Goal: Task Accomplishment & Management: Complete application form

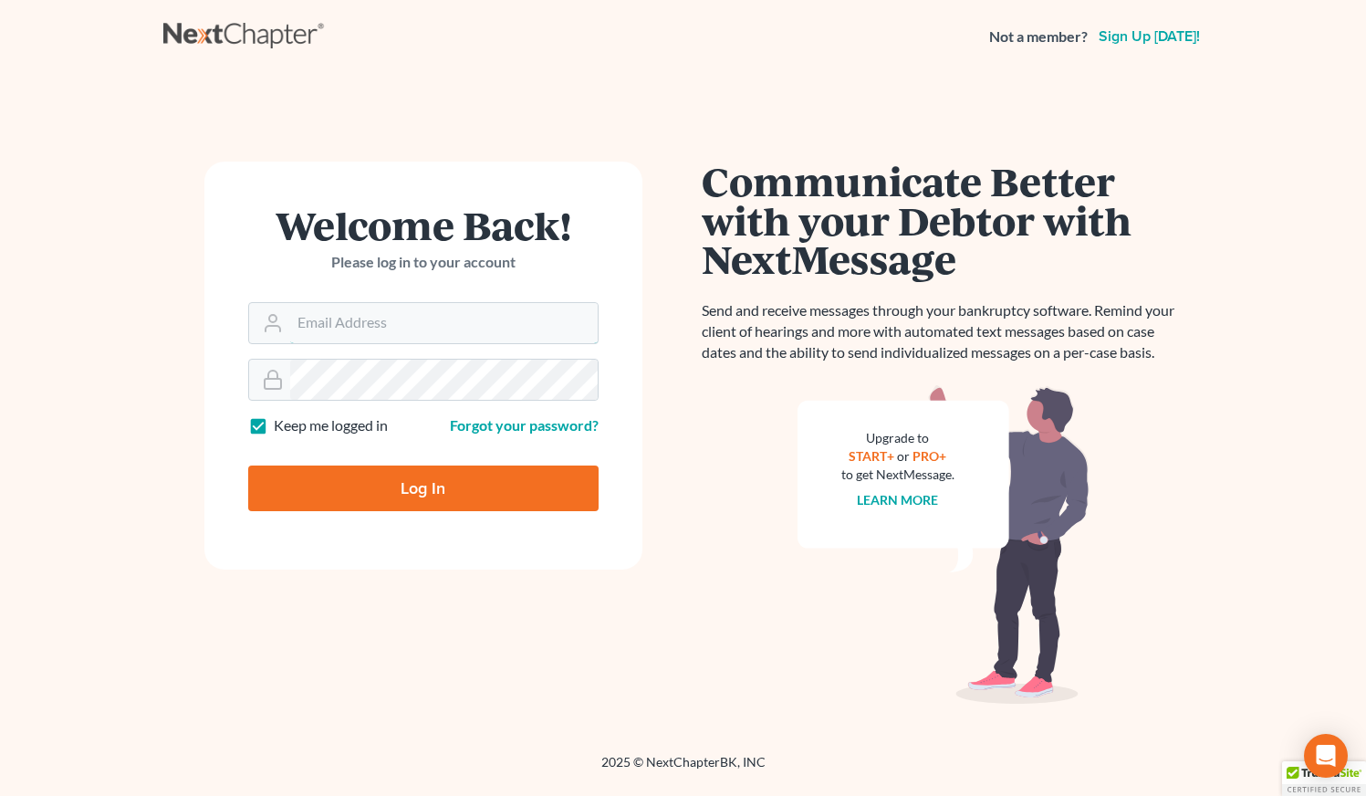
type input "[PERSON_NAME][EMAIL_ADDRESS][DOMAIN_NAME]"
click at [433, 481] on input "Log In" at bounding box center [423, 488] width 350 height 46
type input "Thinking..."
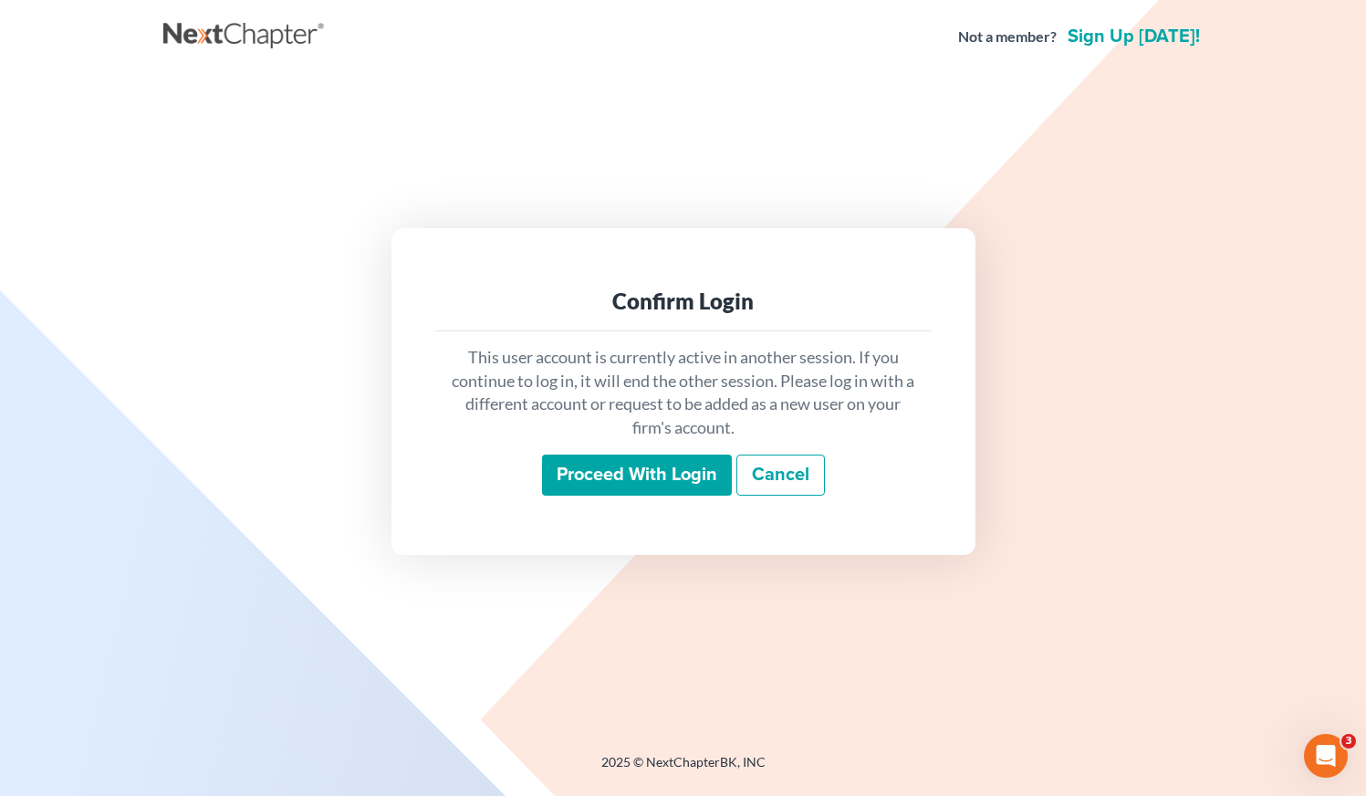
click at [633, 475] on input "Proceed with login" at bounding box center [637, 476] width 190 height 42
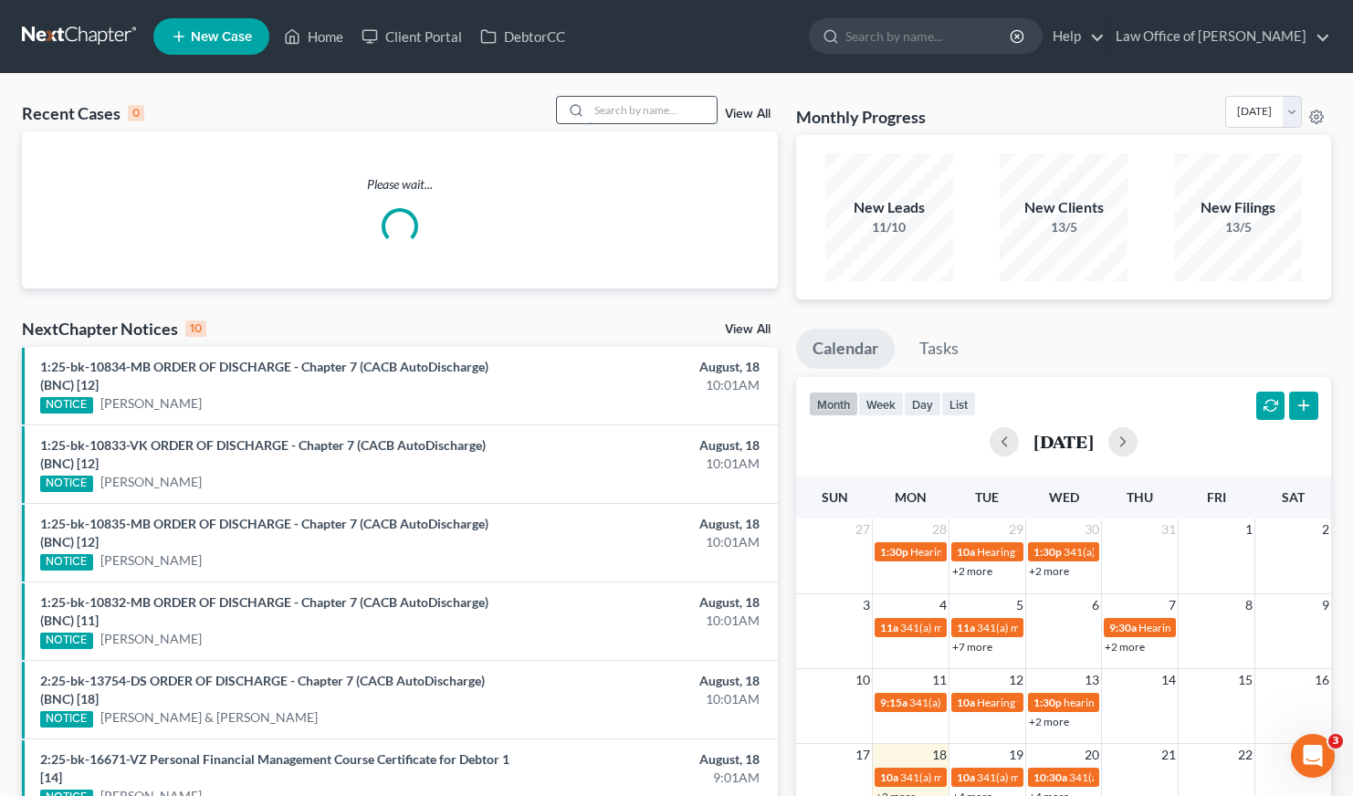
click at [619, 103] on input "search" at bounding box center [653, 110] width 128 height 26
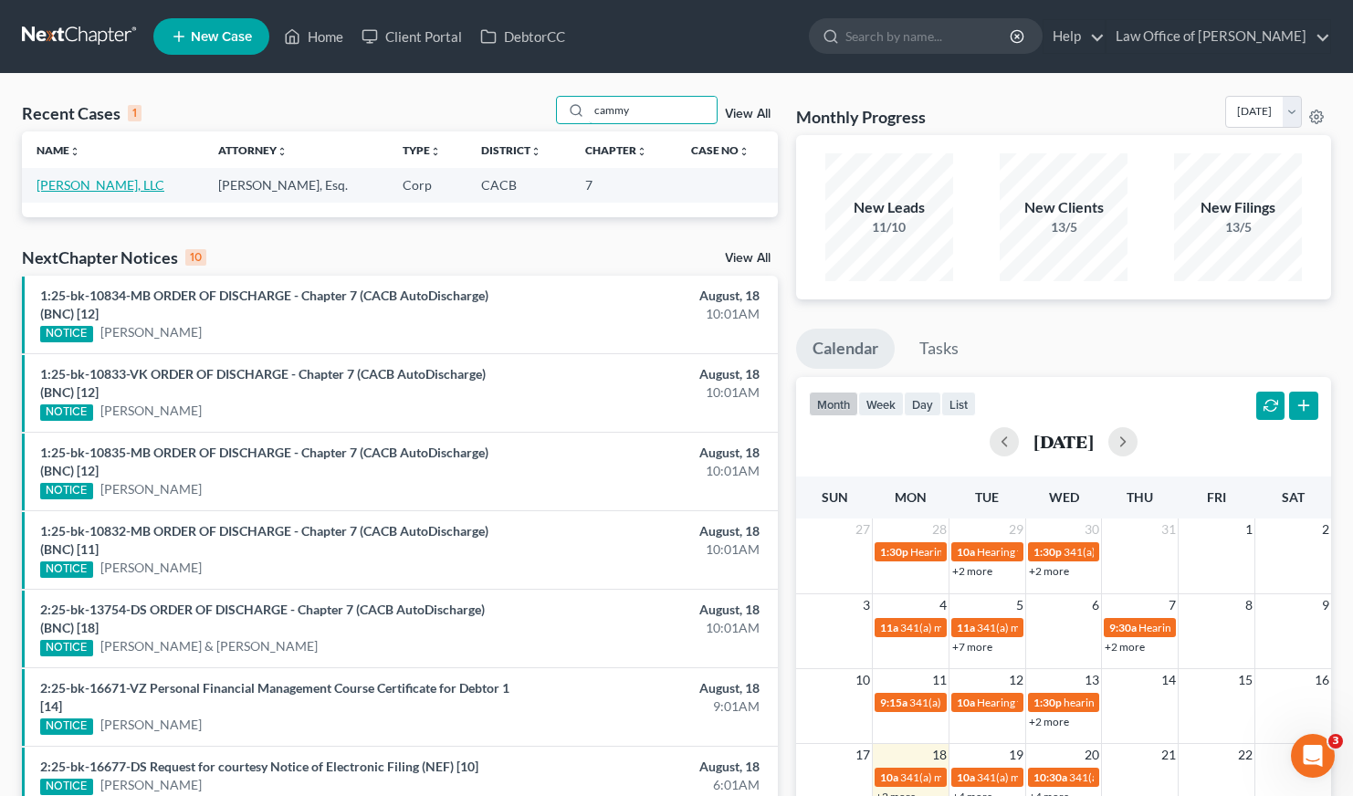
type input "cammy"
click at [107, 188] on link "Cammy Nguyen, LLC" at bounding box center [101, 185] width 128 height 16
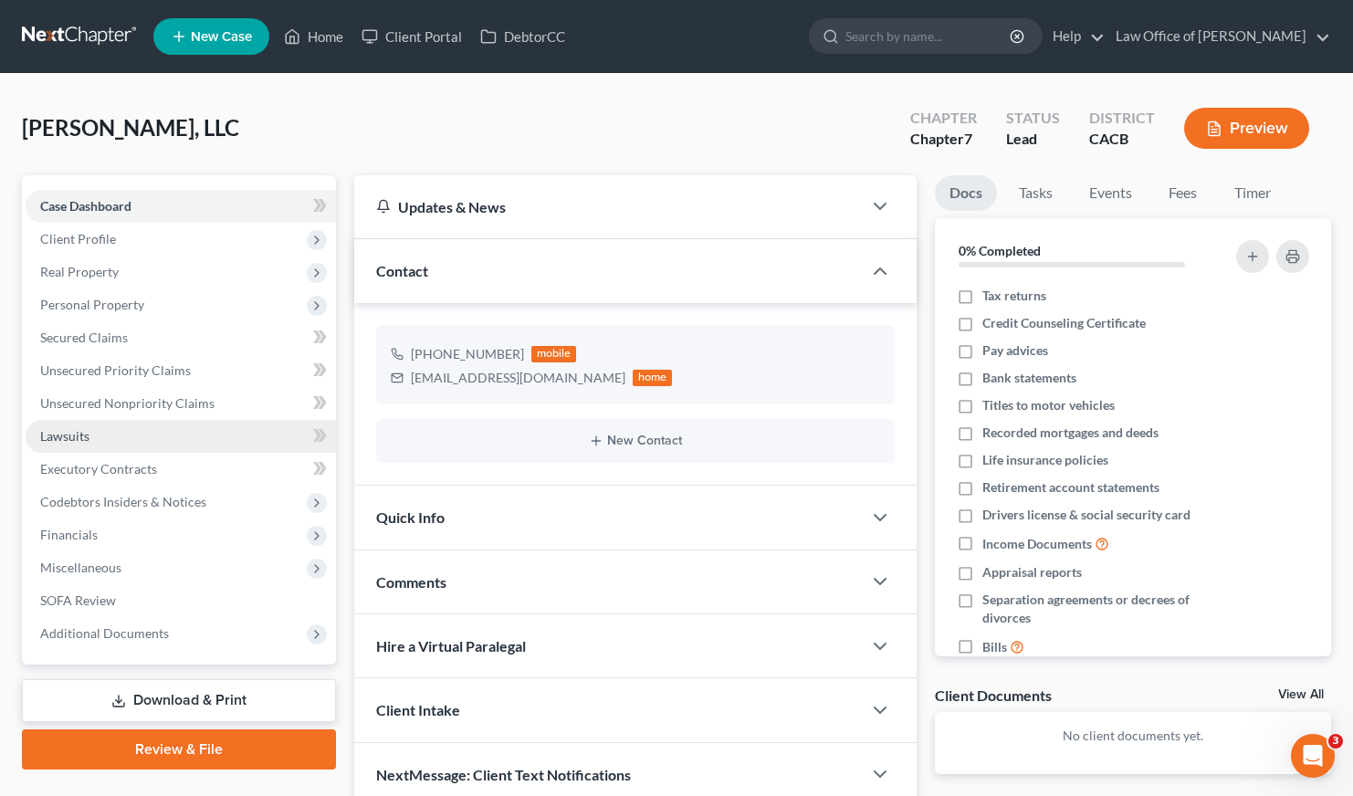
click at [50, 434] on span "Lawsuits" at bounding box center [64, 436] width 49 height 16
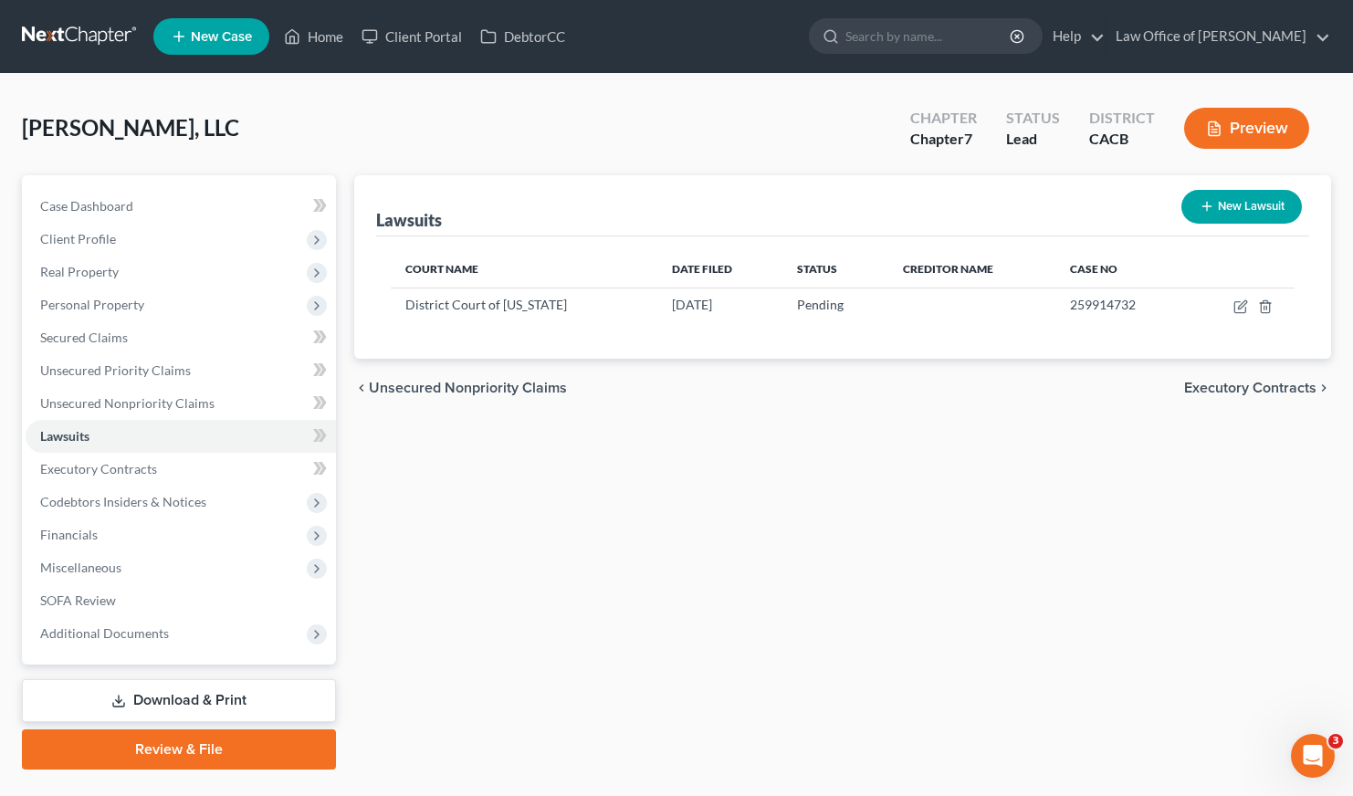
drag, startPoint x: 790, startPoint y: 468, endPoint x: 808, endPoint y: 452, distance: 23.9
click at [792, 468] on div "Lawsuits New Lawsuit Court Name Date Filed Status Creditor Name Case No Distric…" at bounding box center [843, 472] width 996 height 594
click at [111, 403] on span "Unsecured Nonpriority Claims" at bounding box center [127, 403] width 174 height 16
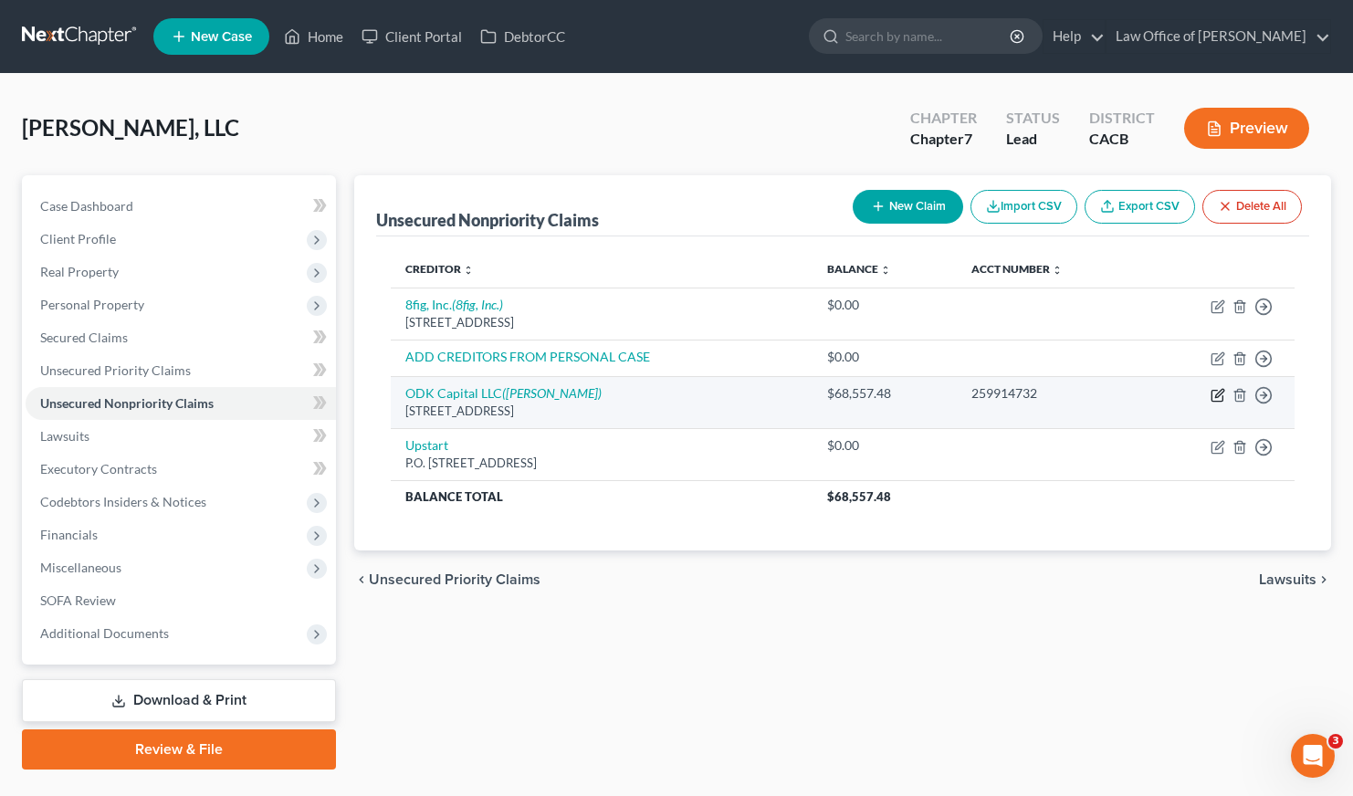
click at [1216, 395] on icon "button" at bounding box center [1217, 395] width 15 height 15
select select "46"
select select "8"
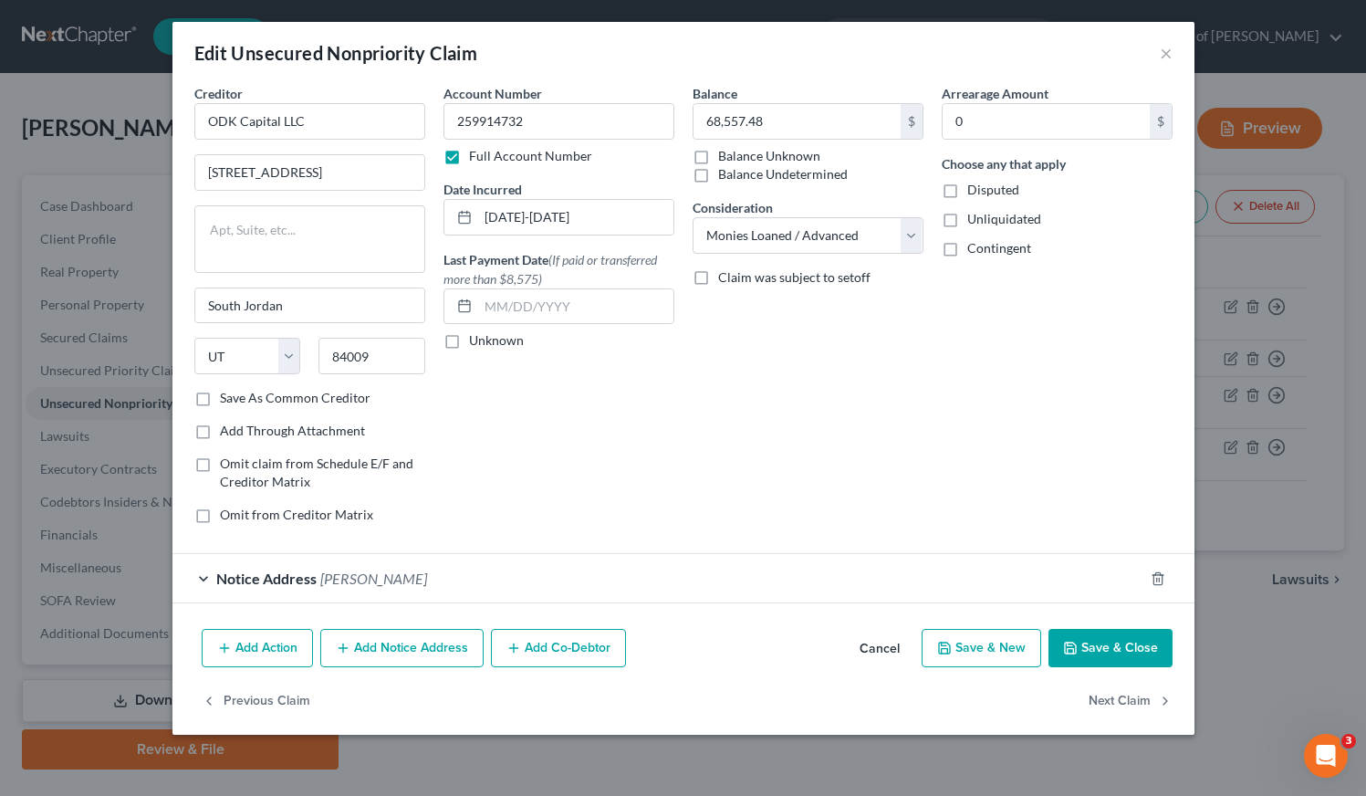
click at [701, 420] on div "Balance 68,557.48 $ Balance Unknown Balance Undetermined 68,557.48 $ Balance Un…" at bounding box center [808, 311] width 249 height 455
click at [693, 577] on div "Notice Address Vincent E. Aubrey" at bounding box center [657, 578] width 971 height 48
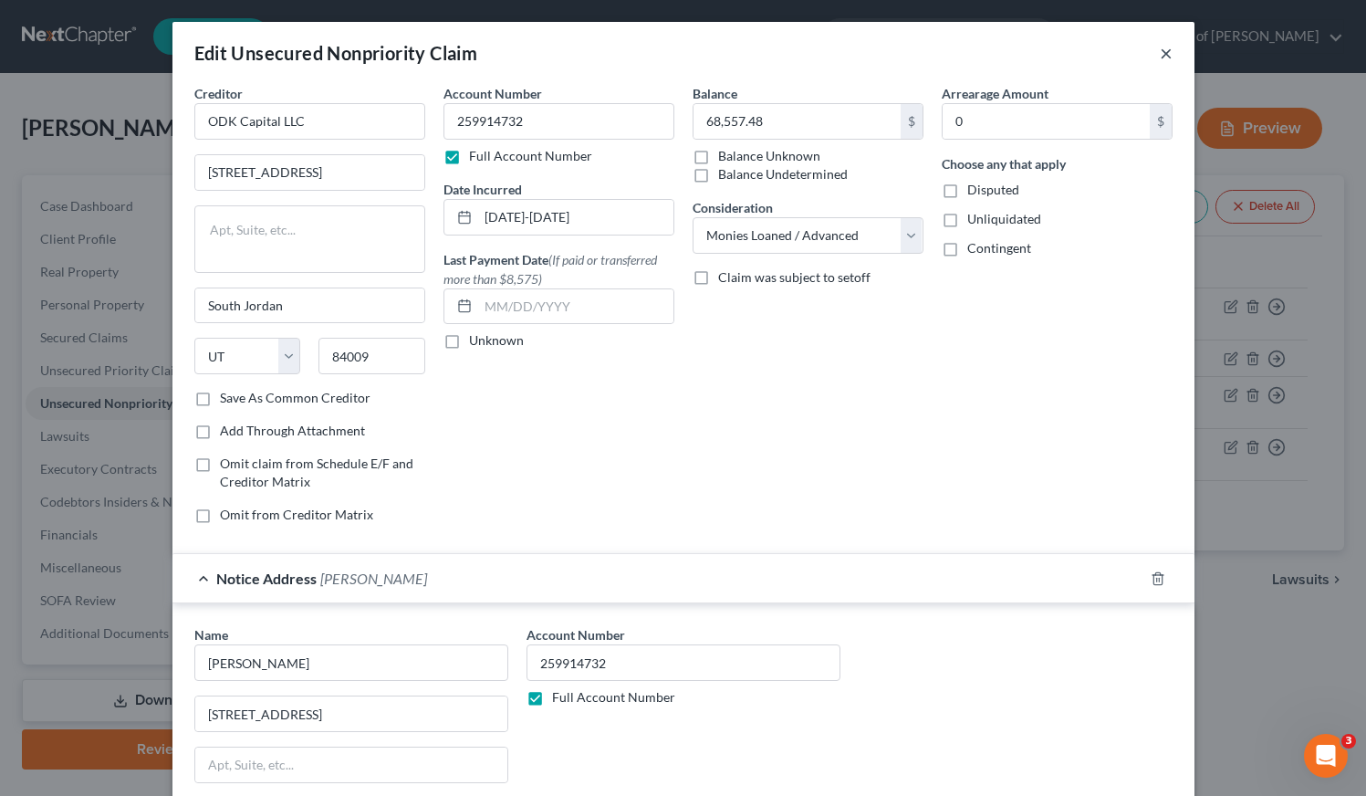
click at [1164, 53] on button "×" at bounding box center [1166, 53] width 13 height 22
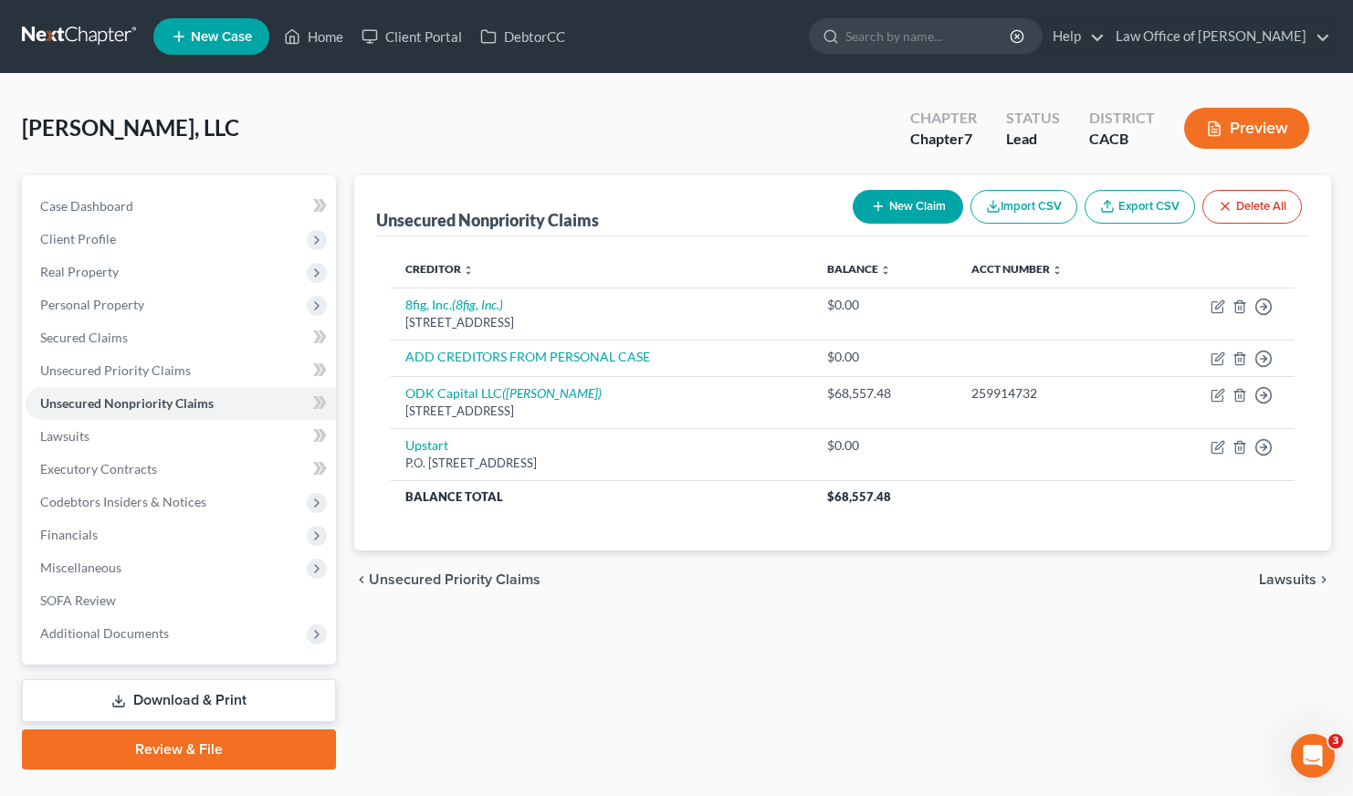
click at [86, 36] on link at bounding box center [80, 36] width 117 height 33
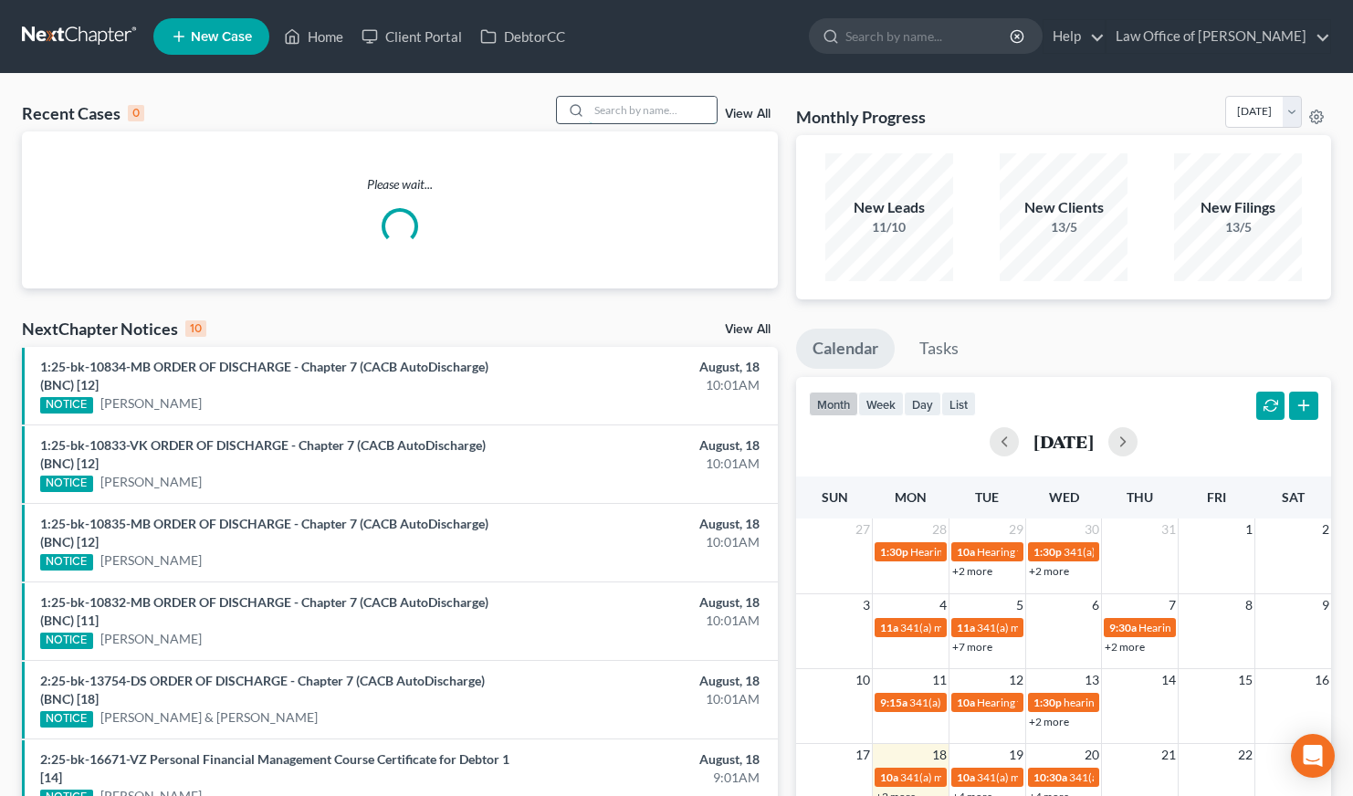
click at [611, 112] on input "search" at bounding box center [653, 110] width 128 height 26
type input "june"
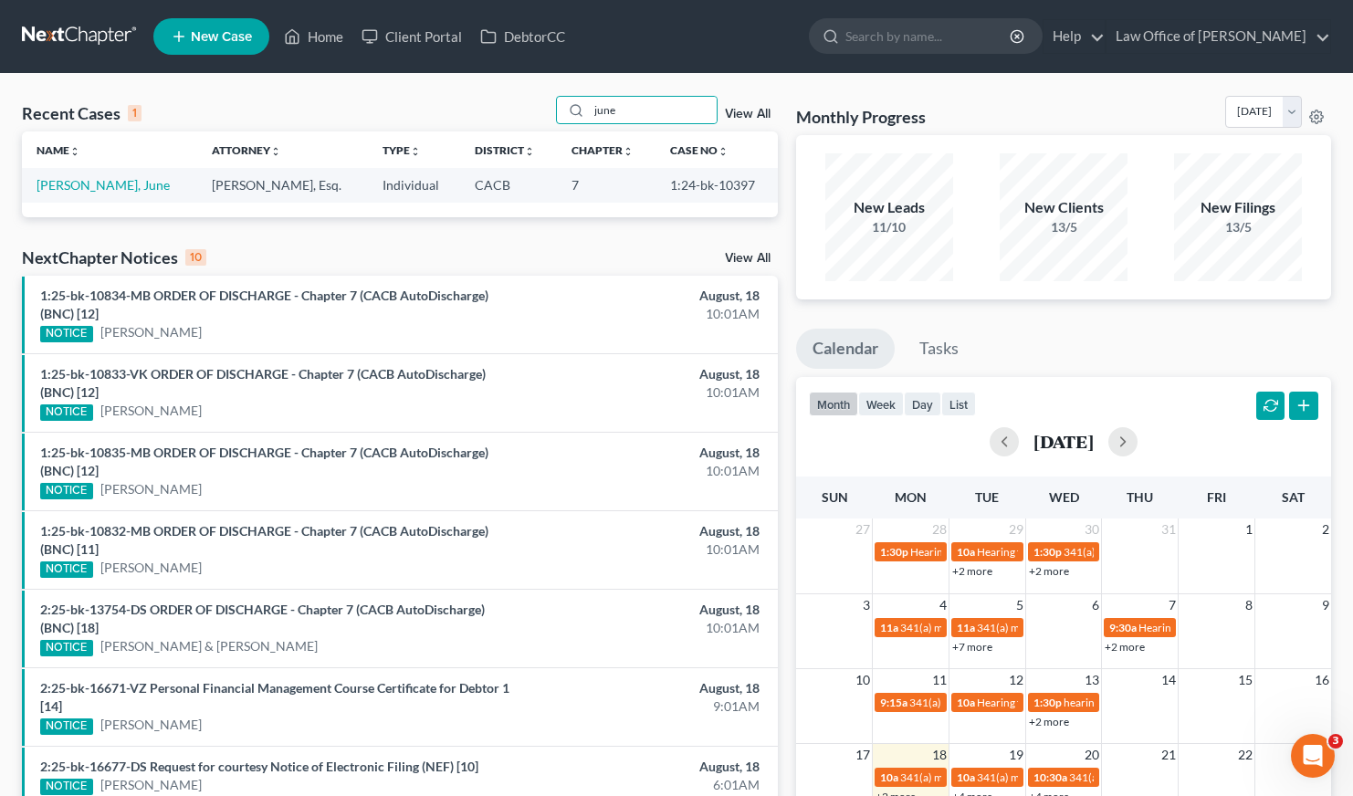
click at [204, 38] on span "New Case" at bounding box center [221, 37] width 61 height 14
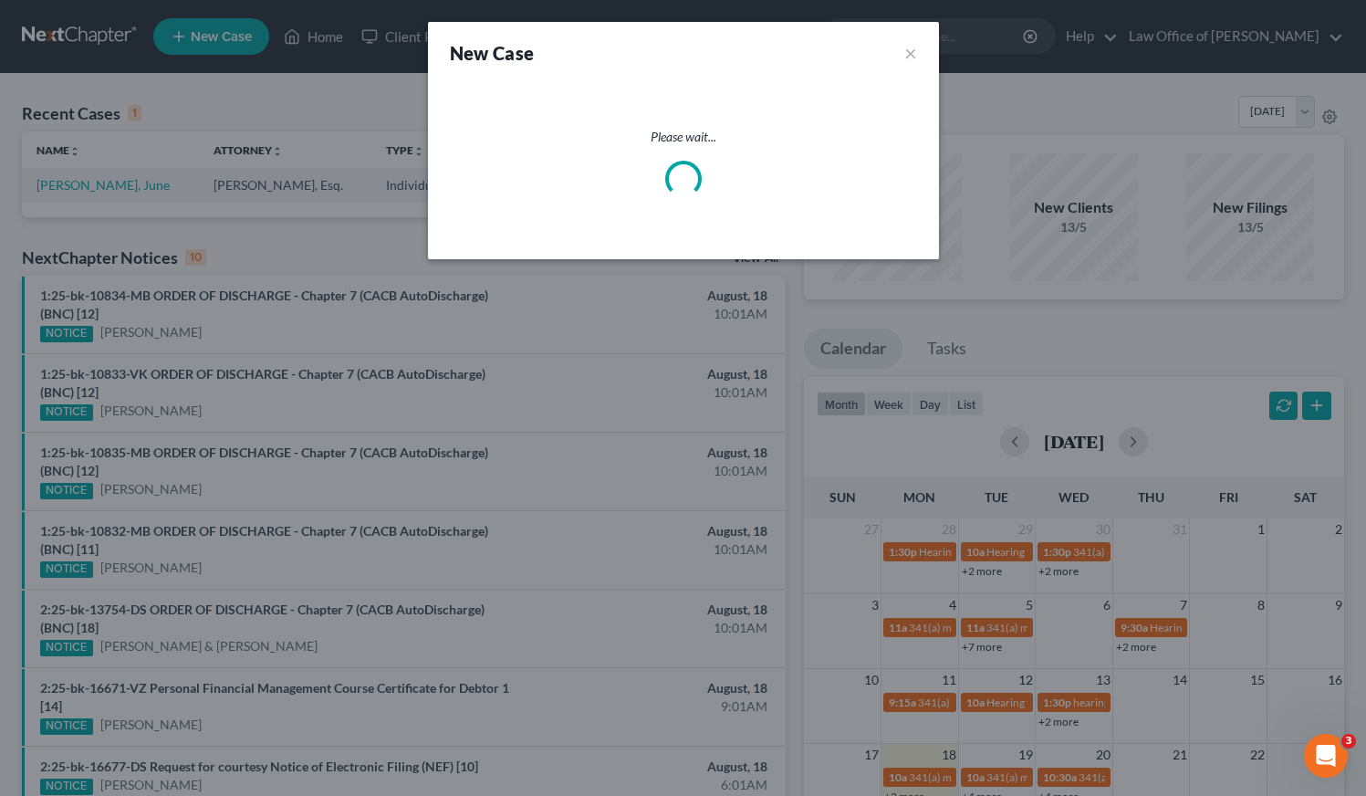
select select "7"
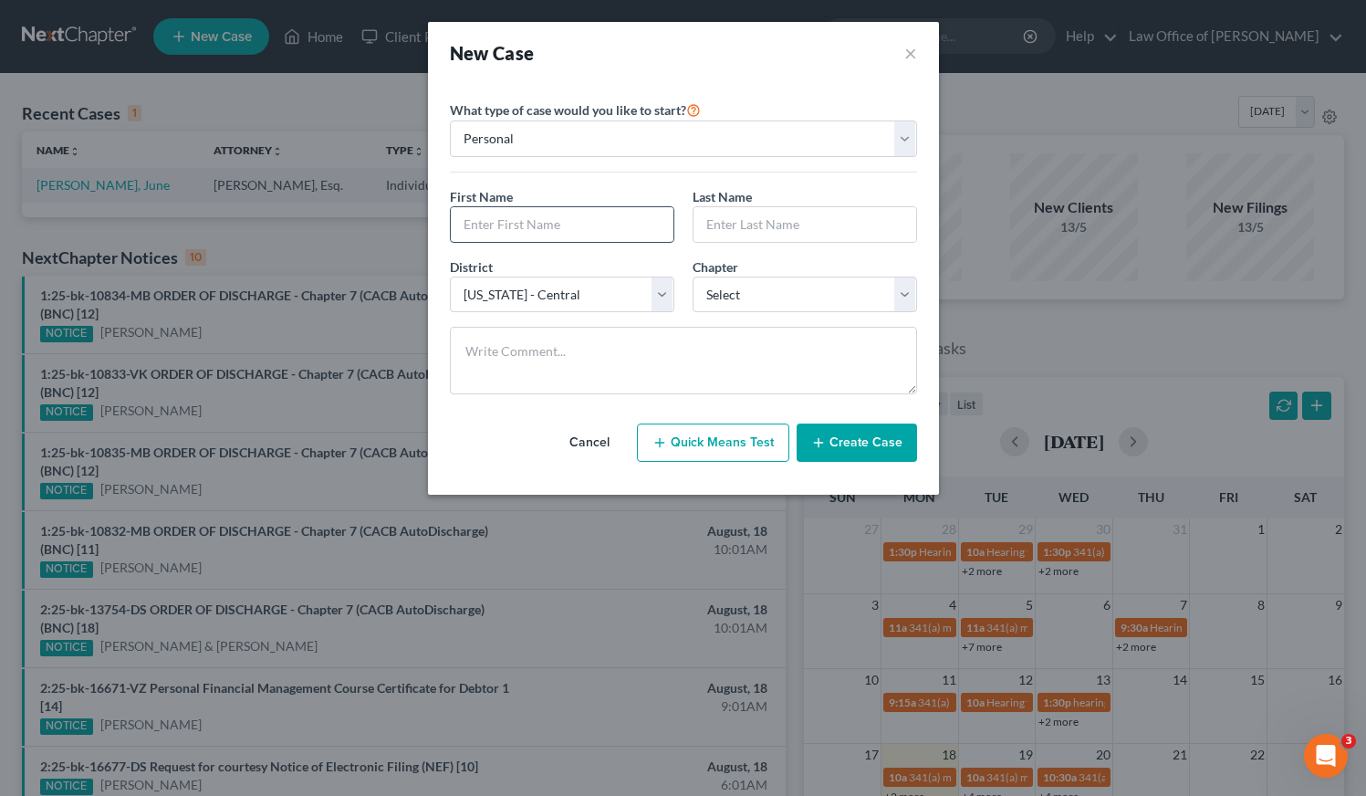
click at [586, 217] on input "text" at bounding box center [562, 224] width 223 height 35
type input "June"
type input "Tearston"
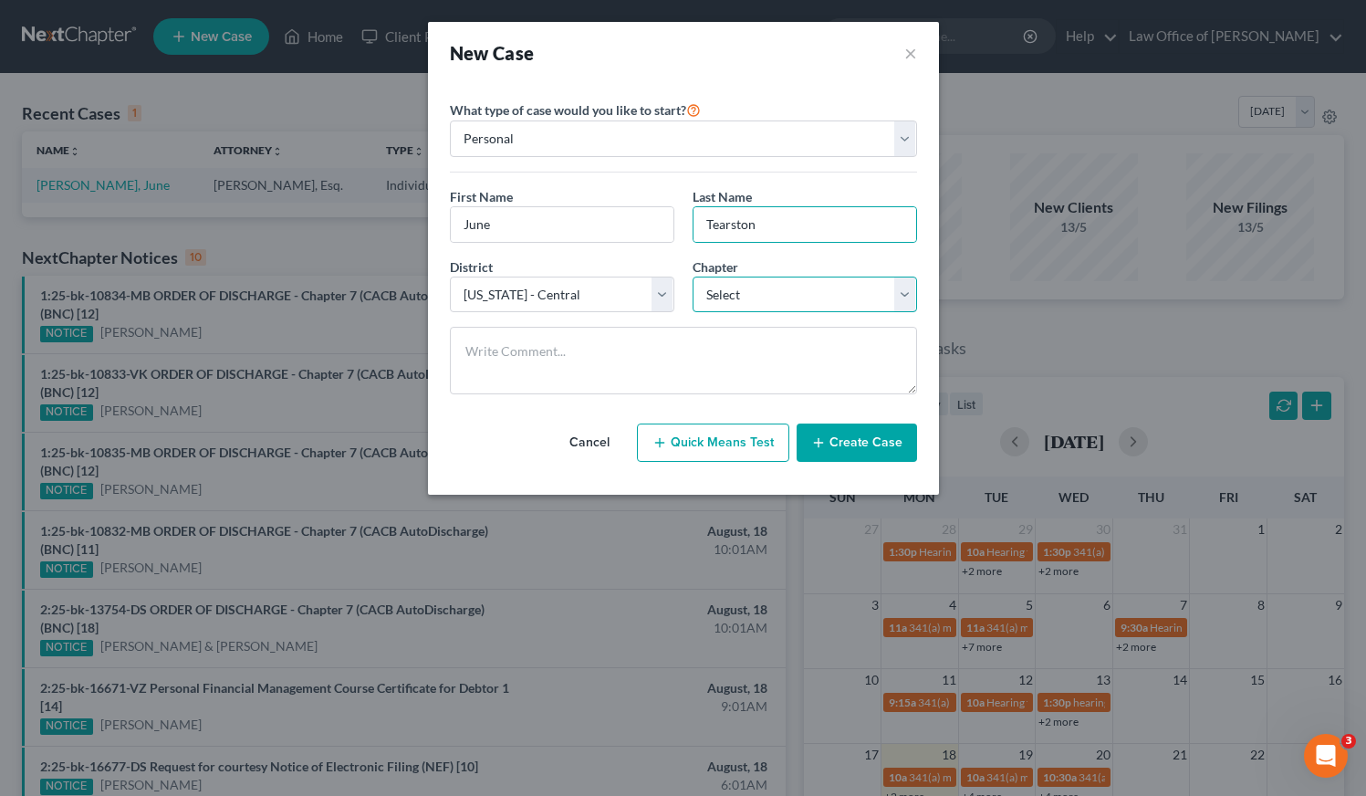
click at [730, 306] on select "Select 7 11 12 13" at bounding box center [805, 295] width 225 height 37
select select "0"
click at [859, 443] on button "Create Case" at bounding box center [857, 442] width 120 height 38
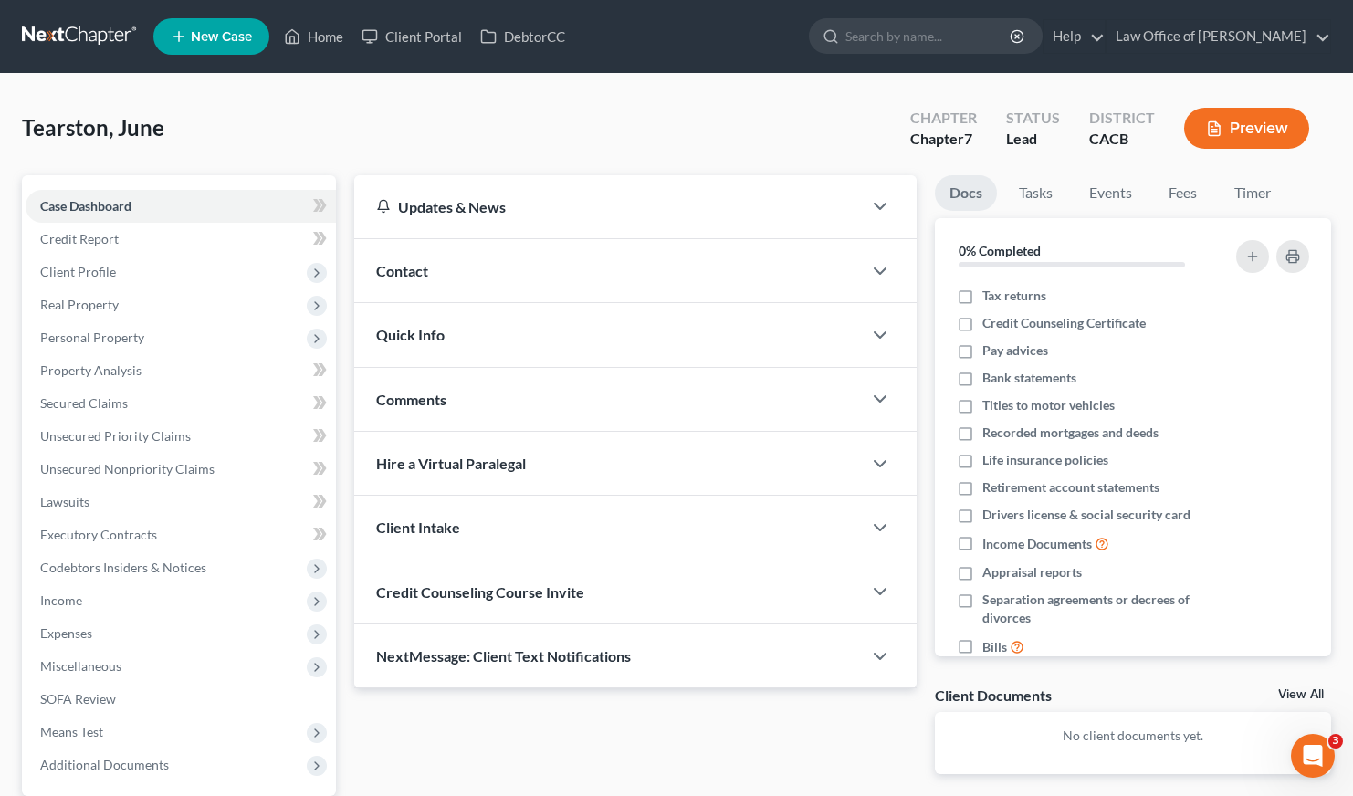
click at [487, 256] on div "Contact" at bounding box center [607, 270] width 507 height 63
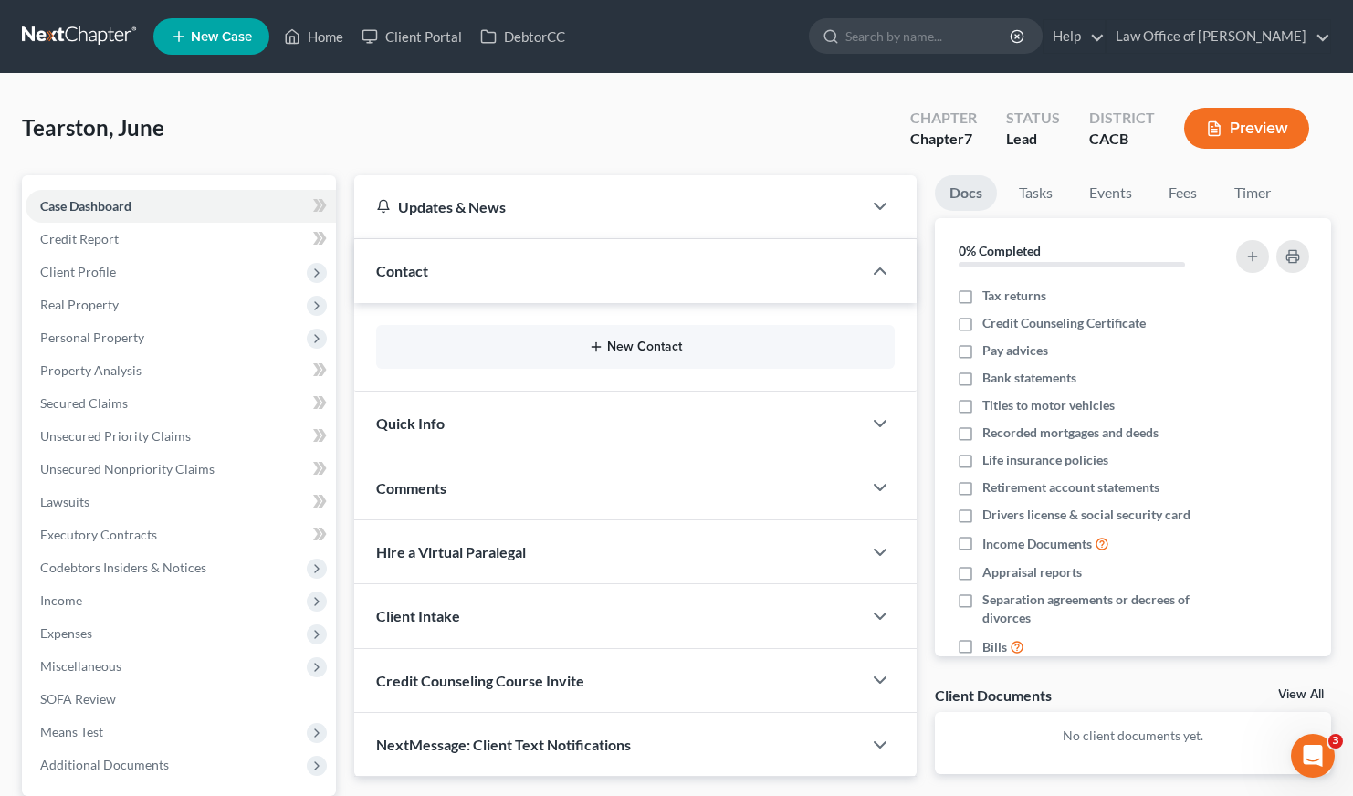
click at [631, 350] on button "New Contact" at bounding box center [635, 347] width 489 height 15
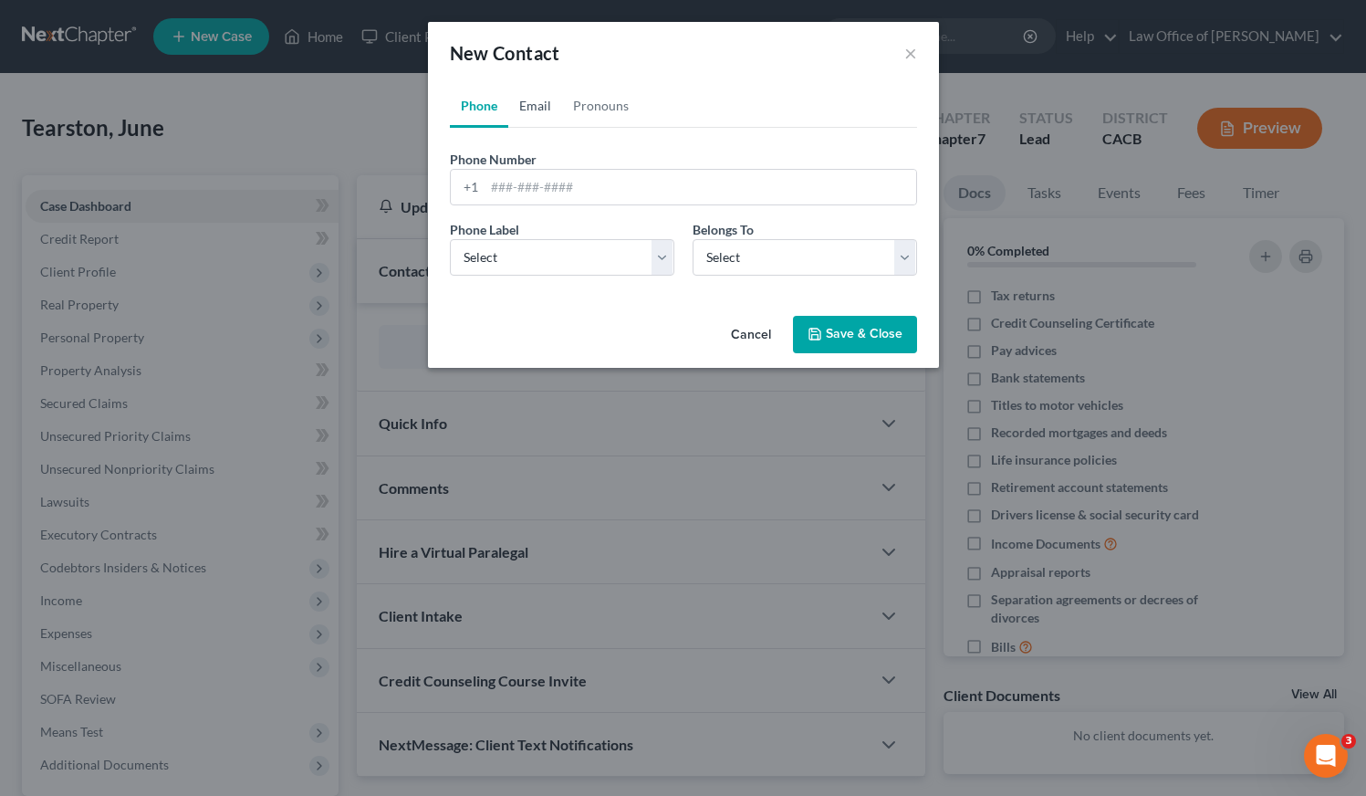
click at [531, 106] on link "Email" at bounding box center [535, 106] width 54 height 44
click at [546, 183] on input "email" at bounding box center [701, 187] width 432 height 35
paste input "junetearston@gmail.com"
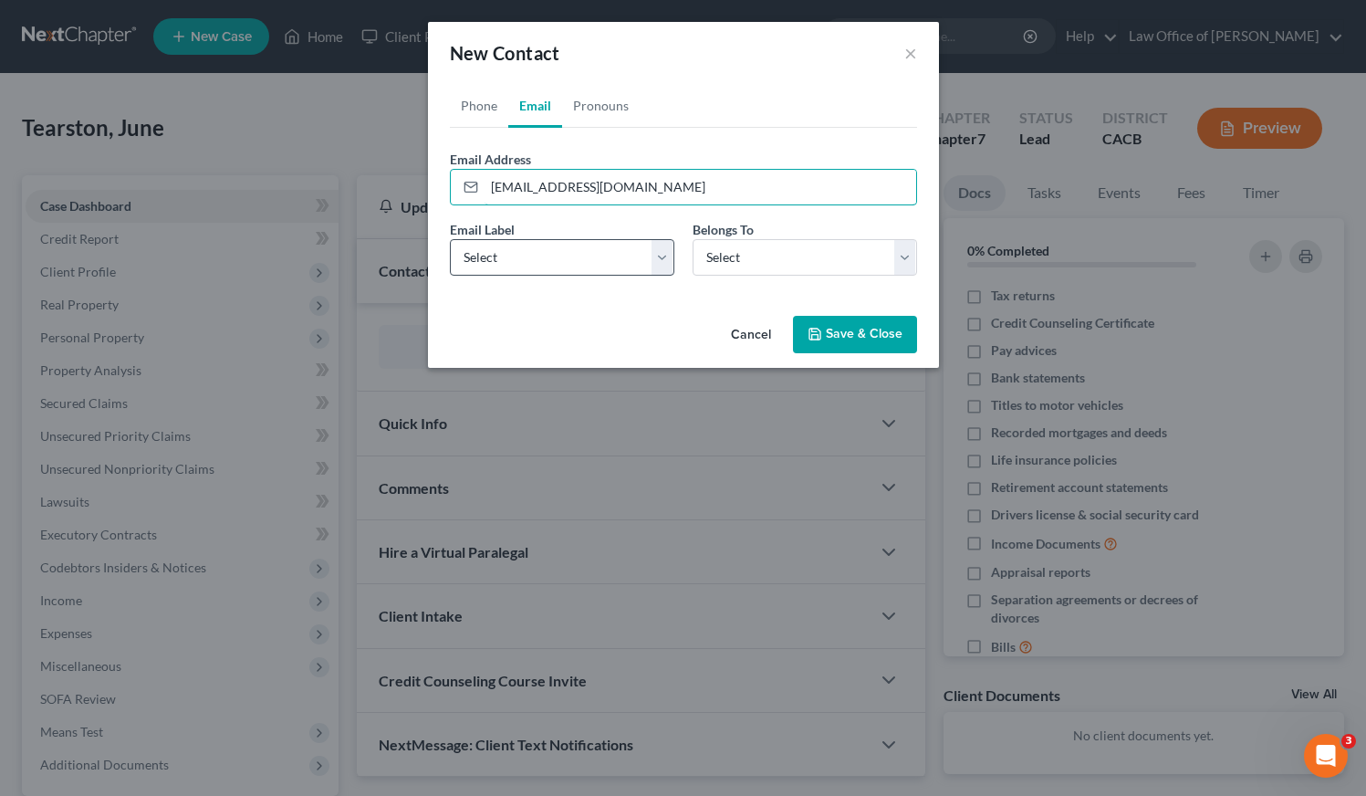
type input "junetearston@gmail.com"
click at [583, 260] on select "Select Home Work Other" at bounding box center [562, 257] width 225 height 37
select select "0"
click at [713, 261] on select "Select Client Other" at bounding box center [805, 257] width 225 height 37
select select "0"
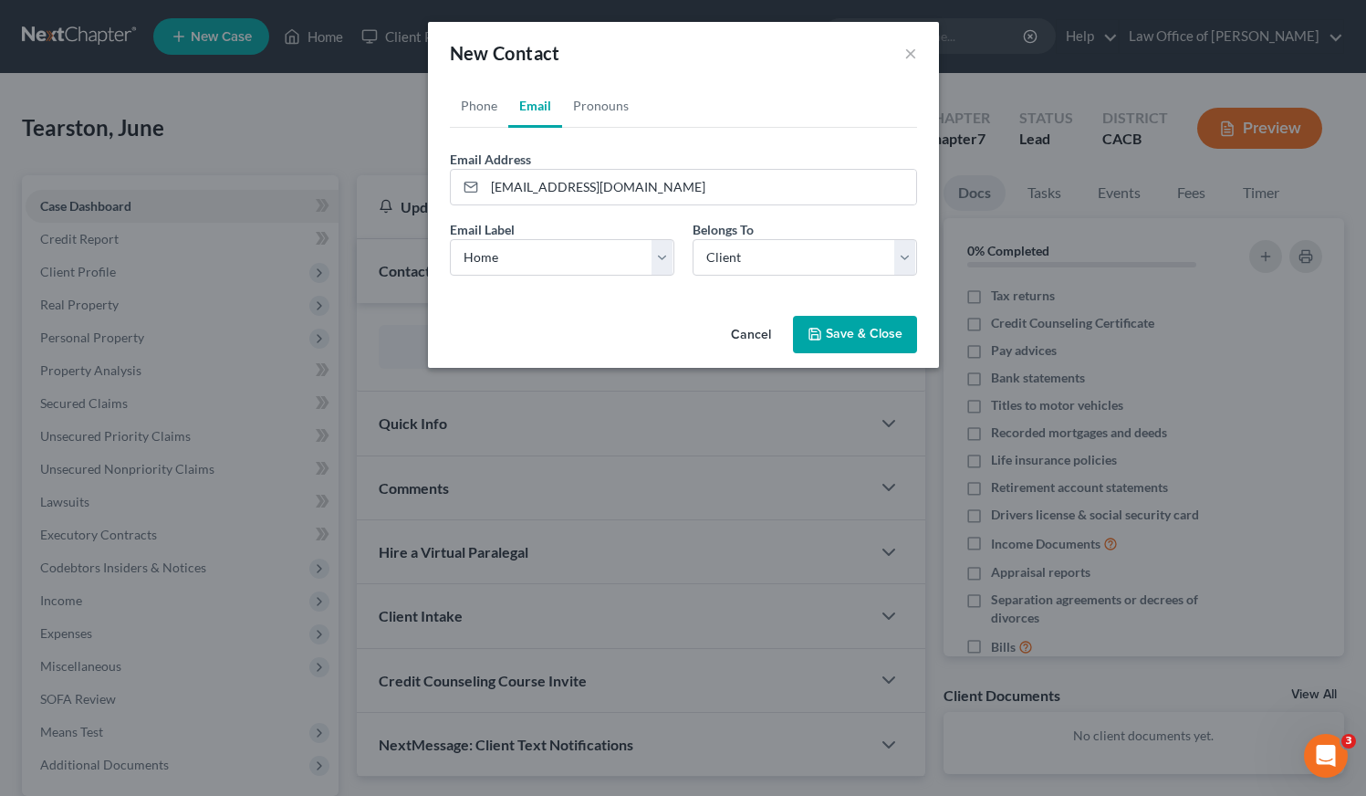
click at [880, 342] on button "Save & Close" at bounding box center [855, 335] width 124 height 38
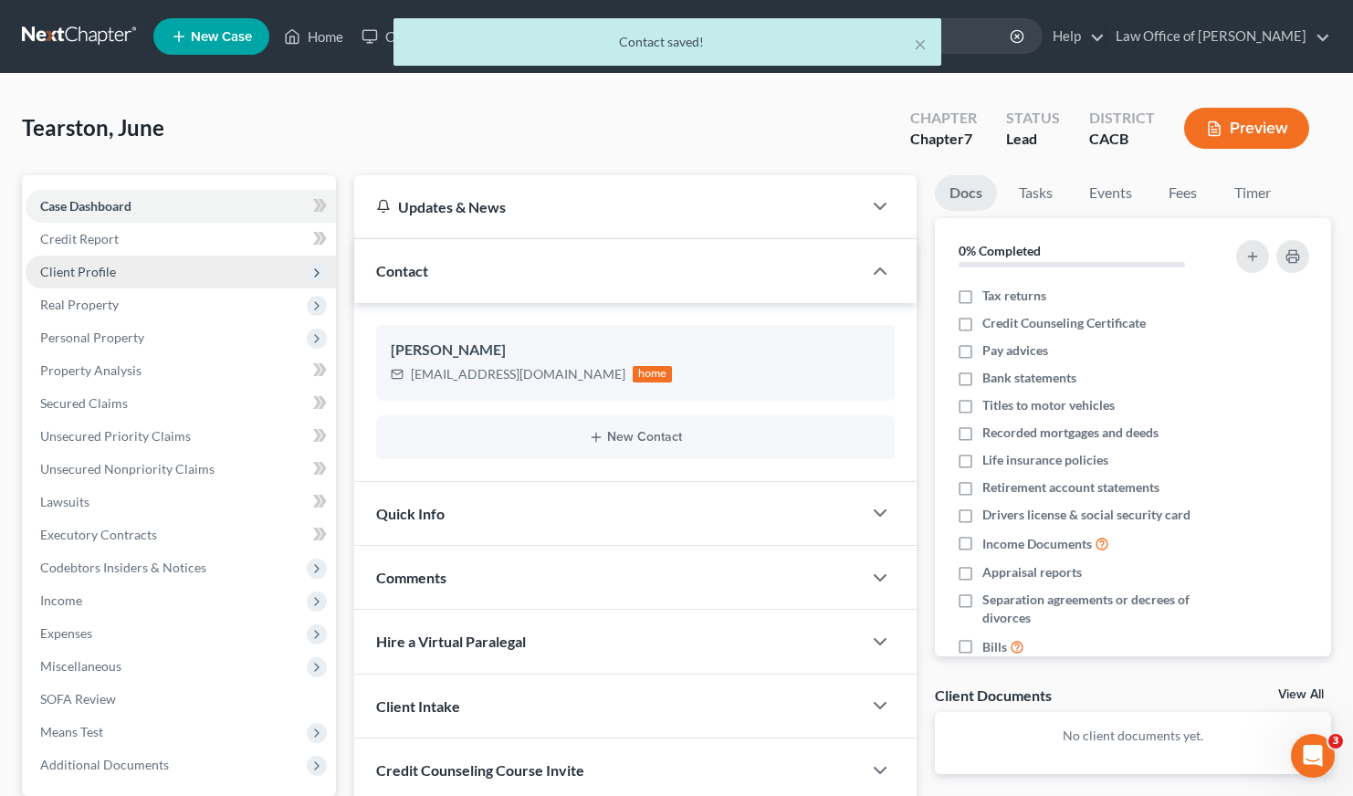
click at [88, 266] on span "Client Profile" at bounding box center [78, 272] width 76 height 16
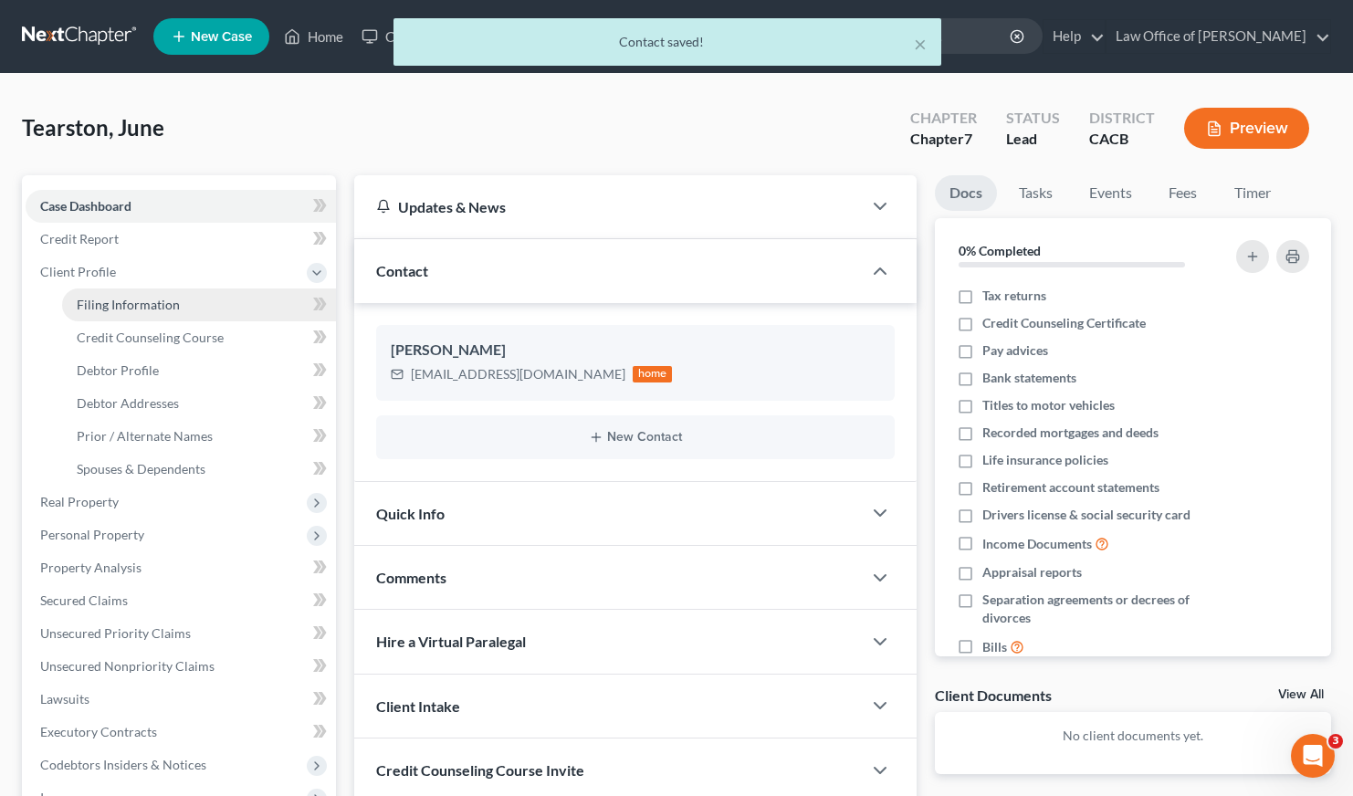
click at [140, 297] on span "Filing Information" at bounding box center [128, 305] width 103 height 16
select select "1"
select select "0"
select select "7"
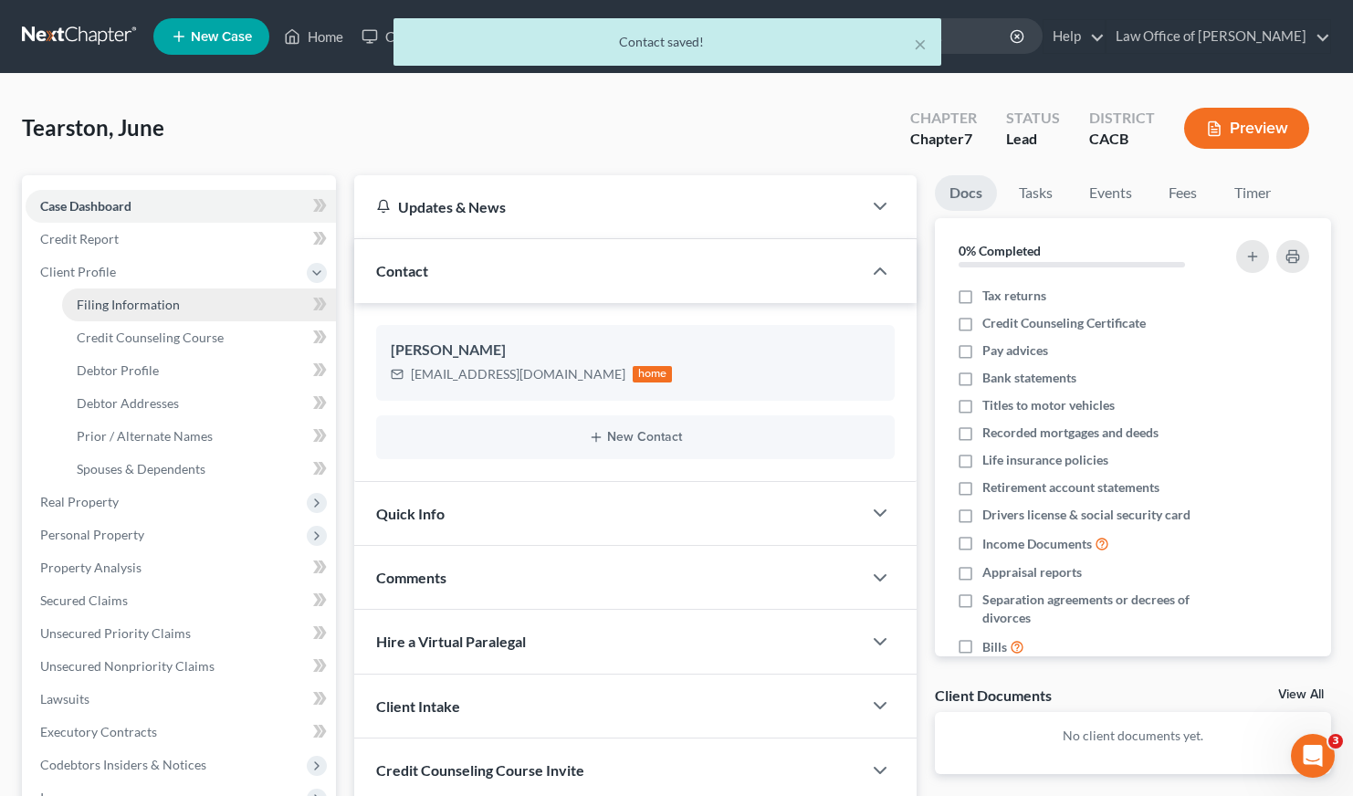
select select "4"
select select "0"
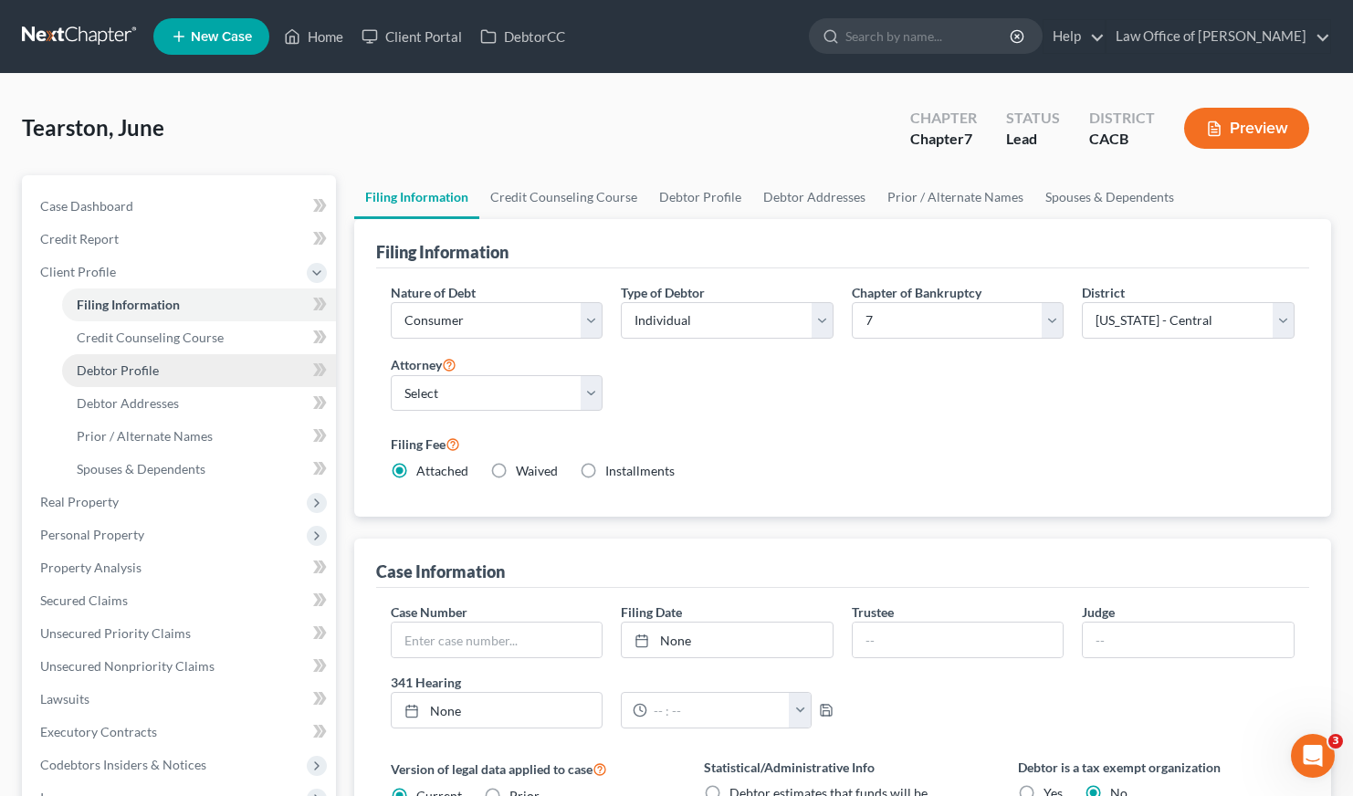
click at [128, 375] on span "Debtor Profile" at bounding box center [118, 370] width 82 height 16
select select "0"
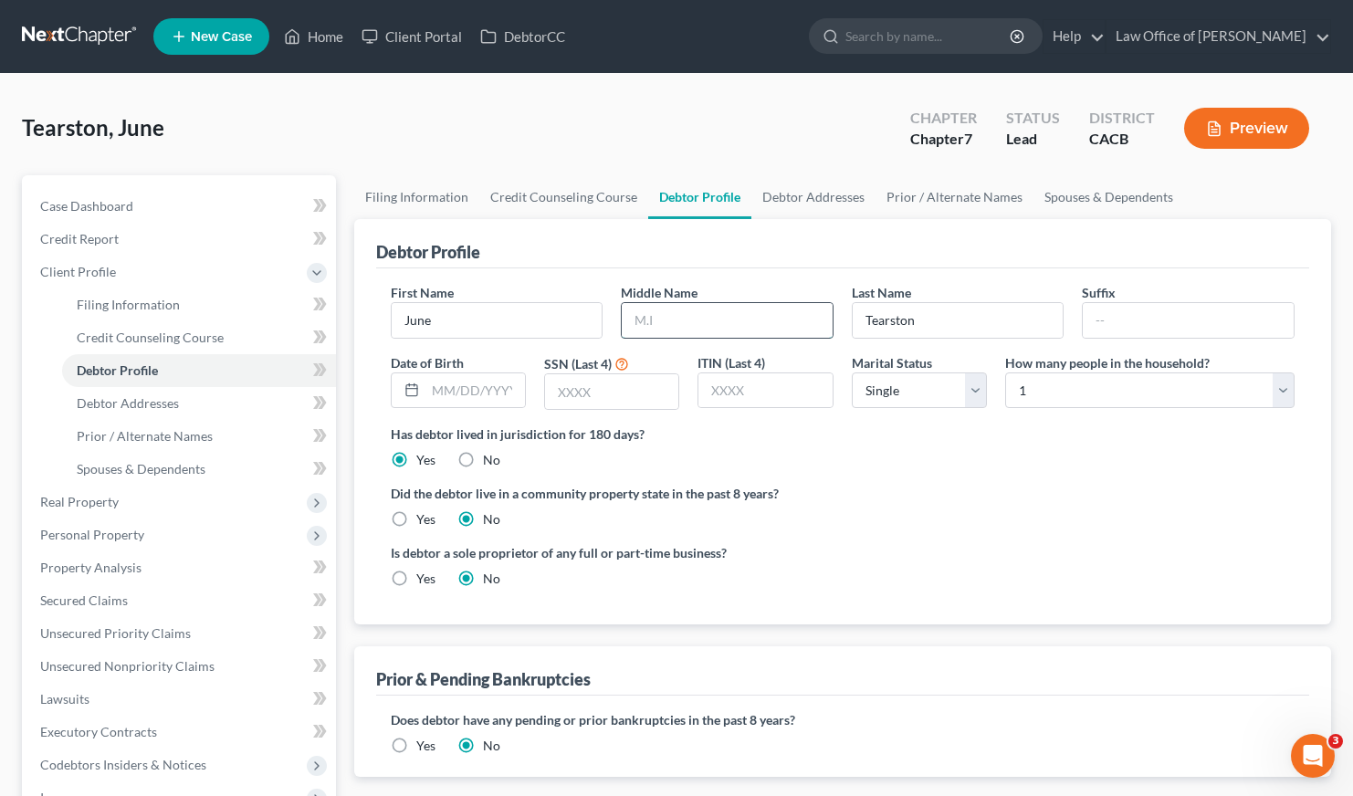
click at [670, 325] on input "text" at bounding box center [727, 320] width 211 height 35
type input "Ruriko"
drag, startPoint x: 392, startPoint y: 519, endPoint x: 401, endPoint y: 512, distance: 11.0
click at [416, 518] on label "Yes" at bounding box center [425, 519] width 19 height 18
click at [423, 518] on input "Yes" at bounding box center [429, 516] width 12 height 12
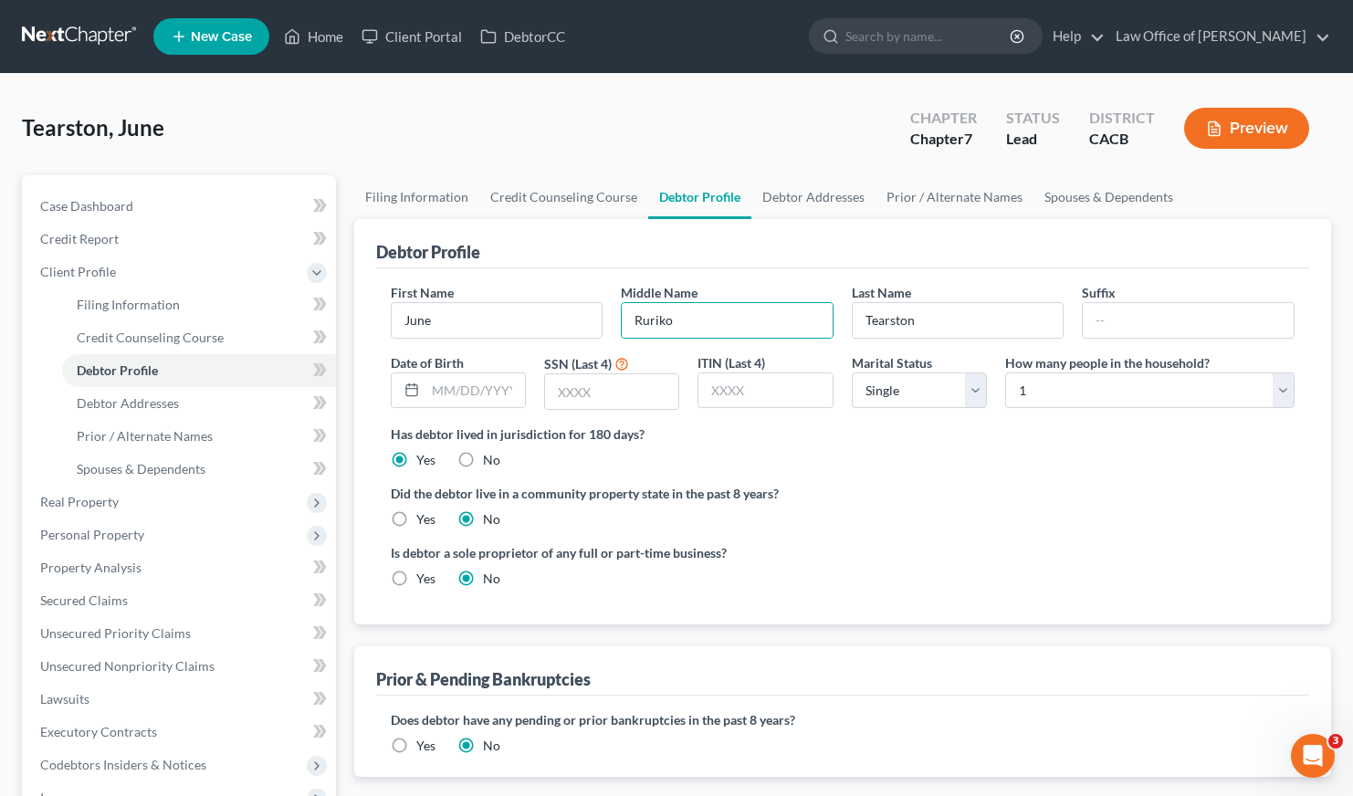
radio input "true"
radio input "false"
click at [466, 394] on input "text" at bounding box center [474, 390] width 99 height 35
type input "06/23/1943"
click at [949, 474] on ng-include "First Name June Middle Name Ruriko Last Name Tearston Suffix Date of Birth 06/2…" at bounding box center [843, 442] width 904 height 319
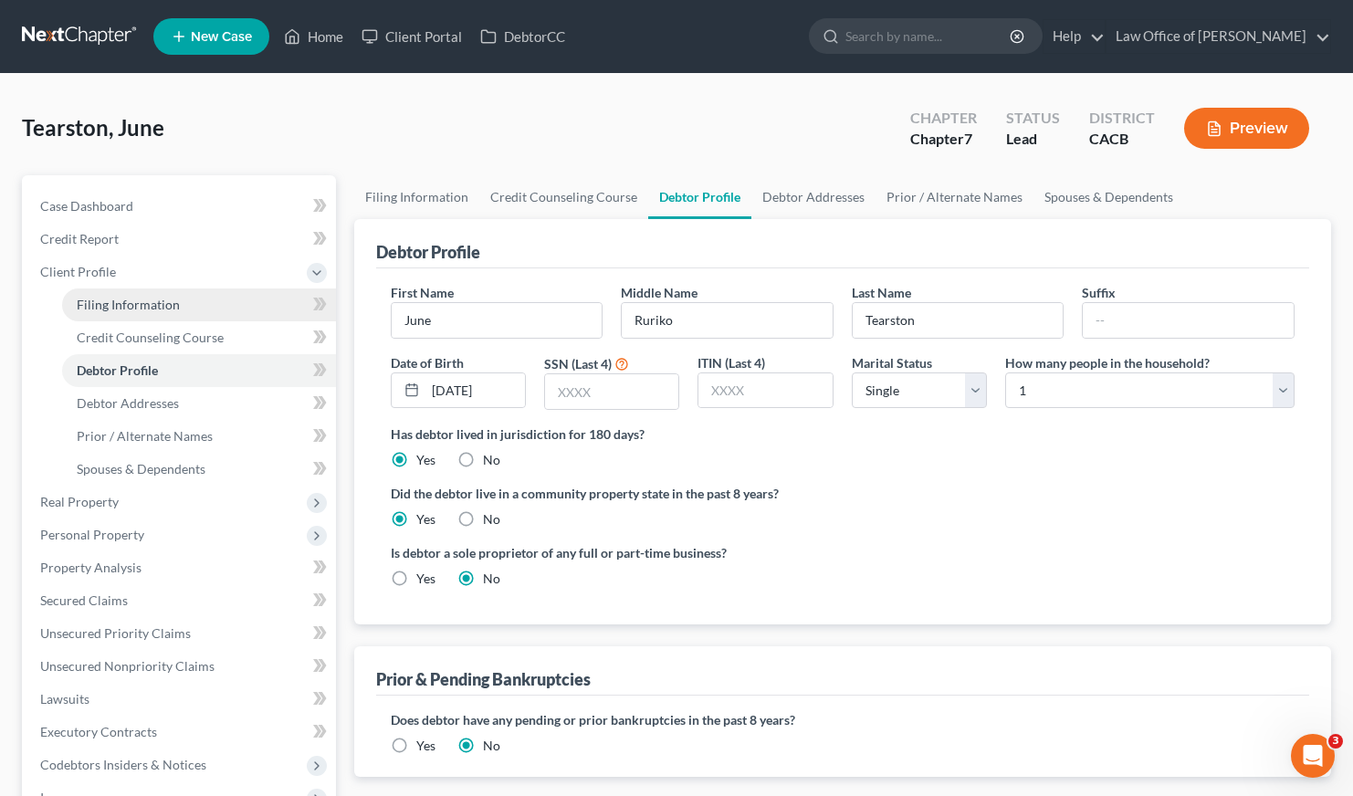
click at [158, 303] on span "Filing Information" at bounding box center [128, 305] width 103 height 16
select select "1"
select select "0"
select select "7"
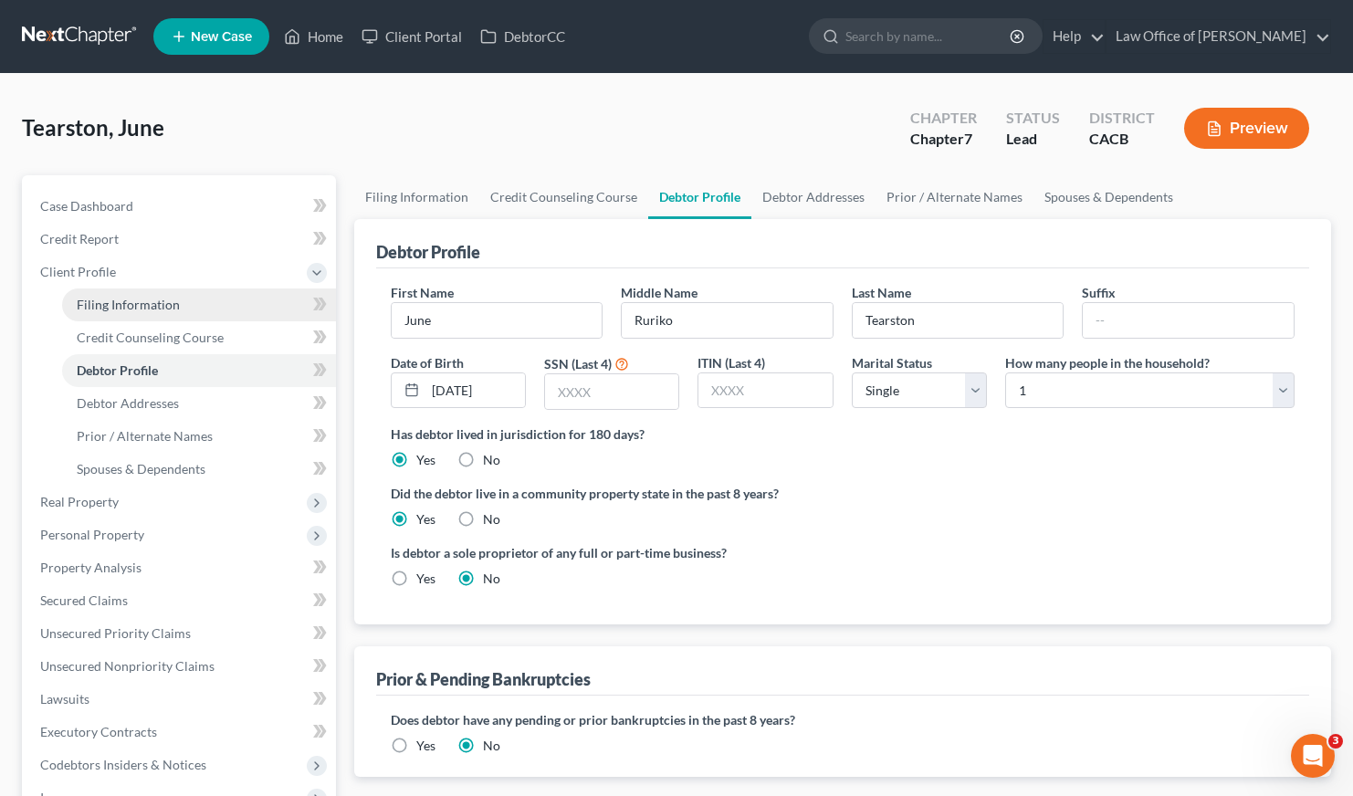
select select "0"
select select "4"
select select "0"
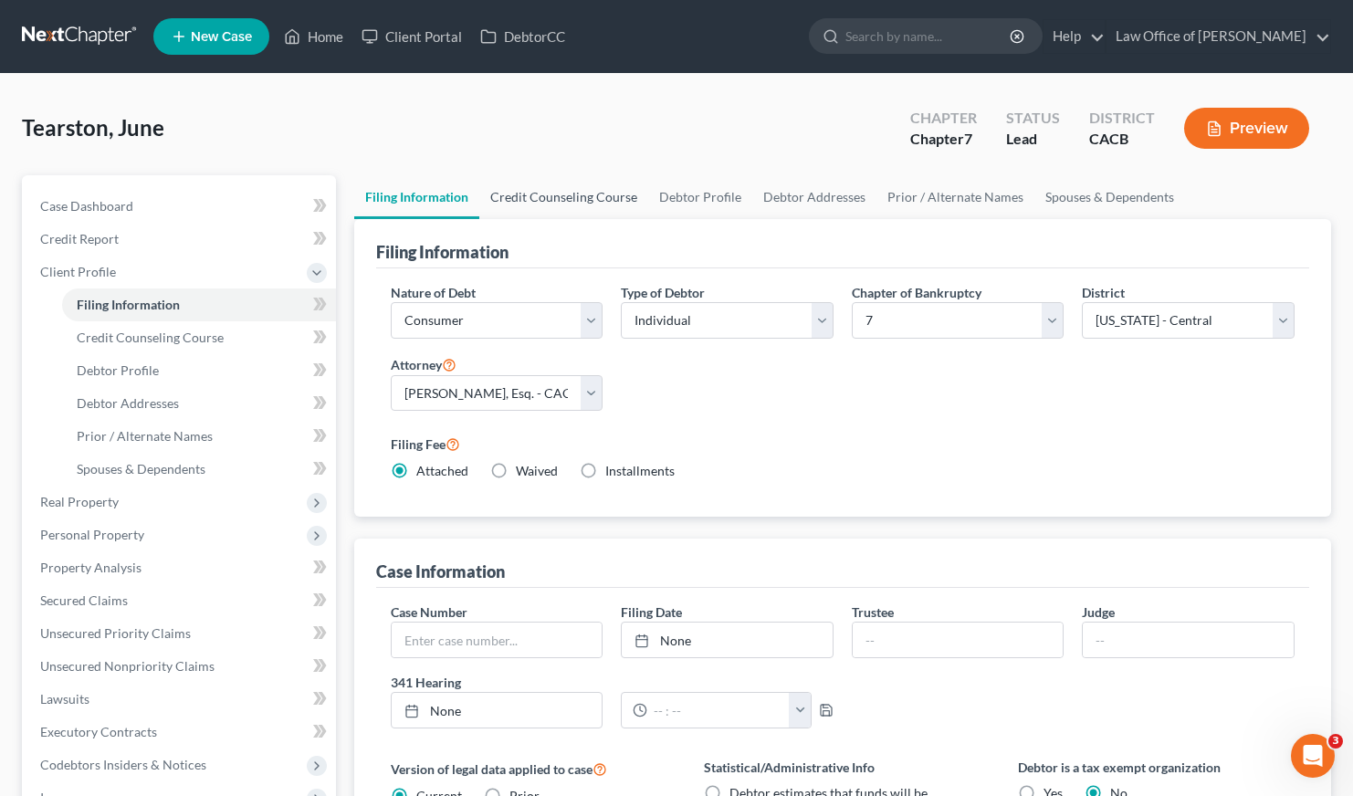
click at [536, 189] on link "Credit Counseling Course" at bounding box center [563, 197] width 169 height 44
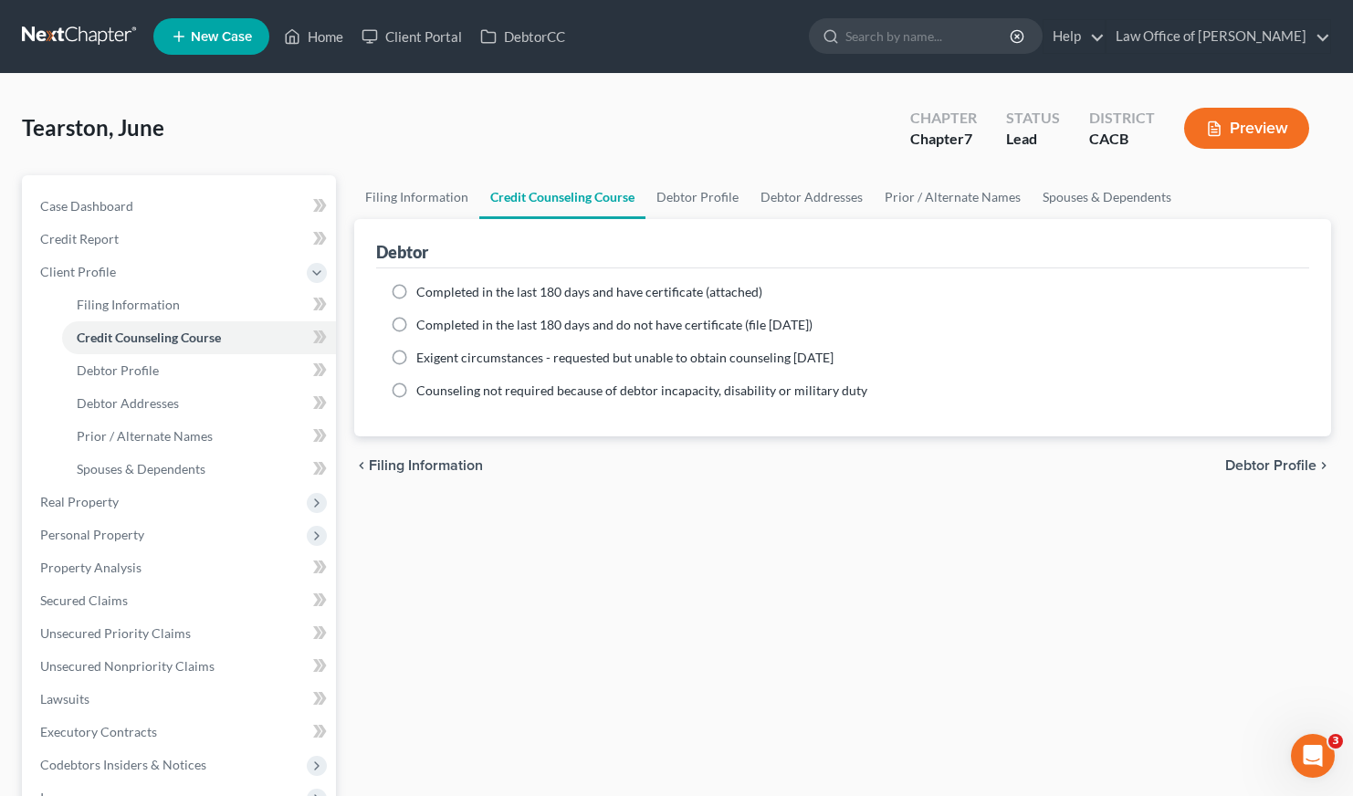
click at [416, 285] on label "Completed in the last 180 days and have certificate (attached)" at bounding box center [589, 292] width 346 height 18
click at [423, 285] on input "Completed in the last 180 days and have certificate (attached)" at bounding box center [429, 289] width 12 height 12
radio input "true"
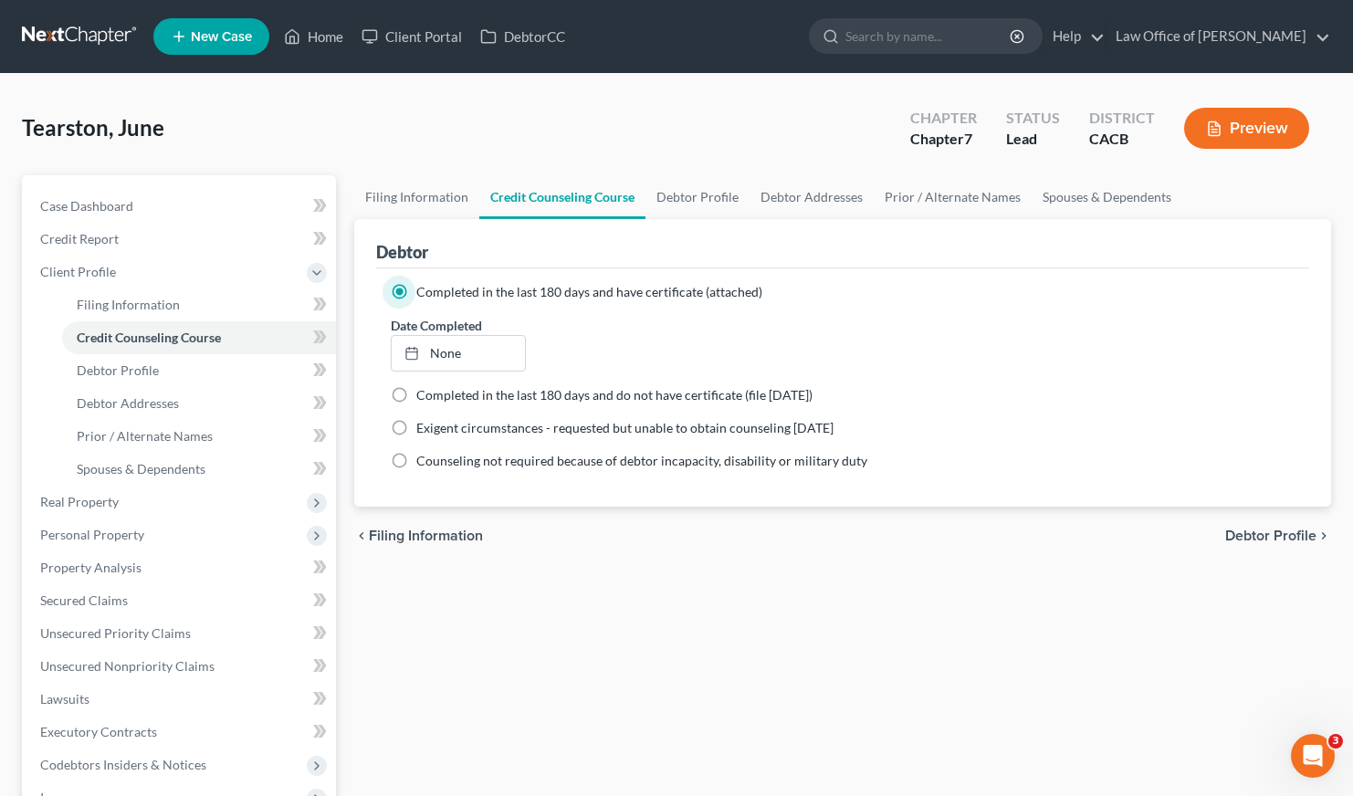
drag, startPoint x: 686, startPoint y: 544, endPoint x: 672, endPoint y: 383, distance: 161.3
click at [686, 545] on div "chevron_left Filing Information Debtor Profile chevron_right" at bounding box center [842, 536] width 977 height 58
click at [678, 175] on link "Debtor Profile" at bounding box center [697, 197] width 104 height 44
select select "0"
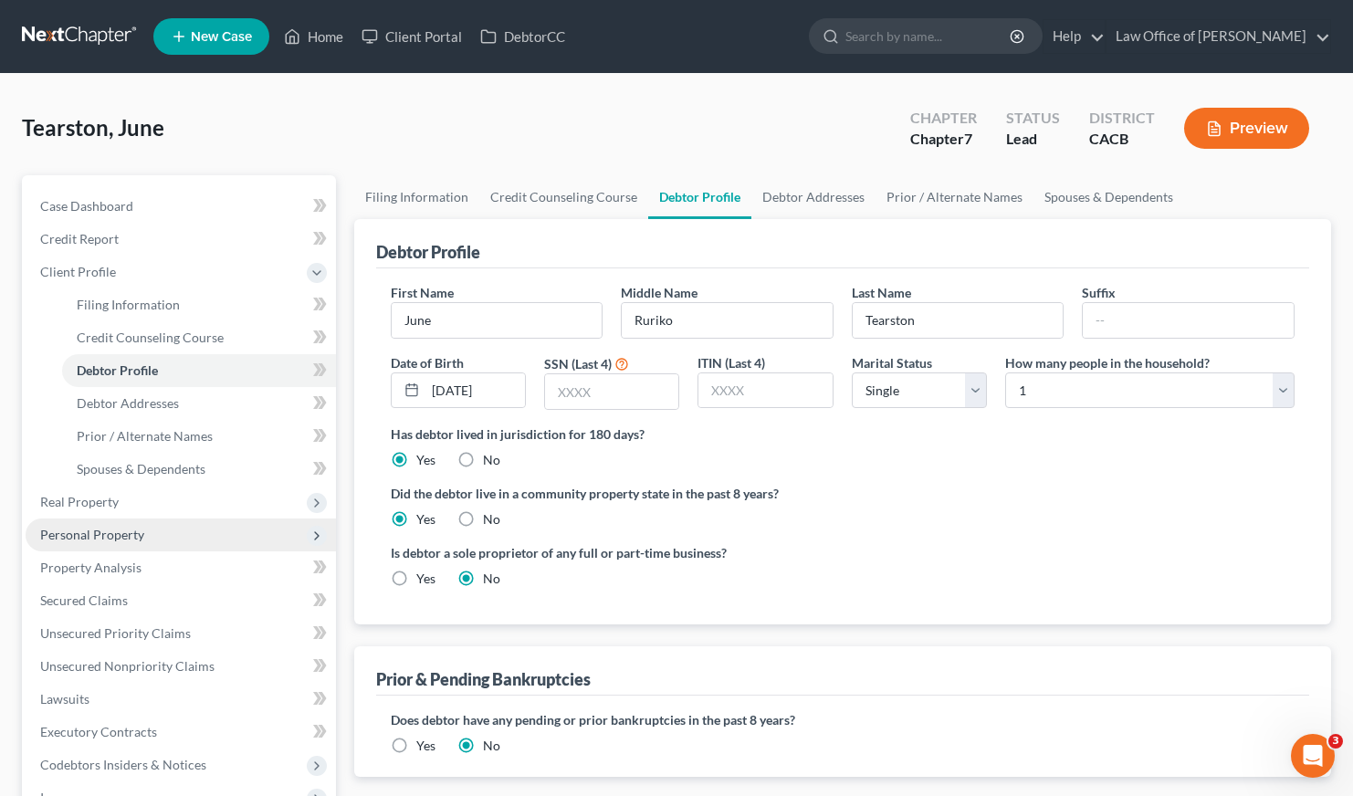
click at [101, 535] on span "Personal Property" at bounding box center [92, 535] width 104 height 16
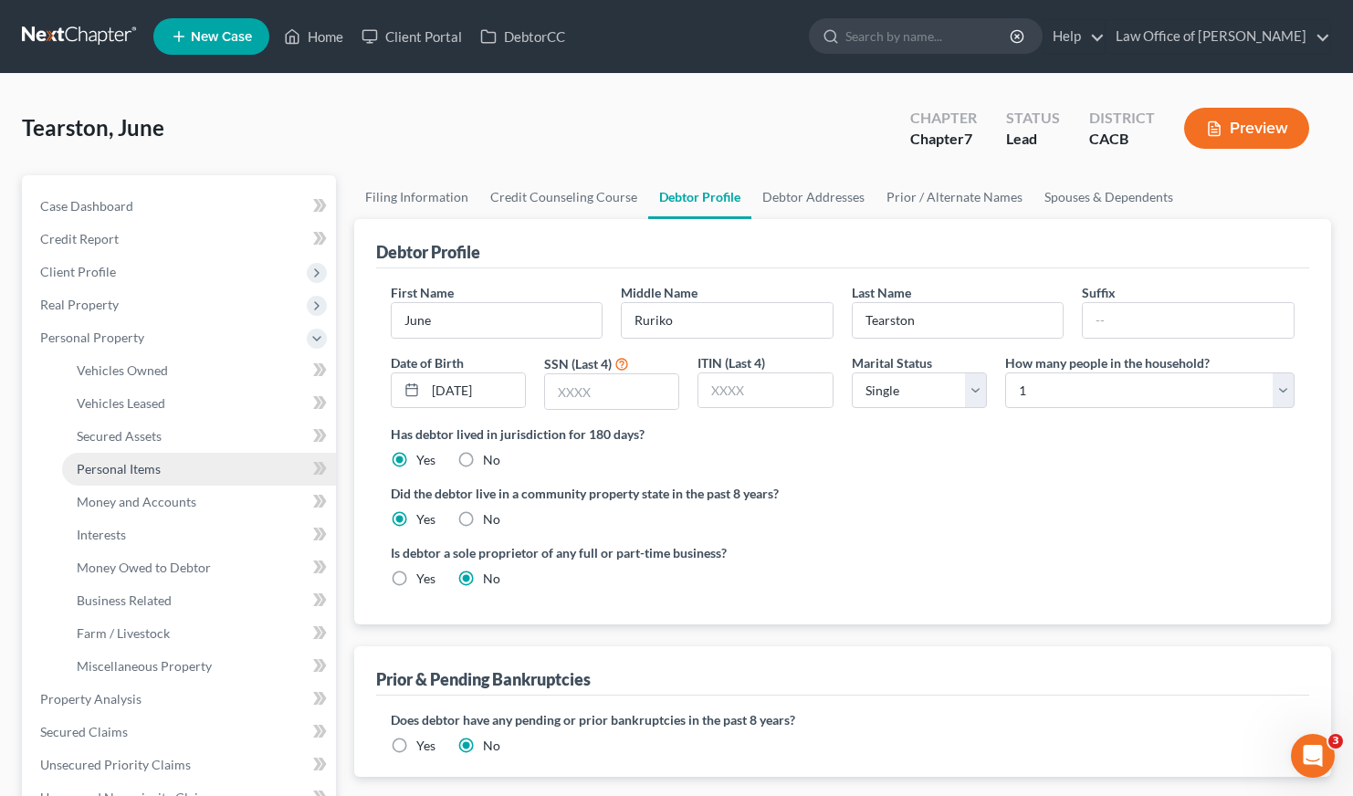
click at [140, 464] on span "Personal Items" at bounding box center [119, 469] width 84 height 16
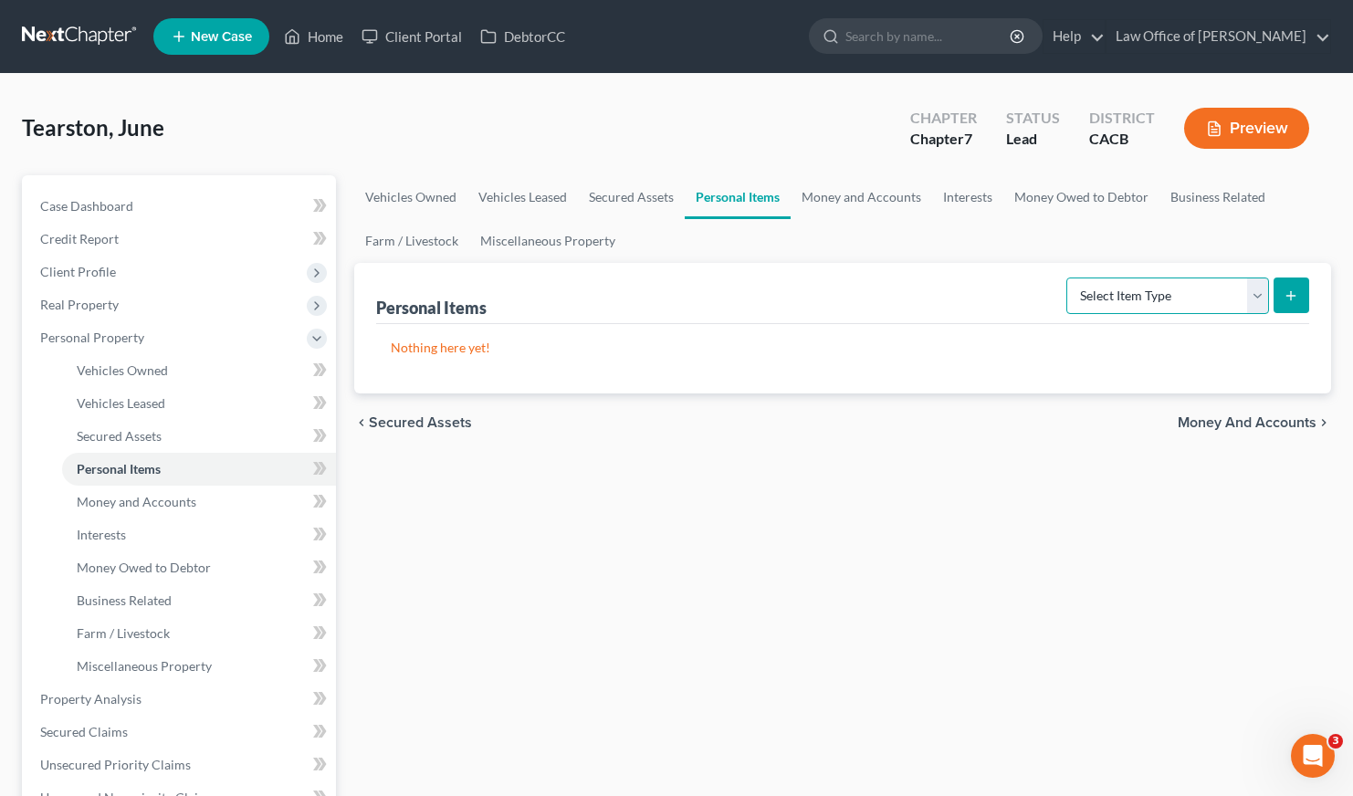
click at [1134, 301] on select "Select Item Type Clothing Collectibles Of Value Electronics Firearms Household …" at bounding box center [1167, 295] width 203 height 37
select select "clothing"
click at [1287, 287] on button "submit" at bounding box center [1291, 295] width 36 height 36
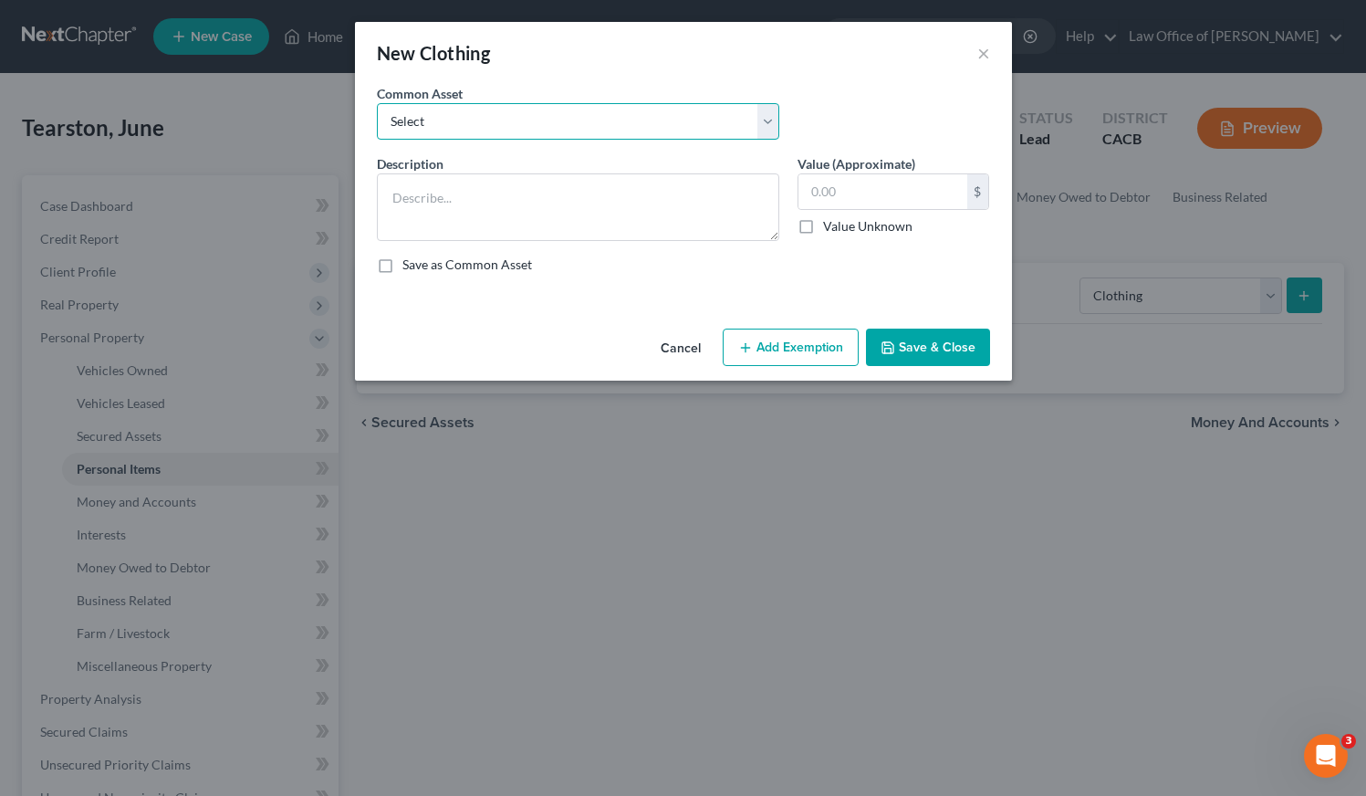
click at [561, 116] on select "Select Wardrobe and clothing" at bounding box center [578, 121] width 402 height 37
select select "0"
type textarea "Wardrobe and clothing"
type input "2,000.00"
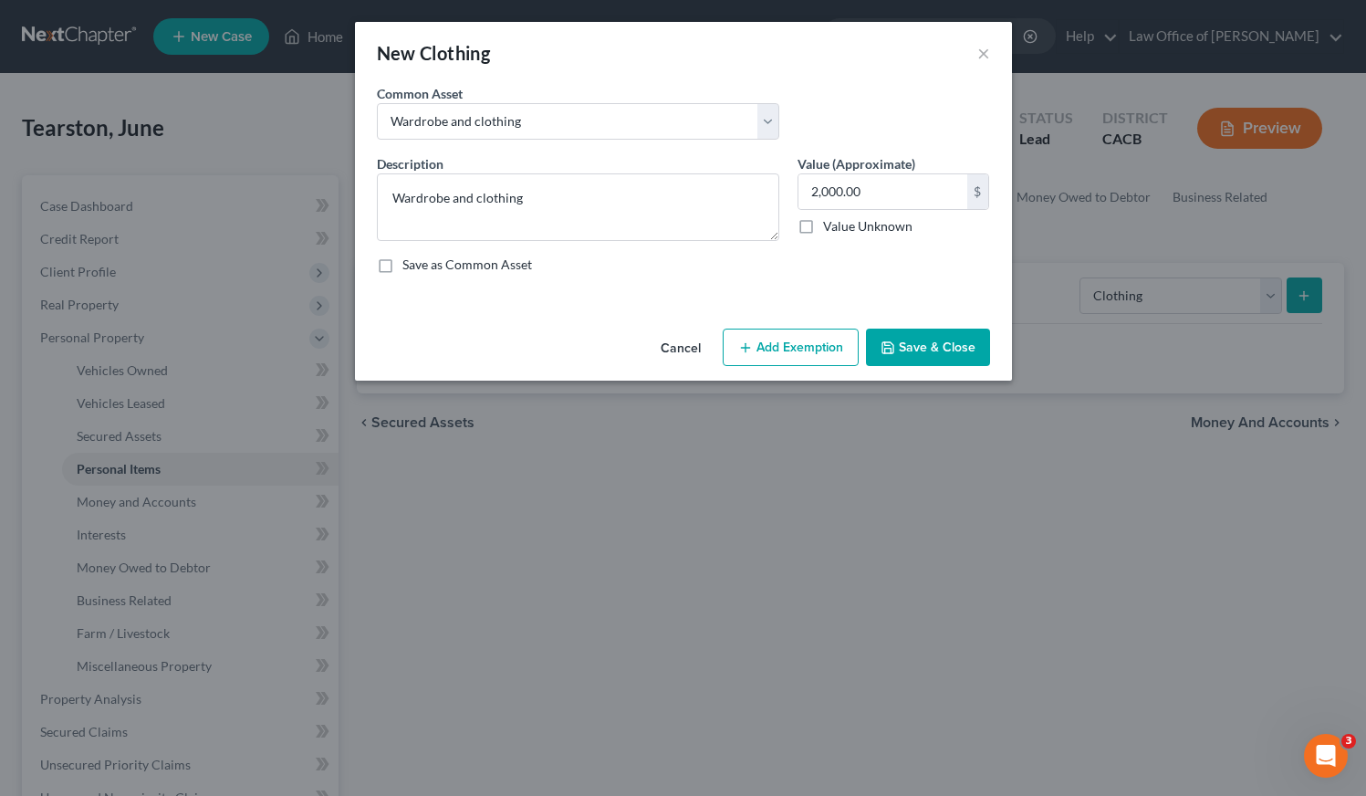
click at [913, 347] on button "Save & Close" at bounding box center [928, 348] width 124 height 38
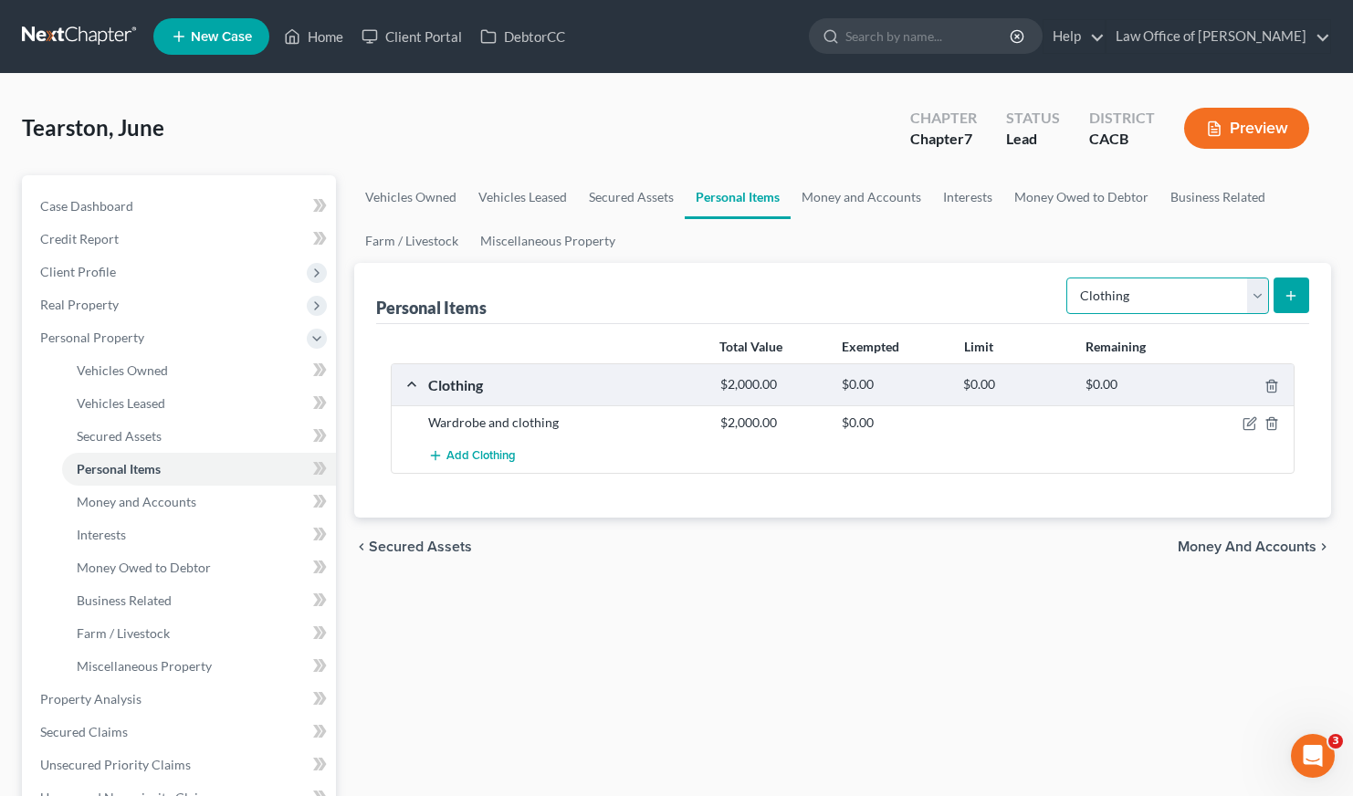
click at [1137, 308] on select "Select Item Type Clothing Collectibles Of Value Electronics Firearms Household …" at bounding box center [1167, 295] width 203 height 37
select select "electronics"
click at [1297, 295] on icon "submit" at bounding box center [1290, 295] width 15 height 15
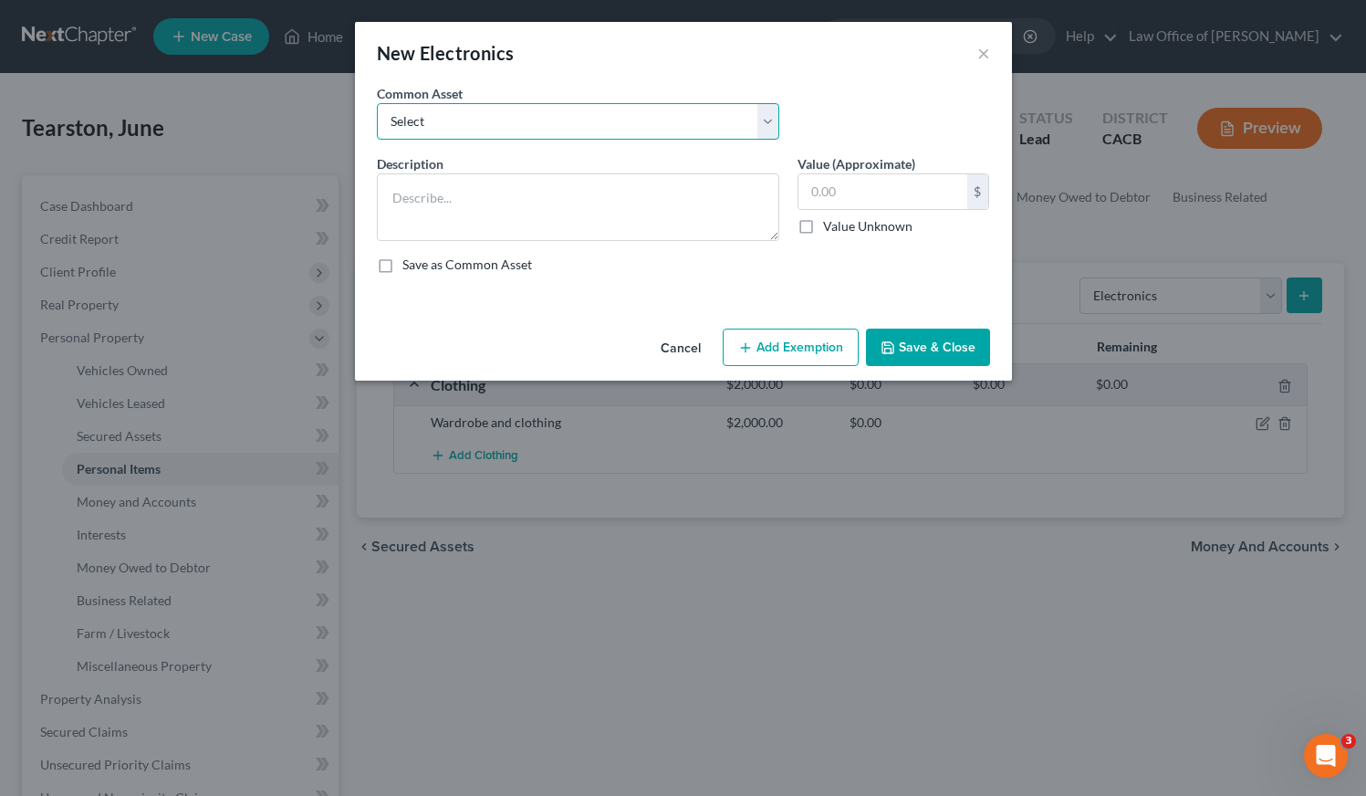
click at [651, 126] on select "Select General electronics, equipment and recreational personal property." at bounding box center [578, 121] width 402 height 37
select select "0"
type textarea "General electronics, equipment and recreational personal property."
type input "2,000.00"
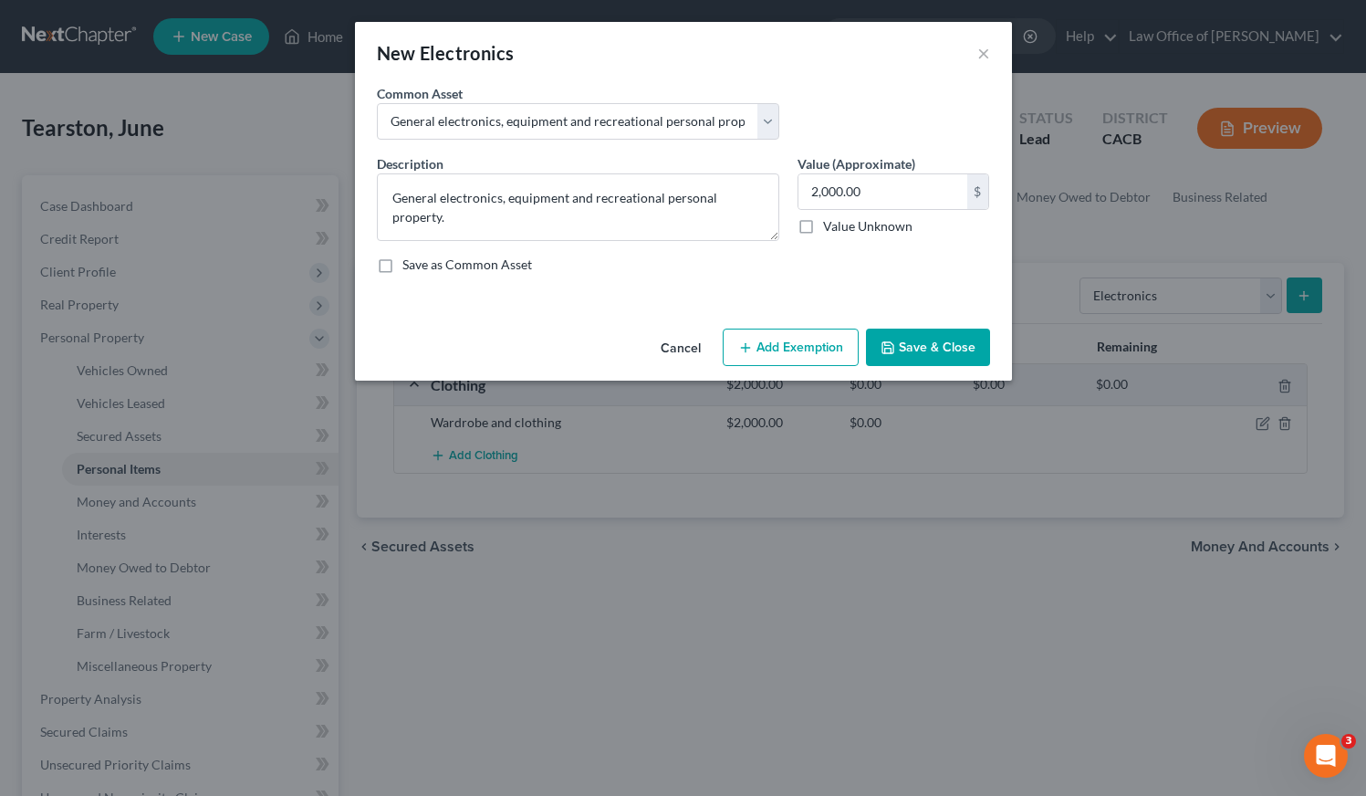
click at [921, 343] on button "Save & Close" at bounding box center [928, 348] width 124 height 38
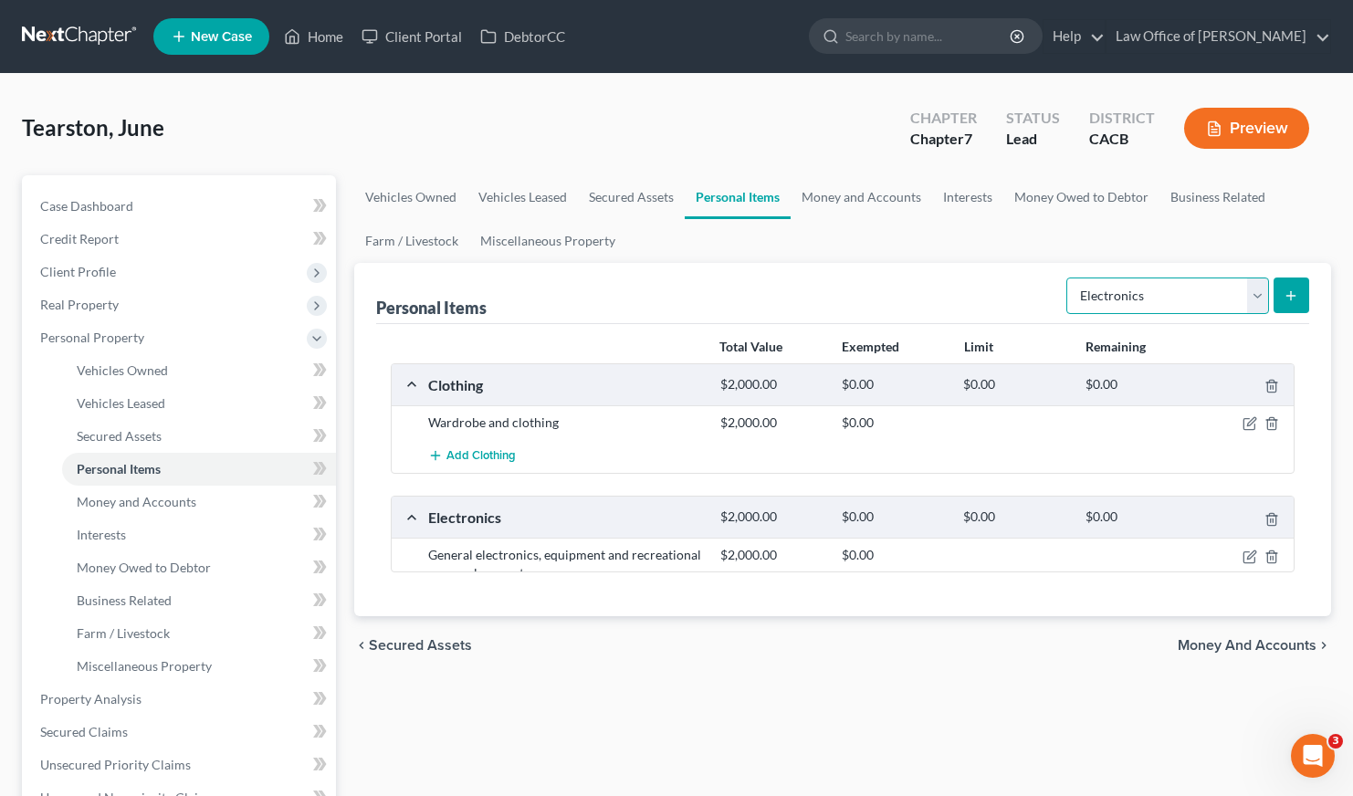
click at [1166, 293] on select "Select Item Type Clothing Collectibles Of Value Electronics Firearms Household …" at bounding box center [1167, 295] width 203 height 37
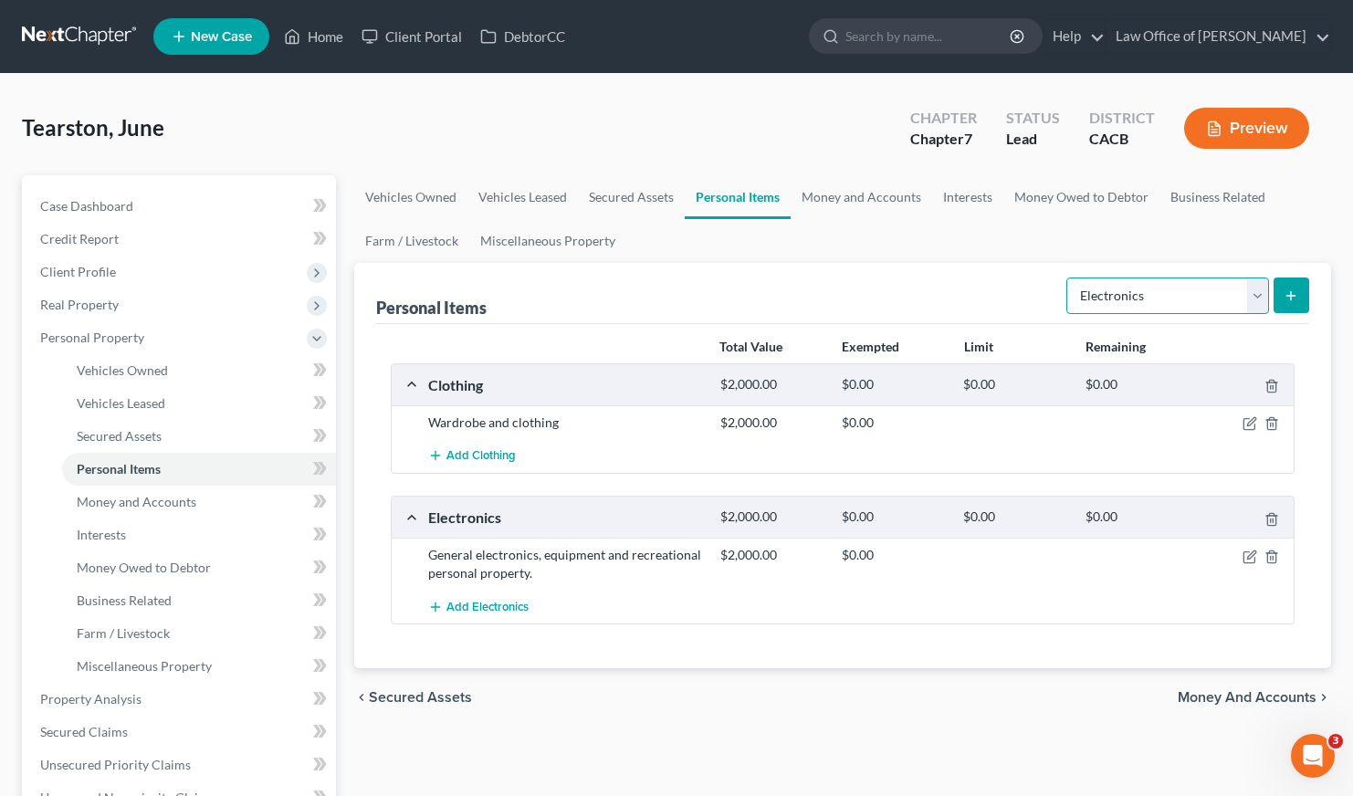
select select "household_goods"
click at [1291, 298] on icon "submit" at bounding box center [1290, 295] width 15 height 15
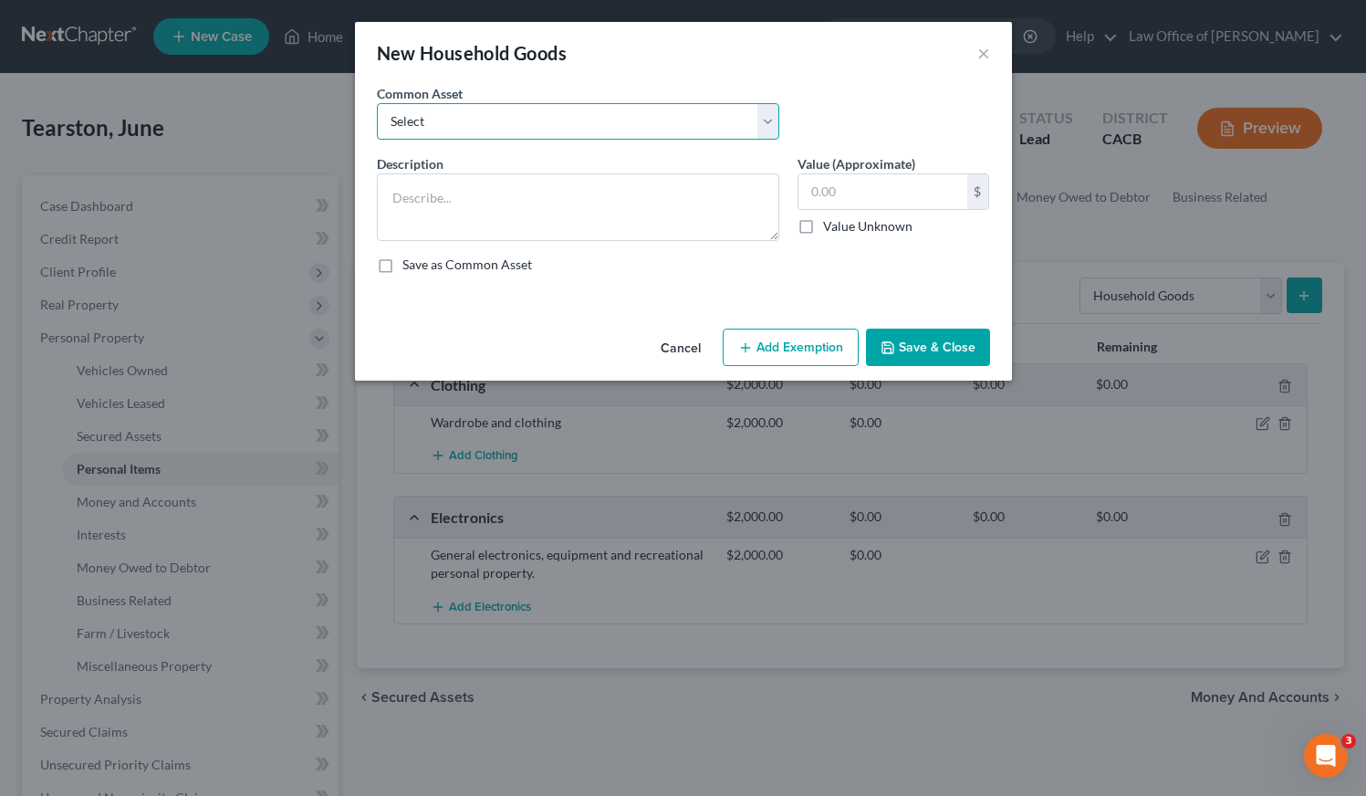
click at [615, 125] on select "Select Household Goods, Furnishings and Appliances." at bounding box center [578, 121] width 402 height 37
select select "0"
type textarea "Household Goods, Furnishings and Appliances."
type input "3,000.00"
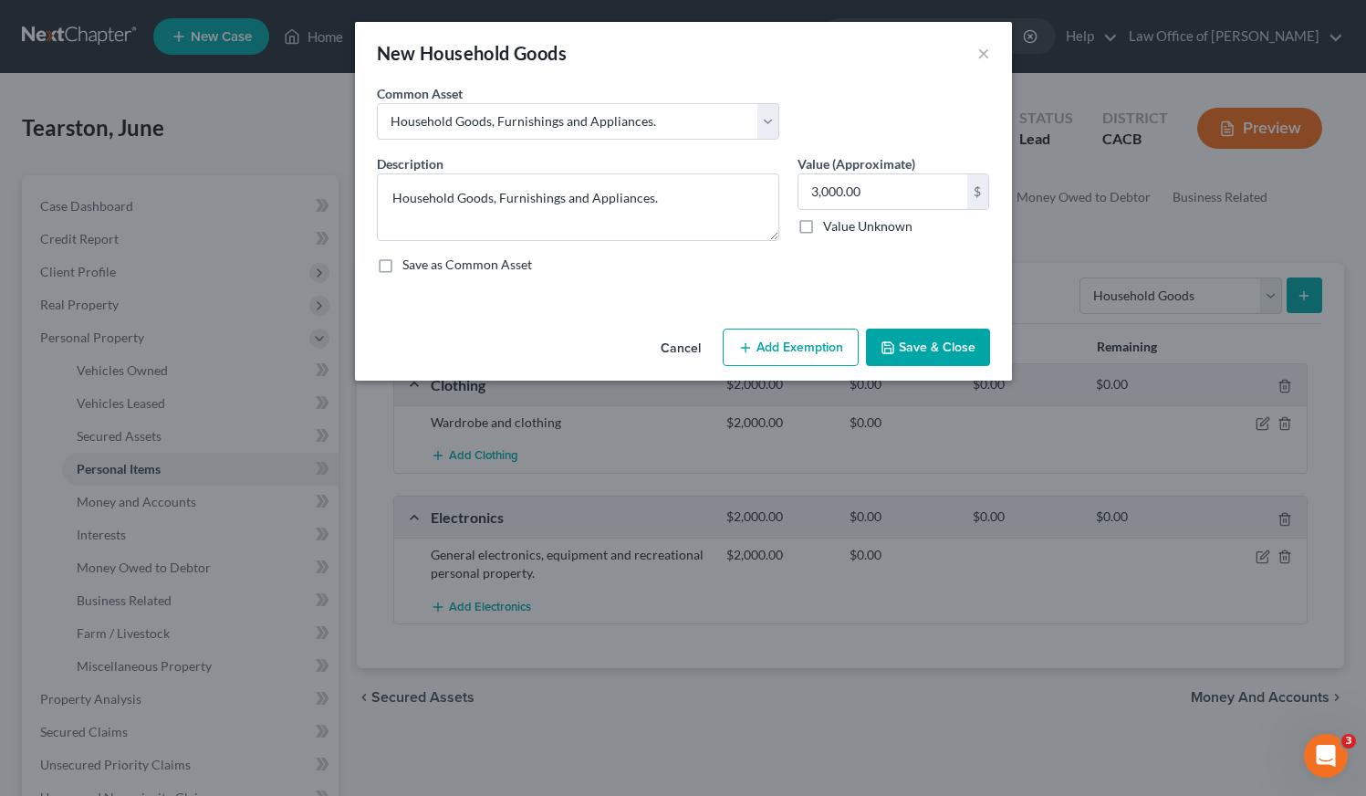
click at [914, 343] on button "Save & Close" at bounding box center [928, 348] width 124 height 38
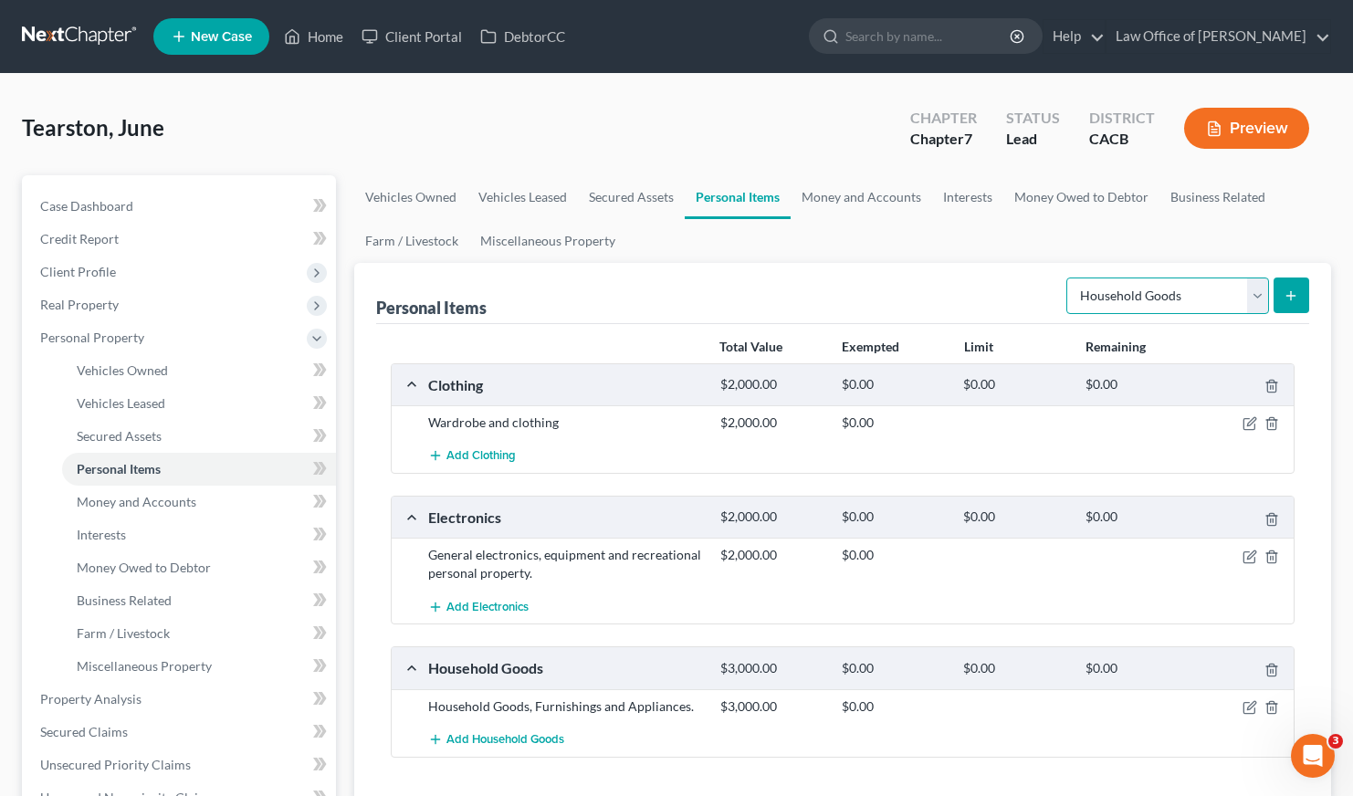
click at [1133, 308] on select "Select Item Type Clothing Collectibles Of Value Electronics Firearms Household …" at bounding box center [1167, 295] width 203 height 37
select select "jewelry"
click at [1284, 304] on button "submit" at bounding box center [1291, 295] width 36 height 36
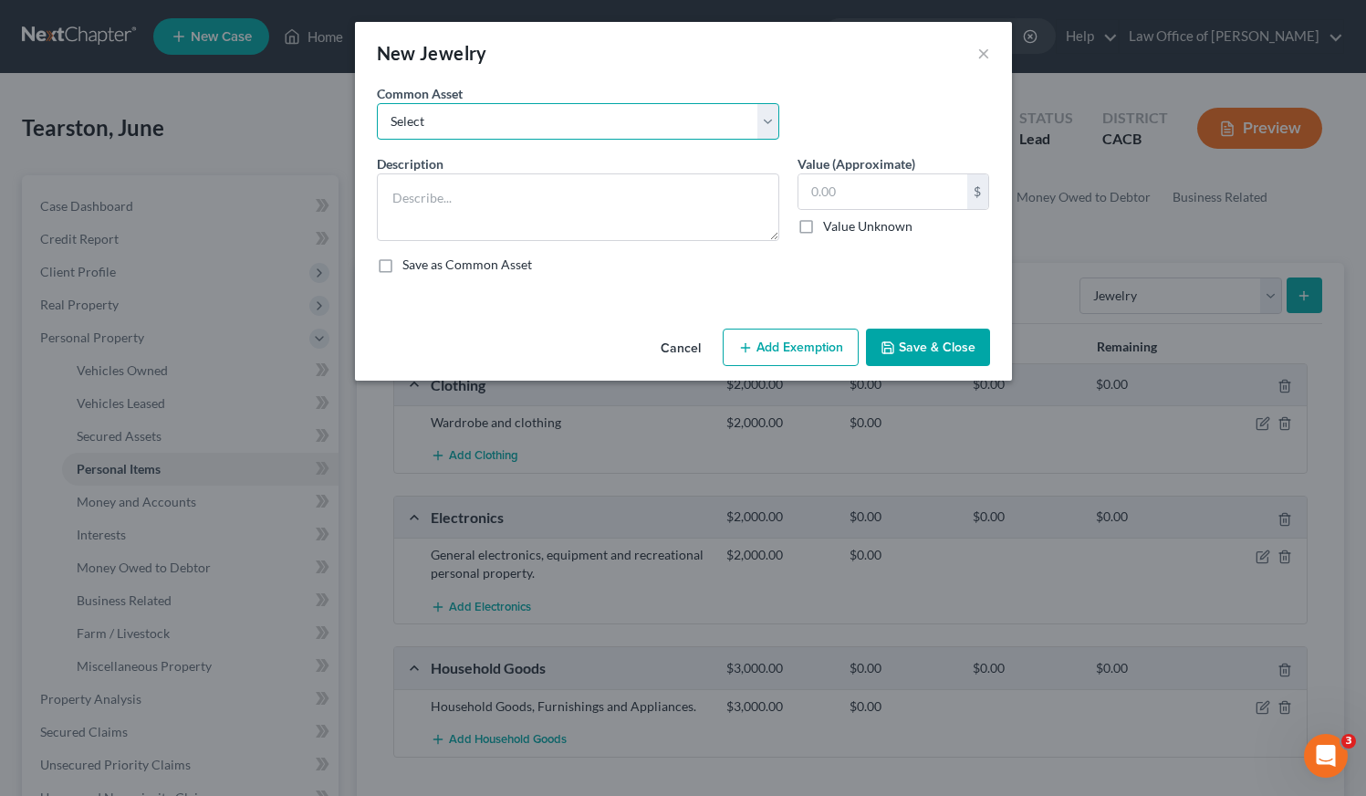
click at [657, 121] on select "Select Jewelry and personal valuable items (i.e. costume jewelry), includes non…" at bounding box center [578, 121] width 402 height 37
select select "0"
type textarea "Jewelry and personal valuable items (i.e. costume jewelry), includes non-debtor…"
type input "1,500.00"
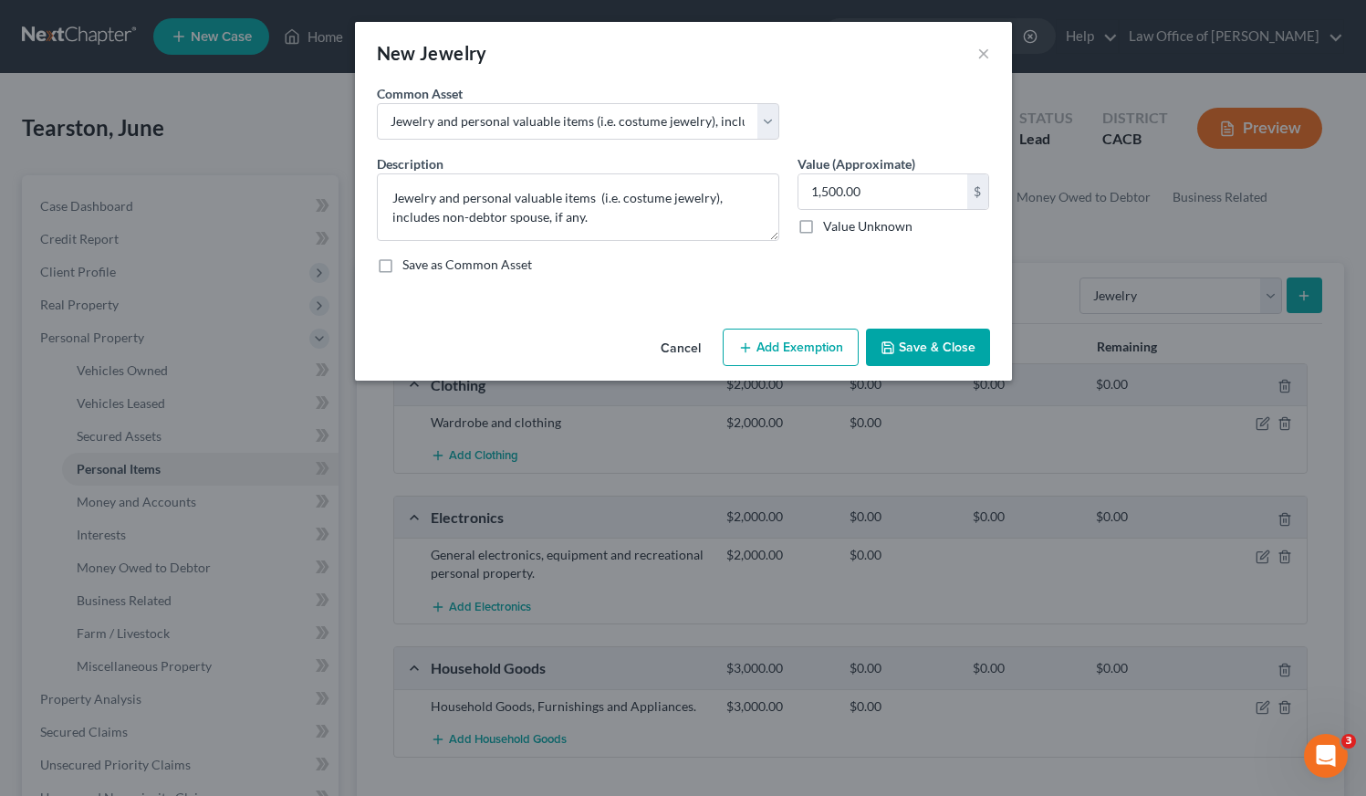
click at [933, 347] on button "Save & Close" at bounding box center [928, 348] width 124 height 38
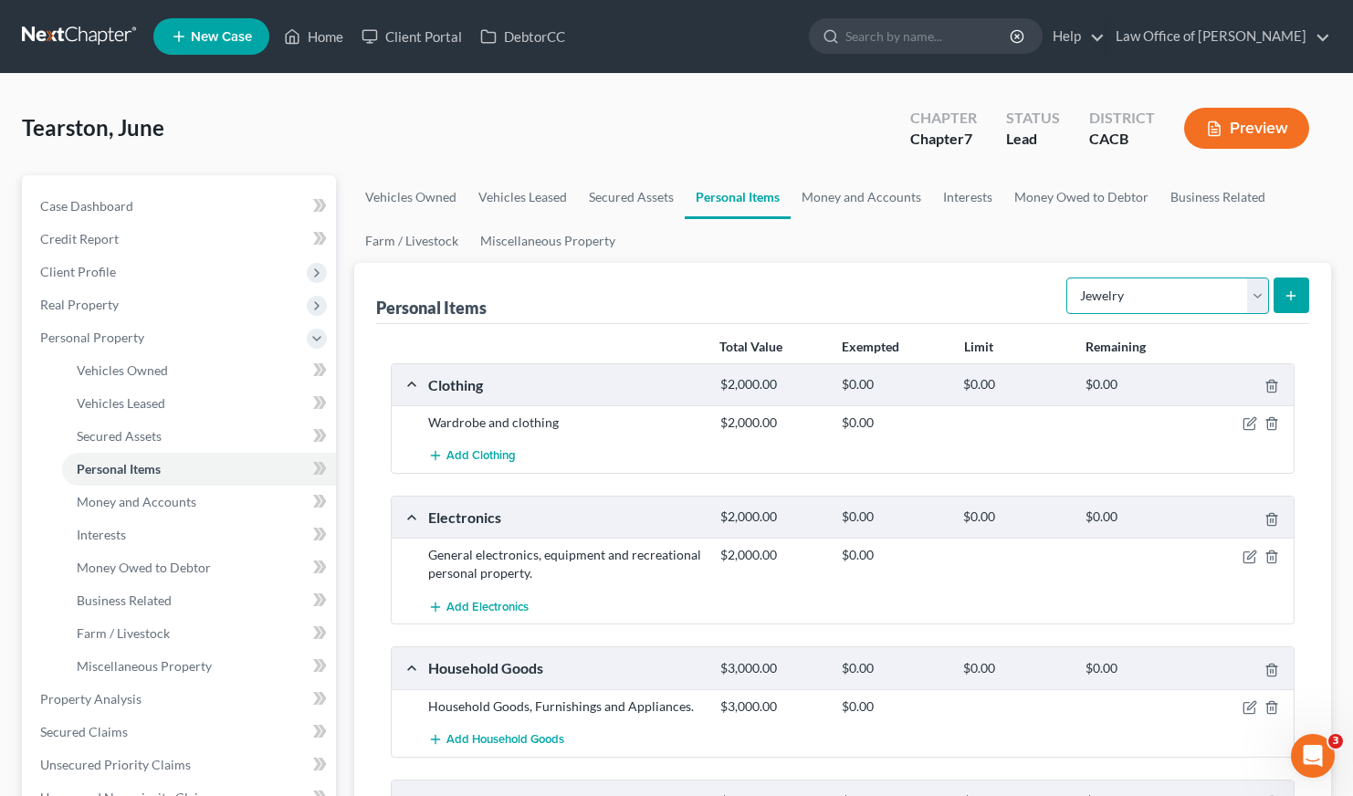
click at [1168, 297] on select "Select Item Type Clothing Collectibles Of Value Electronics Firearms Household …" at bounding box center [1167, 295] width 203 height 37
click at [858, 199] on link "Money and Accounts" at bounding box center [860, 197] width 141 height 44
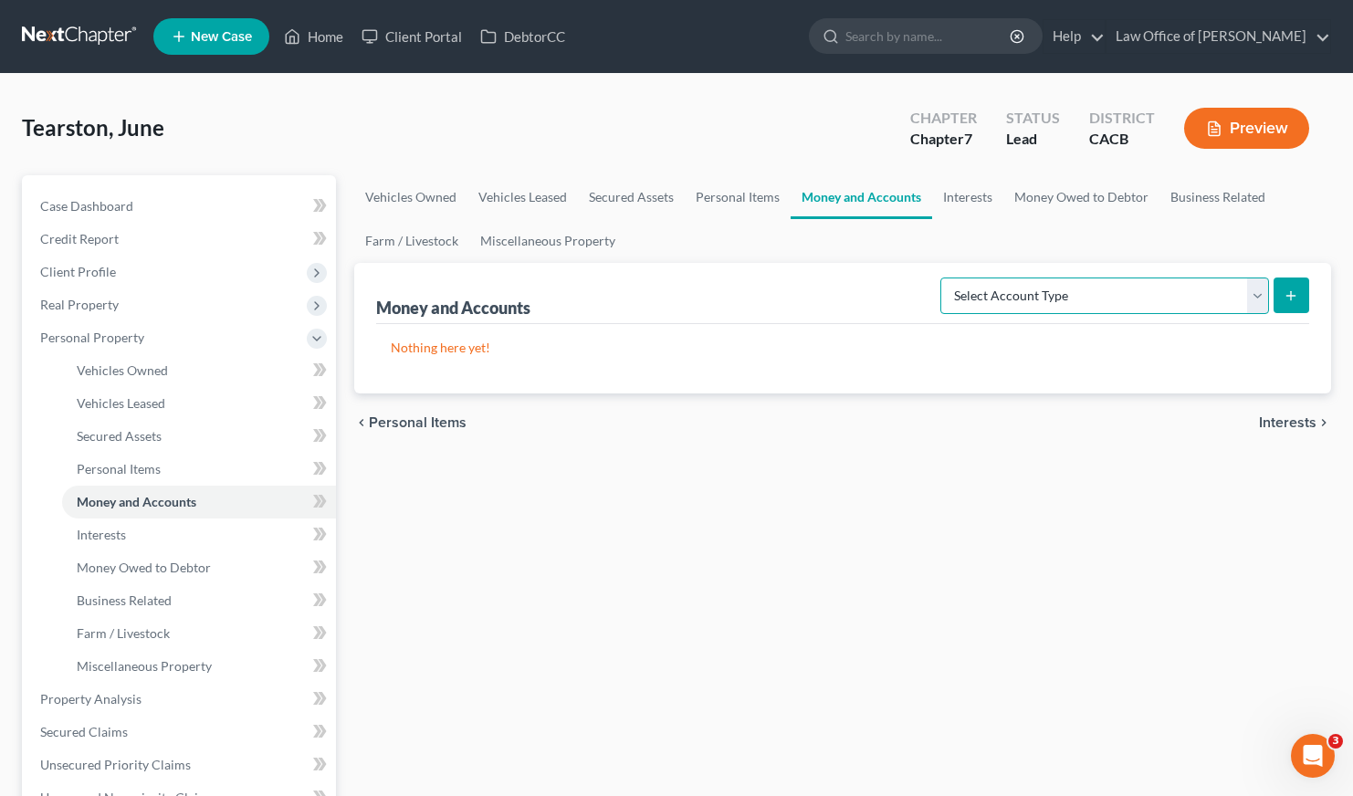
click at [1041, 304] on select "Select Account Type Brokerage Cash on Hand Certificates of Deposit Checking Acc…" at bounding box center [1104, 295] width 329 height 37
select select "checking"
click at [1295, 289] on icon "submit" at bounding box center [1290, 295] width 15 height 15
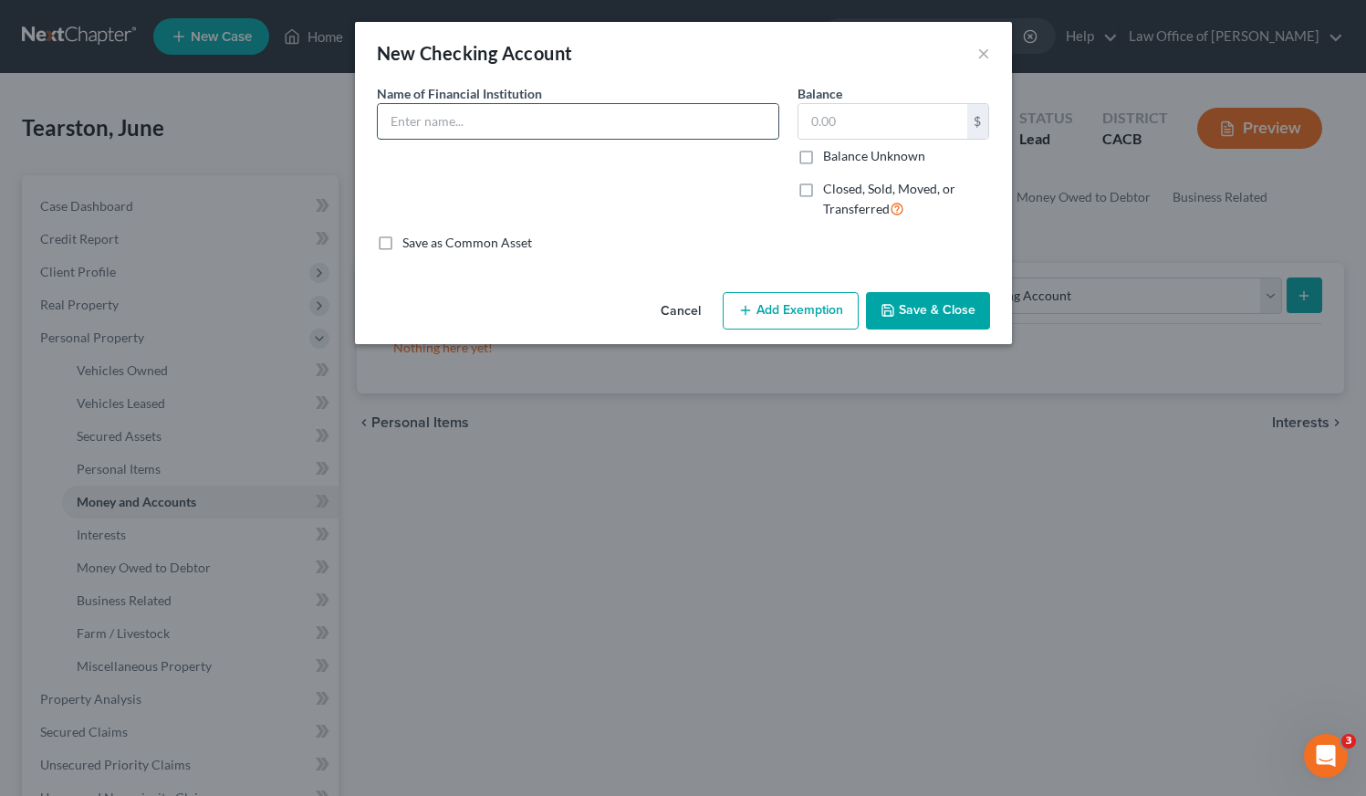
click at [509, 120] on input "text" at bounding box center [578, 121] width 401 height 35
type input "First Citizens Bank (Personal)"
click at [876, 126] on input "text" at bounding box center [883, 121] width 169 height 35
type input "0.00"
click at [956, 304] on button "Save & Close" at bounding box center [928, 311] width 124 height 38
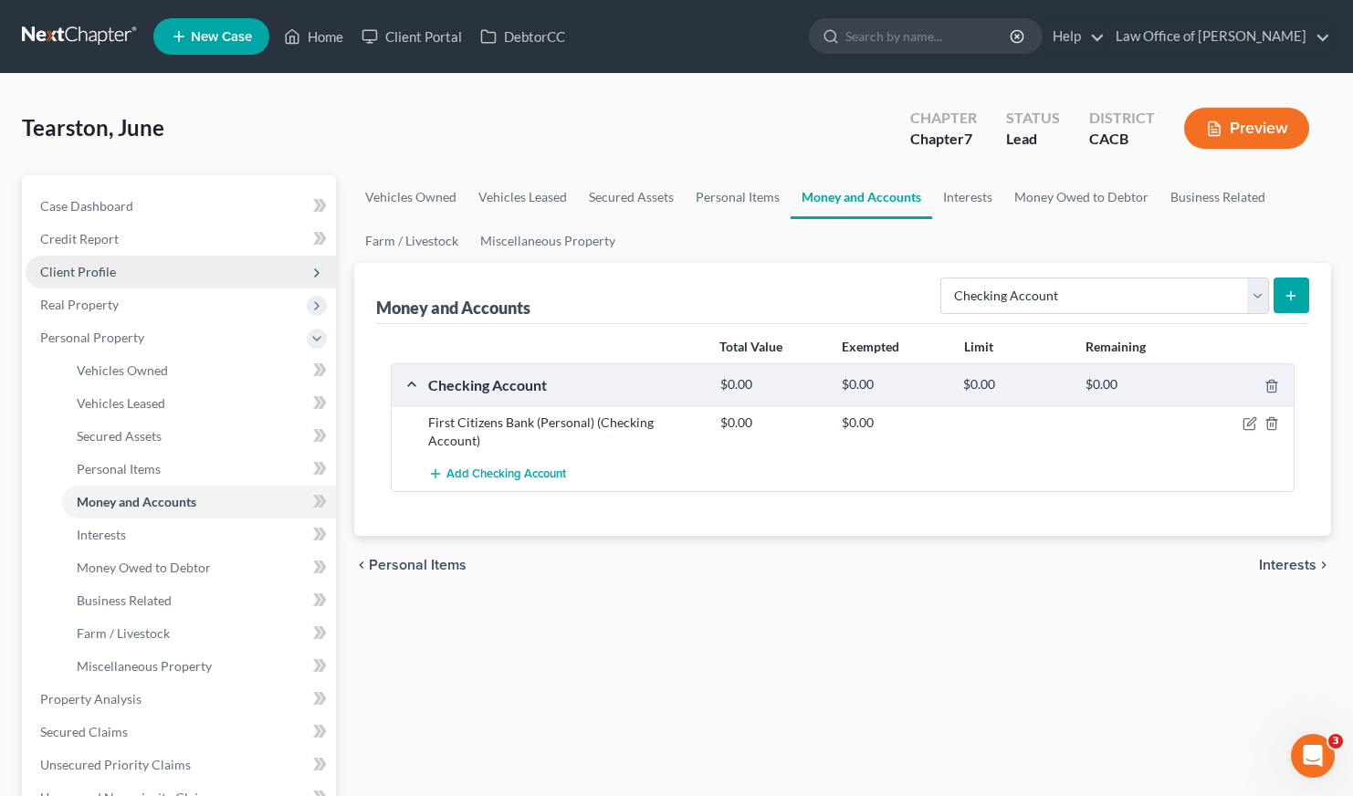
click at [101, 278] on span "Client Profile" at bounding box center [181, 272] width 310 height 33
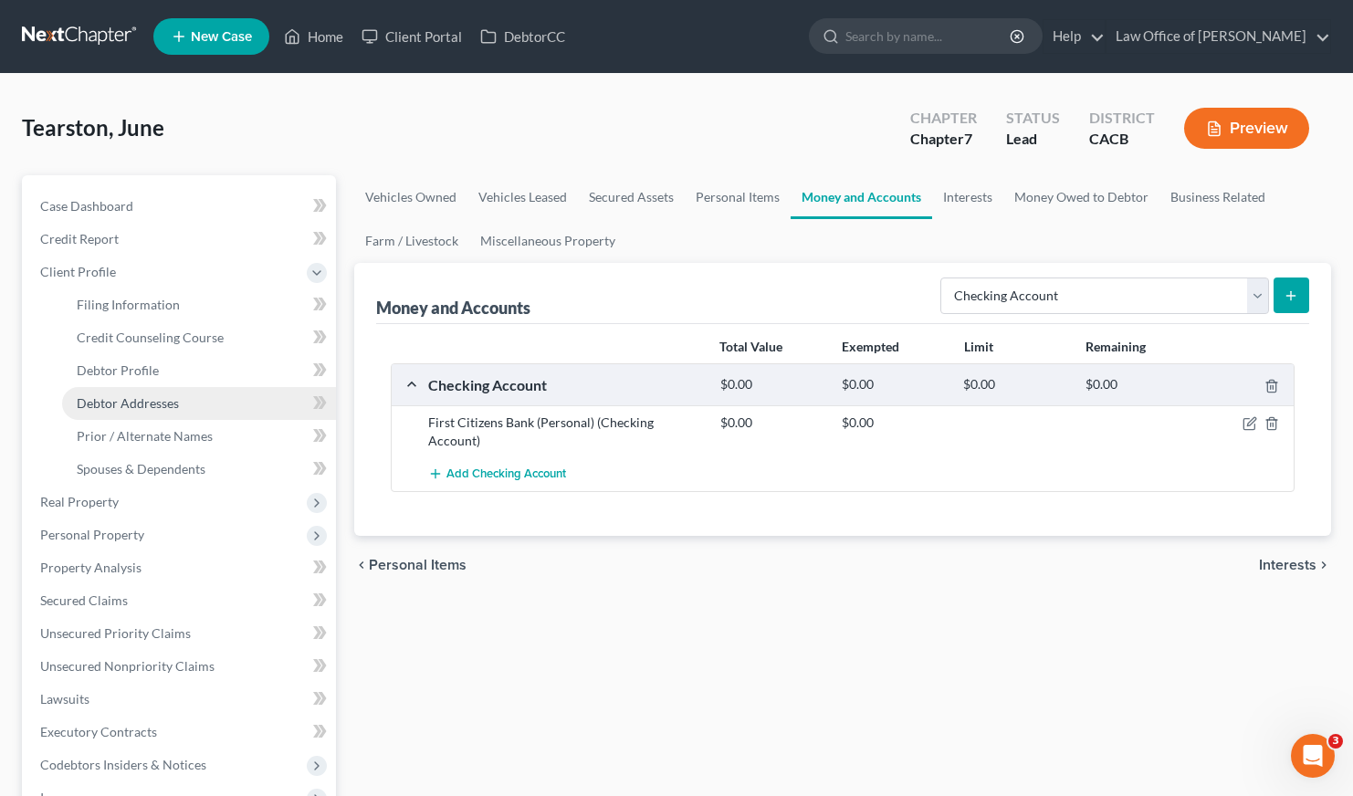
drag, startPoint x: 130, startPoint y: 399, endPoint x: 152, endPoint y: 400, distance: 22.8
click at [131, 400] on span "Debtor Addresses" at bounding box center [128, 403] width 102 height 16
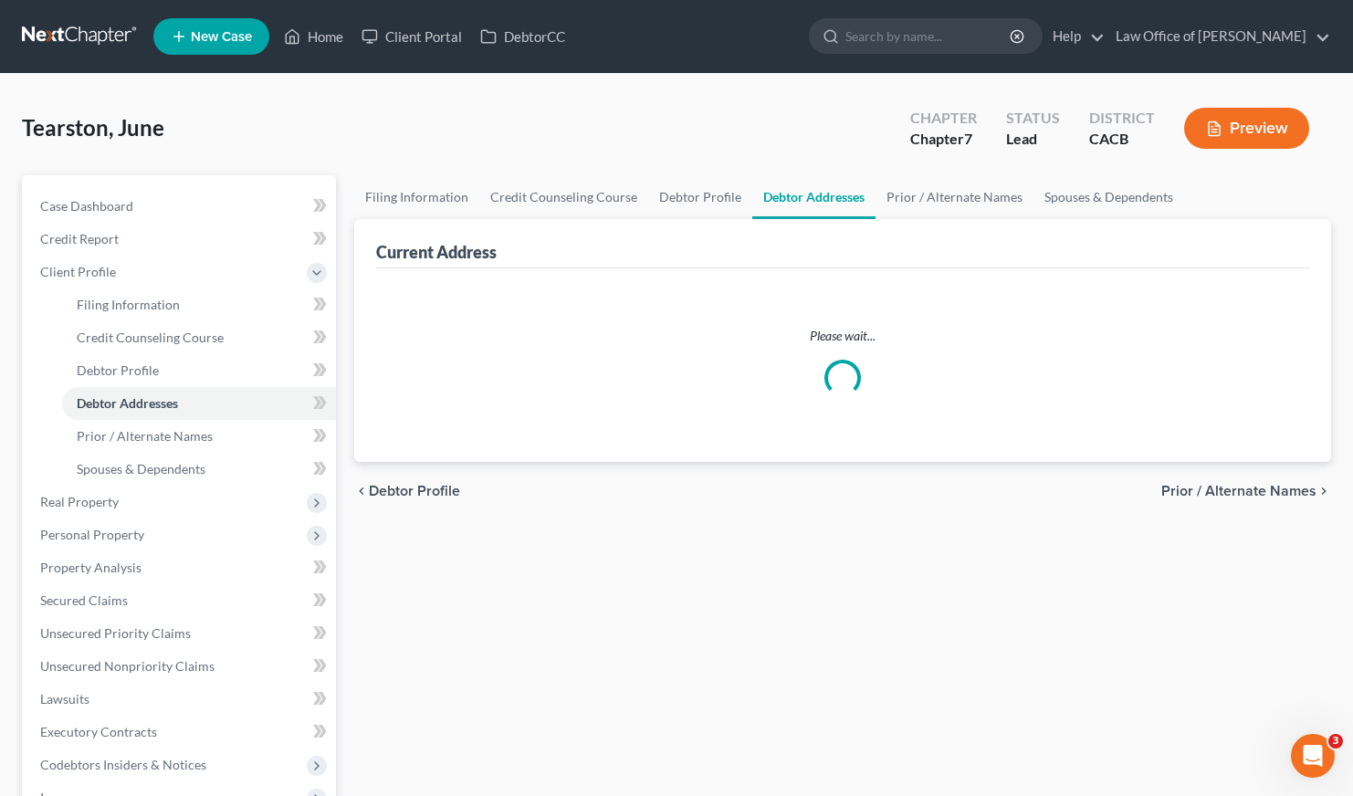
select select "0"
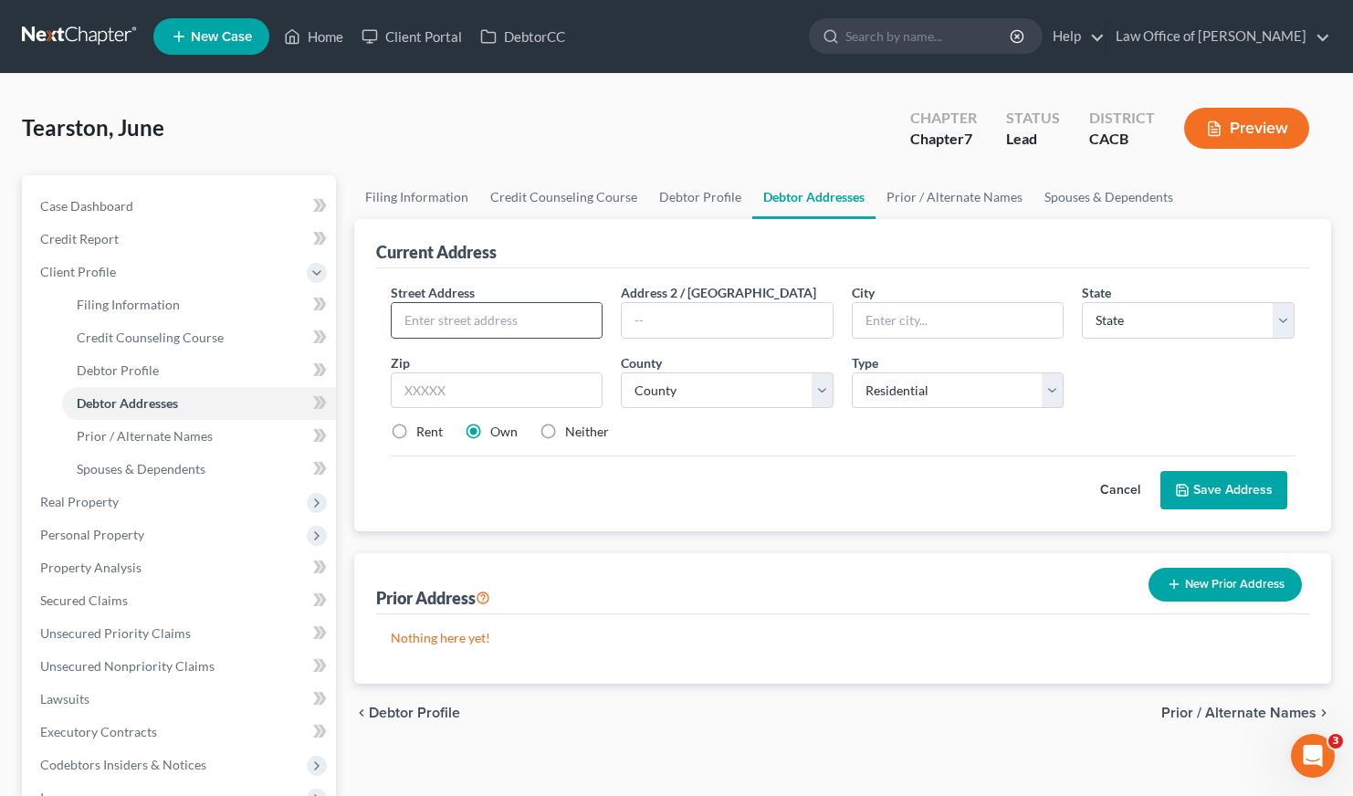
click at [466, 317] on input "text" at bounding box center [497, 320] width 211 height 35
type input "4617 Castle Rd."
click at [542, 395] on input "text" at bounding box center [497, 390] width 213 height 37
type input "91011"
click at [761, 523] on div "Street Address * 4617 Castle Rd. Address 2 / PO Box City * State * State AL AK …" at bounding box center [843, 399] width 934 height 263
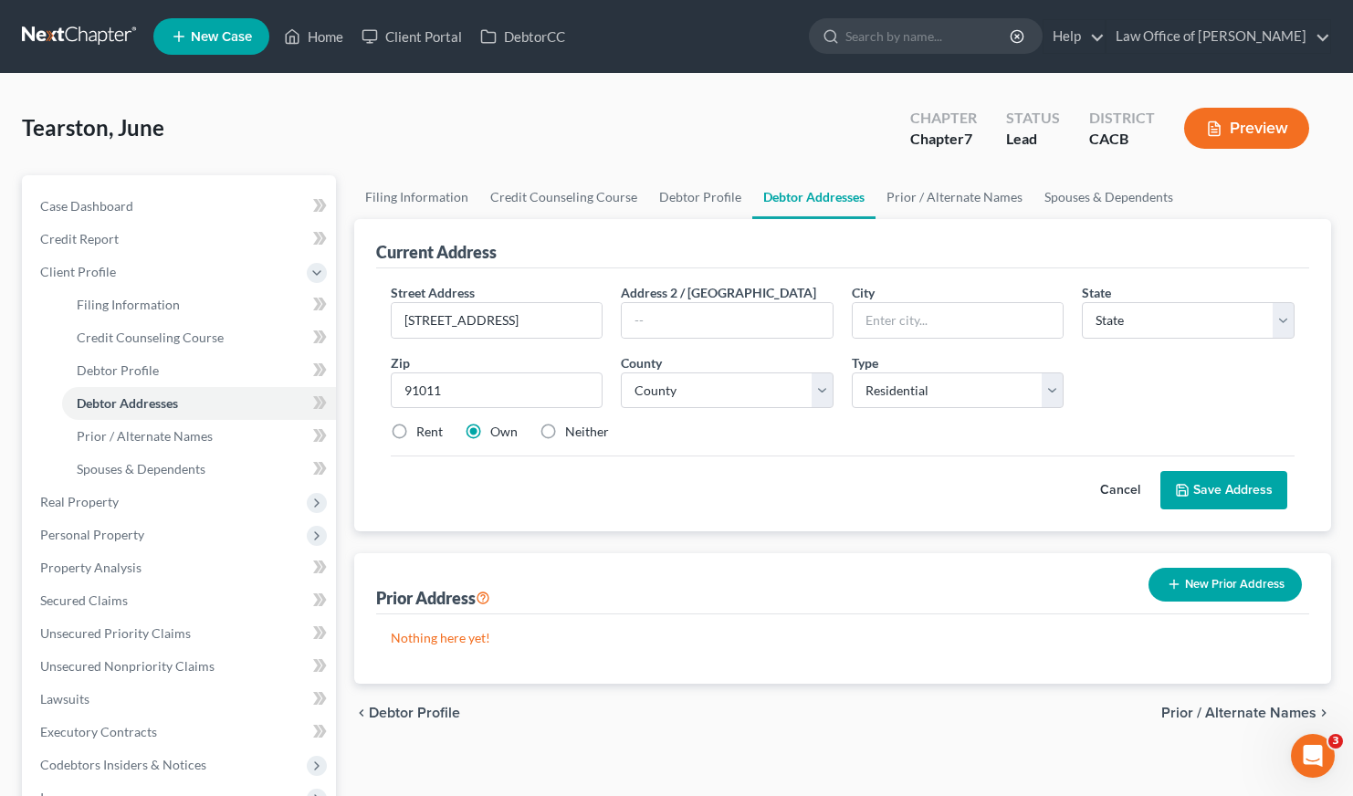
type input "La Canada Flintridge"
select select "4"
click at [416, 431] on label "Rent" at bounding box center [429, 432] width 26 height 18
click at [423, 431] on input "Rent" at bounding box center [429, 429] width 12 height 12
radio input "true"
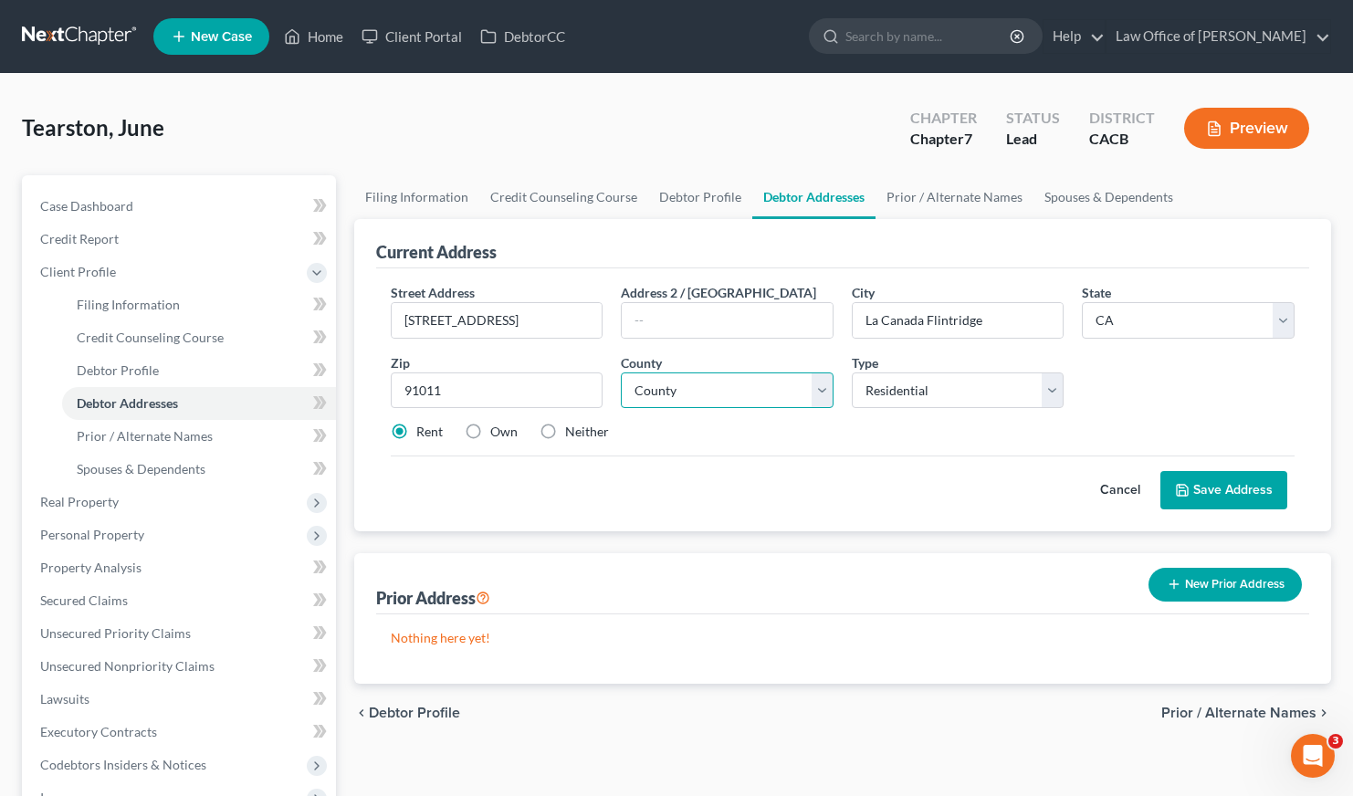
click at [759, 384] on select "County Alameda County Alpine County Amador County Butte County Calaveras County…" at bounding box center [727, 390] width 213 height 37
select select "18"
click at [1265, 494] on button "Save Address" at bounding box center [1223, 490] width 127 height 38
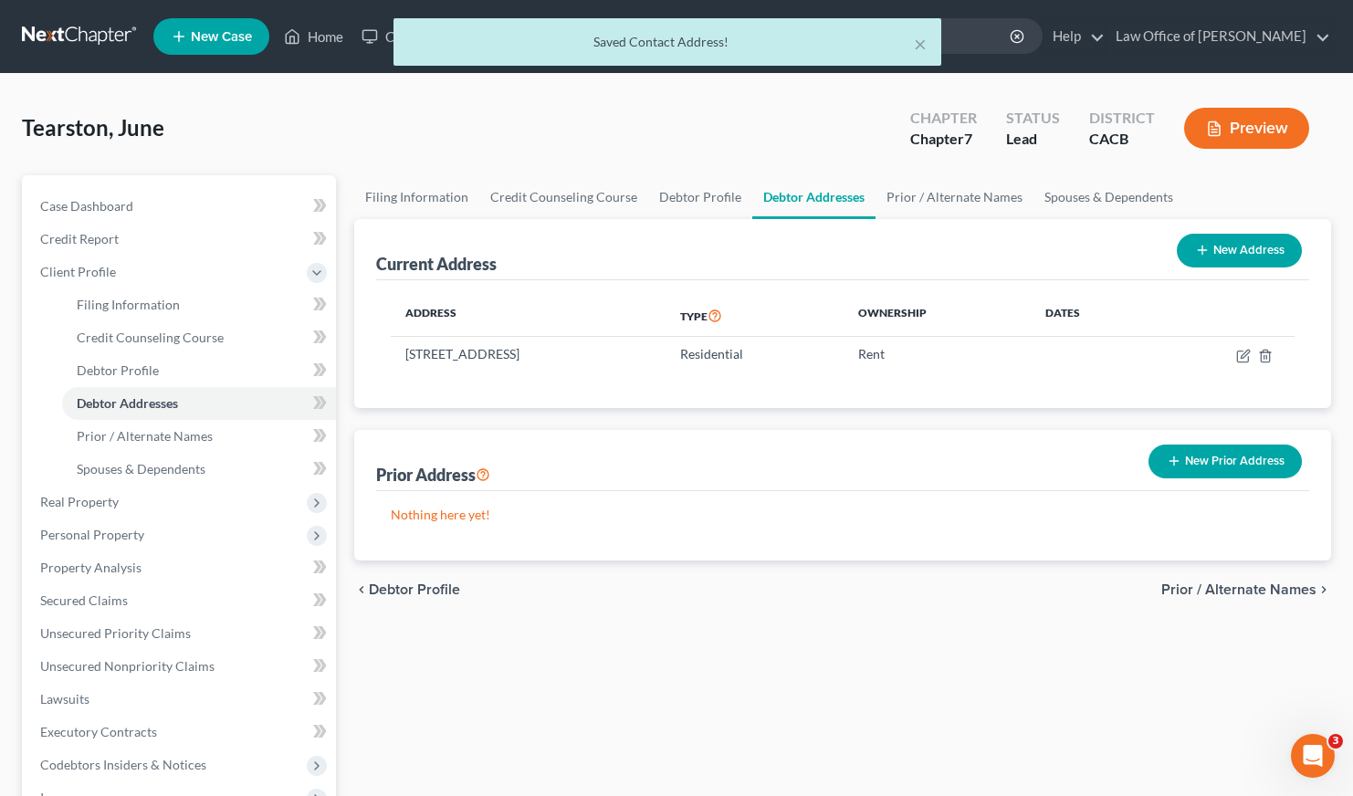
click at [628, 580] on div "chevron_left Debtor Profile Prior / Alternate Names chevron_right" at bounding box center [842, 589] width 977 height 58
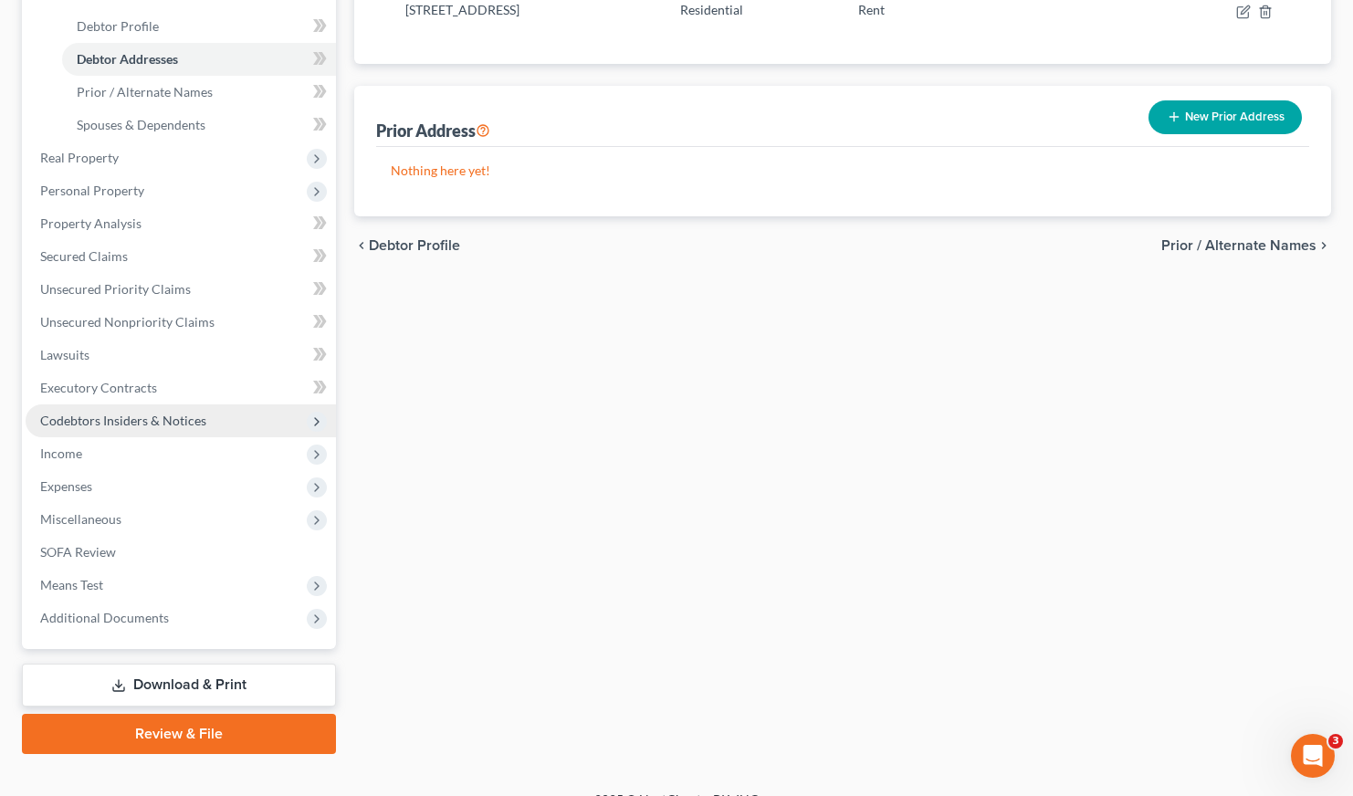
scroll to position [370, 0]
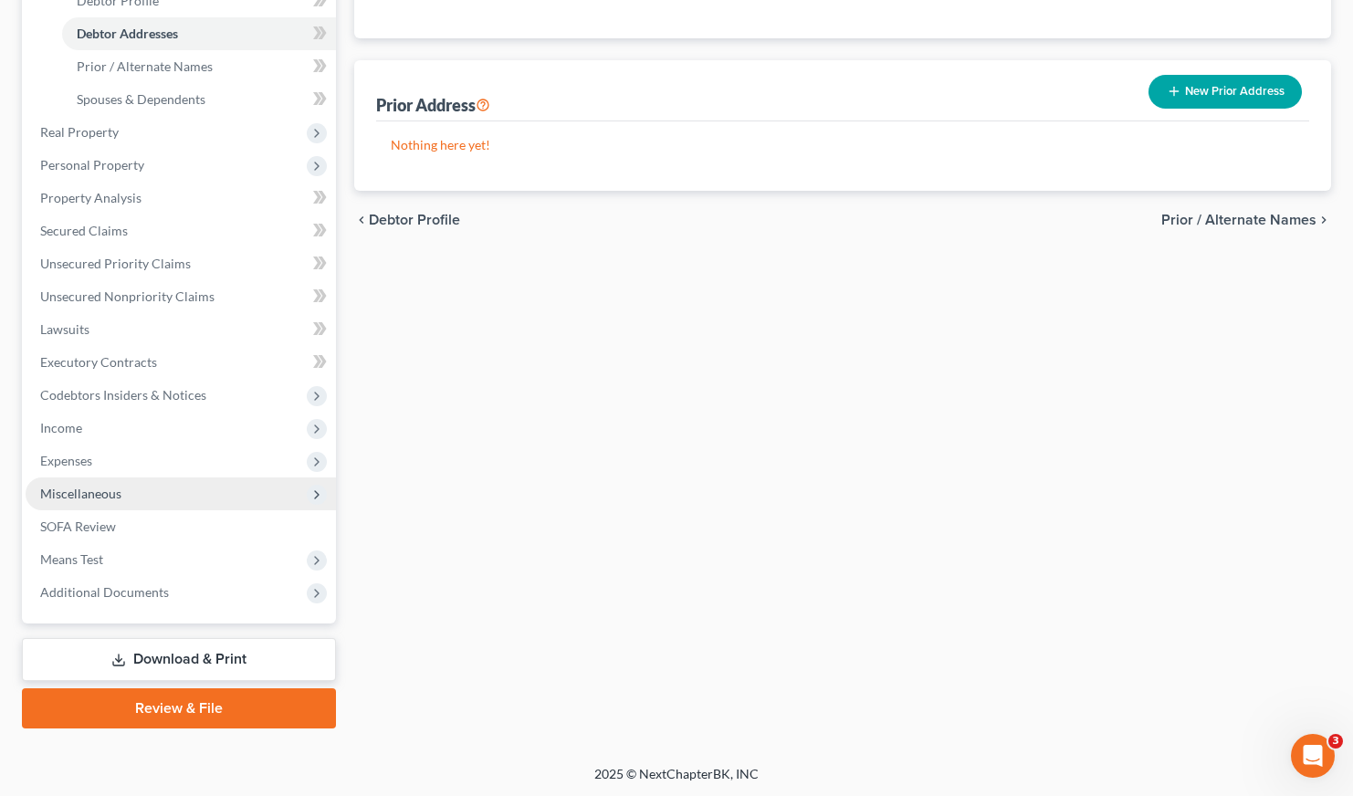
click at [76, 496] on span "Miscellaneous" at bounding box center [80, 494] width 81 height 16
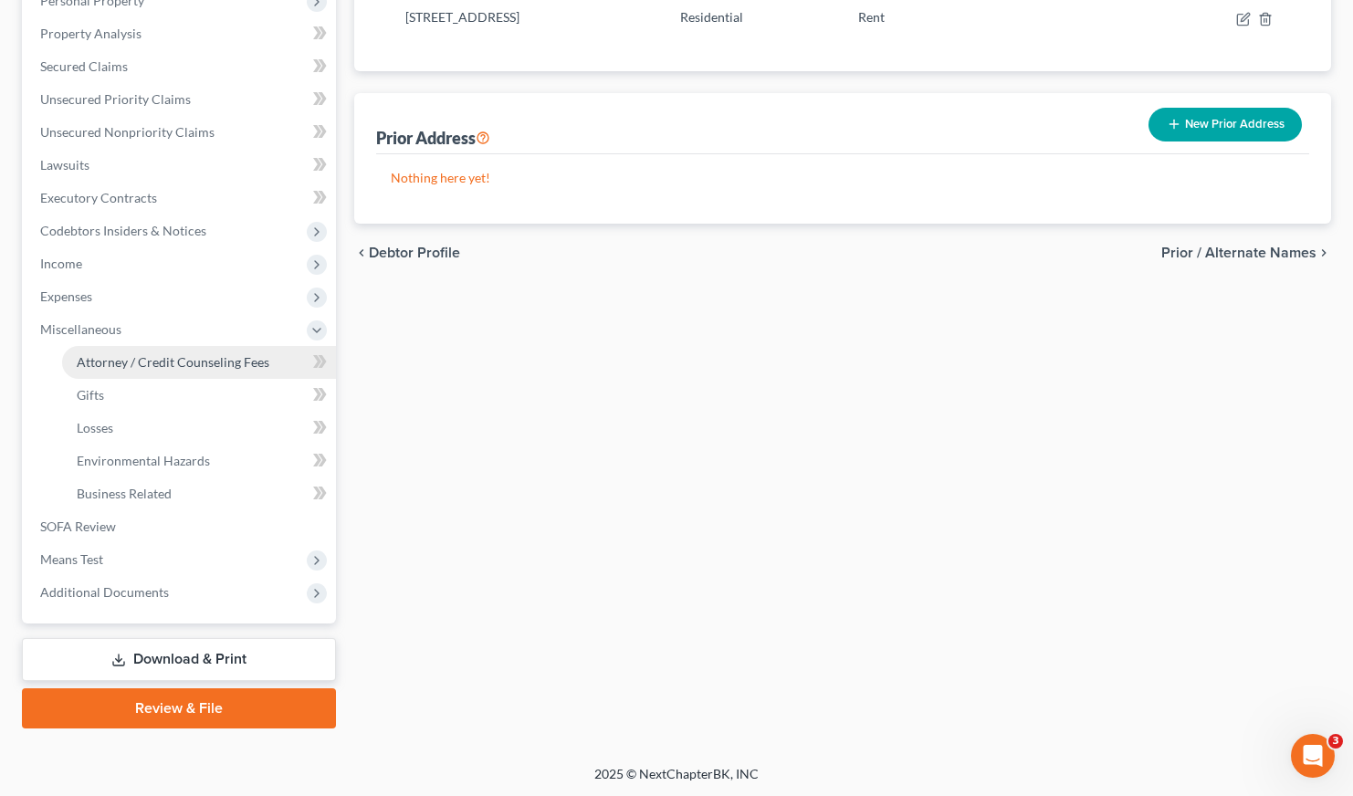
click at [217, 354] on span "Attorney / Credit Counseling Fees" at bounding box center [173, 362] width 193 height 16
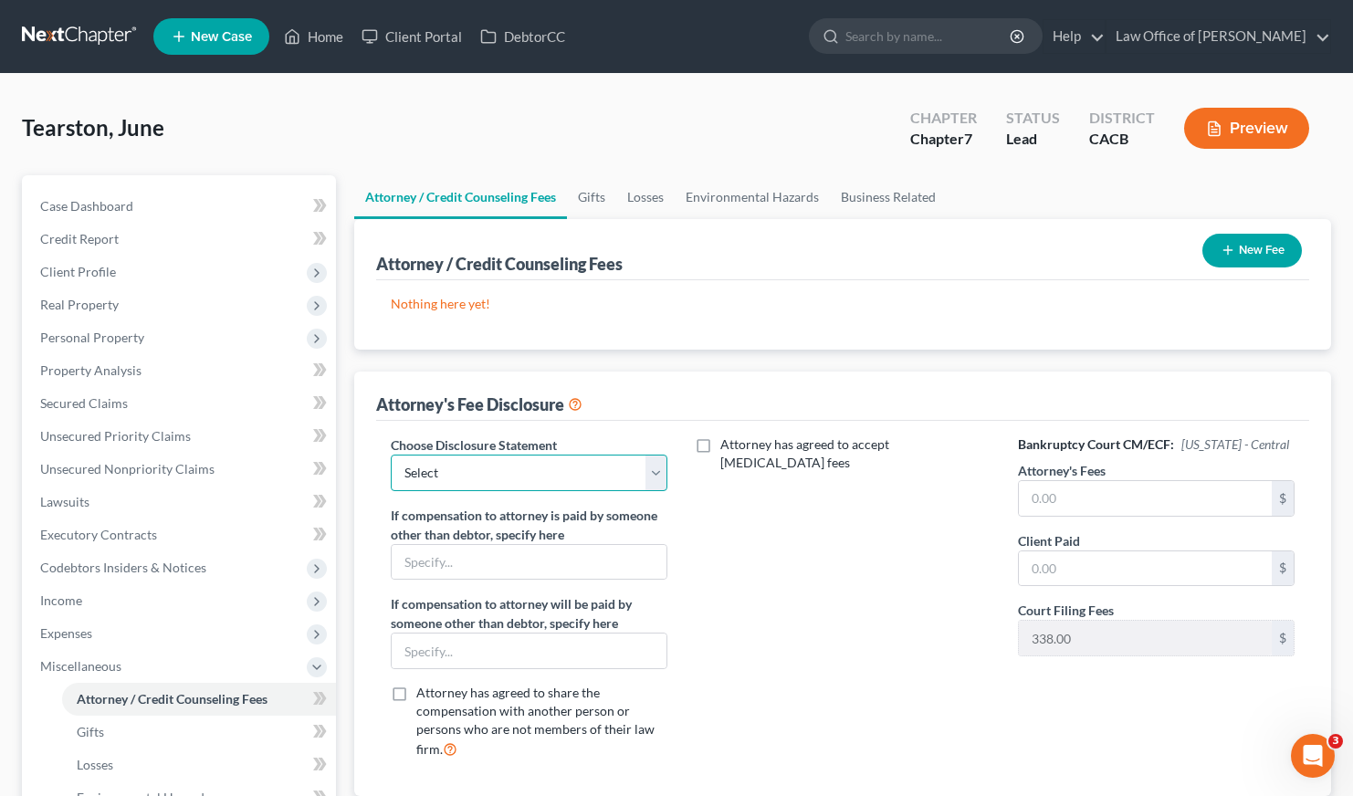
click at [572, 473] on select "Select Disclosure of Attorney Compensation" at bounding box center [529, 473] width 277 height 37
select select "0"
click at [1165, 496] on input "text" at bounding box center [1146, 498] width 254 height 35
type input "2,000"
click at [1145, 564] on input "text" at bounding box center [1146, 568] width 254 height 35
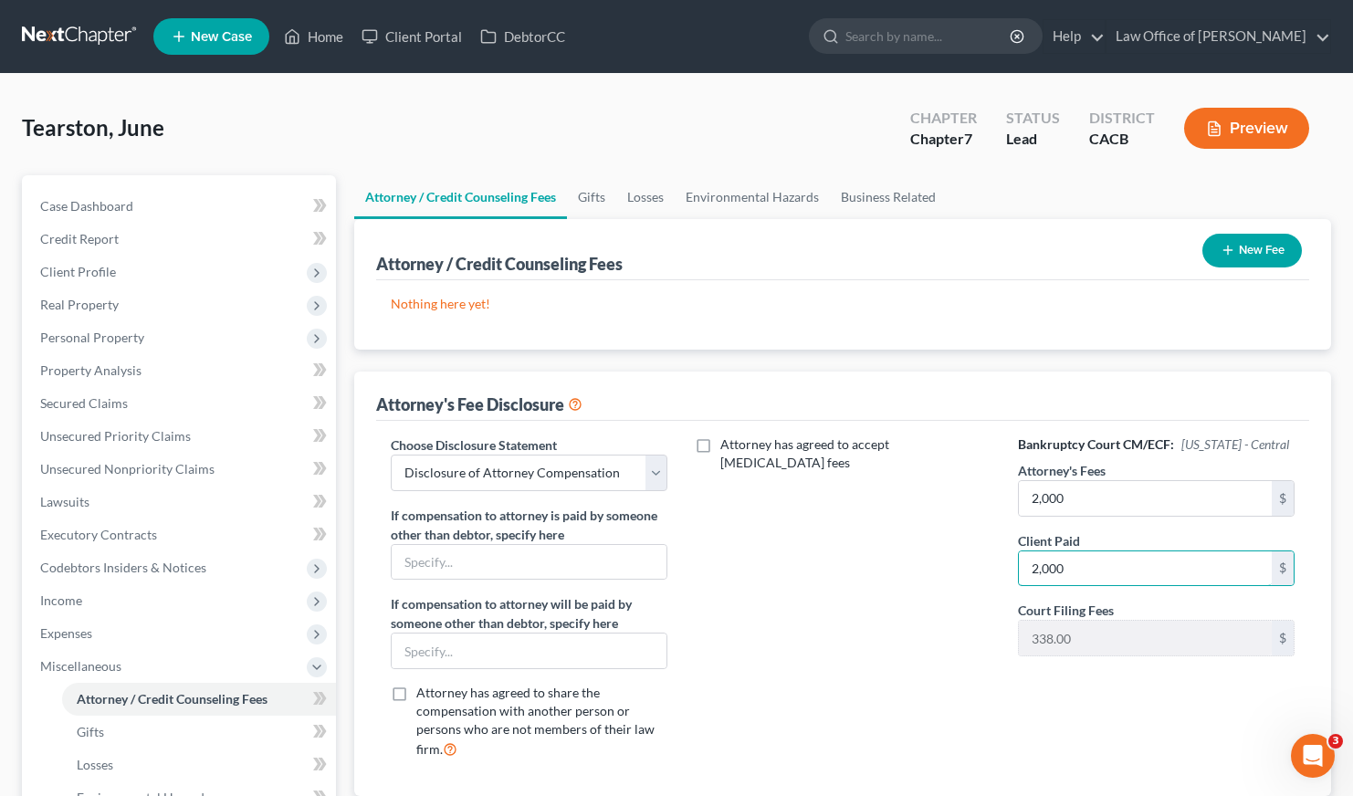
type input "2,000"
click at [1244, 239] on button "New Fee" at bounding box center [1251, 251] width 99 height 34
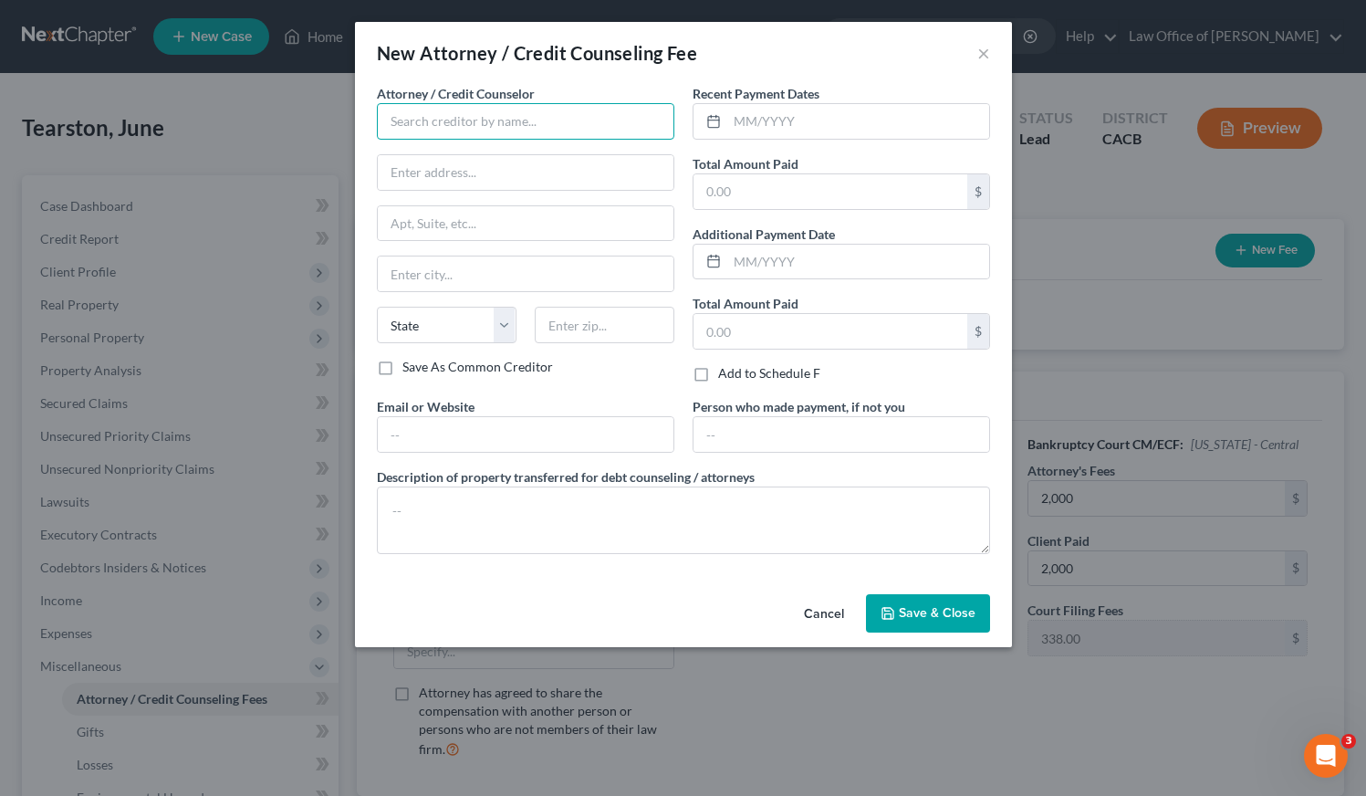
click at [517, 110] on input "text" at bounding box center [526, 121] width 298 height 37
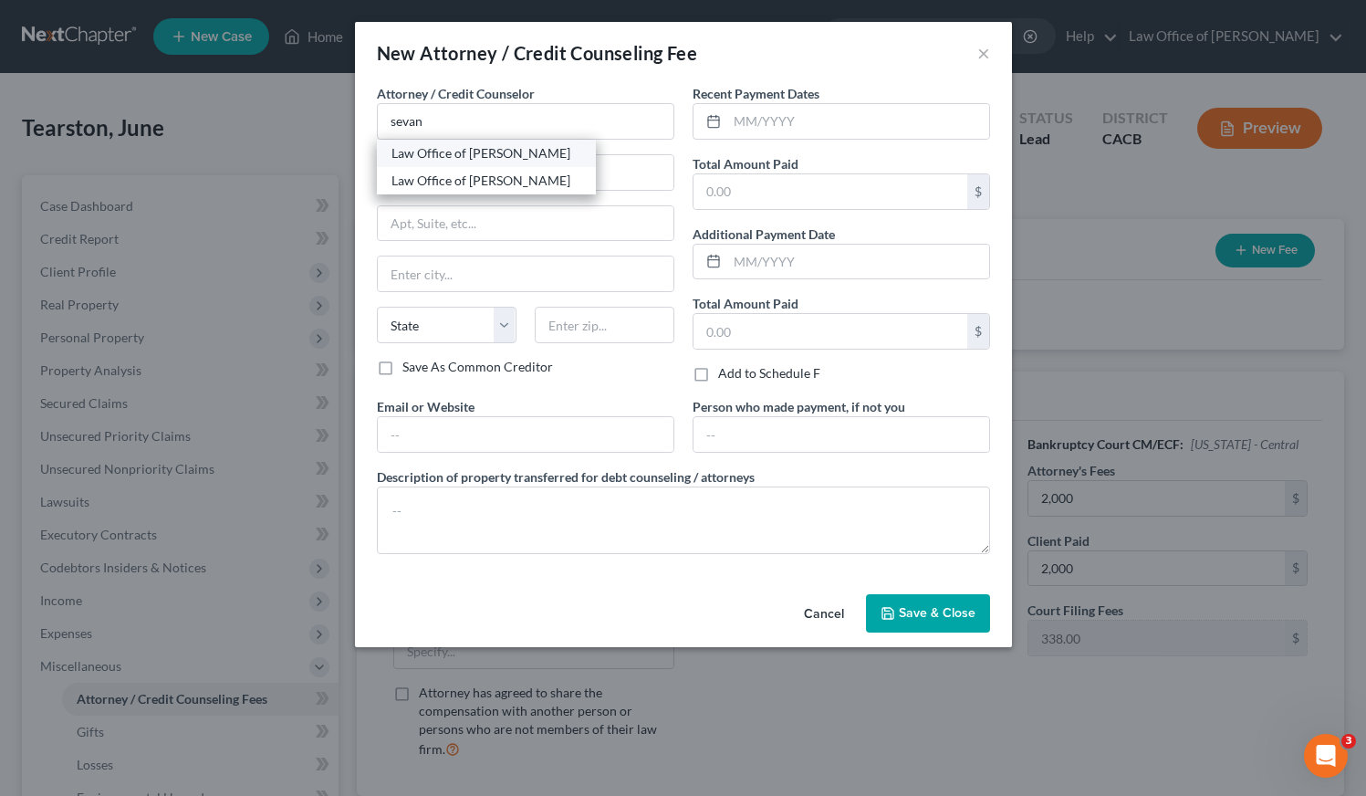
click at [512, 155] on div "Law Office of [PERSON_NAME]" at bounding box center [487, 153] width 190 height 18
type input "Law Office of [PERSON_NAME]"
type input "516 Burchett St., Suite 200"
type input "Glendale"
select select "4"
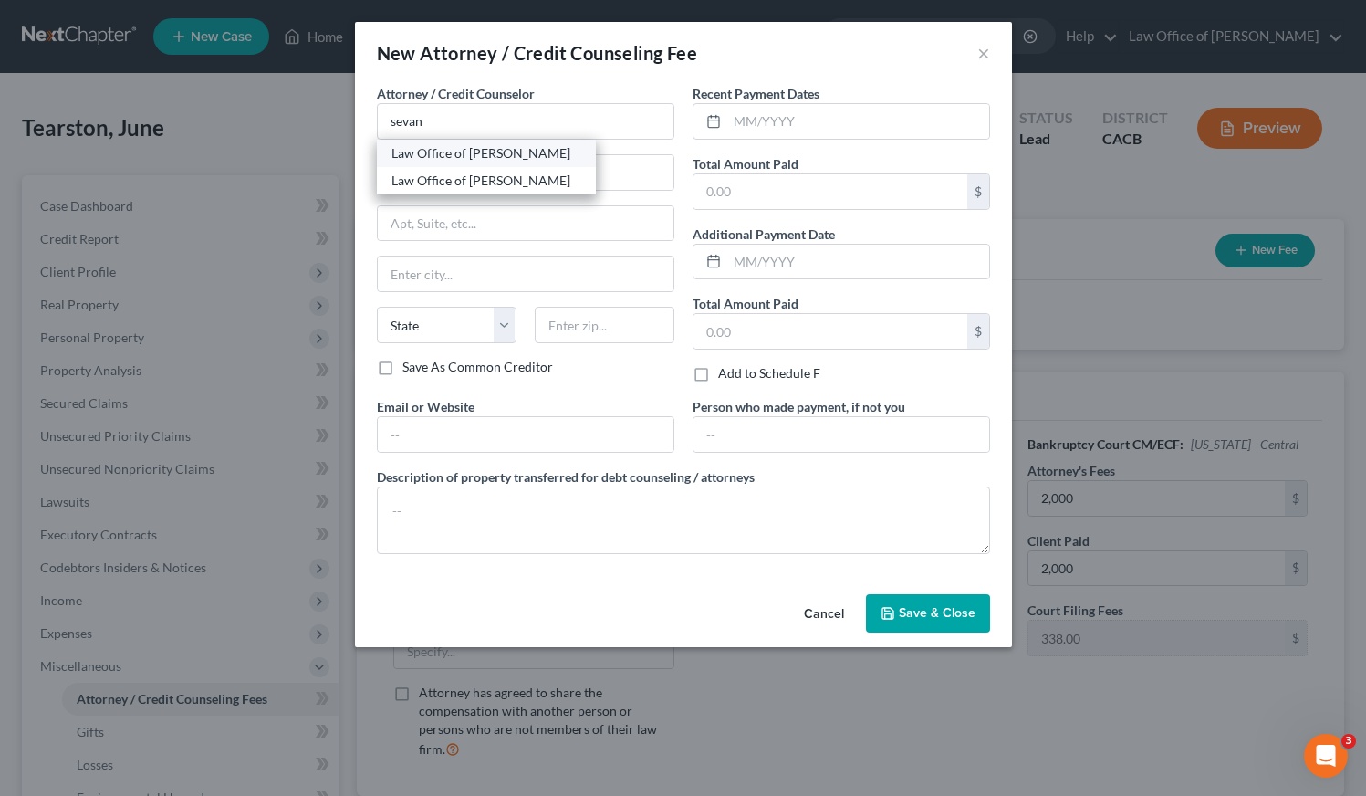
type input "91203"
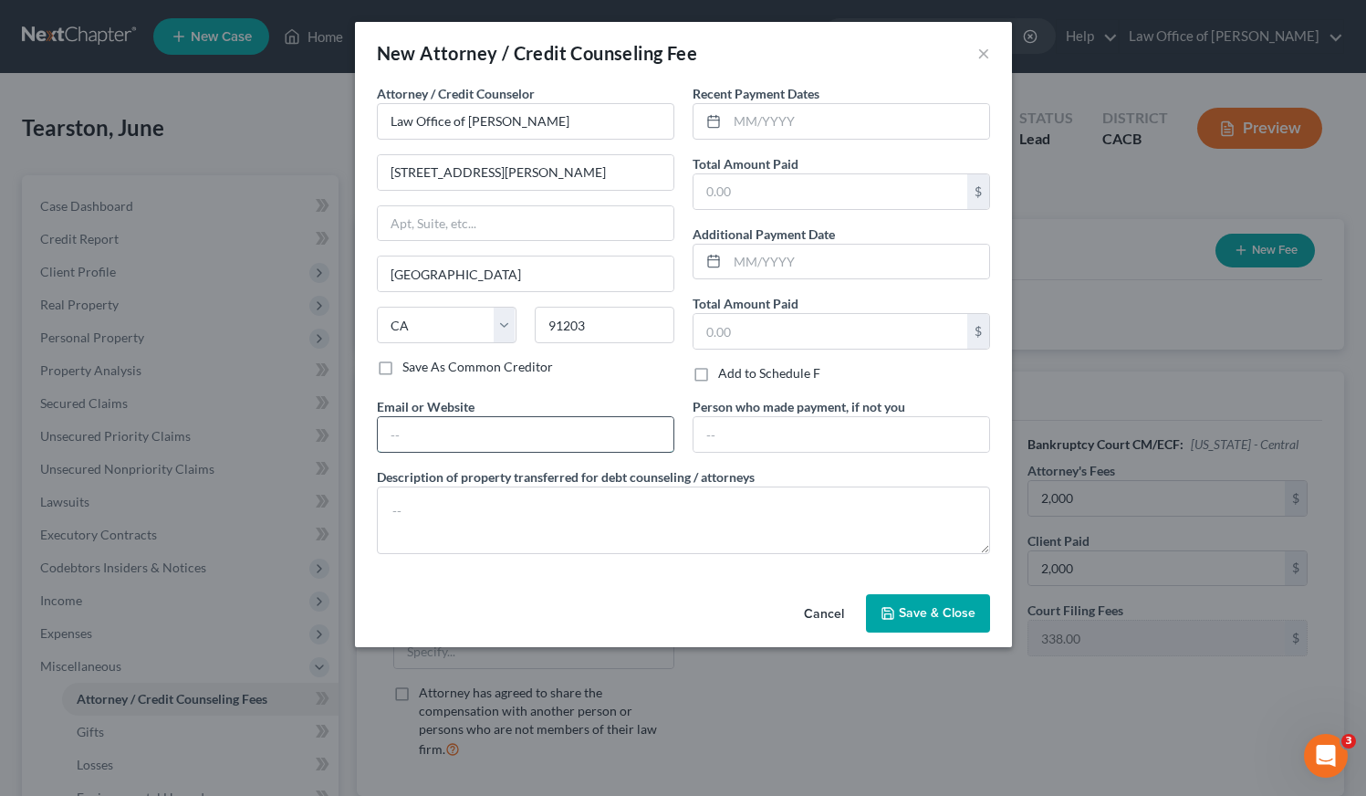
click at [535, 436] on input "text" at bounding box center [526, 434] width 296 height 35
type input "GorginianLaw.com"
click at [528, 513] on textarea at bounding box center [683, 520] width 613 height 68
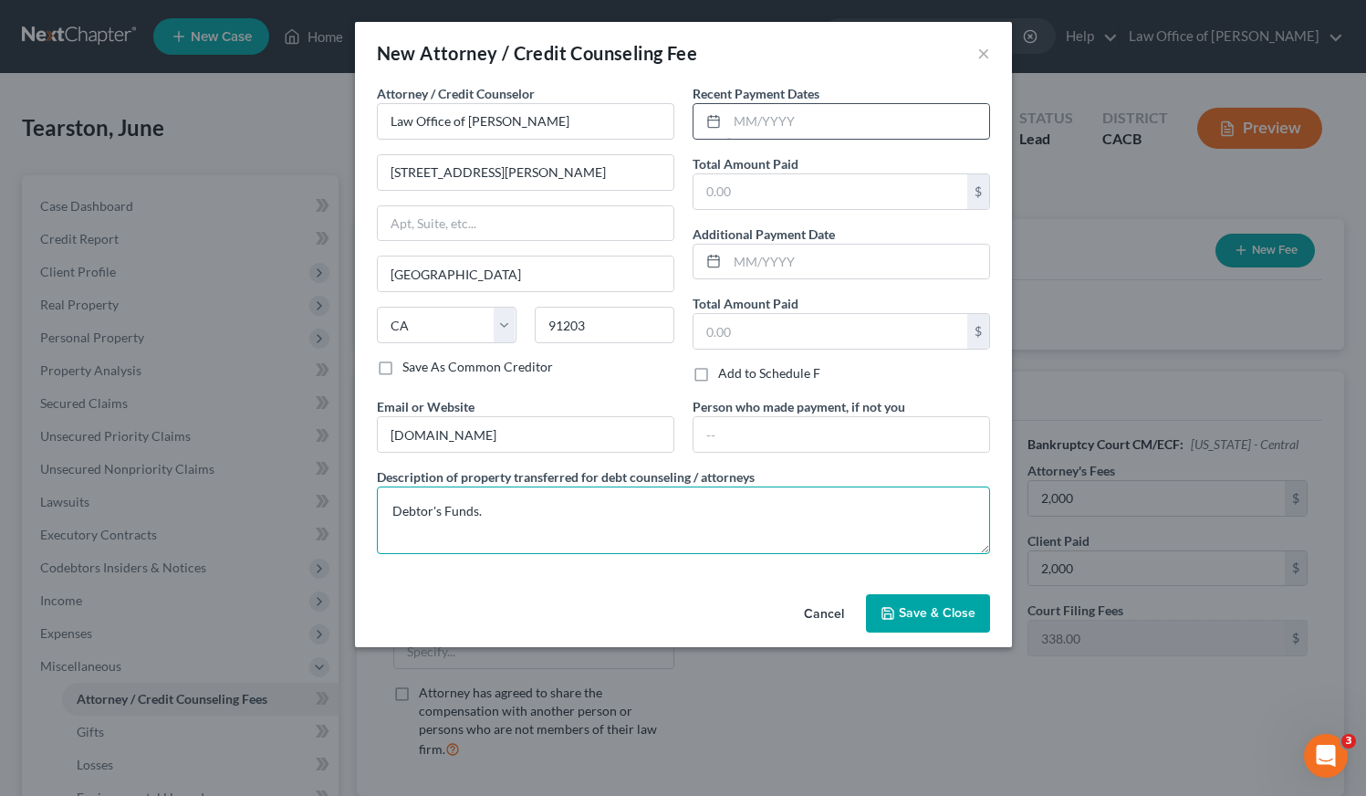
type textarea "Debtor's Funds."
click at [856, 128] on input "text" at bounding box center [858, 121] width 262 height 35
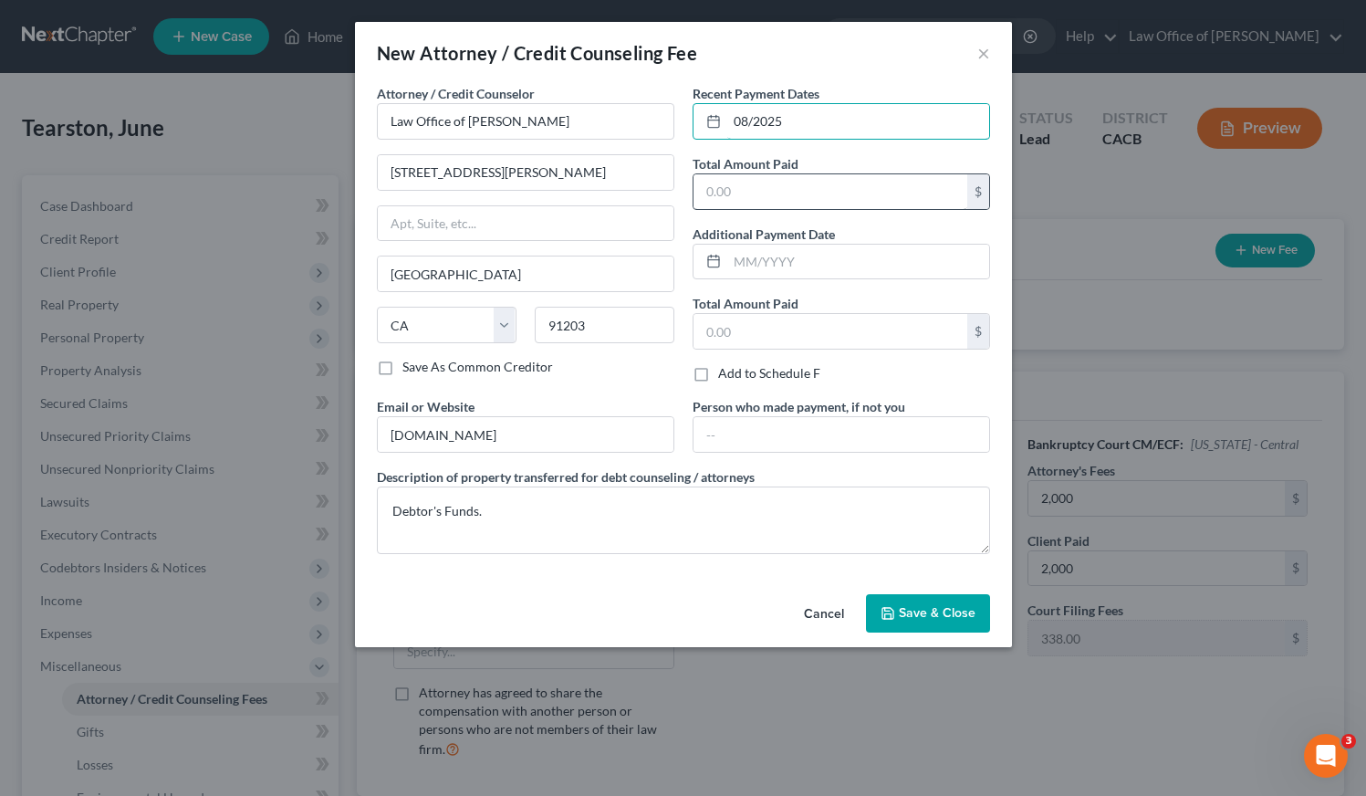
type input "08/2025"
click at [828, 193] on input "text" at bounding box center [831, 191] width 274 height 35
type input "2,000"
drag, startPoint x: 930, startPoint y: 616, endPoint x: 949, endPoint y: 597, distance: 27.1
click at [930, 615] on span "Save & Close" at bounding box center [937, 613] width 77 height 16
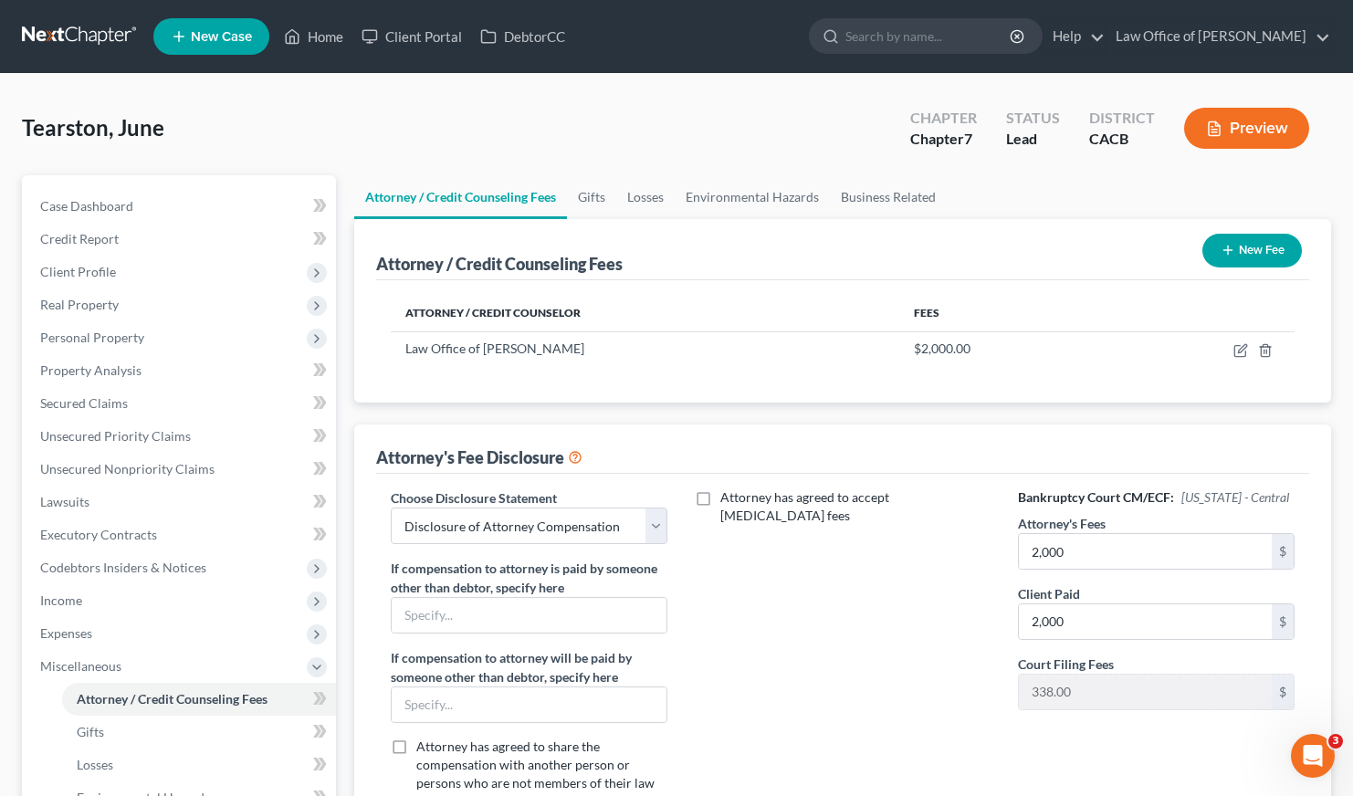
click at [1259, 251] on button "New Fee" at bounding box center [1251, 251] width 99 height 34
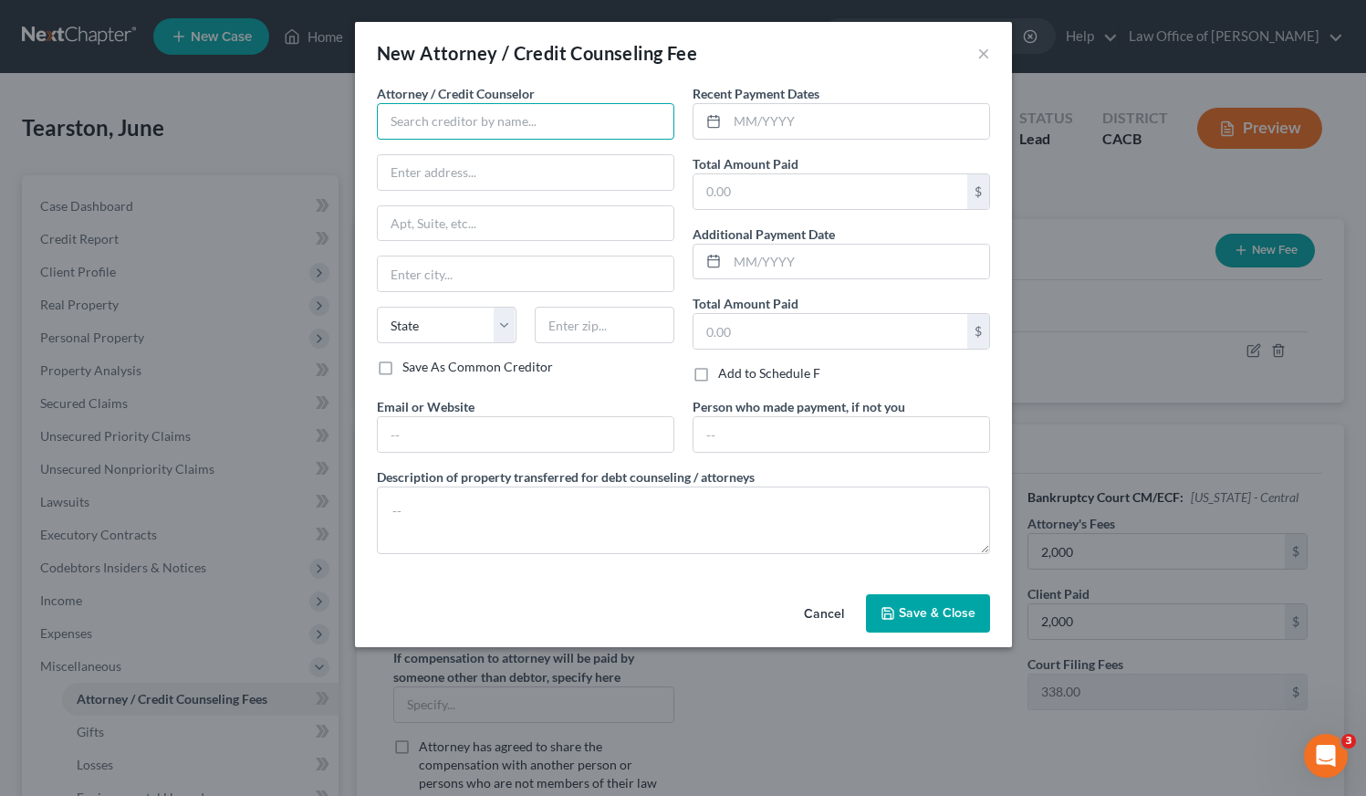
click at [501, 127] on input "text" at bounding box center [526, 121] width 298 height 37
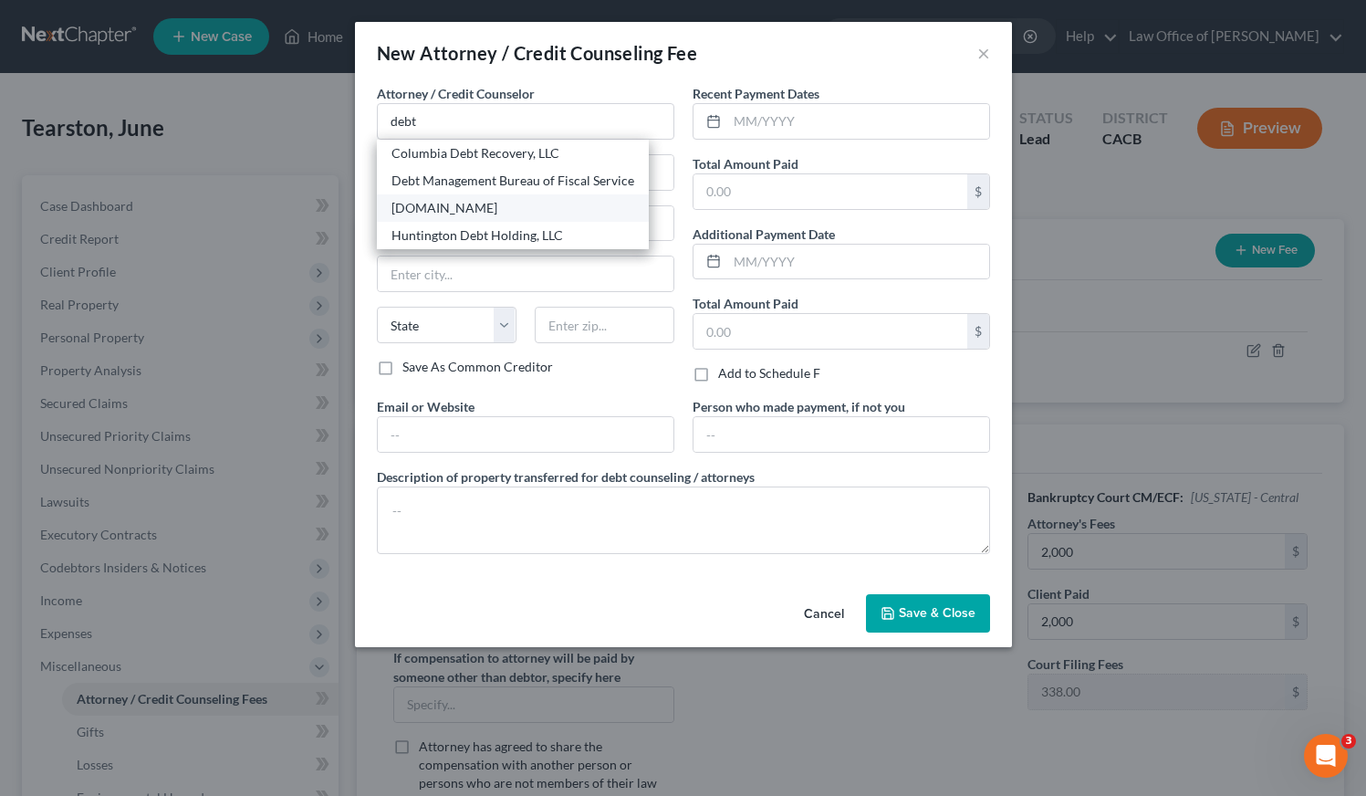
click at [433, 207] on div "DebtorCC.org" at bounding box center [513, 208] width 243 height 18
type input "DebtorCC.org"
type input "Online Course"
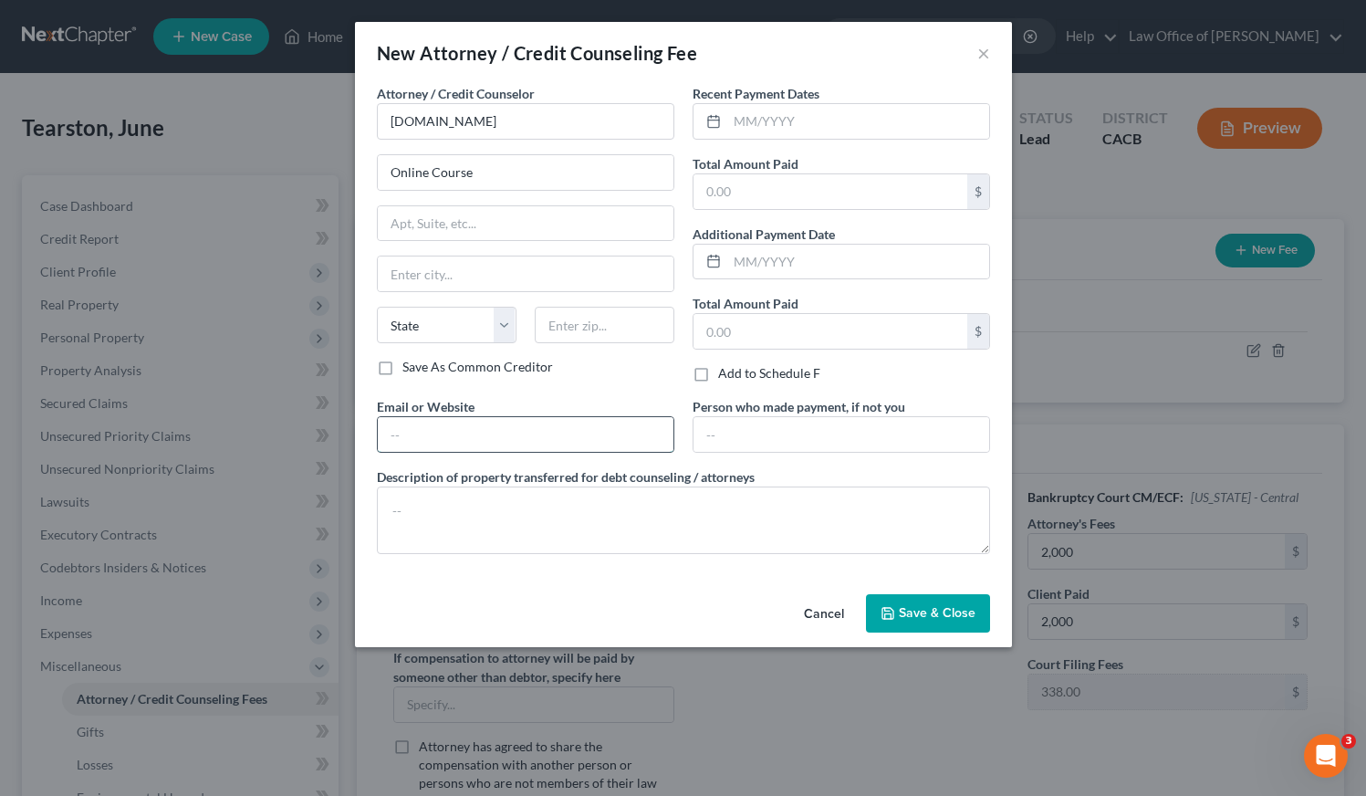
click at [490, 429] on input "text" at bounding box center [526, 434] width 296 height 35
type input "DebtorCC.org"
click at [493, 526] on textarea at bounding box center [683, 520] width 613 height 68
paste textarea "Debtor's Funds."
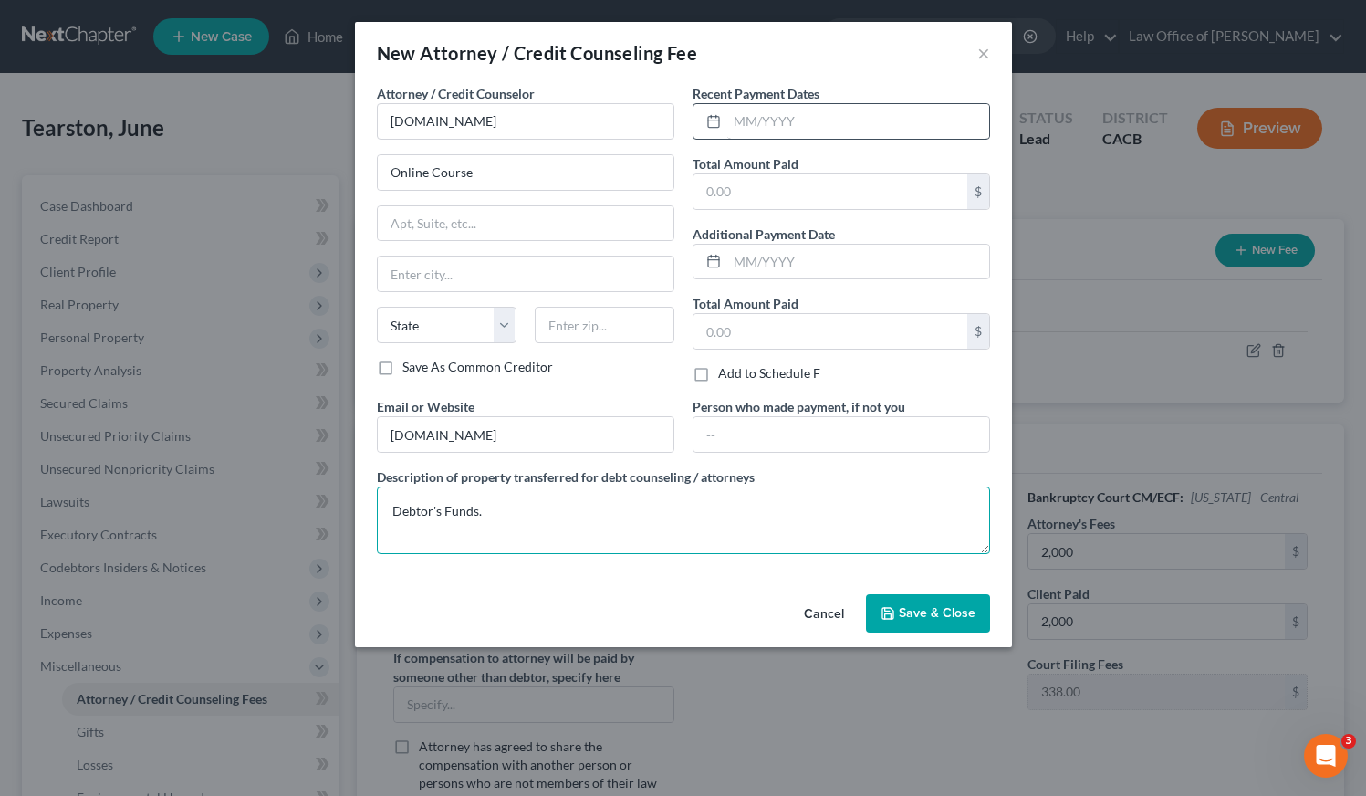
type textarea "Debtor's Funds."
click at [794, 109] on input "text" at bounding box center [858, 121] width 262 height 35
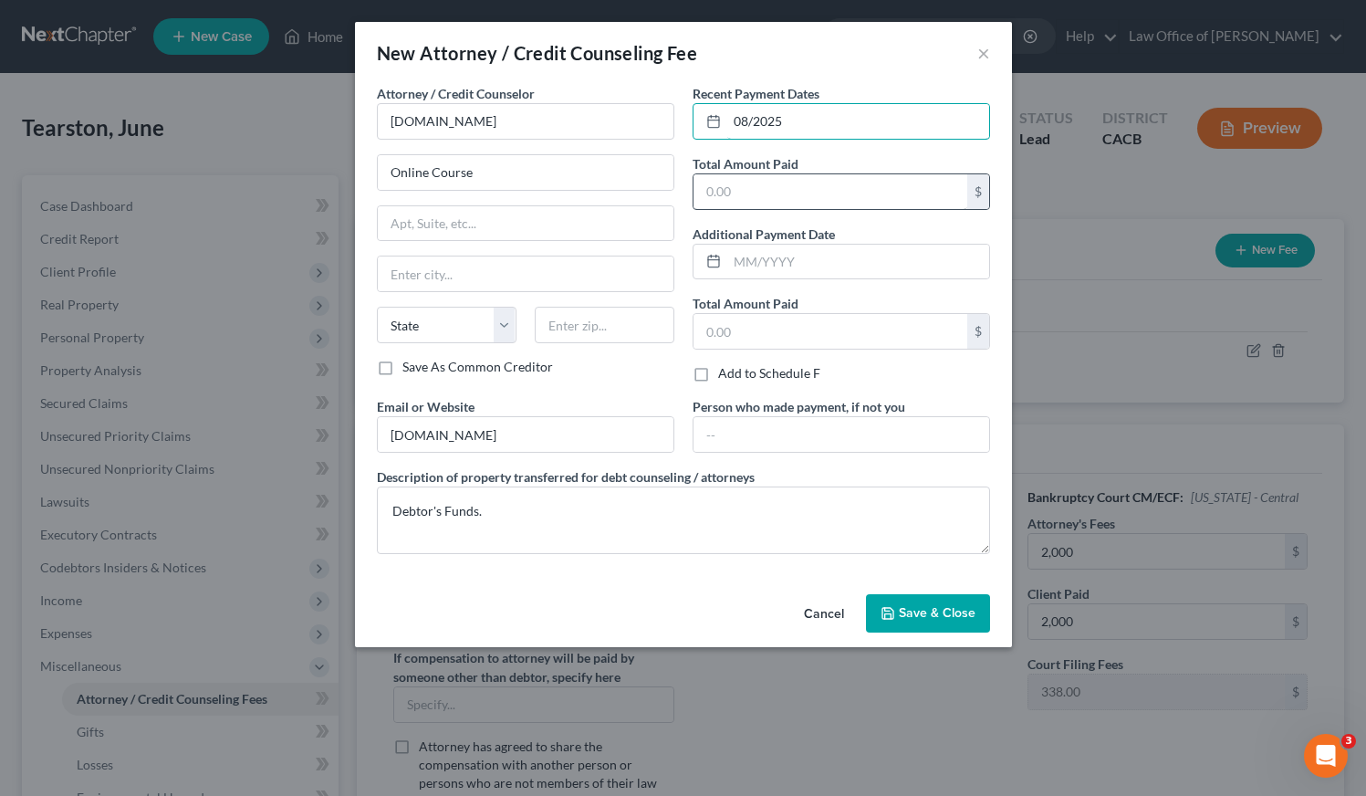
type input "08/2025"
click at [852, 187] on input "text" at bounding box center [831, 191] width 274 height 35
type input "14.95"
click at [925, 618] on span "Save & Close" at bounding box center [937, 613] width 77 height 16
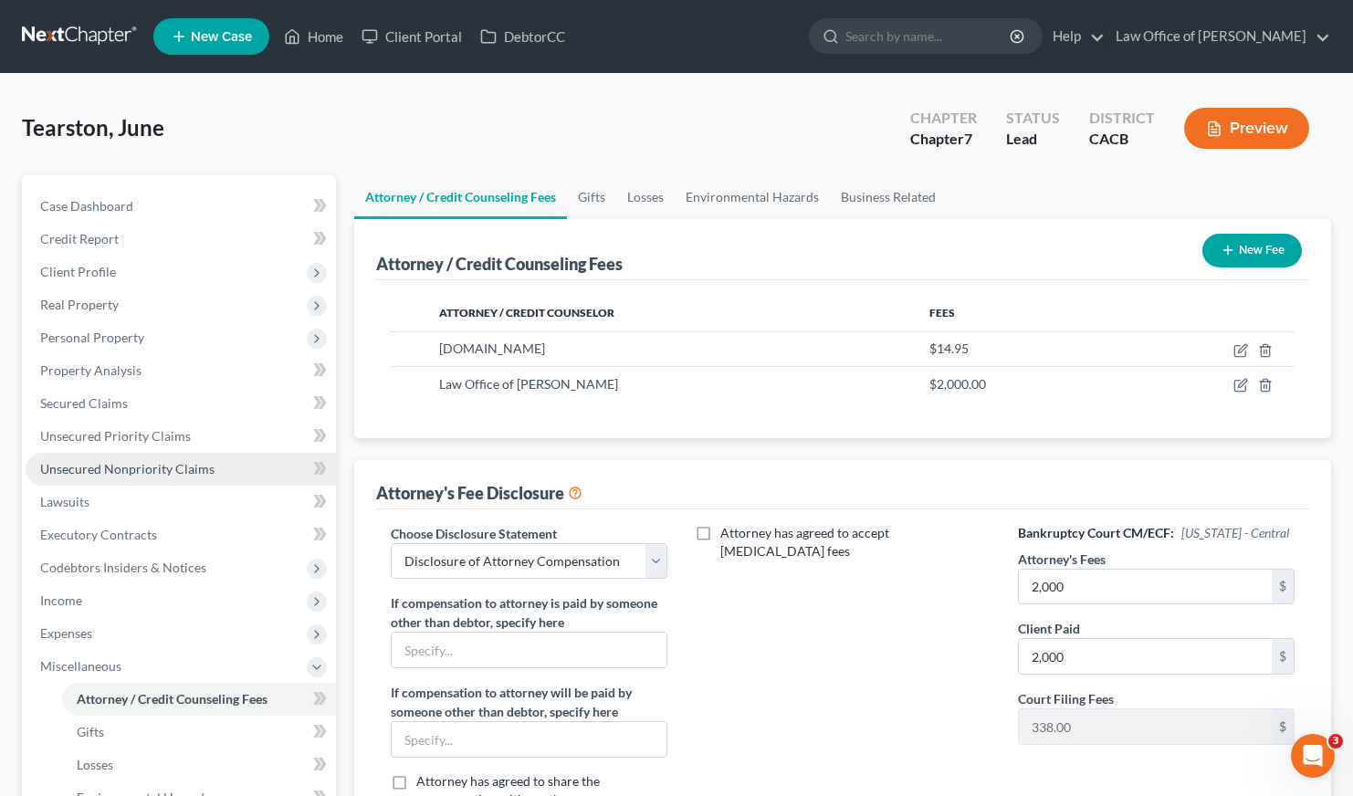
click at [125, 467] on span "Unsecured Nonpriority Claims" at bounding box center [127, 469] width 174 height 16
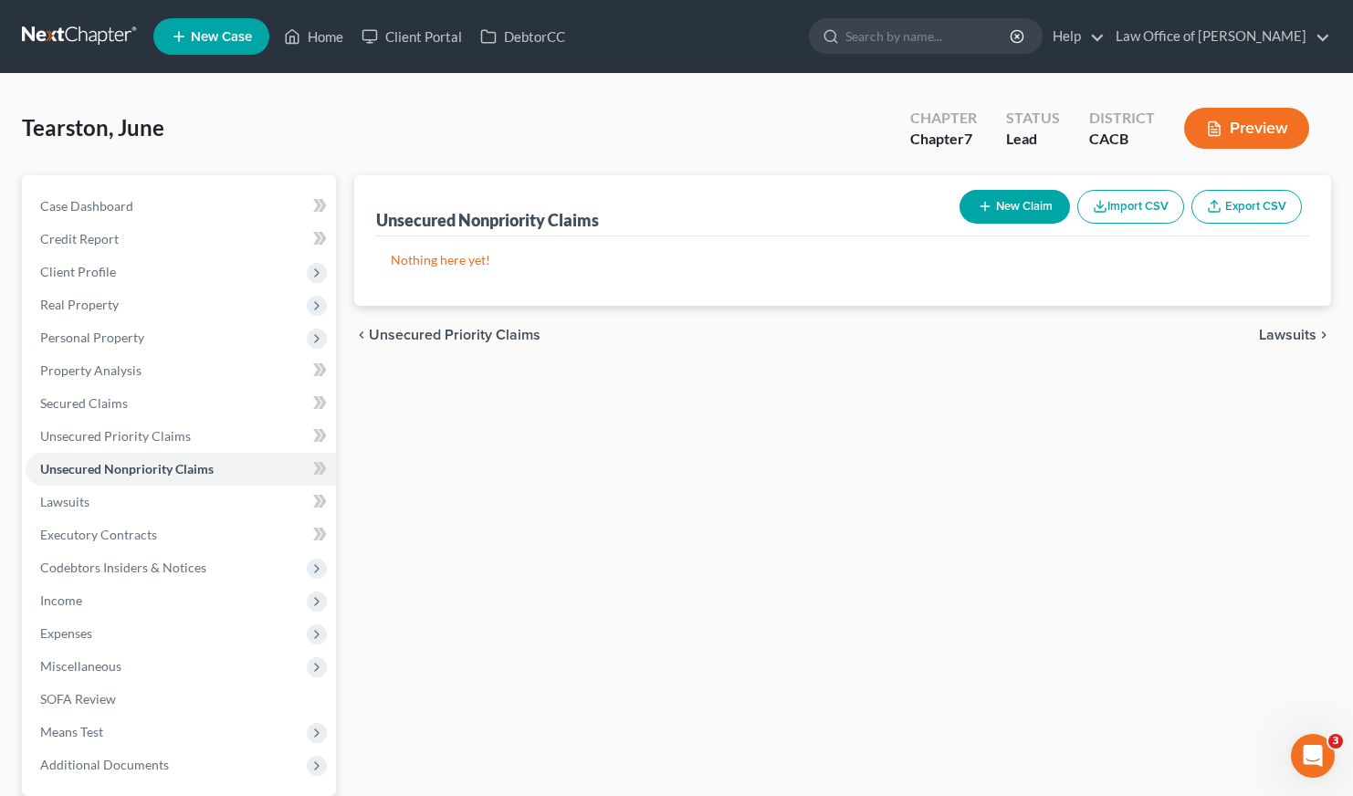
drag, startPoint x: 847, startPoint y: 545, endPoint x: 805, endPoint y: 538, distance: 42.5
click at [847, 544] on div "Unsecured Nonpriority Claims New Claim Import CSV Export CSV Nothing here yet! …" at bounding box center [843, 538] width 996 height 726
click at [1006, 213] on button "New Claim" at bounding box center [1014, 207] width 110 height 34
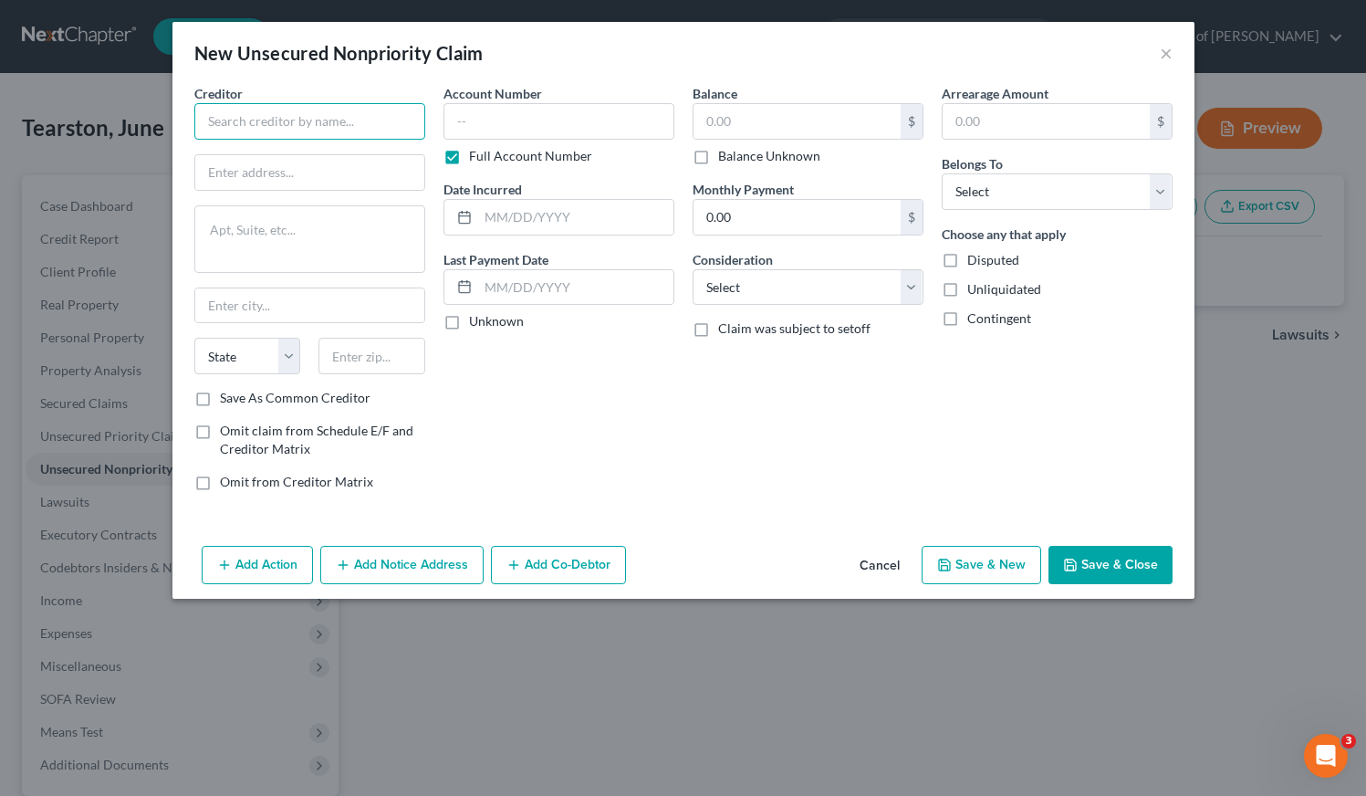
click at [285, 120] on input "text" at bounding box center [309, 121] width 231 height 37
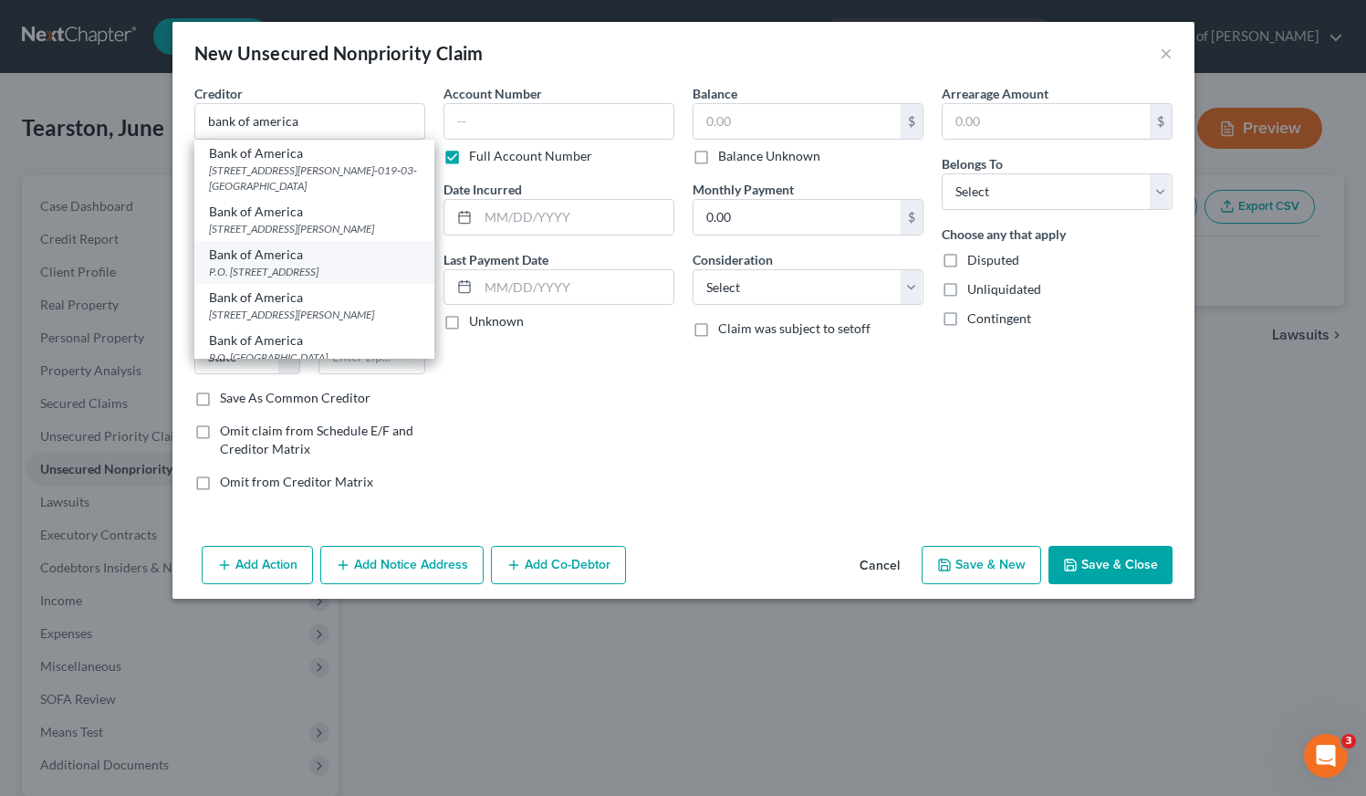
click at [305, 279] on div "P.O. Box 982238, El Paso, TX 79998" at bounding box center [314, 272] width 211 height 16
type input "Bank of America"
type input "P.O. Box 982238"
type input "El Paso"
select select "45"
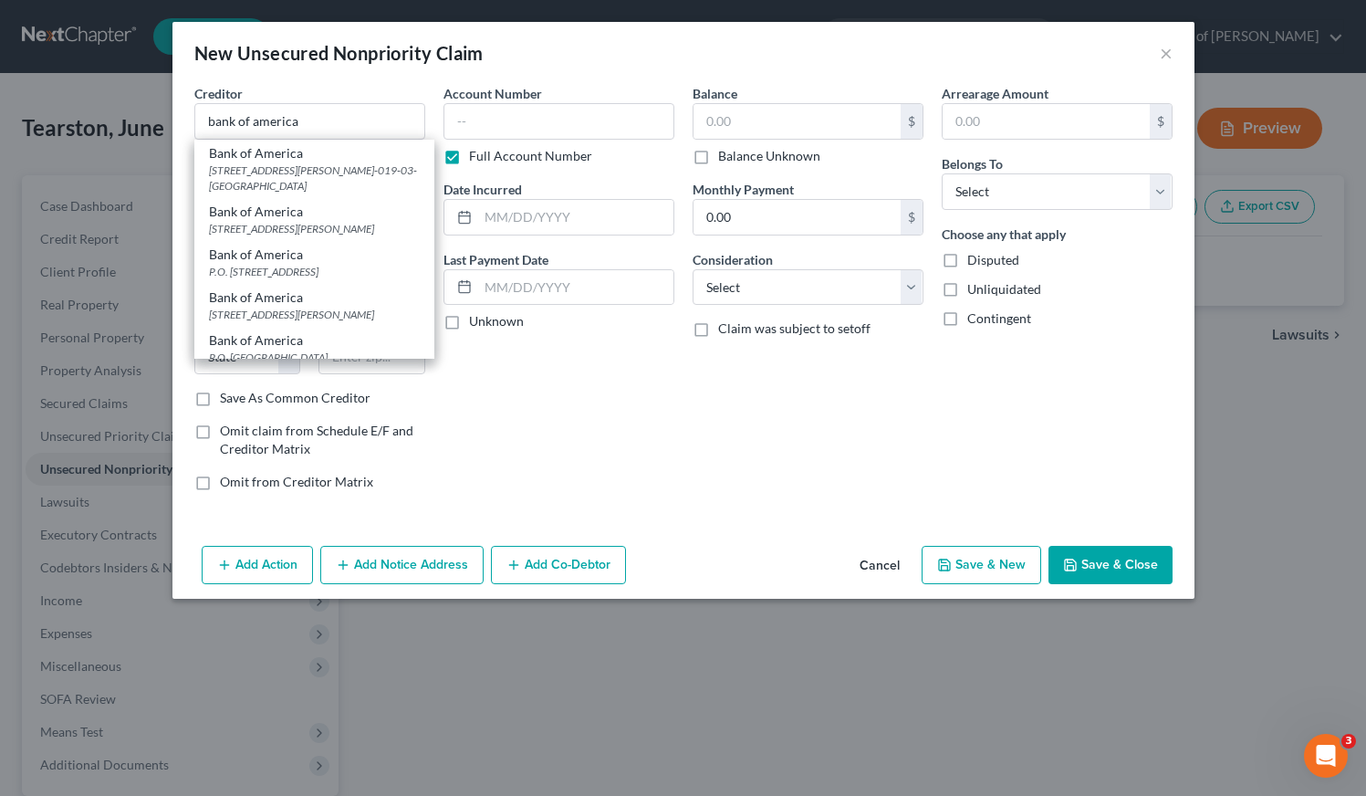
type input "79998"
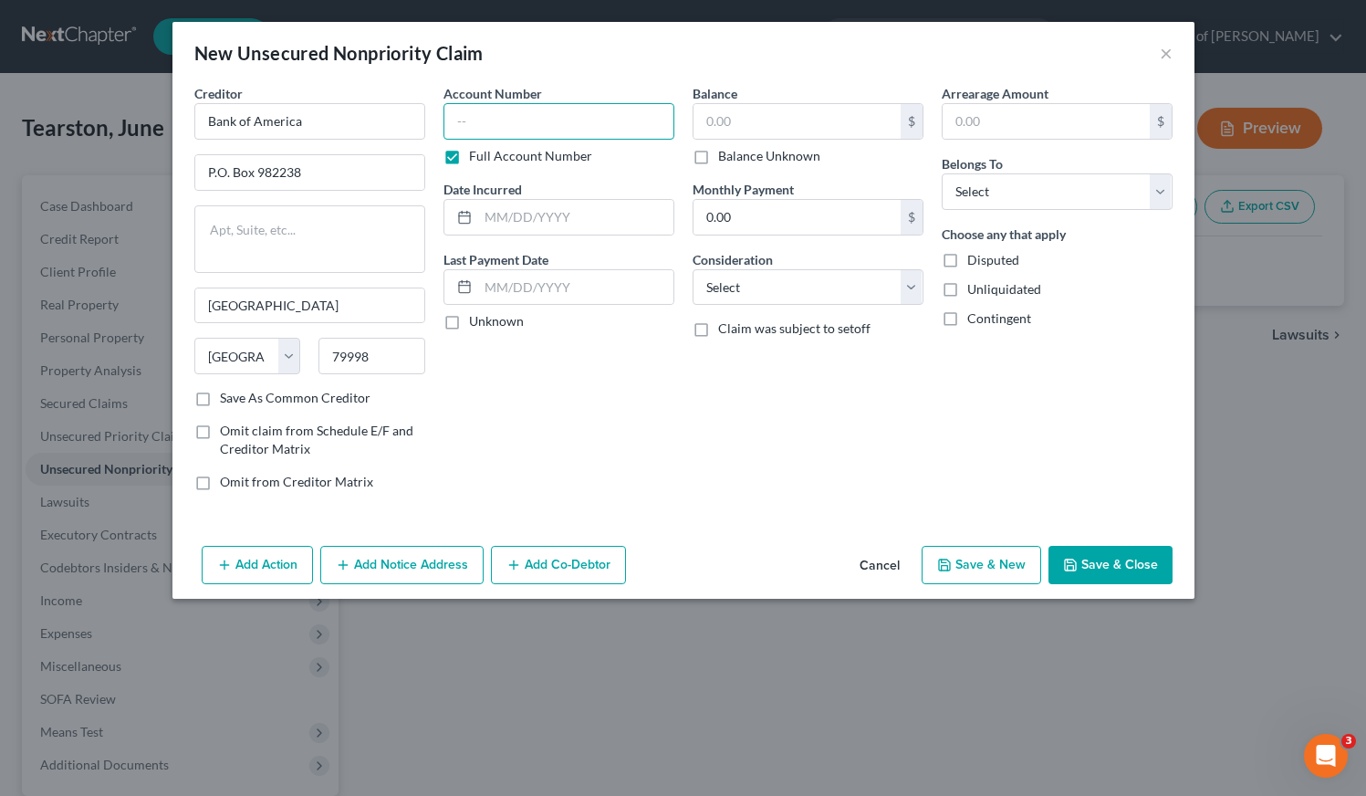
click at [549, 113] on input "text" at bounding box center [559, 121] width 231 height 37
type input "7849"
click at [528, 211] on input "text" at bounding box center [575, 217] width 195 height 35
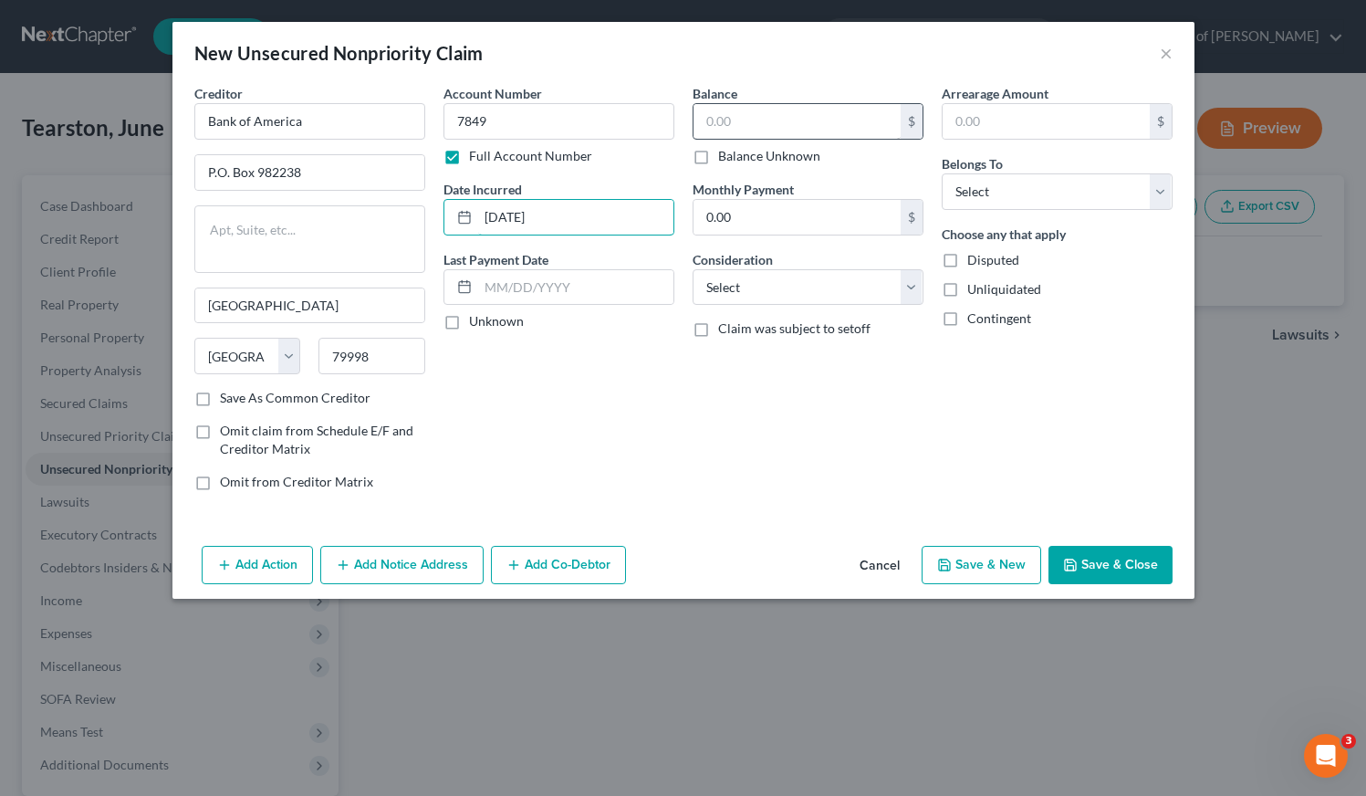
type input "3/26/1997"
click at [780, 106] on input "text" at bounding box center [797, 121] width 207 height 35
type input "46,423"
click at [778, 274] on select "Select Cable / Satellite Services Collection Agency Credit Card Debt Debt Couns…" at bounding box center [808, 287] width 231 height 37
select select "2"
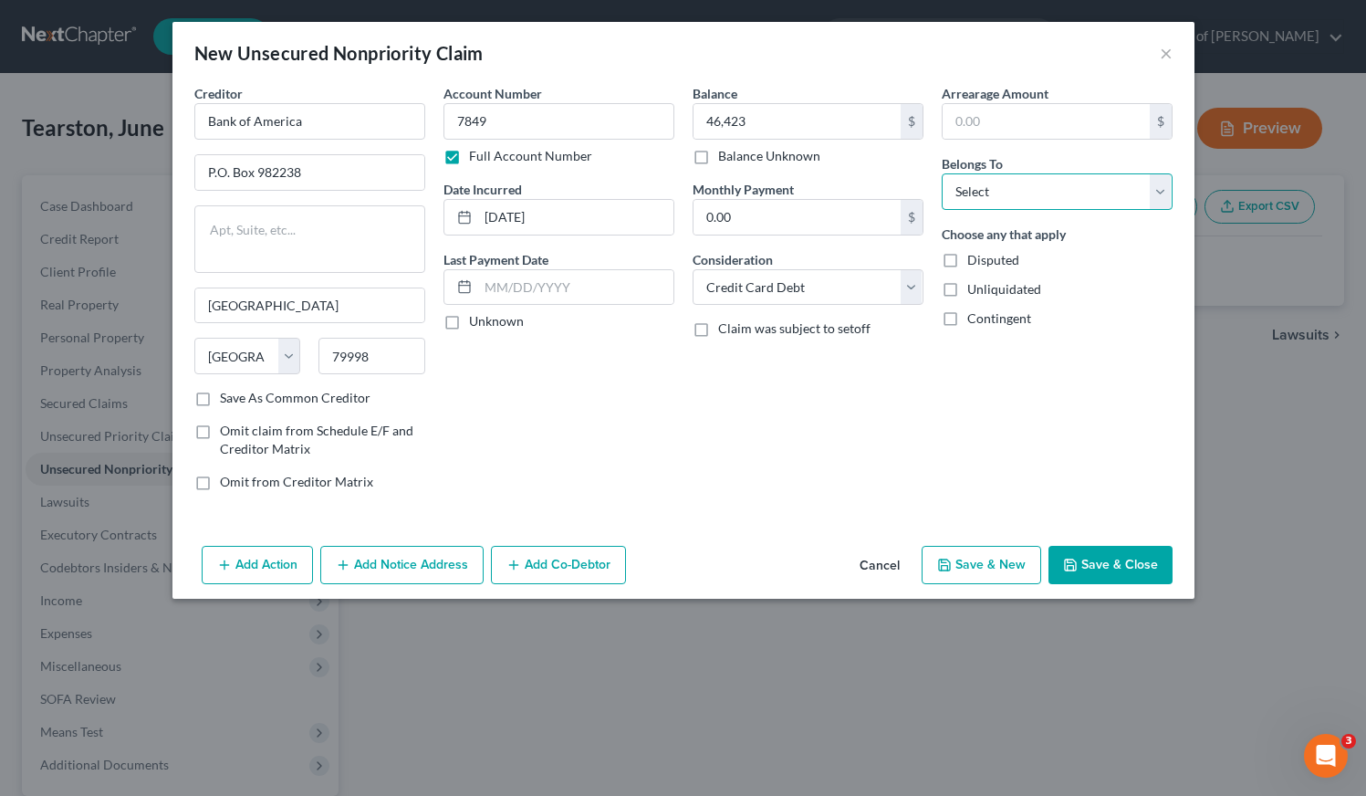
click at [998, 199] on select "Select Debtor 1 Only Debtor 2 Only Debtor 1 And Debtor 2 Only At Least One Of T…" at bounding box center [1057, 191] width 231 height 37
select select "0"
click at [881, 371] on div "Balance 46,423.00 $ Balance Unknown Balance Undetermined 46,423 $ Balance Unkno…" at bounding box center [808, 295] width 249 height 422
click at [998, 564] on button "Save & New" at bounding box center [982, 565] width 120 height 38
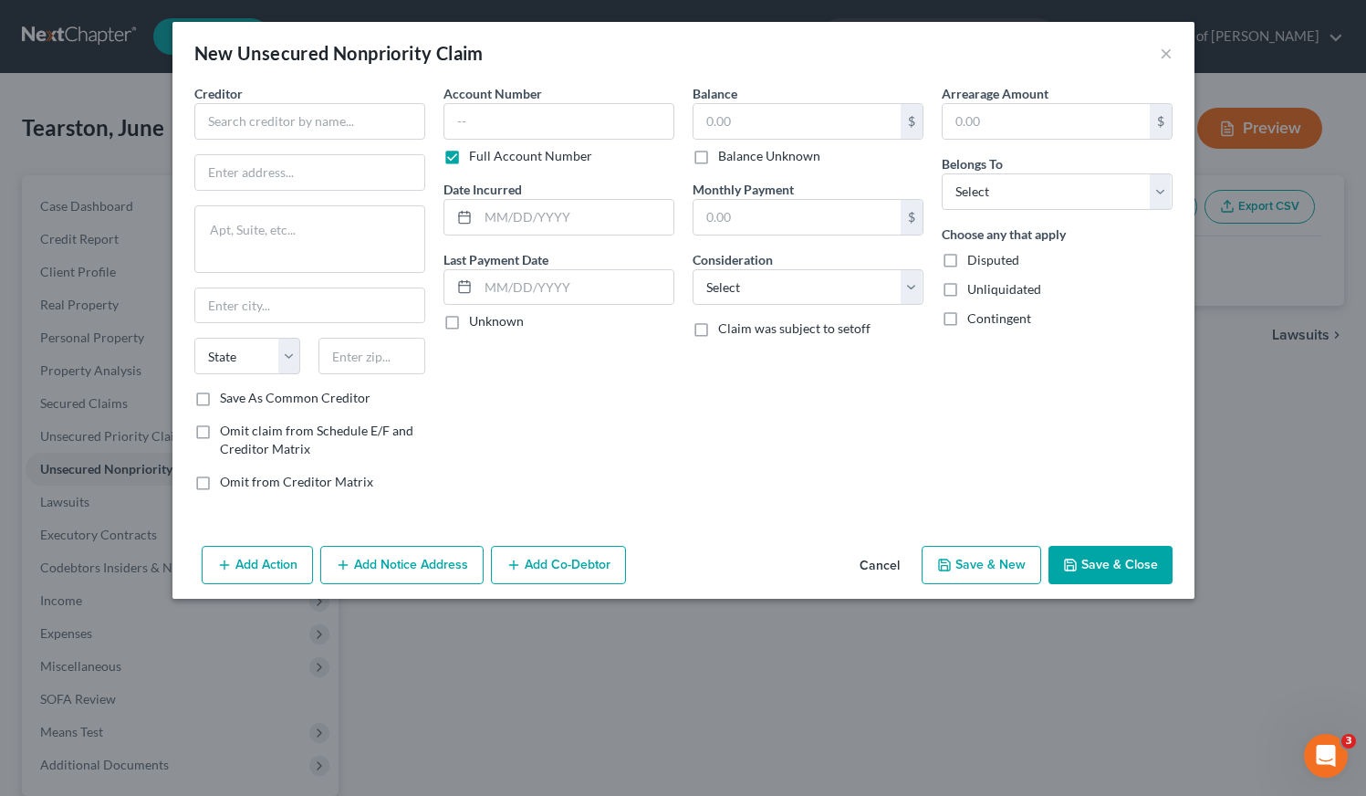
type input "46,423.00"
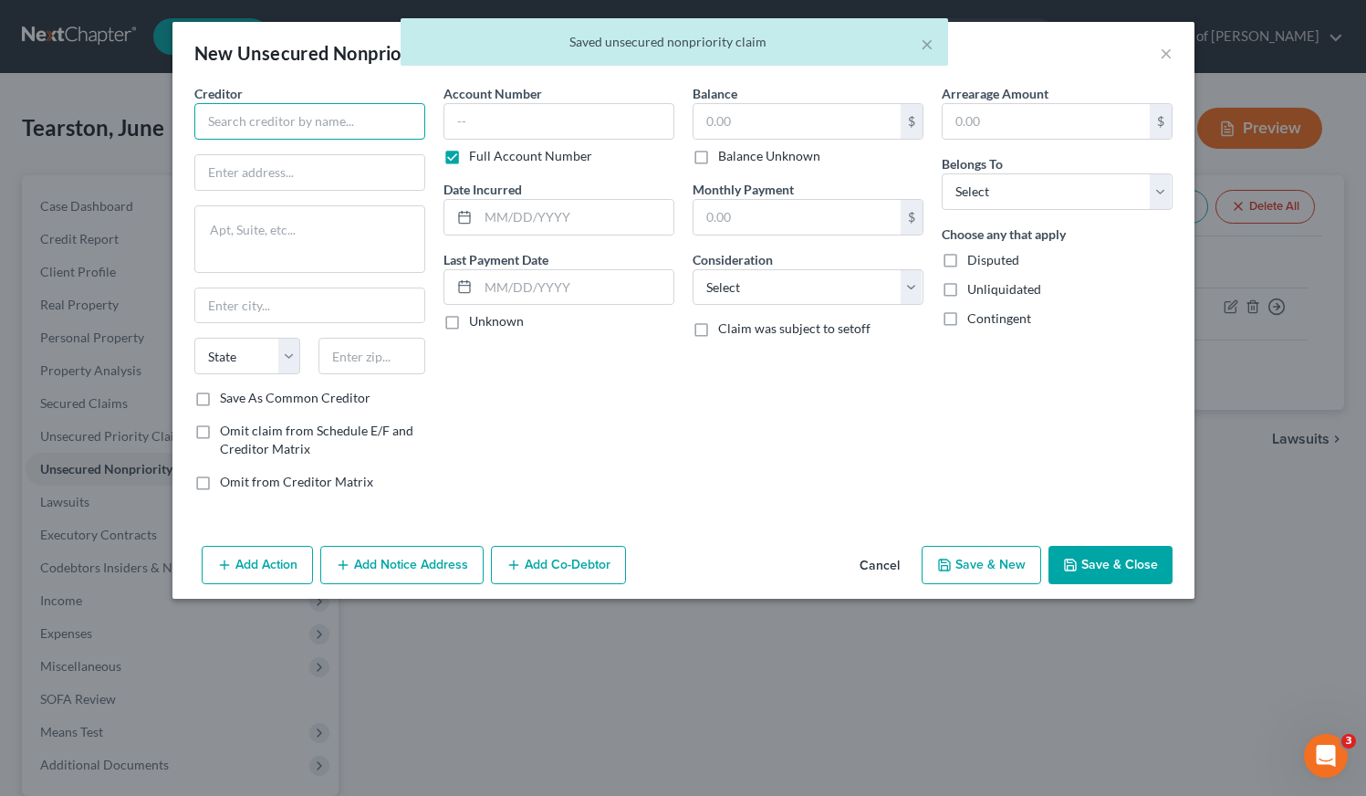
click at [281, 114] on input "text" at bounding box center [309, 121] width 231 height 37
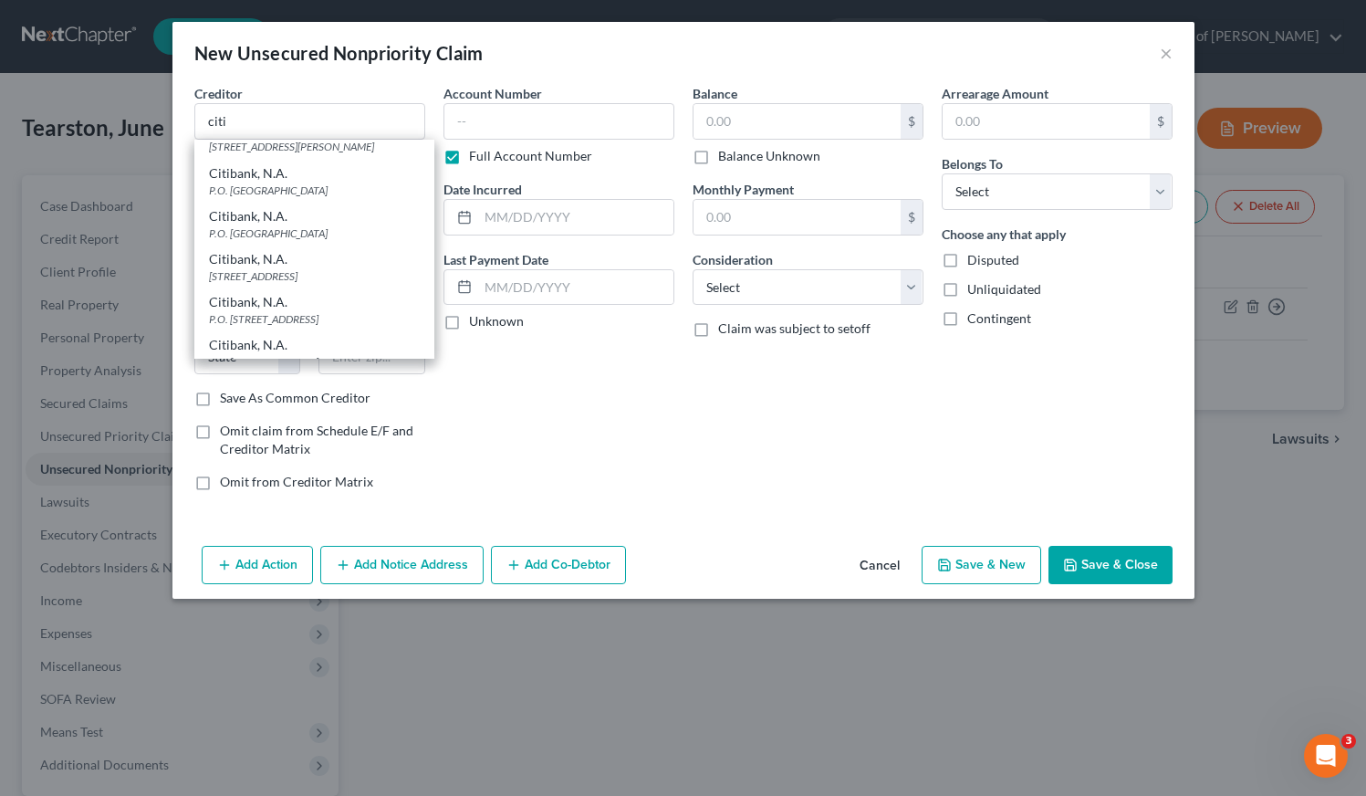
scroll to position [465, 0]
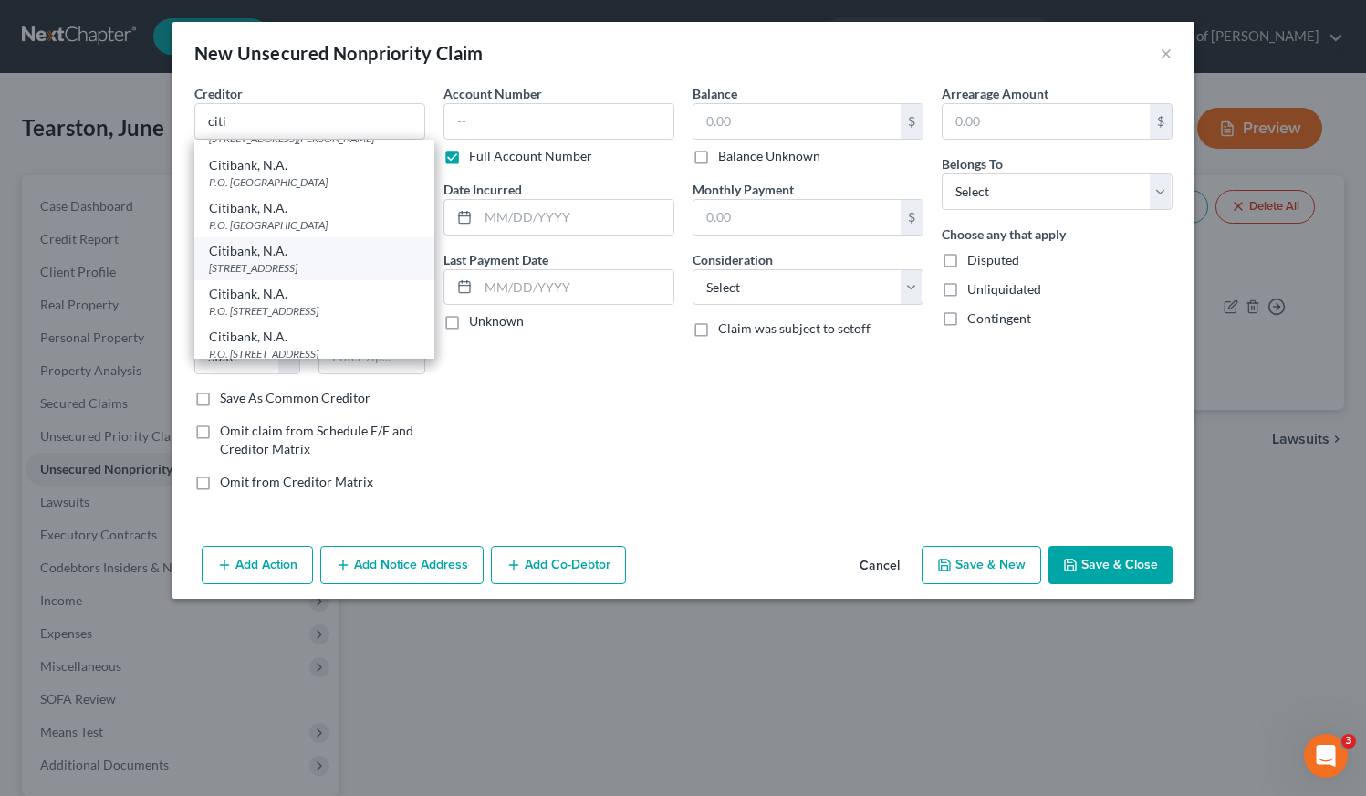
click at [260, 276] on div "5800 South Corporate Place, Sioux Falls, SD 57108" at bounding box center [314, 268] width 211 height 16
type input "Citibank, N.A."
type input "5800 South Corporate Place"
type input "Sioux Falls"
select select "43"
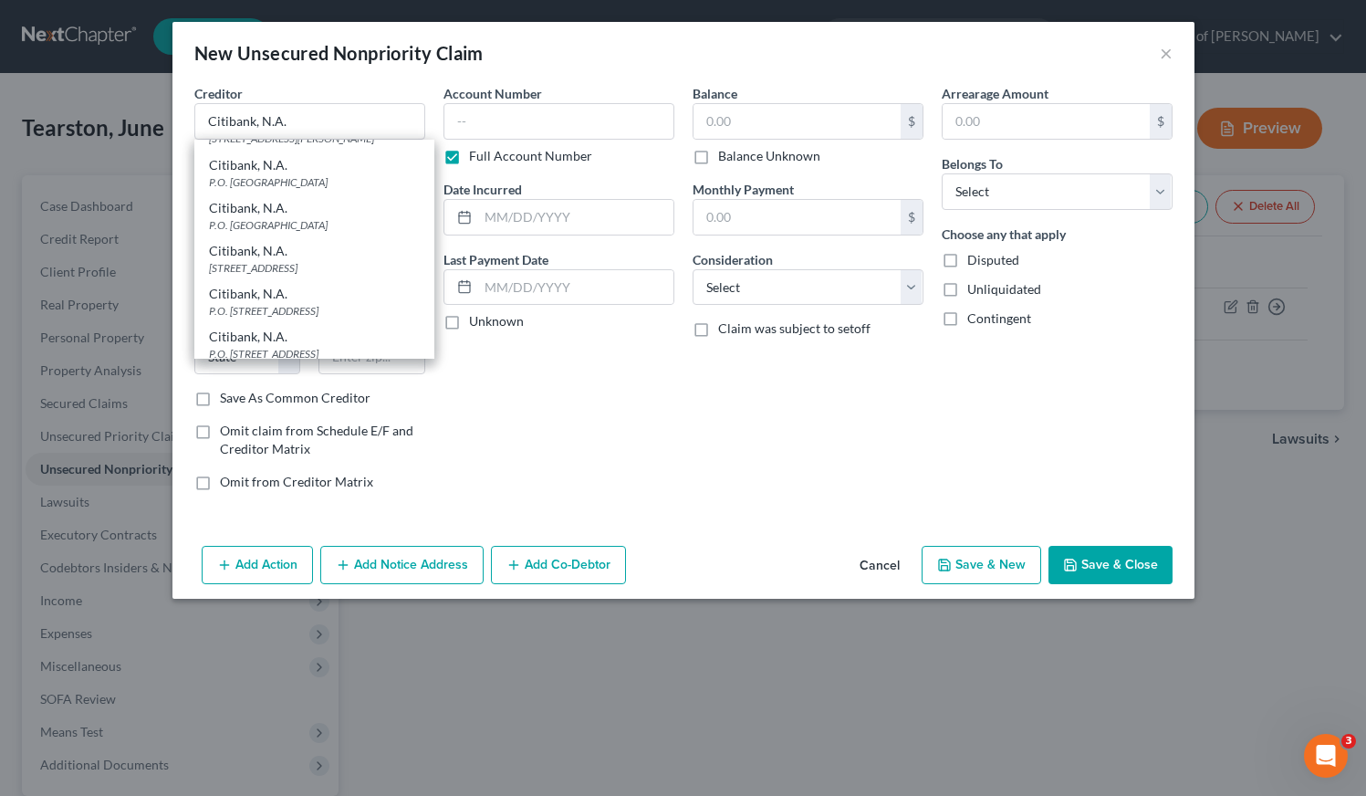
type input "57108"
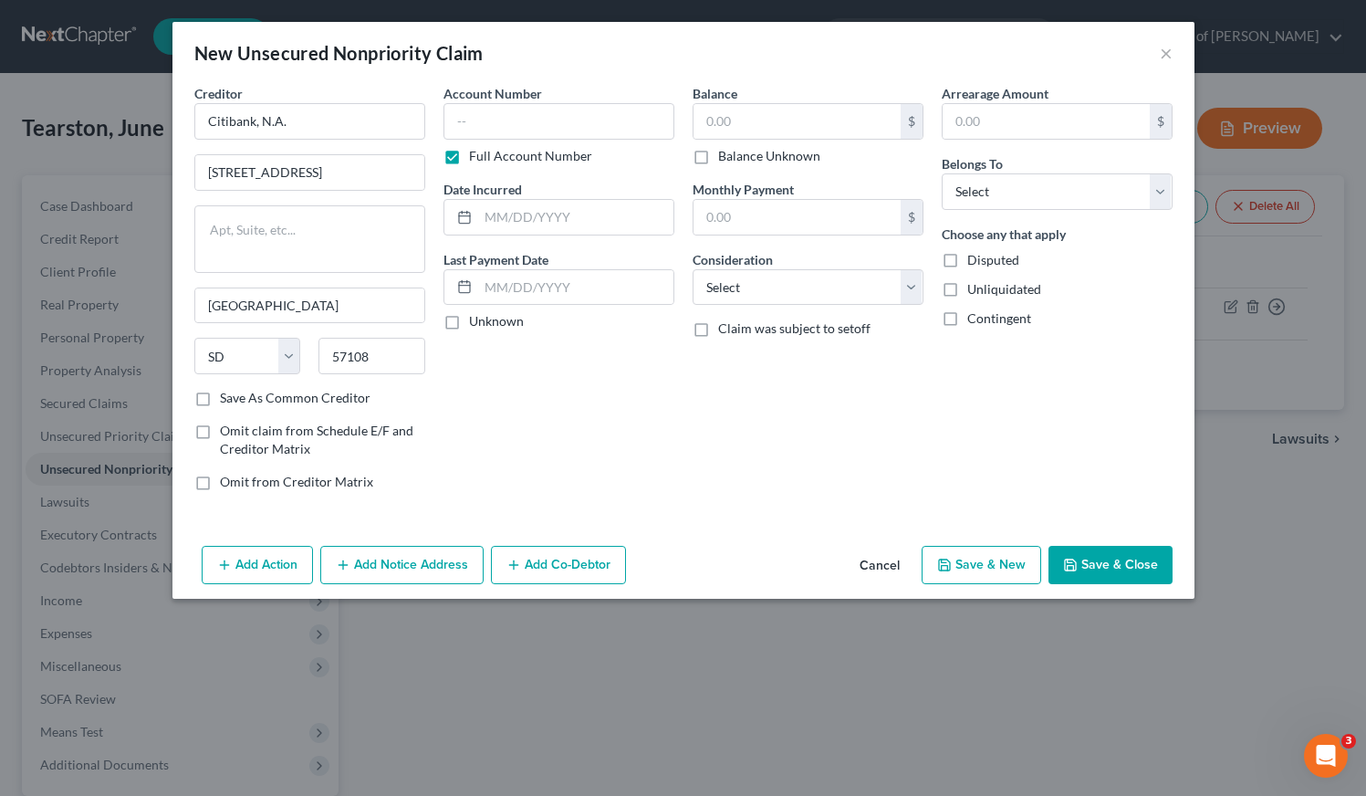
click at [412, 567] on button "Add Notice Address" at bounding box center [401, 565] width 163 height 38
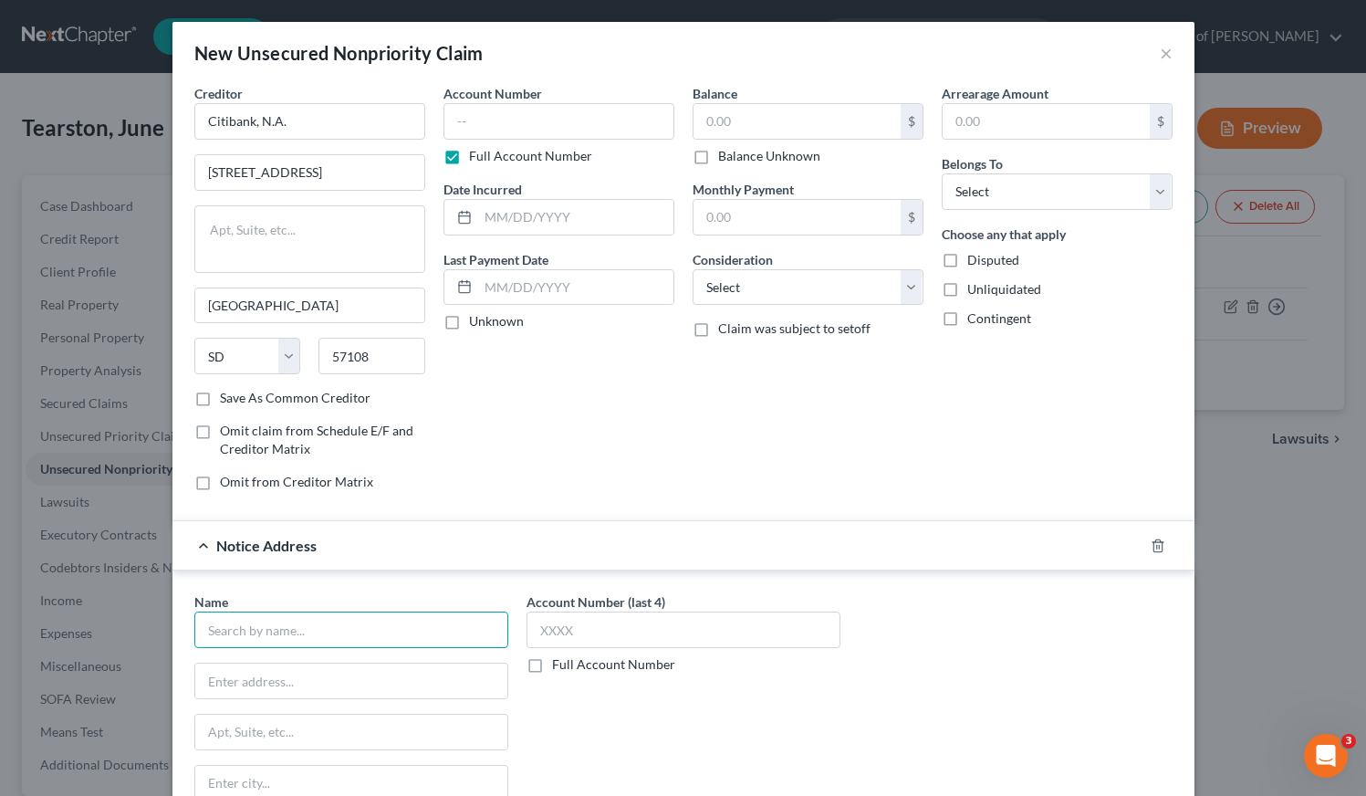
click at [392, 637] on input "text" at bounding box center [351, 629] width 314 height 37
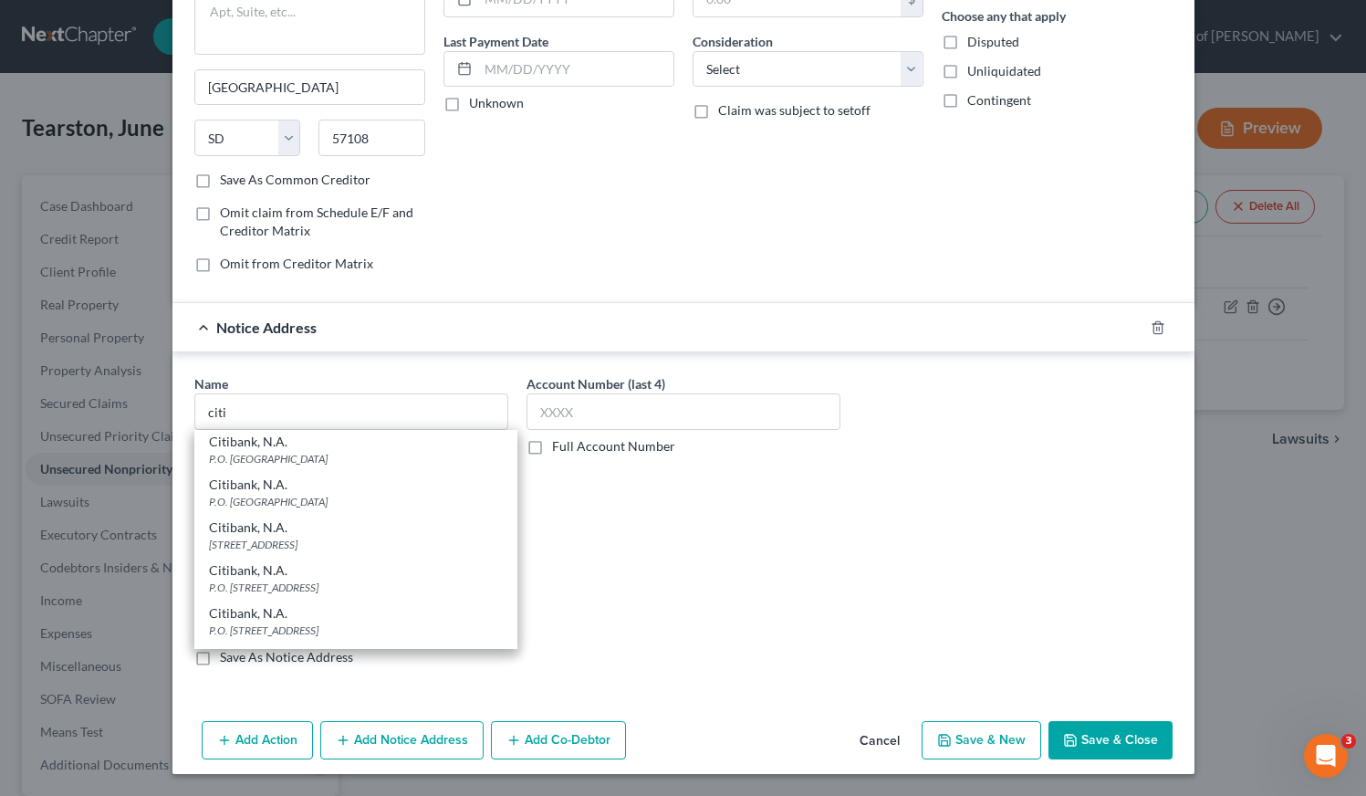
scroll to position [453, 0]
click at [268, 590] on div "P.O. Box 6497, Sioux Falls, SD 57117" at bounding box center [356, 583] width 294 height 16
type input "Citibank, N.A."
type input "P.O. Box 6497"
type input "Sioux Falls"
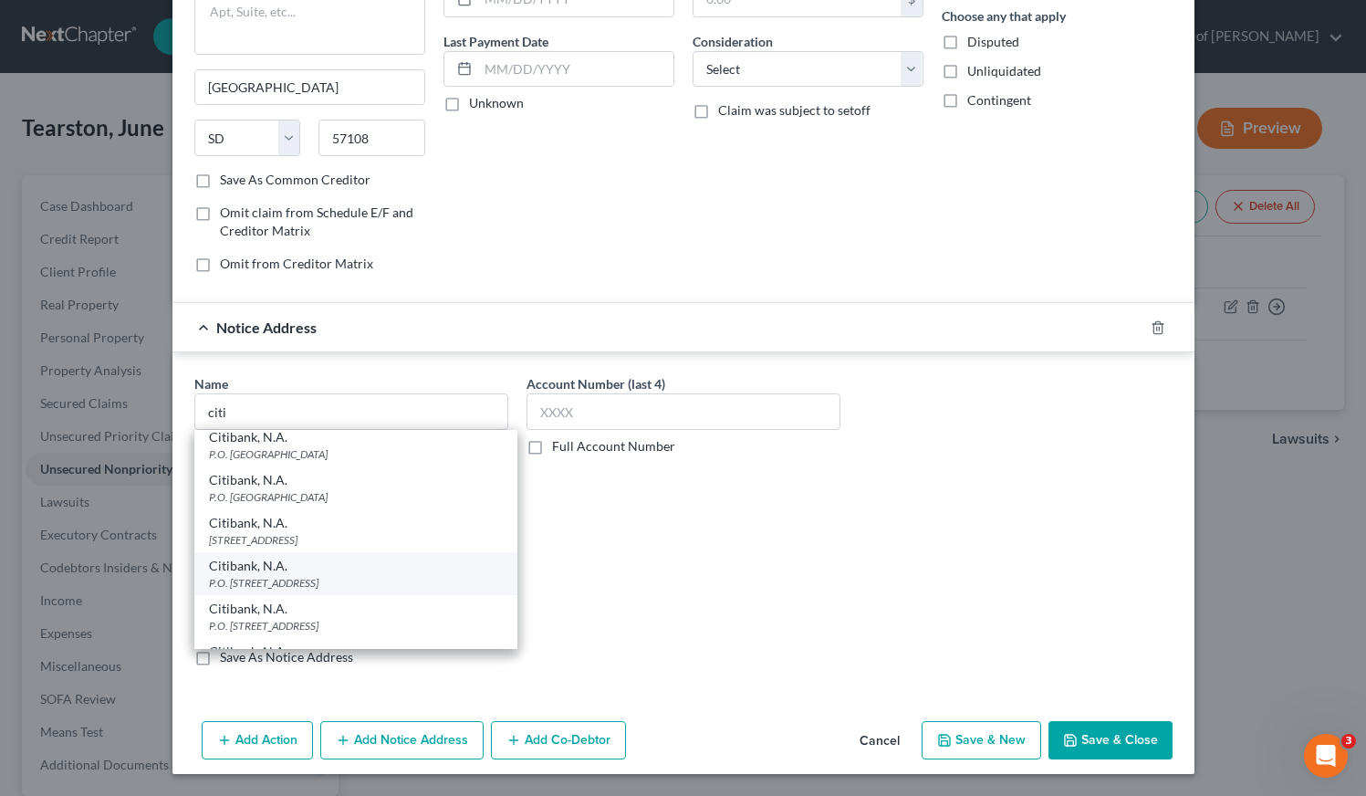
select select "43"
type input "57117"
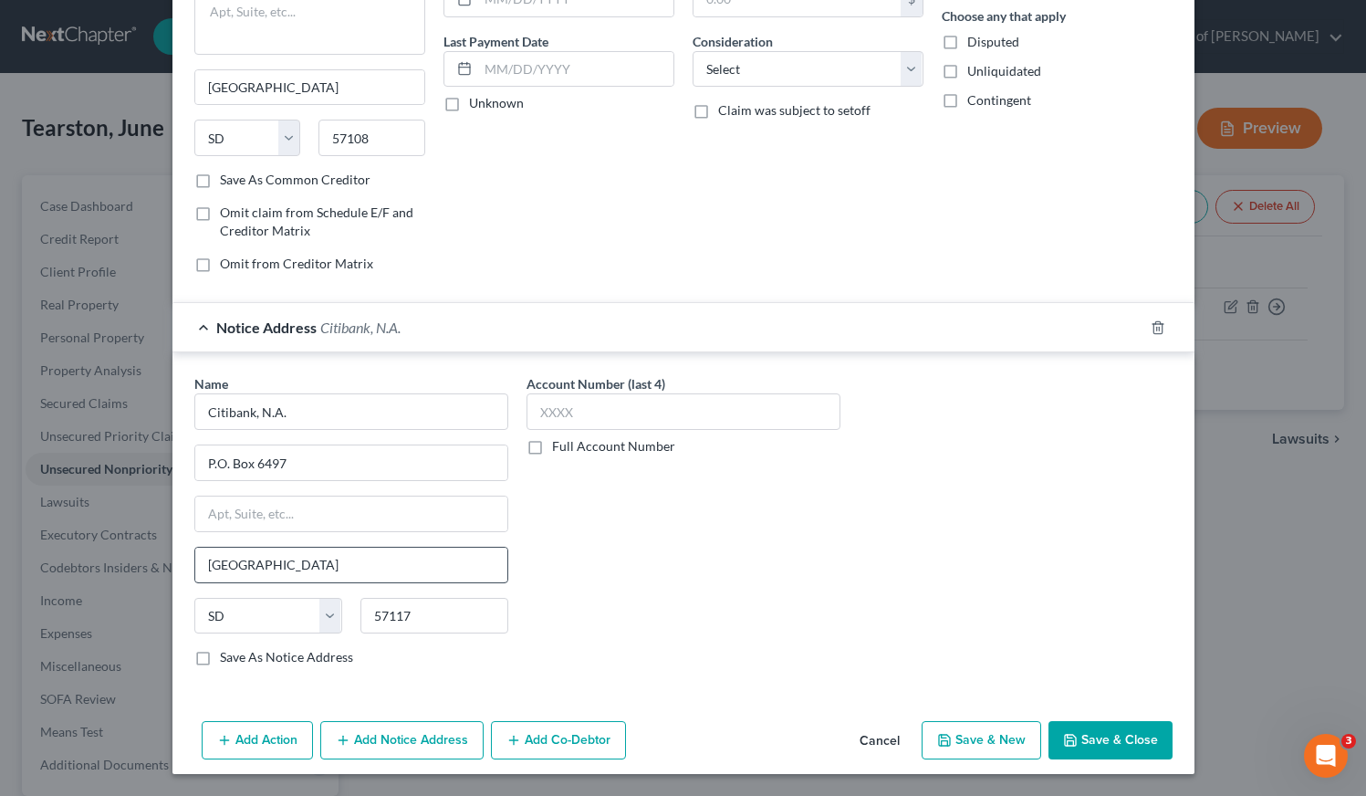
scroll to position [0, 0]
click at [552, 444] on label "Full Account Number" at bounding box center [613, 446] width 123 height 18
click at [559, 444] on input "Full Account Number" at bounding box center [565, 443] width 12 height 12
click at [575, 408] on input "text" at bounding box center [684, 411] width 314 height 37
type input "3825"
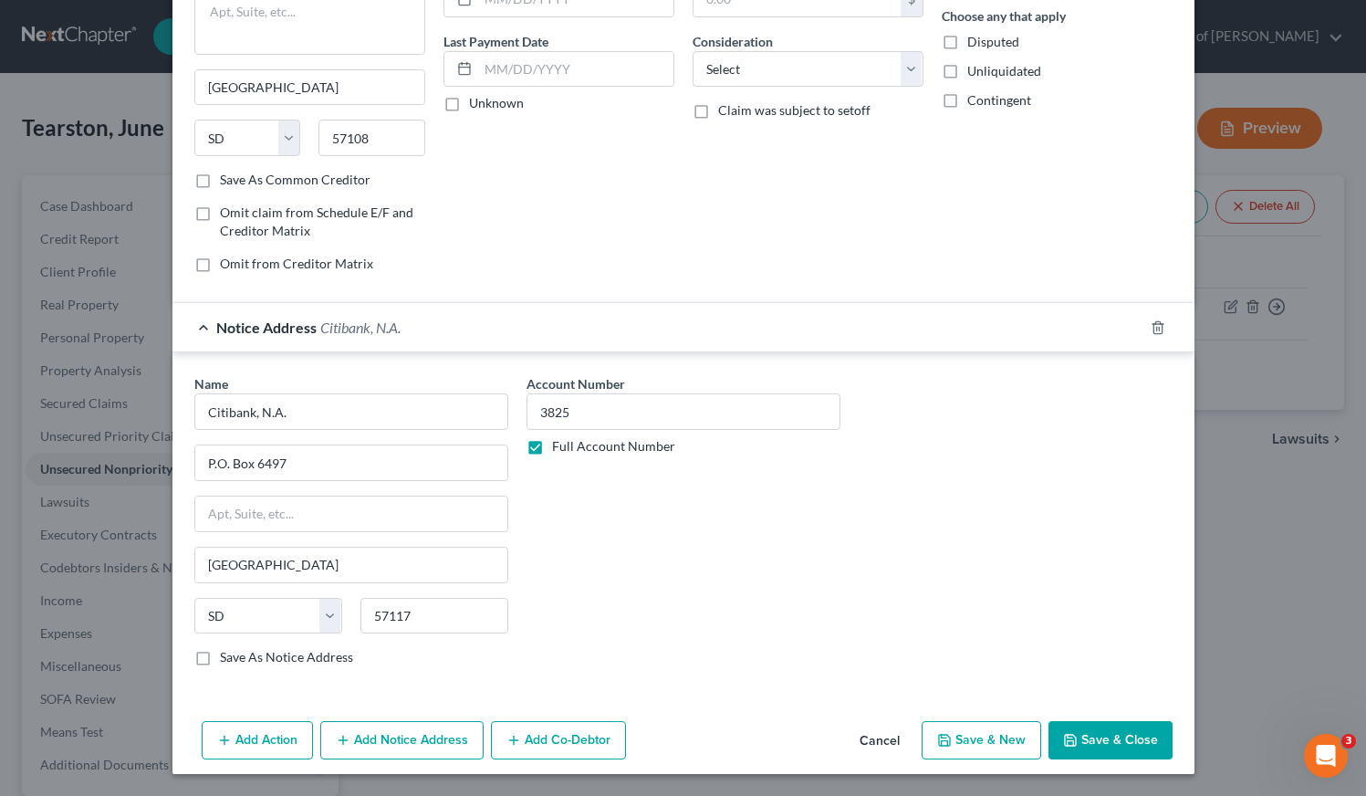
click at [873, 546] on div "Name * Citibank, N.A. P.O. Box 6497 Sioux Falls State AL AK AR AZ CA CO CT DE D…" at bounding box center [683, 527] width 997 height 307
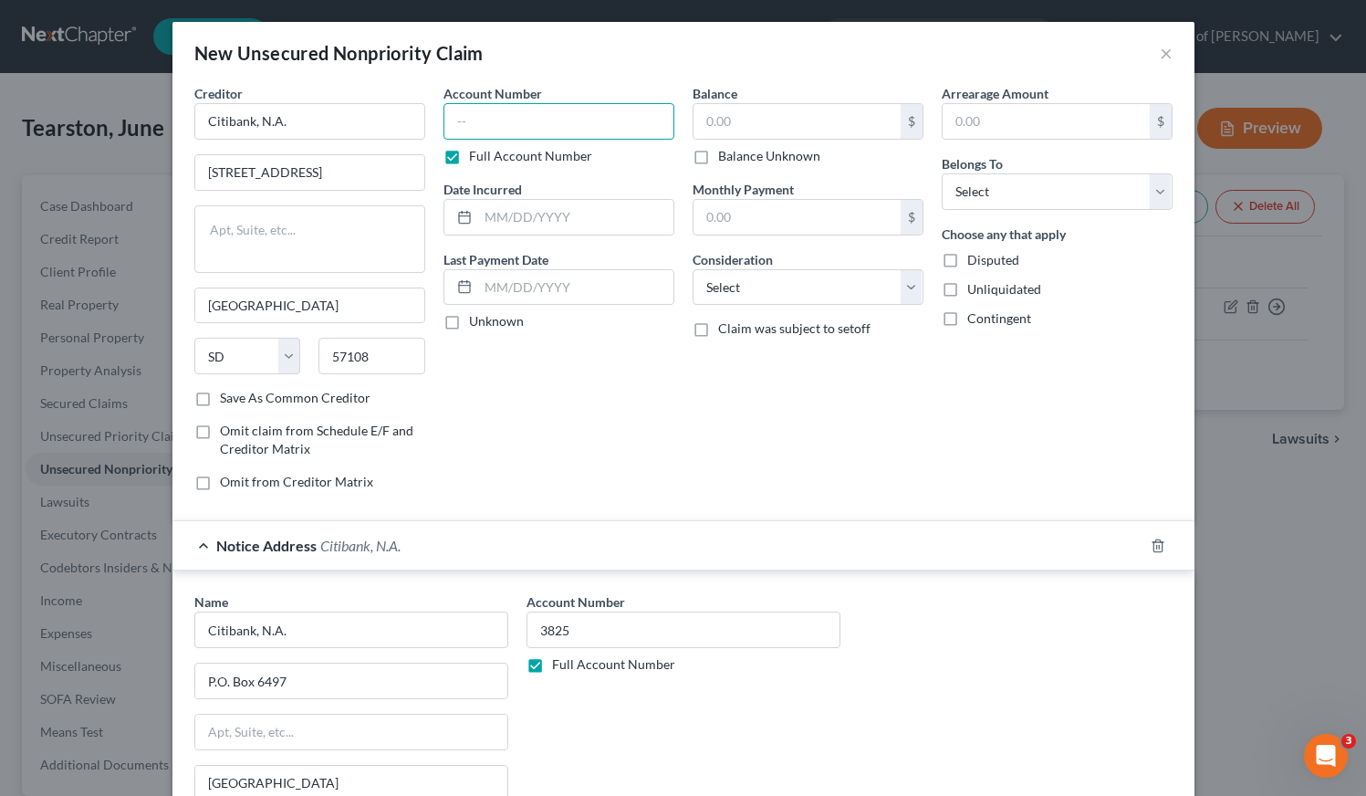
click at [535, 117] on input "text" at bounding box center [559, 121] width 231 height 37
paste input "3825"
type input "3825"
click at [549, 223] on input "text" at bounding box center [575, 217] width 195 height 35
type input "10/26/2001"
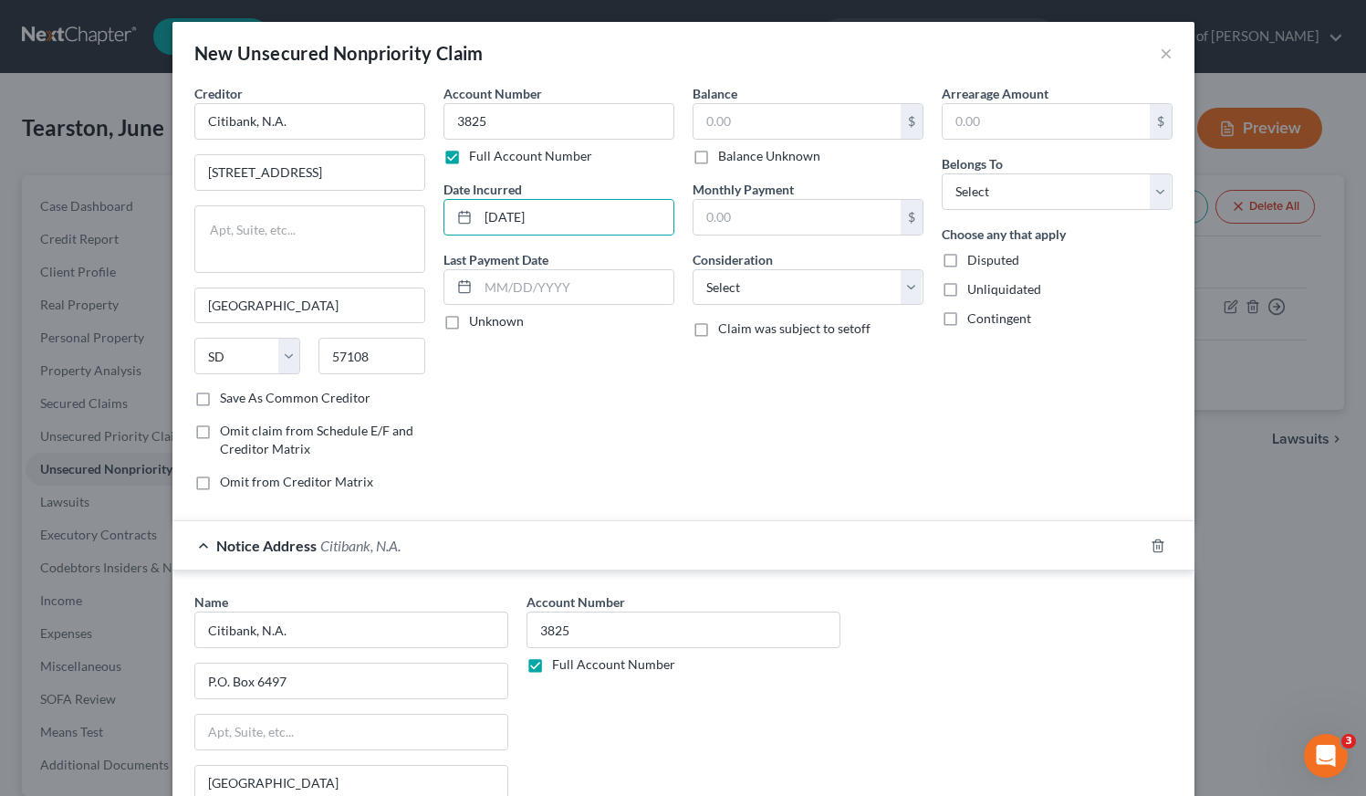
click at [662, 434] on div "Account Number 3825 Full Account Number Date Incurred 10/26/2001 Last Payment D…" at bounding box center [558, 295] width 249 height 422
click at [772, 109] on input "text" at bounding box center [797, 121] width 207 height 35
type input "25,371"
click at [710, 444] on div "Balance 25,371.00 $ Balance Unknown Balance Undetermined 25,371 $ Balance Unkno…" at bounding box center [808, 295] width 249 height 422
click at [732, 291] on select "Select Cable / Satellite Services Collection Agency Credit Card Debt Debt Couns…" at bounding box center [808, 287] width 231 height 37
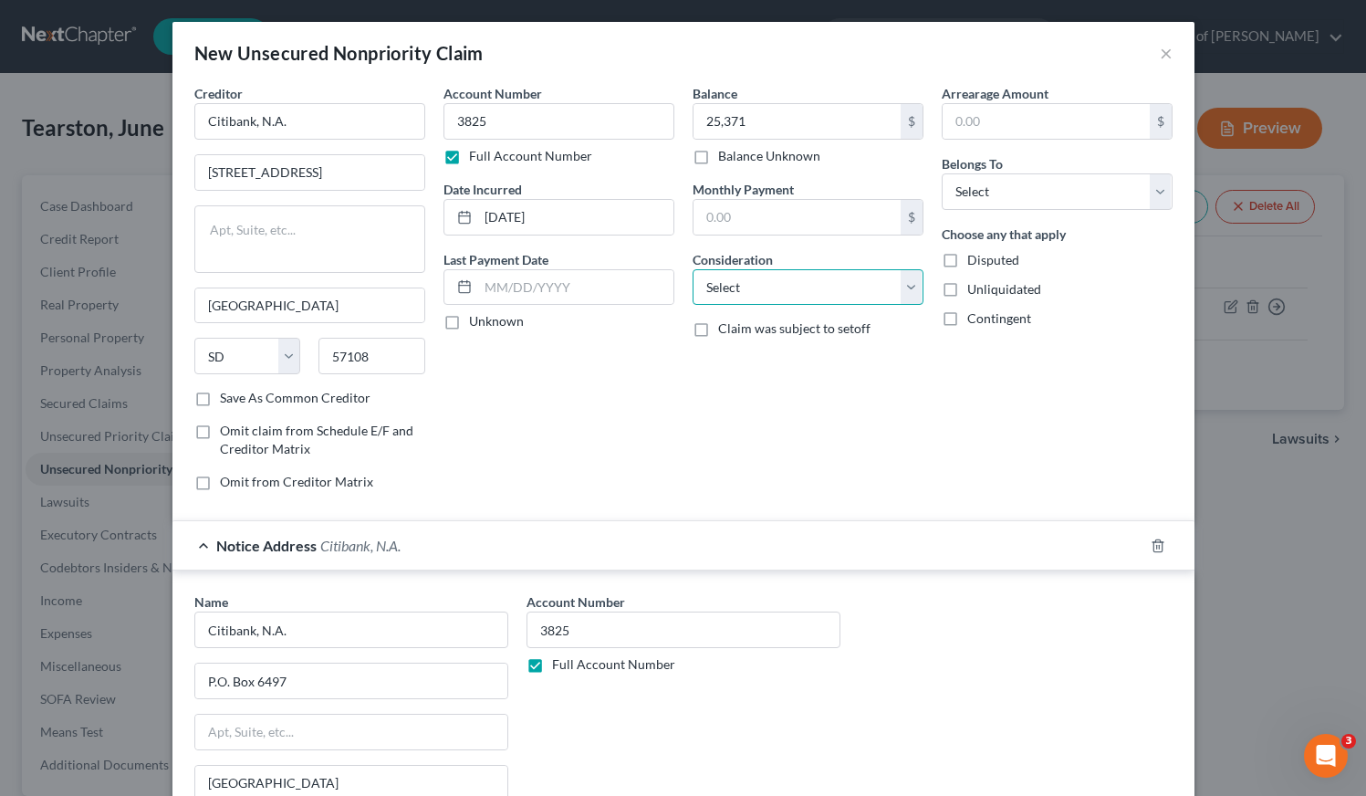
select select "2"
click at [963, 193] on select "Select Debtor 1 Only Debtor 2 Only Debtor 1 And Debtor 2 Only At Least One Of T…" at bounding box center [1057, 191] width 231 height 37
select select "0"
click at [749, 399] on div "Balance 25,371.00 $ Balance Unknown Balance Undetermined 25,371 $ Balance Unkno…" at bounding box center [808, 295] width 249 height 422
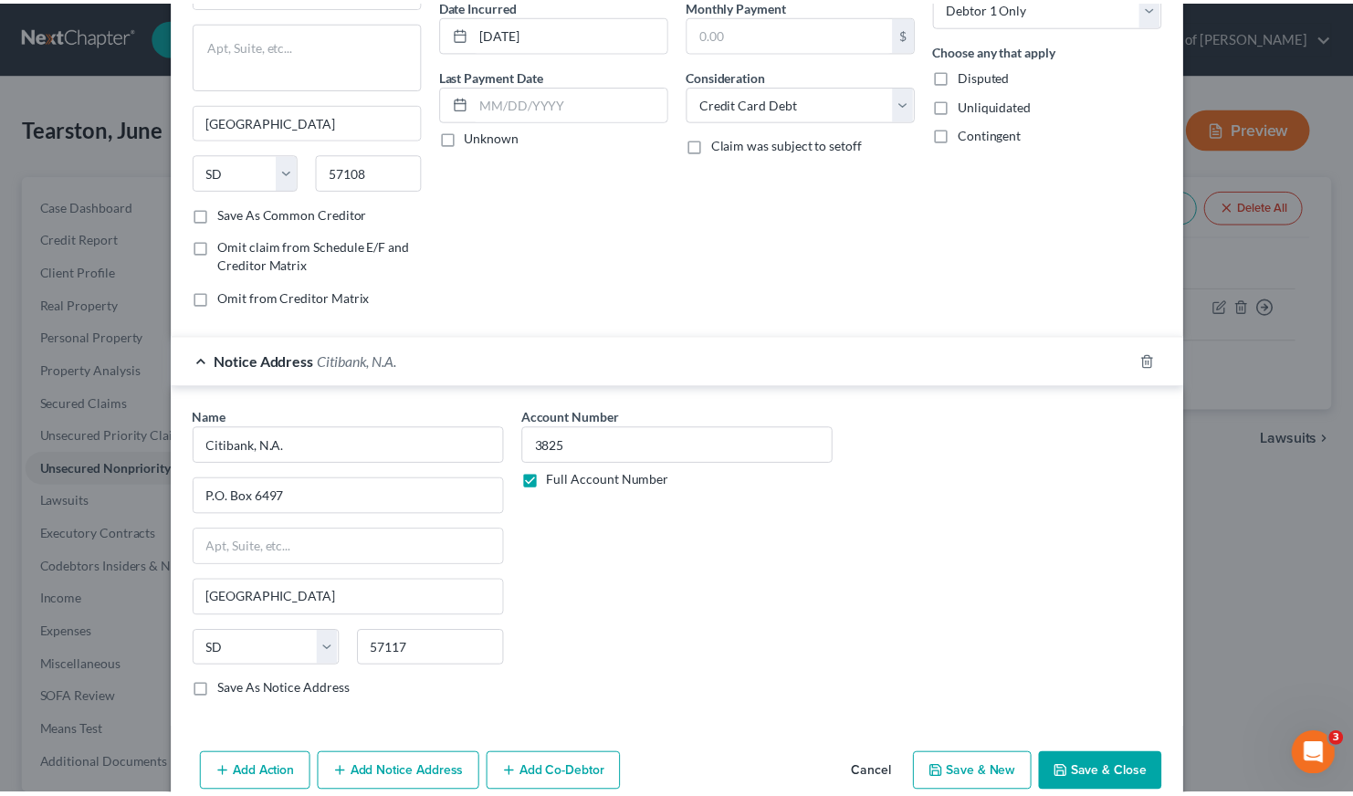
scroll to position [218, 0]
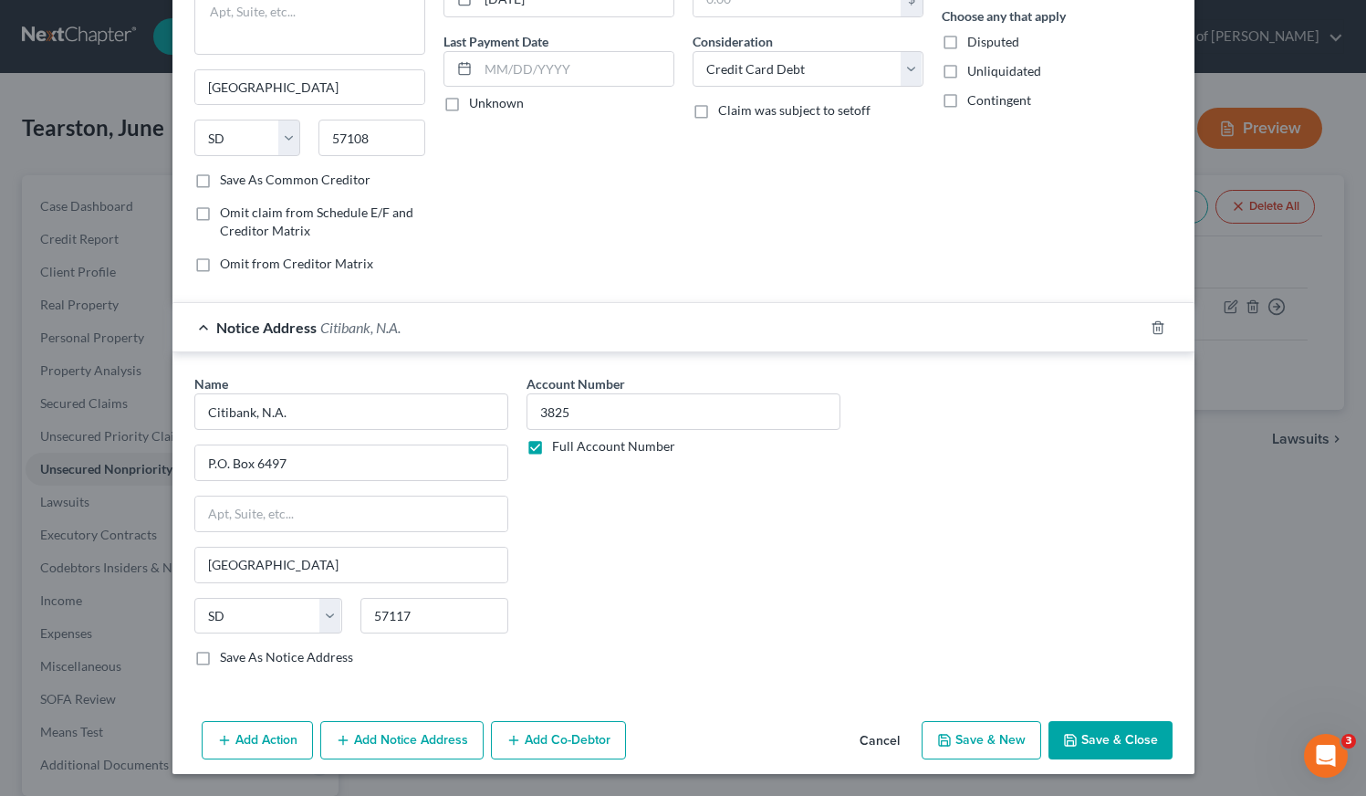
click at [1098, 732] on button "Save & Close" at bounding box center [1111, 740] width 124 height 38
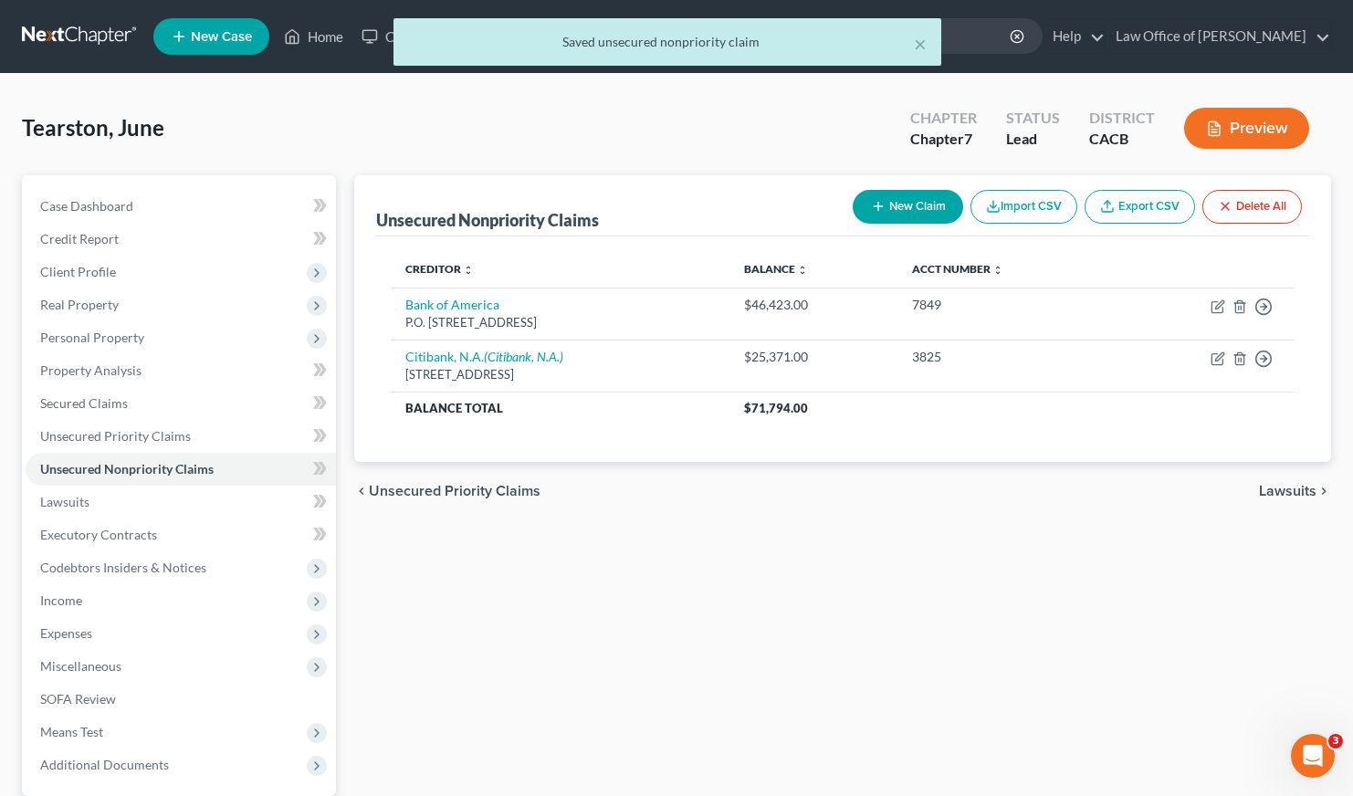
drag, startPoint x: 653, startPoint y: 590, endPoint x: 652, endPoint y: 575, distance: 14.6
click at [650, 583] on div "Unsecured Nonpriority Claims New Claim Import CSV Export CSV Delete All Credito…" at bounding box center [843, 538] width 996 height 726
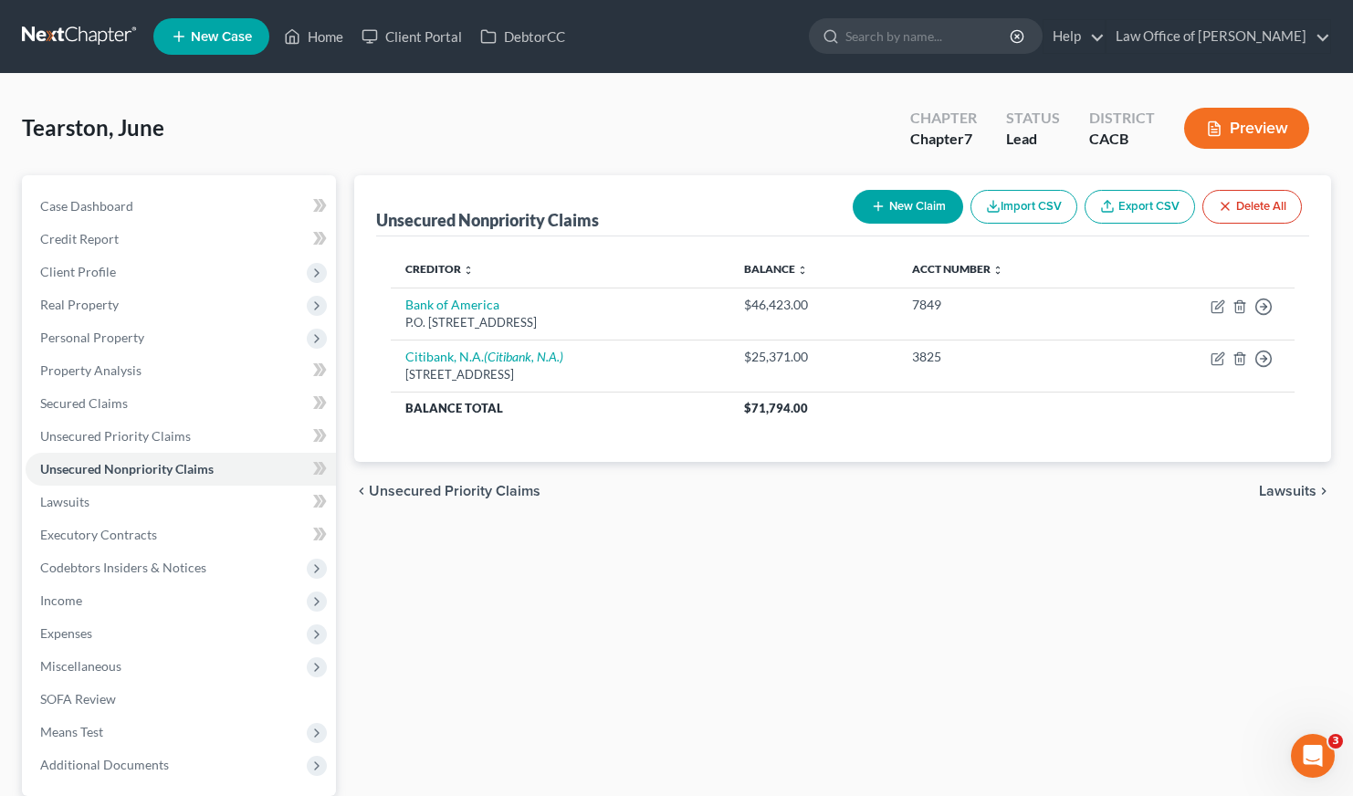
click at [690, 578] on div "Unsecured Nonpriority Claims New Claim Import CSV Export CSV Delete All Credito…" at bounding box center [843, 538] width 996 height 726
click at [88, 37] on link at bounding box center [80, 36] width 117 height 33
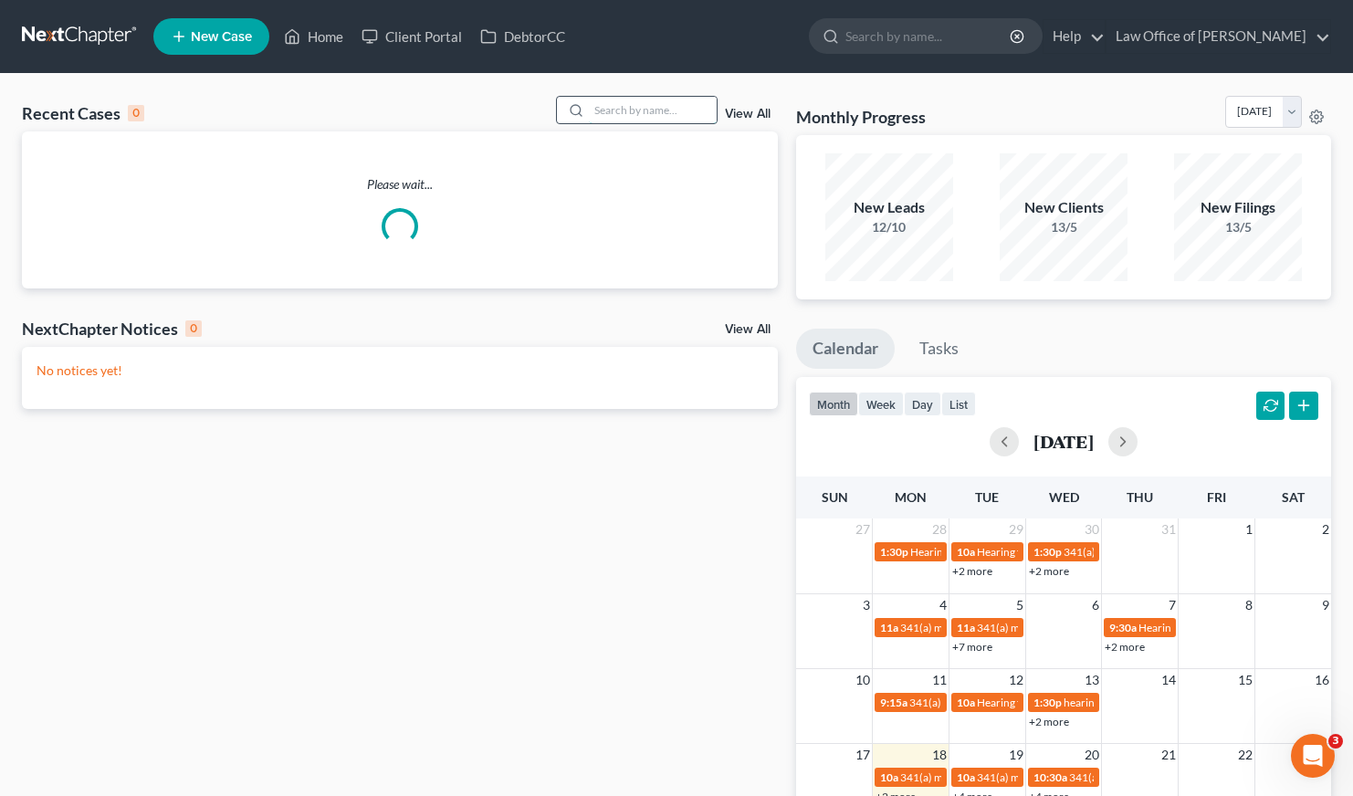
click at [639, 112] on input "search" at bounding box center [653, 110] width 128 height 26
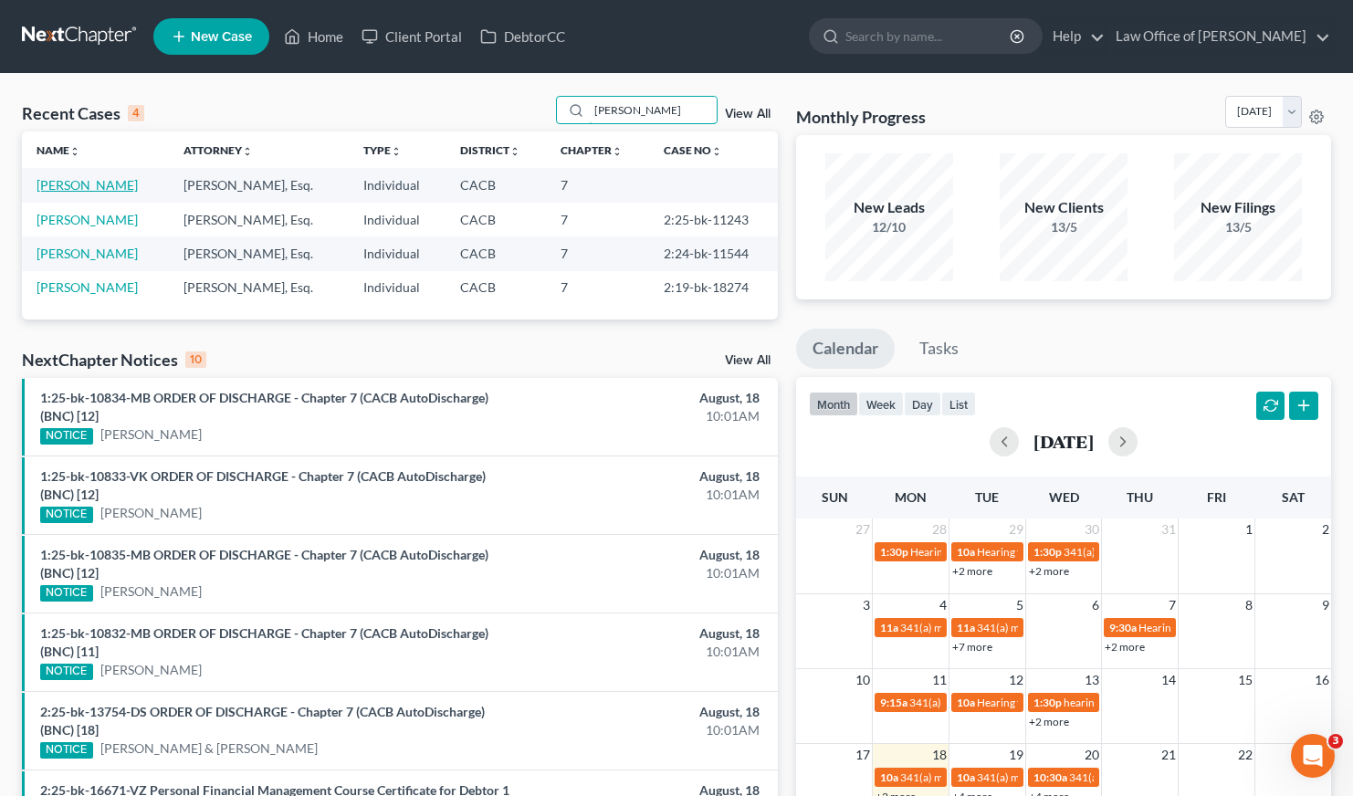
type input "[PERSON_NAME]"
click at [88, 190] on link "[PERSON_NAME]" at bounding box center [87, 185] width 101 height 16
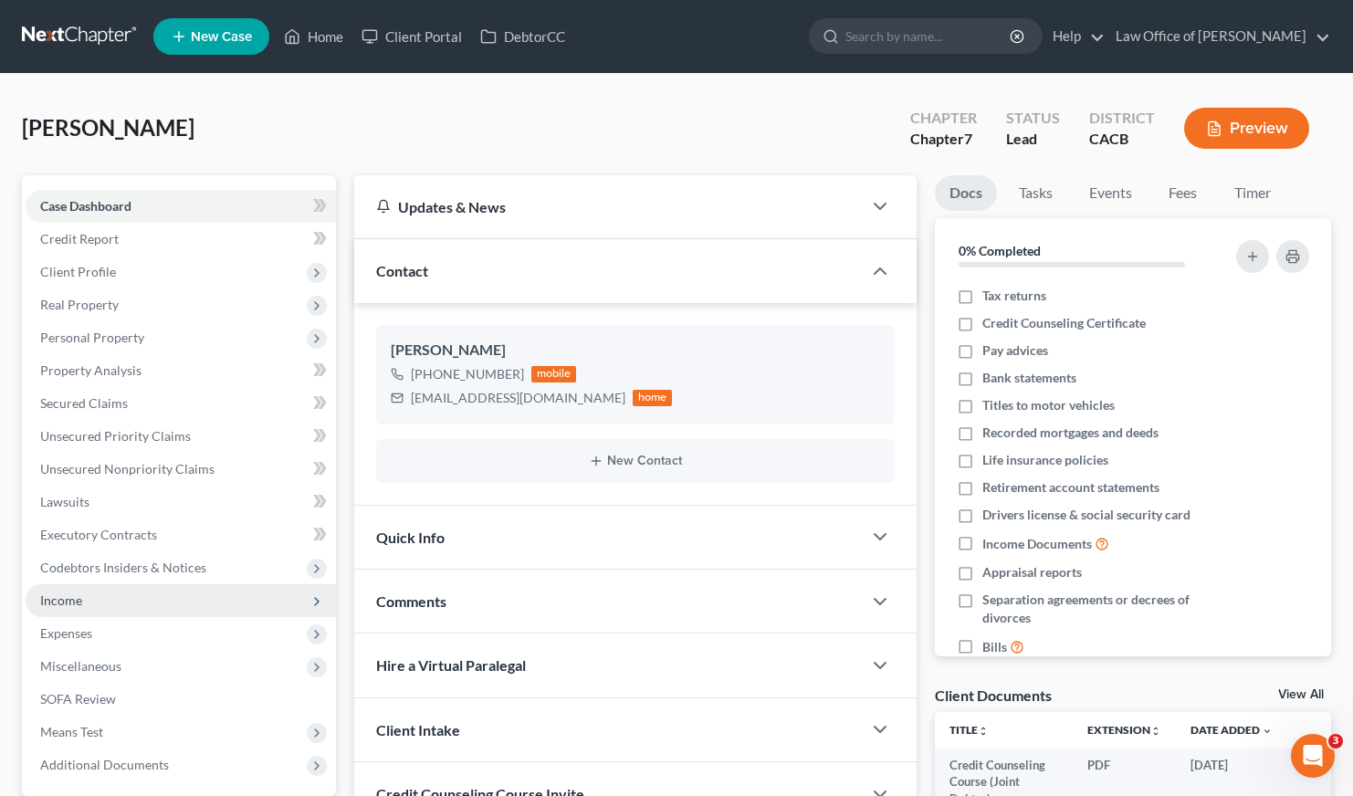
click at [66, 601] on span "Income" at bounding box center [61, 600] width 42 height 16
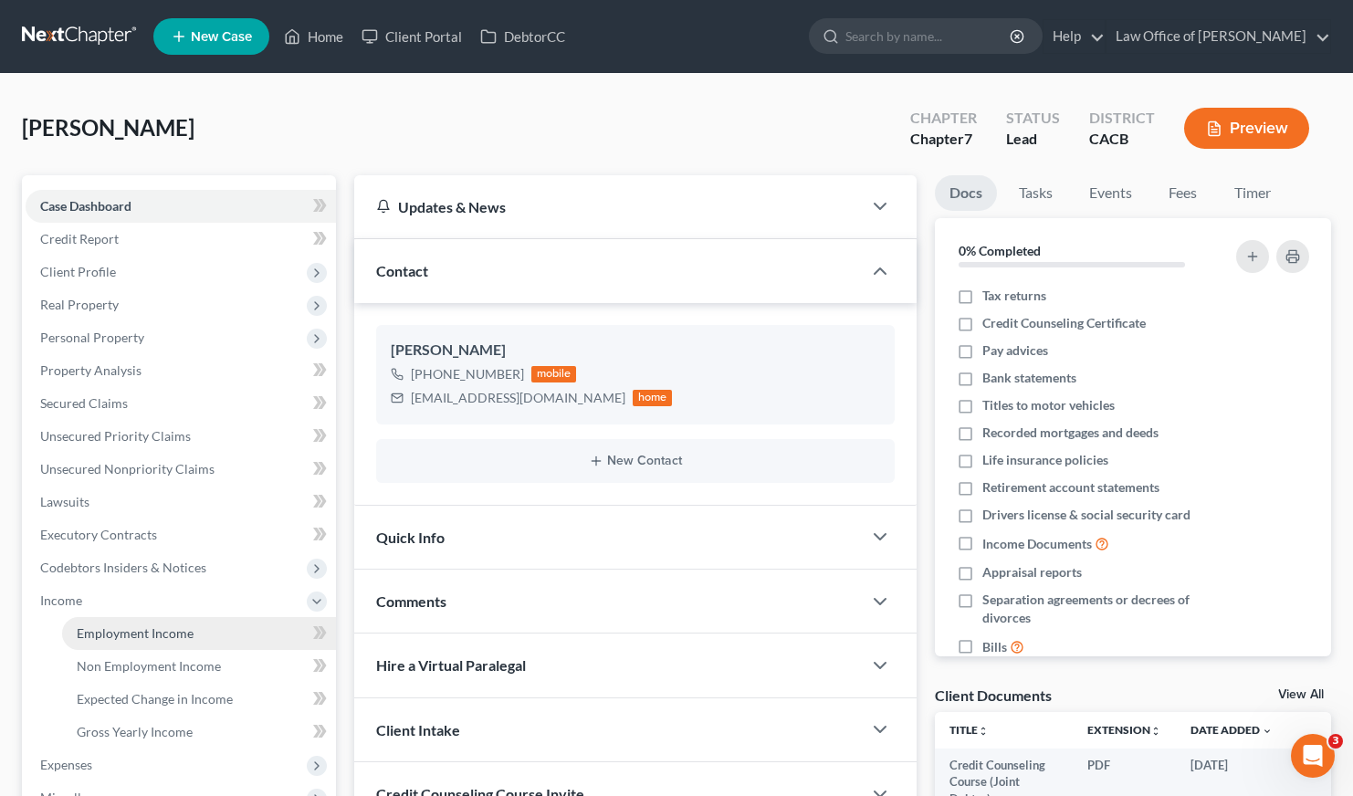
click at [125, 632] on span "Employment Income" at bounding box center [135, 633] width 117 height 16
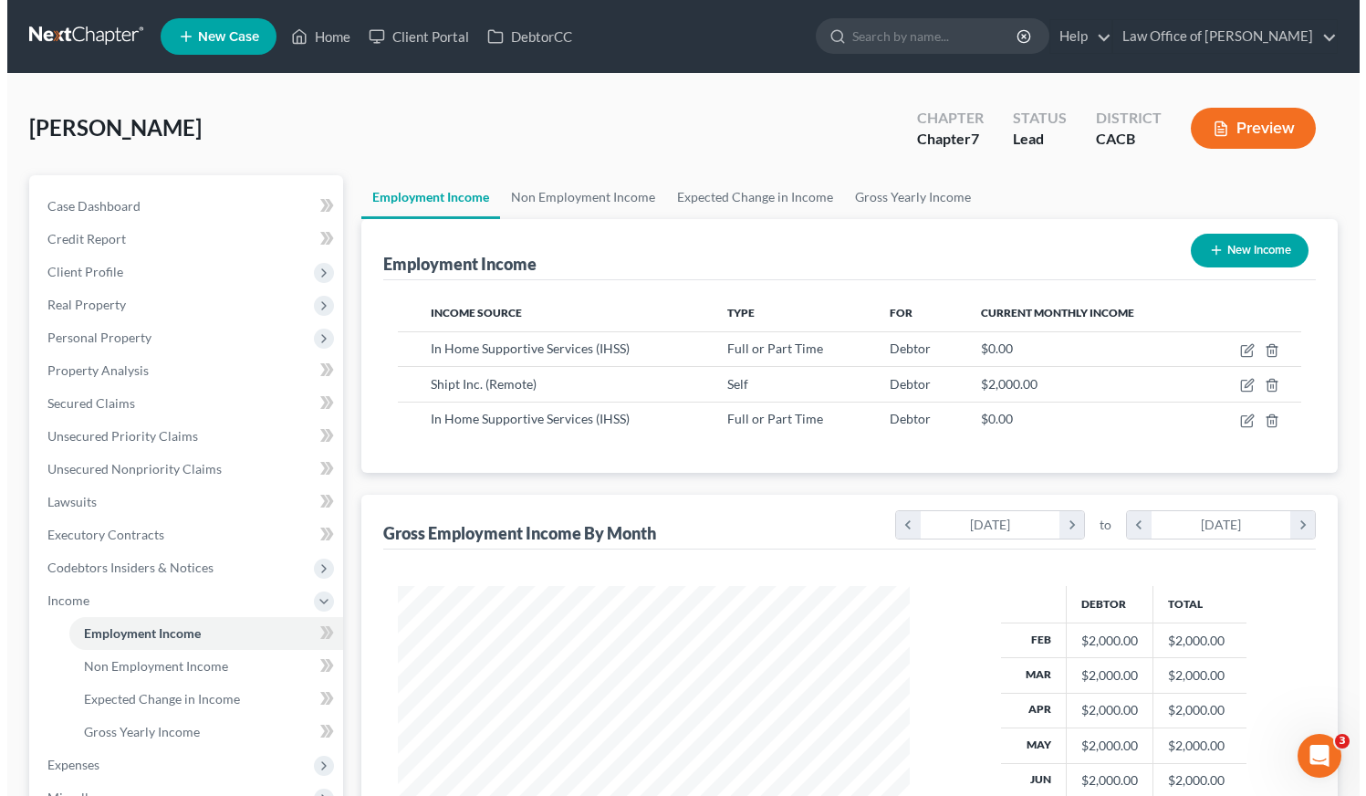
scroll to position [327, 549]
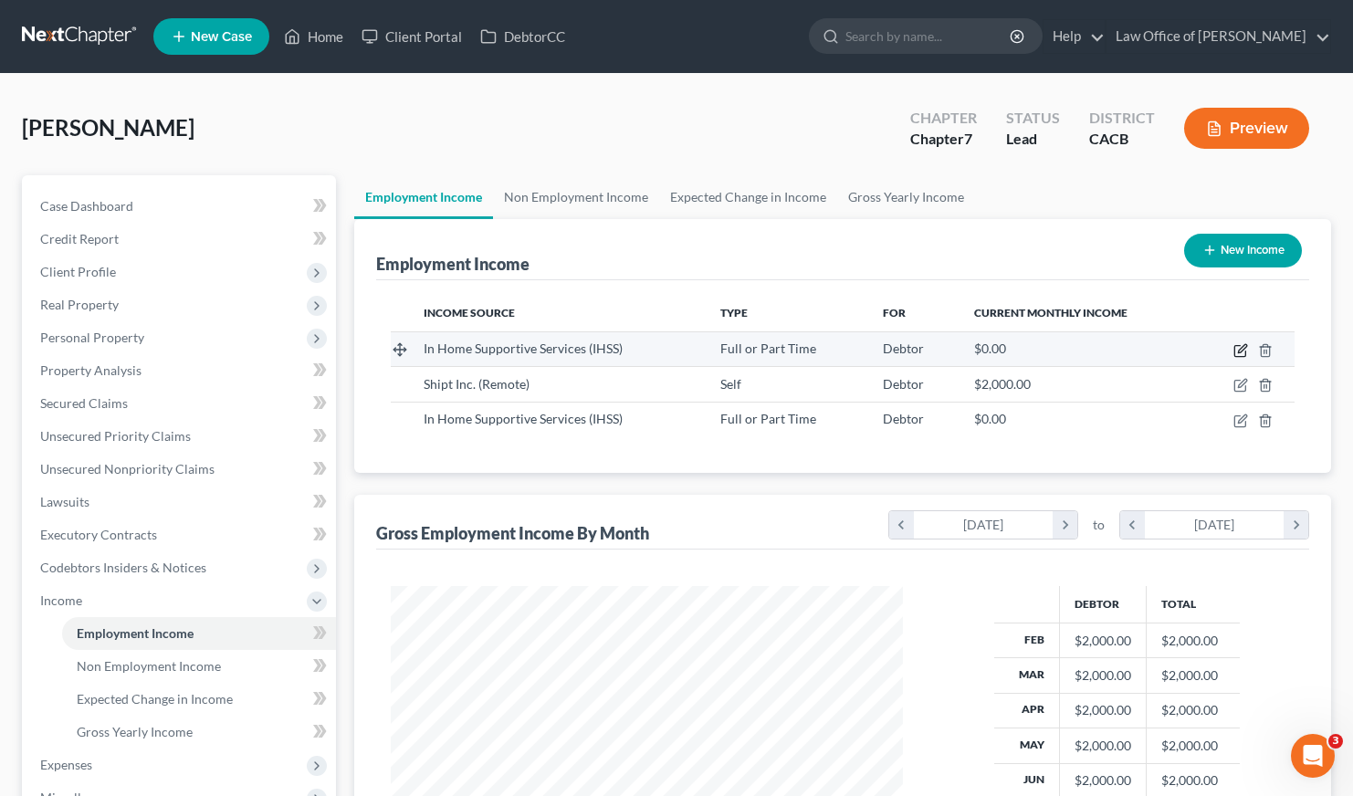
click at [1239, 349] on icon "button" at bounding box center [1242, 348] width 8 height 8
select select "0"
select select "4"
select select "0"
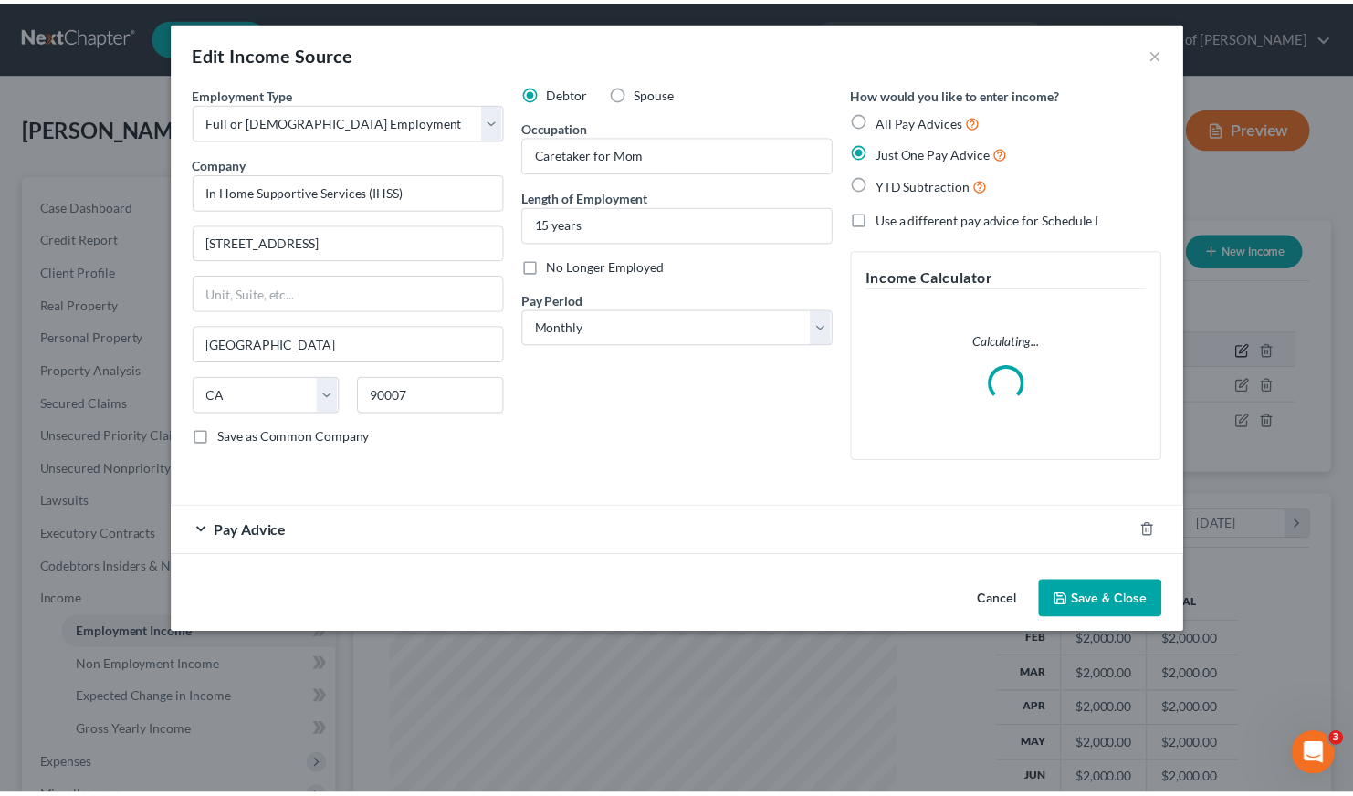
scroll to position [327, 555]
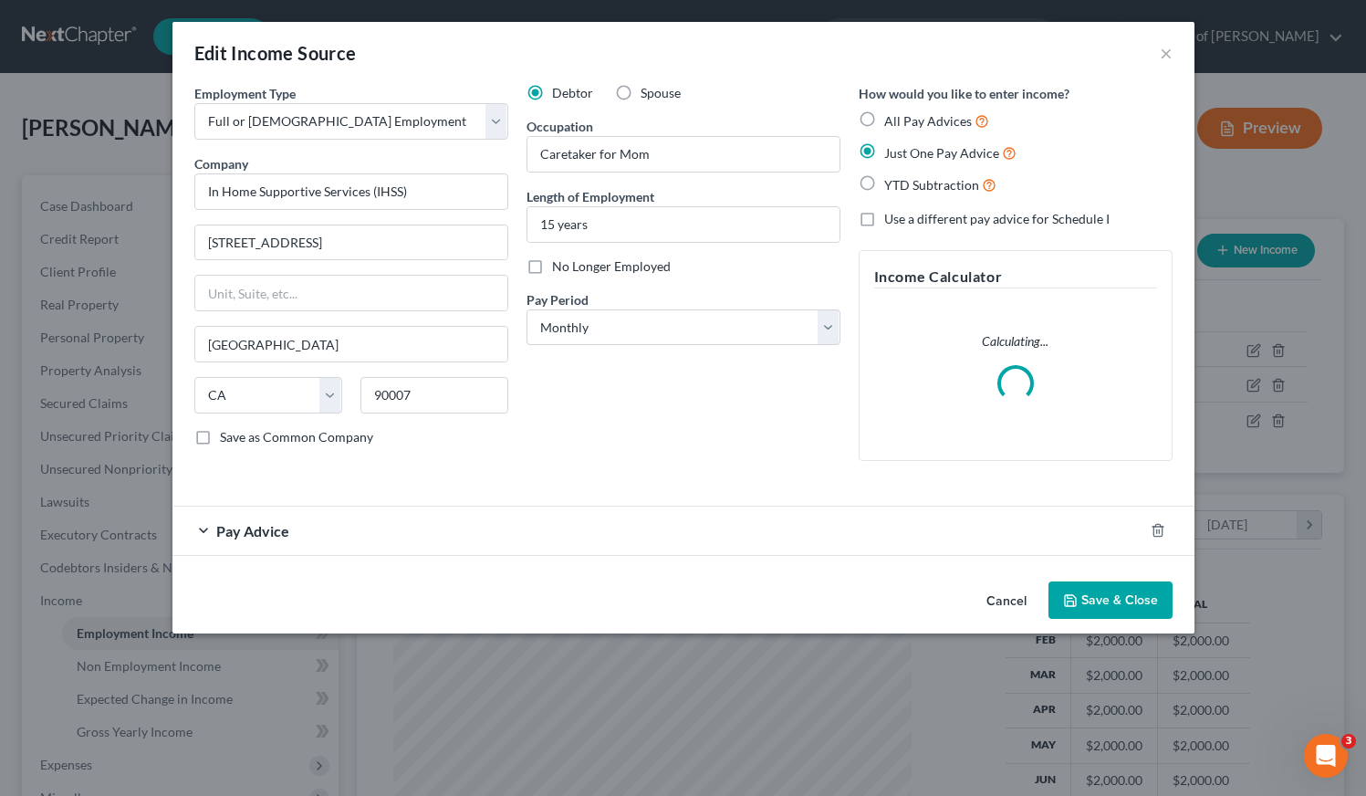
click at [641, 96] on label "Spouse" at bounding box center [661, 93] width 40 height 18
click at [648, 96] on input "Spouse" at bounding box center [654, 90] width 12 height 12
radio input "true"
click at [1141, 603] on button "Save & Close" at bounding box center [1111, 600] width 124 height 38
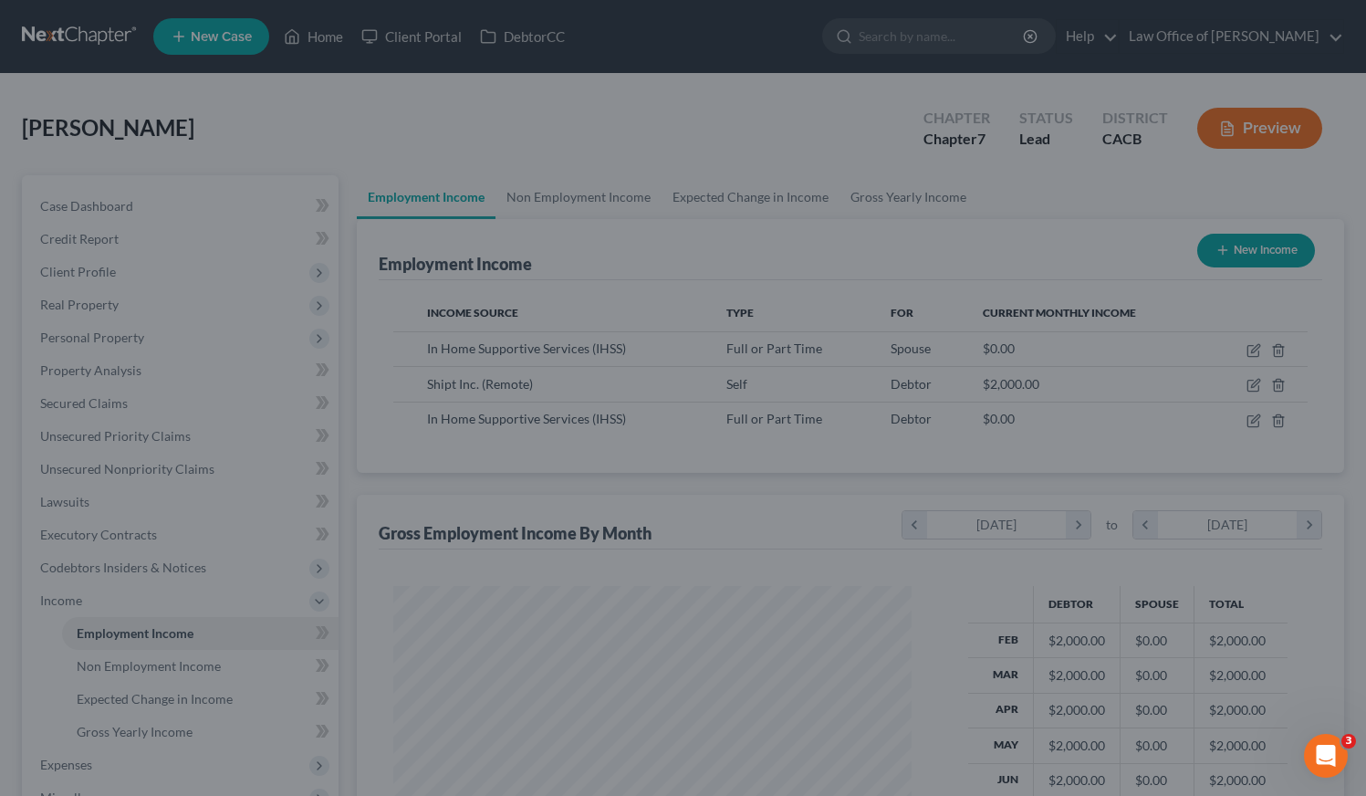
scroll to position [912331, 912110]
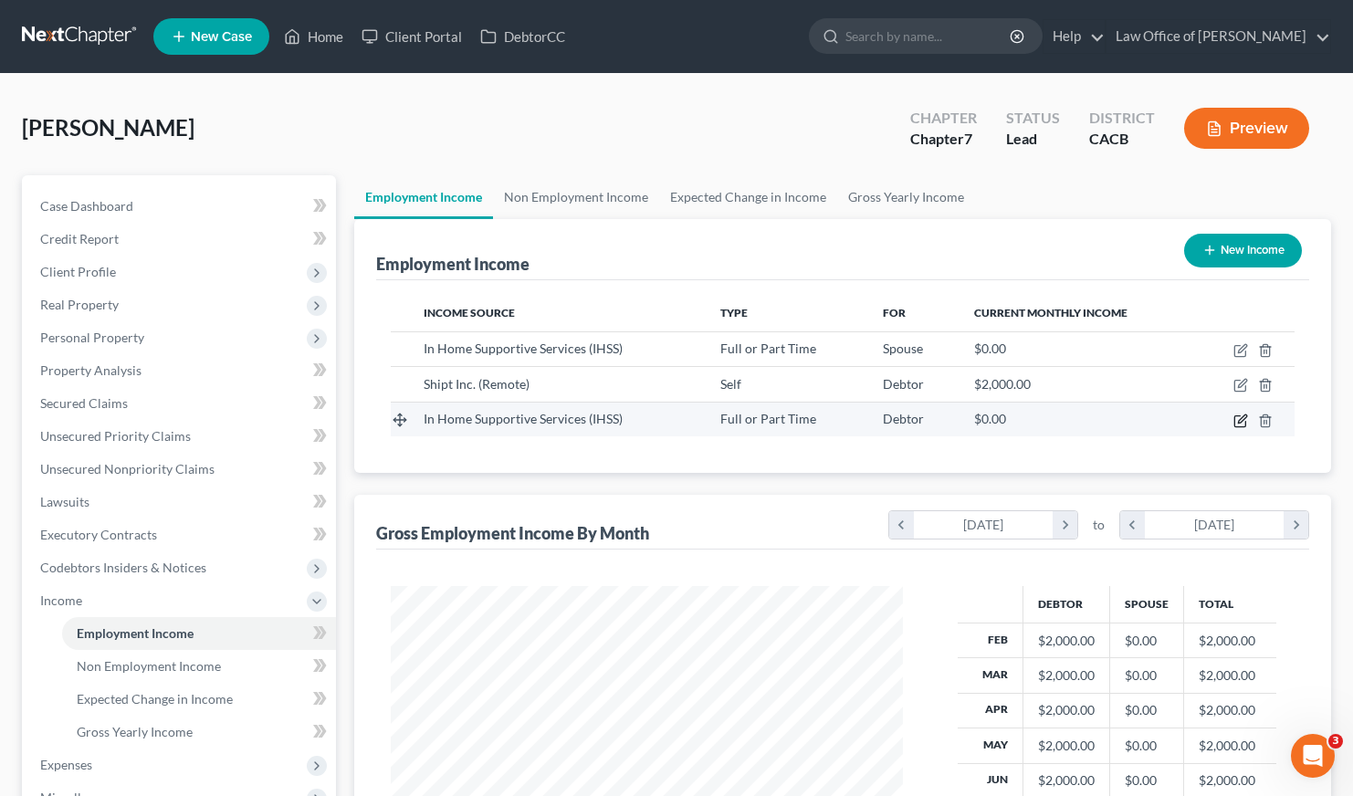
click at [1239, 419] on icon "button" at bounding box center [1242, 418] width 8 height 8
select select "0"
select select "4"
select select "0"
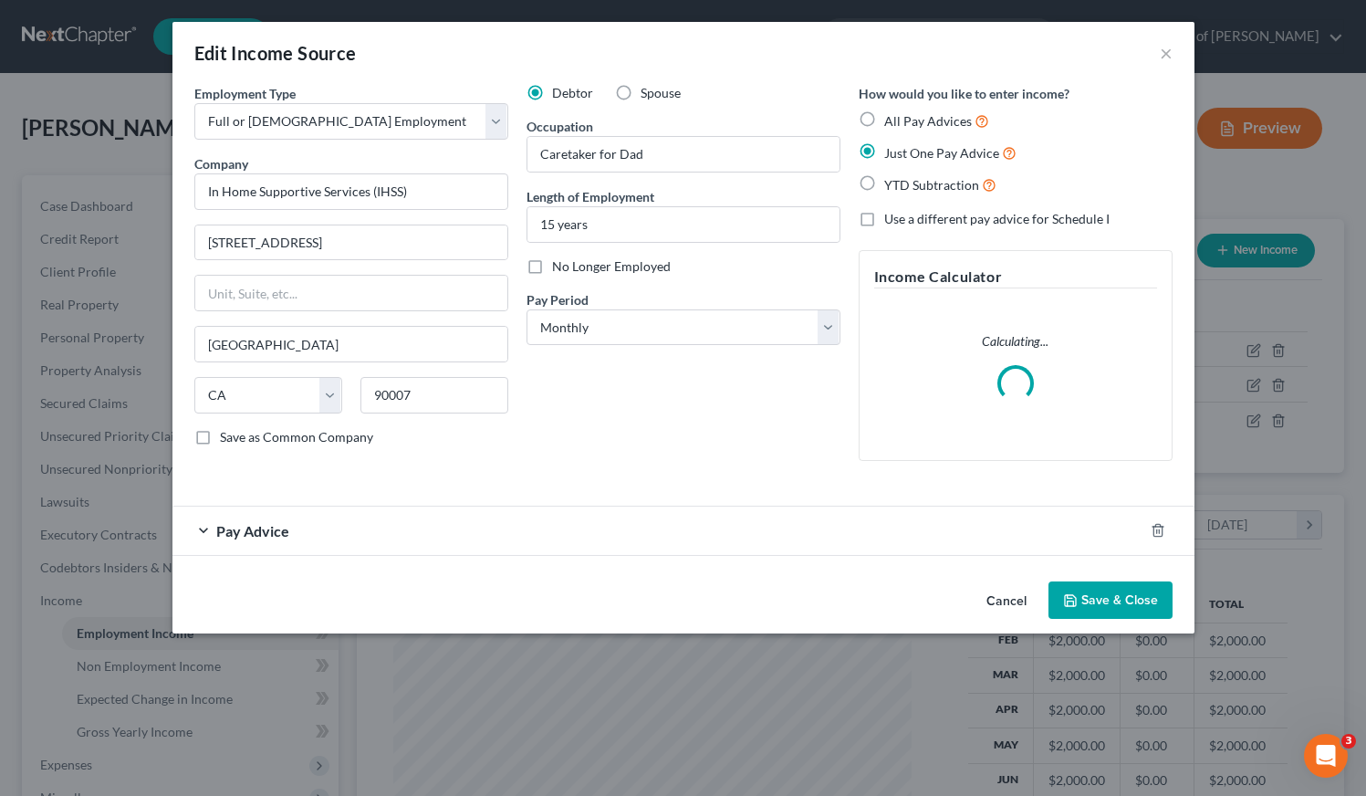
drag, startPoint x: 621, startPoint y: 95, endPoint x: 633, endPoint y: 115, distance: 23.8
click at [641, 95] on label "Spouse" at bounding box center [661, 93] width 40 height 18
click at [648, 95] on input "Spouse" at bounding box center [654, 90] width 12 height 12
radio input "true"
click at [1134, 600] on button "Save & Close" at bounding box center [1111, 600] width 124 height 38
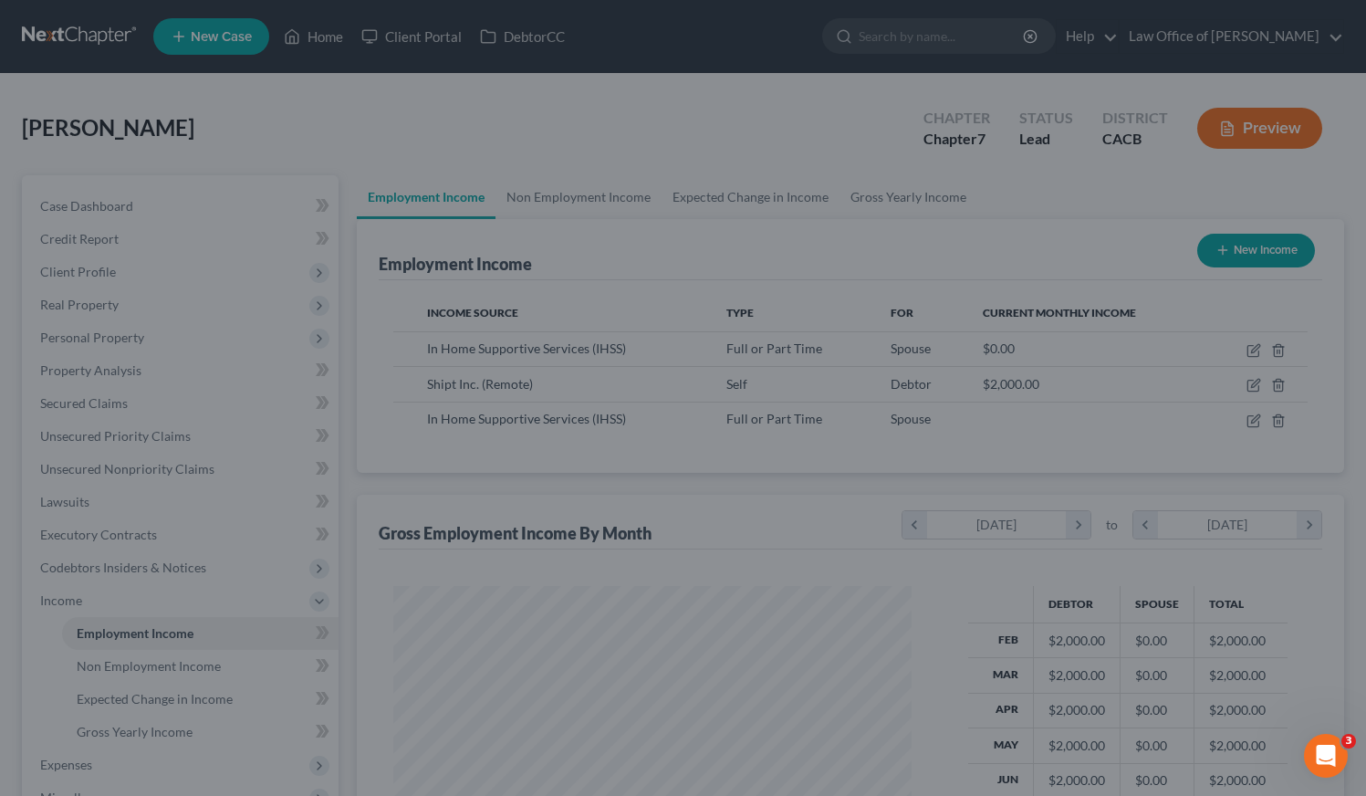
scroll to position [912331, 912110]
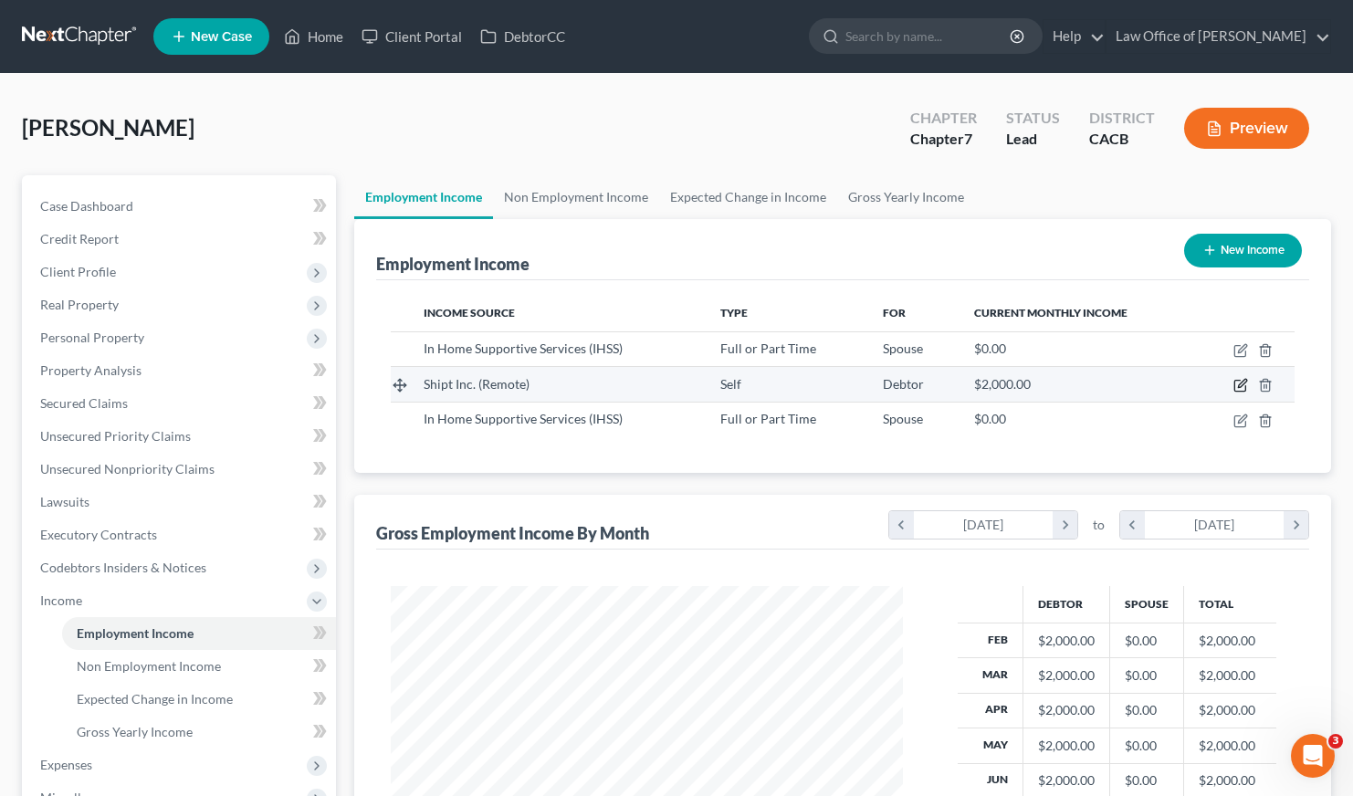
click at [1241, 385] on icon "button" at bounding box center [1242, 384] width 8 height 8
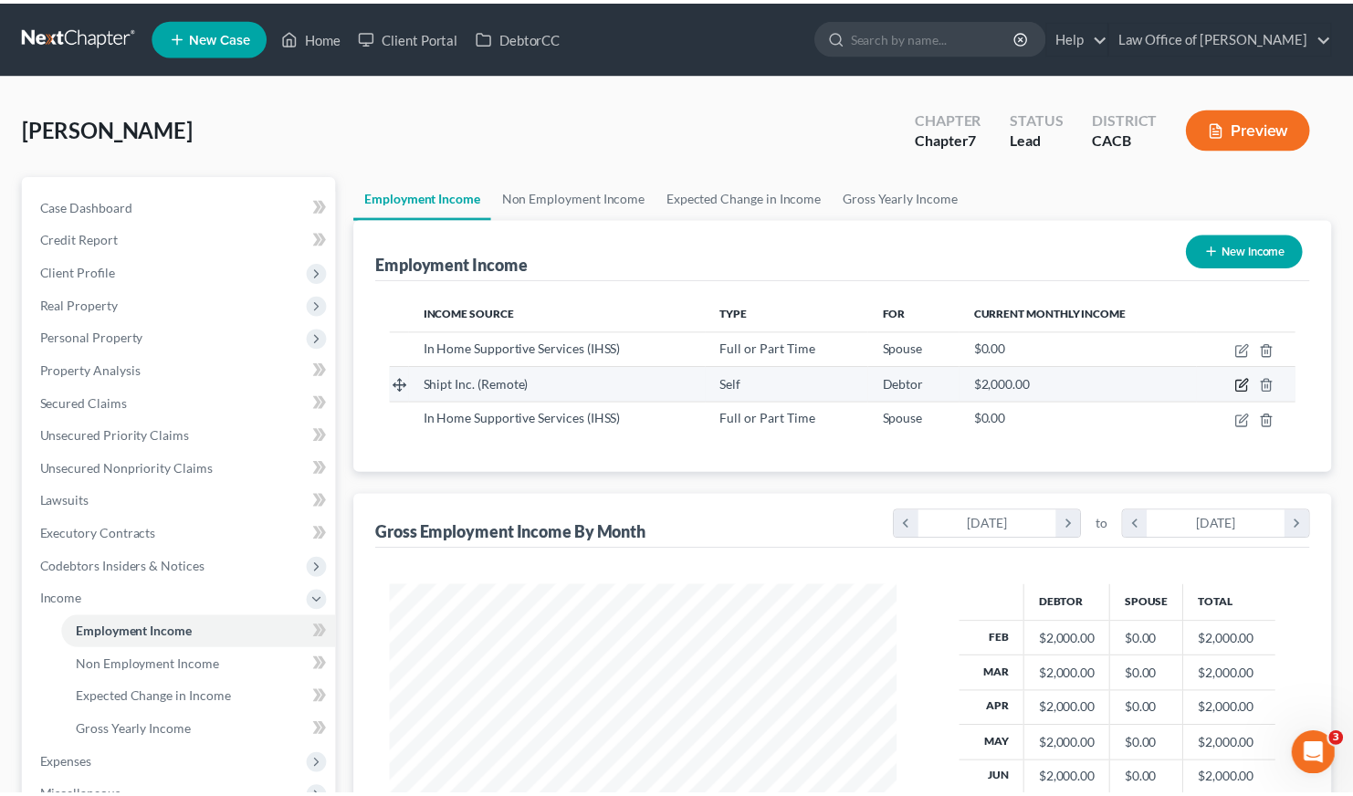
scroll to position [327, 555]
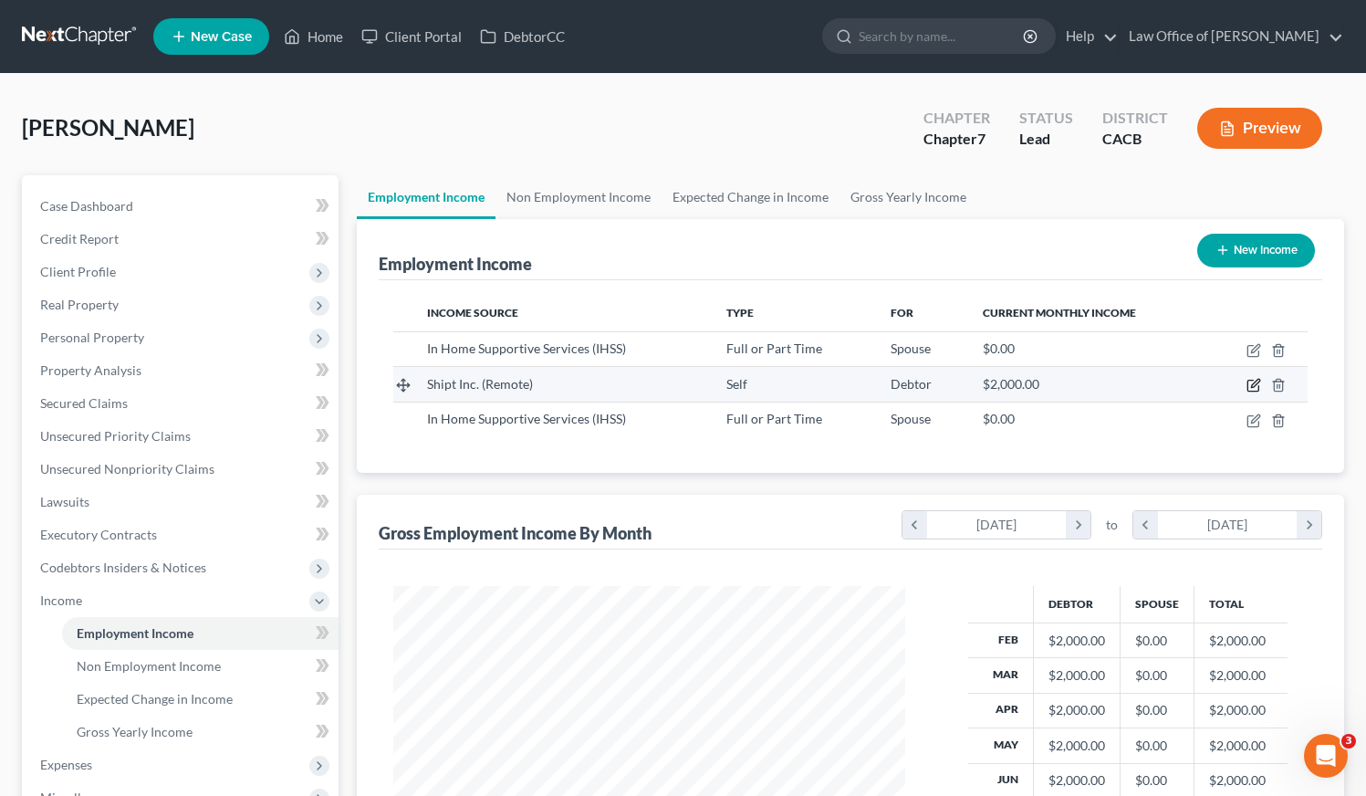
select select "1"
select select "0"
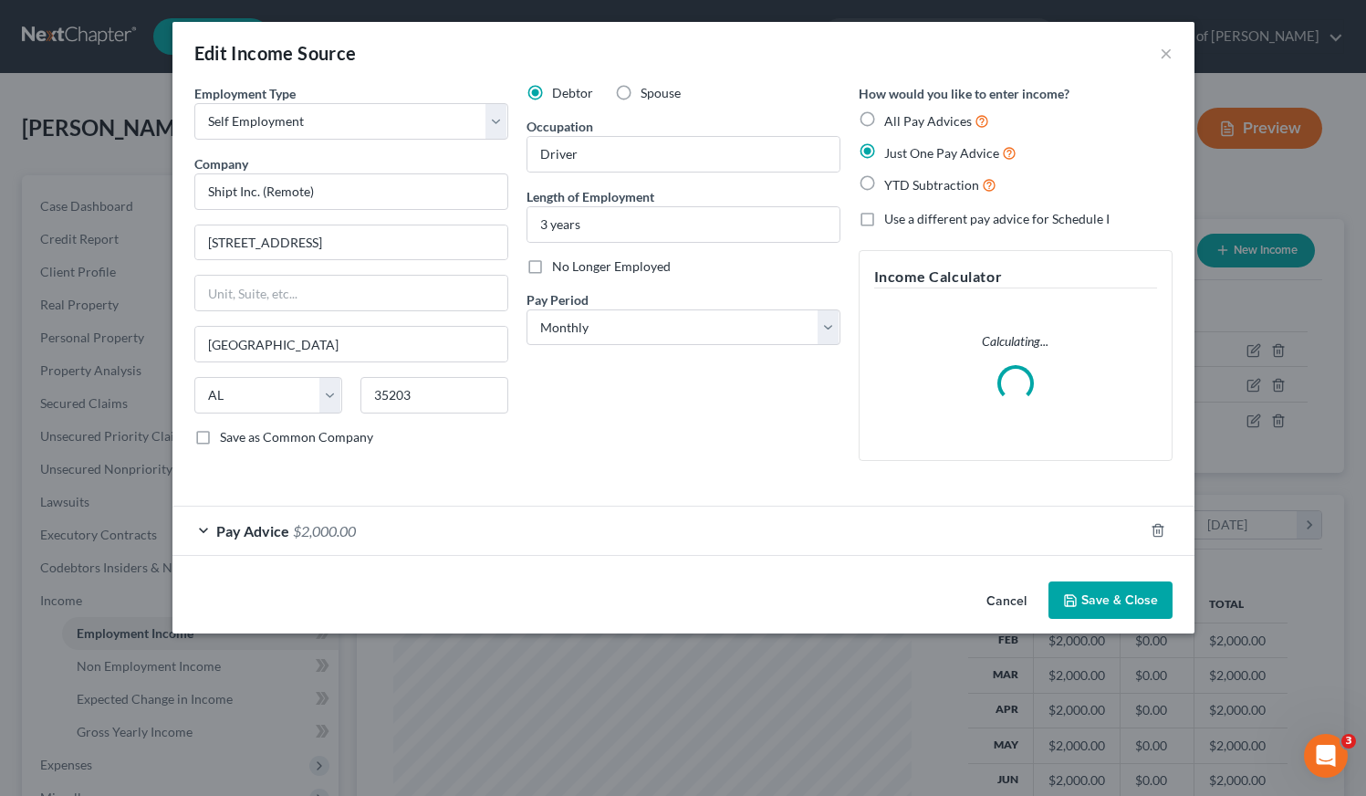
click at [641, 89] on label "Spouse" at bounding box center [661, 93] width 40 height 18
click at [648, 89] on input "Spouse" at bounding box center [654, 90] width 12 height 12
radio input "true"
click at [1115, 593] on button "Save & Close" at bounding box center [1111, 600] width 124 height 38
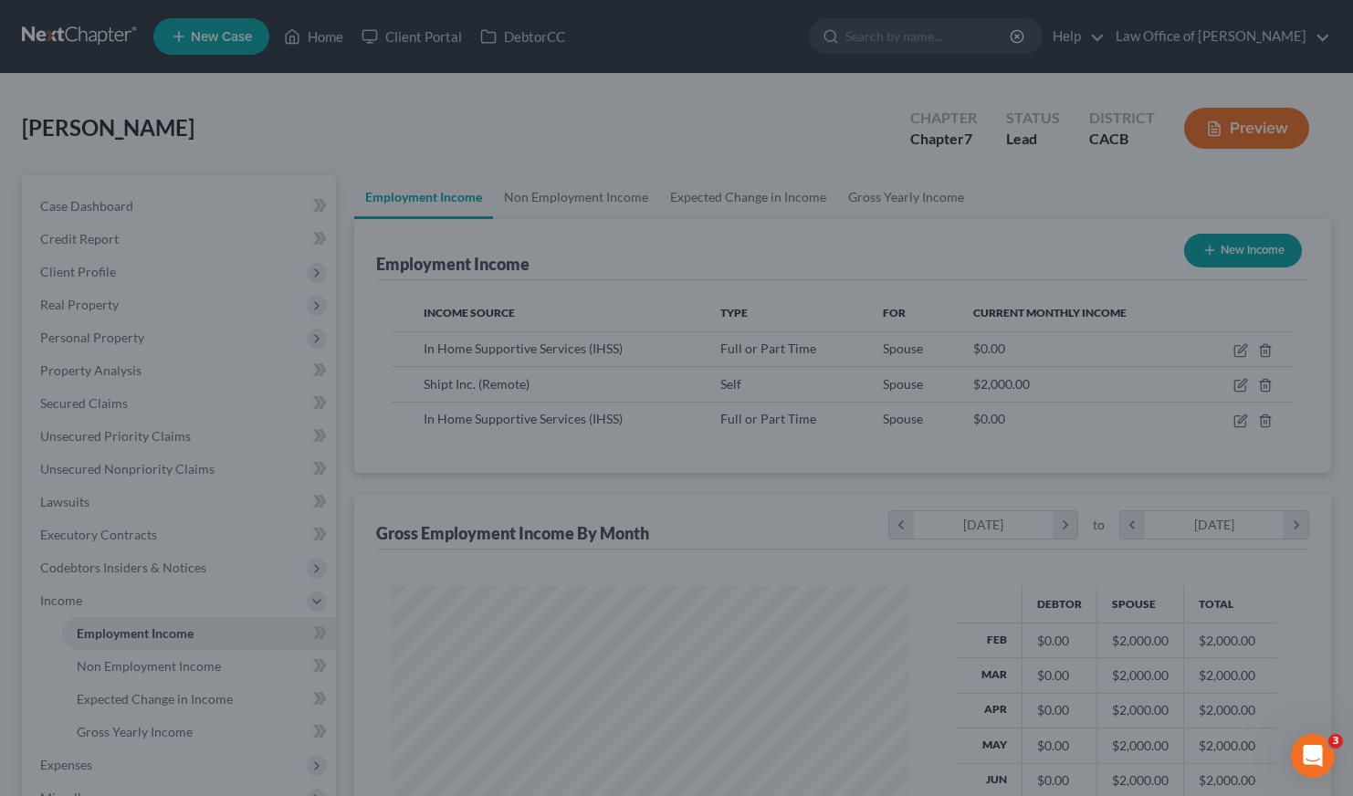
scroll to position [912331, 912110]
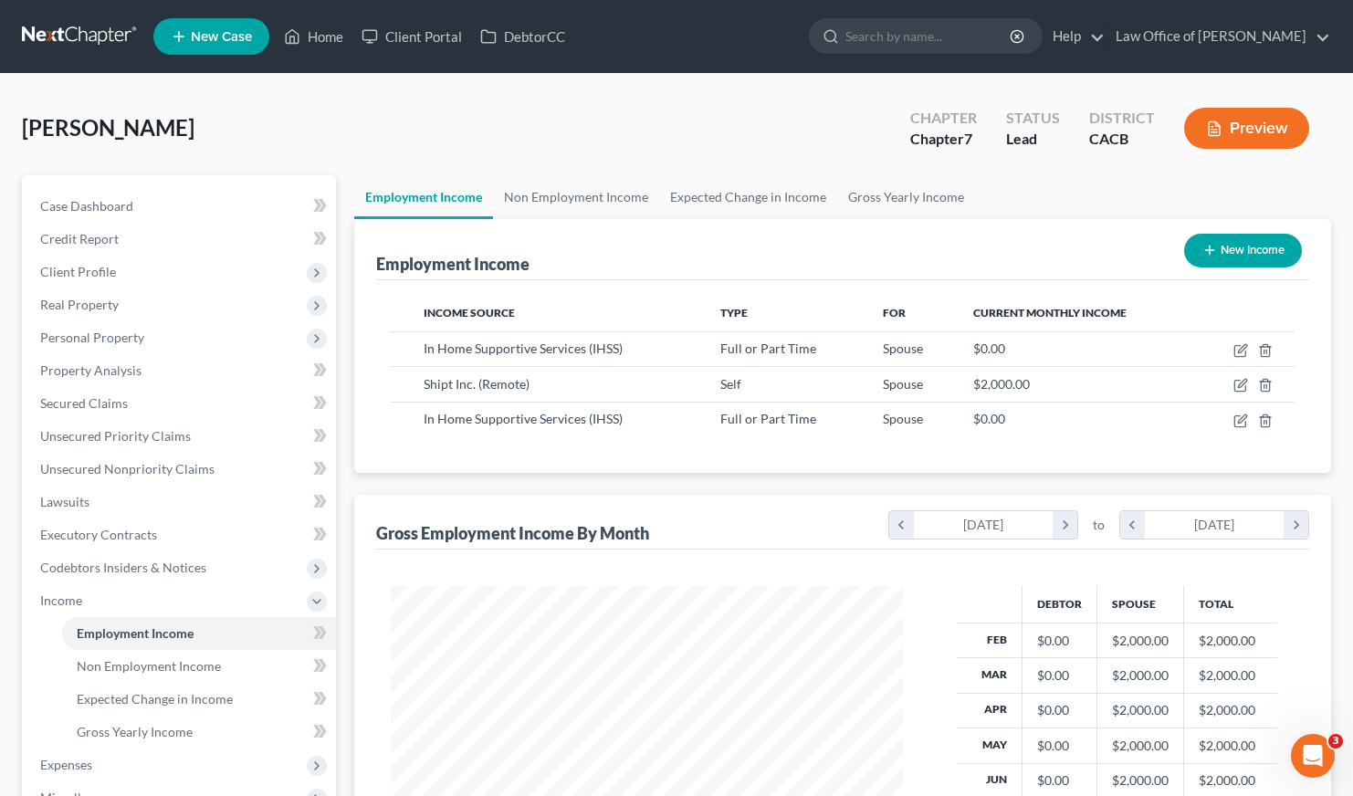
click at [574, 117] on div "[PERSON_NAME] Upgraded Chapter Chapter 7 Status Lead District CACB Preview" at bounding box center [676, 135] width 1309 height 79
click at [95, 39] on link at bounding box center [80, 36] width 117 height 33
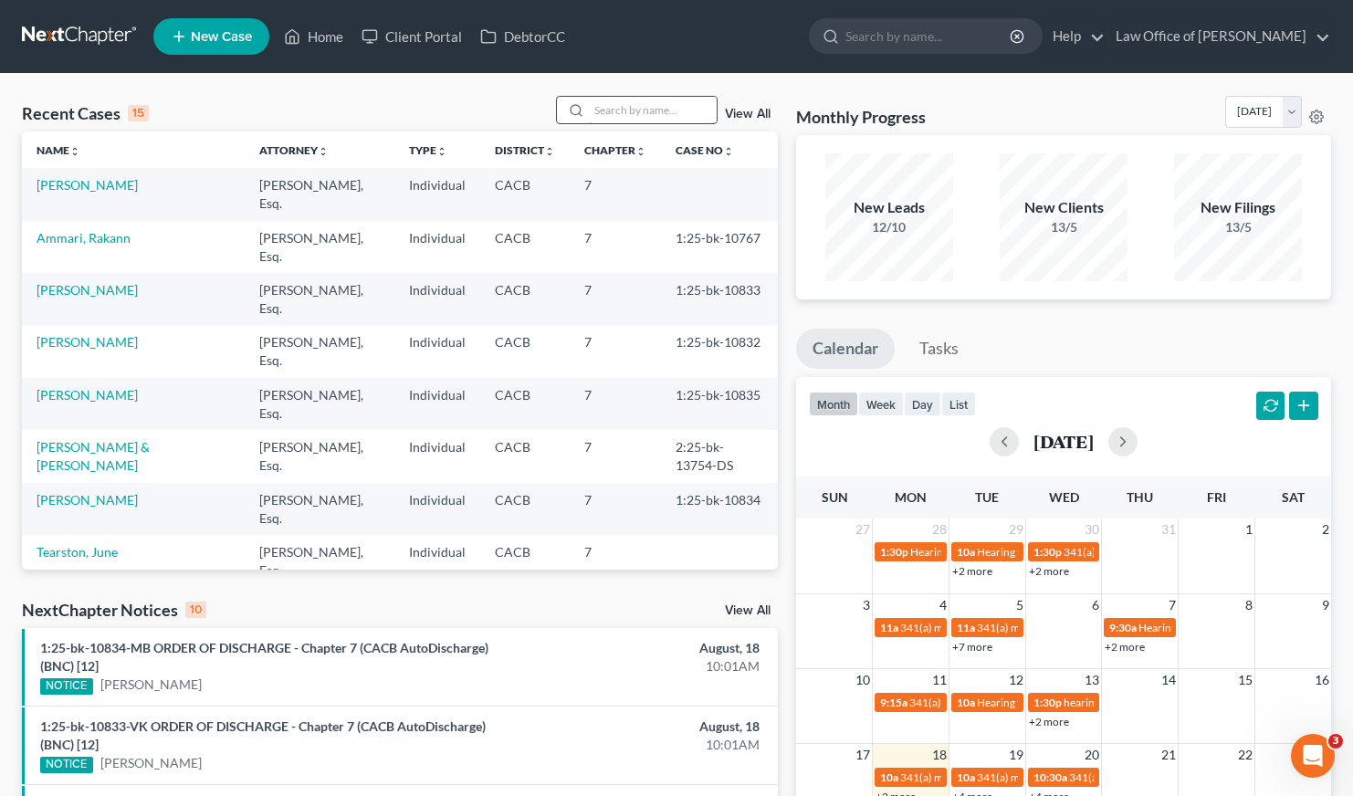
click at [649, 104] on input "search" at bounding box center [653, 110] width 128 height 26
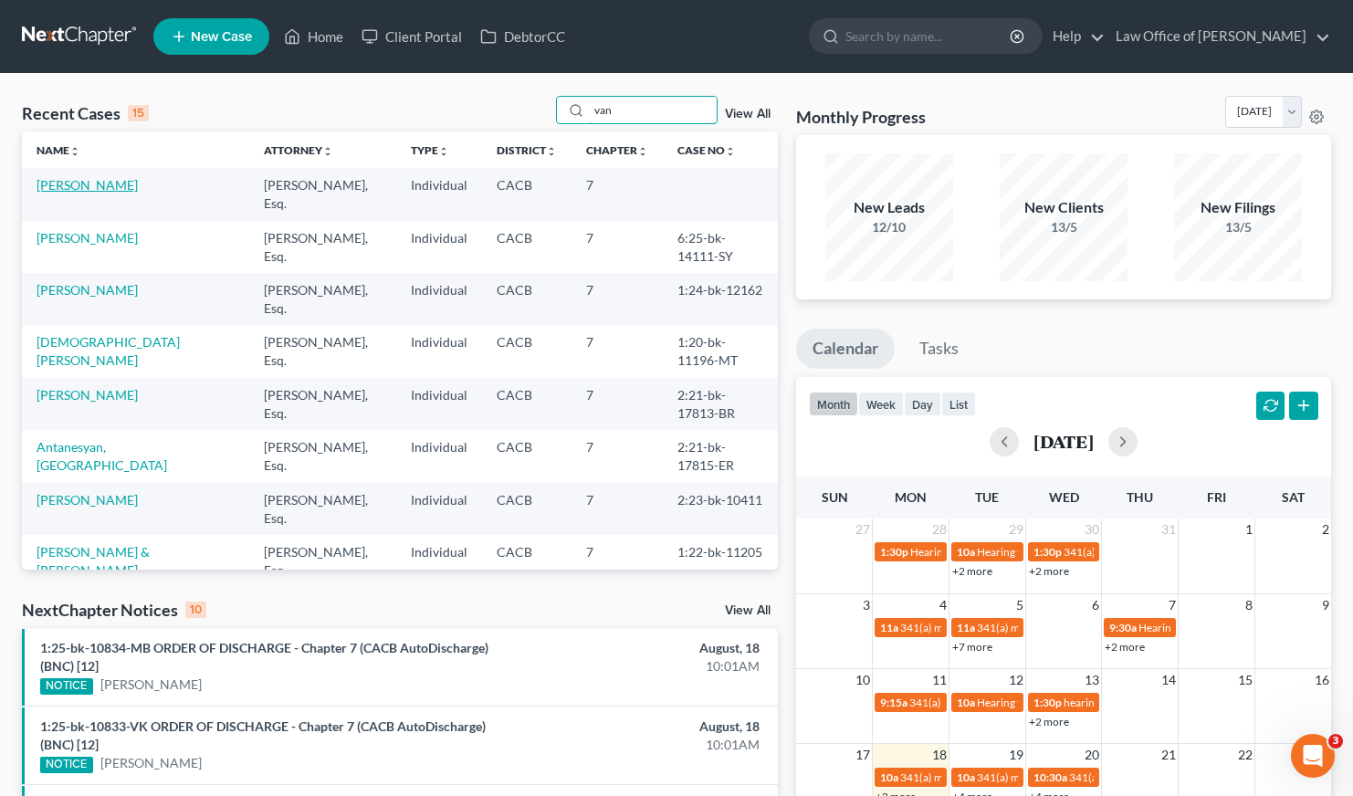
type input "van"
click at [106, 191] on link "[PERSON_NAME]" at bounding box center [87, 185] width 101 height 16
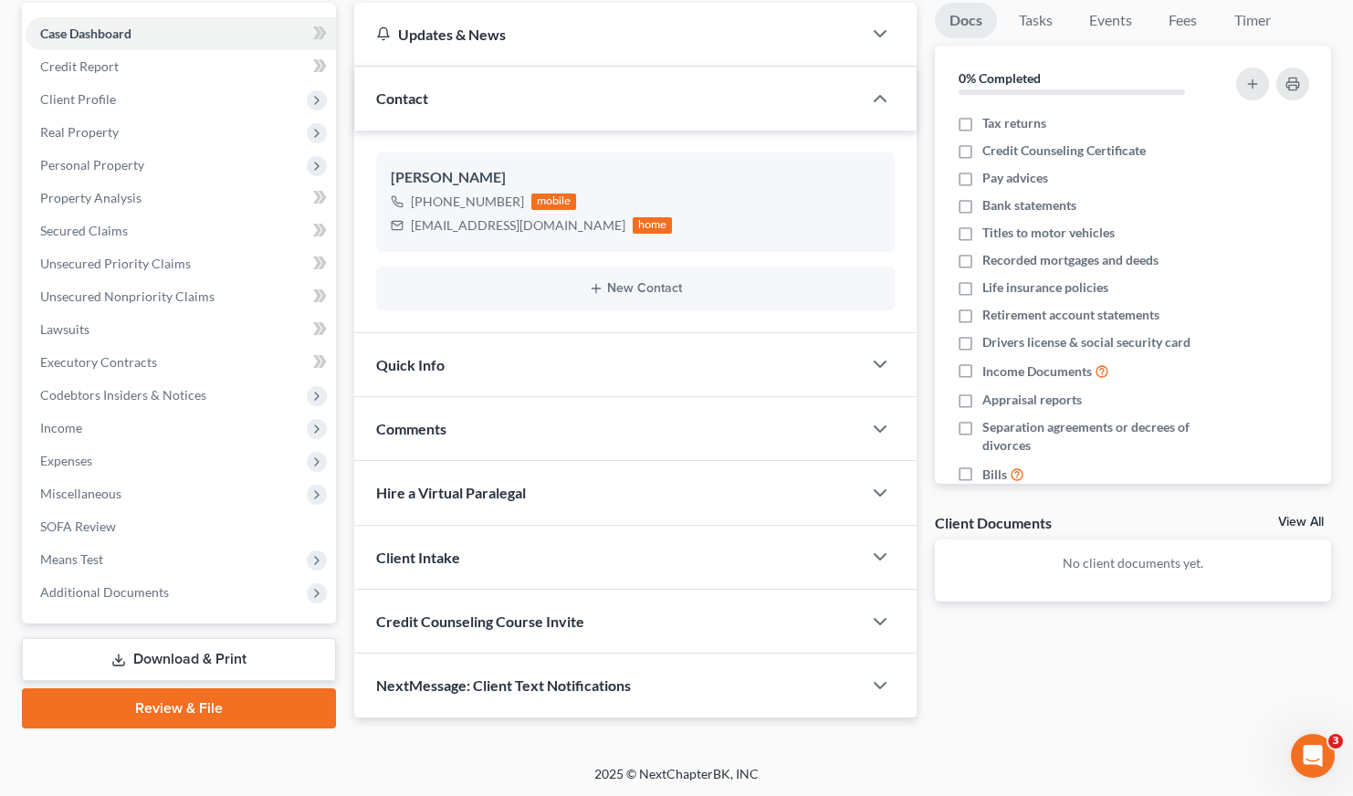
click at [176, 650] on link "Download & Print" at bounding box center [179, 659] width 314 height 43
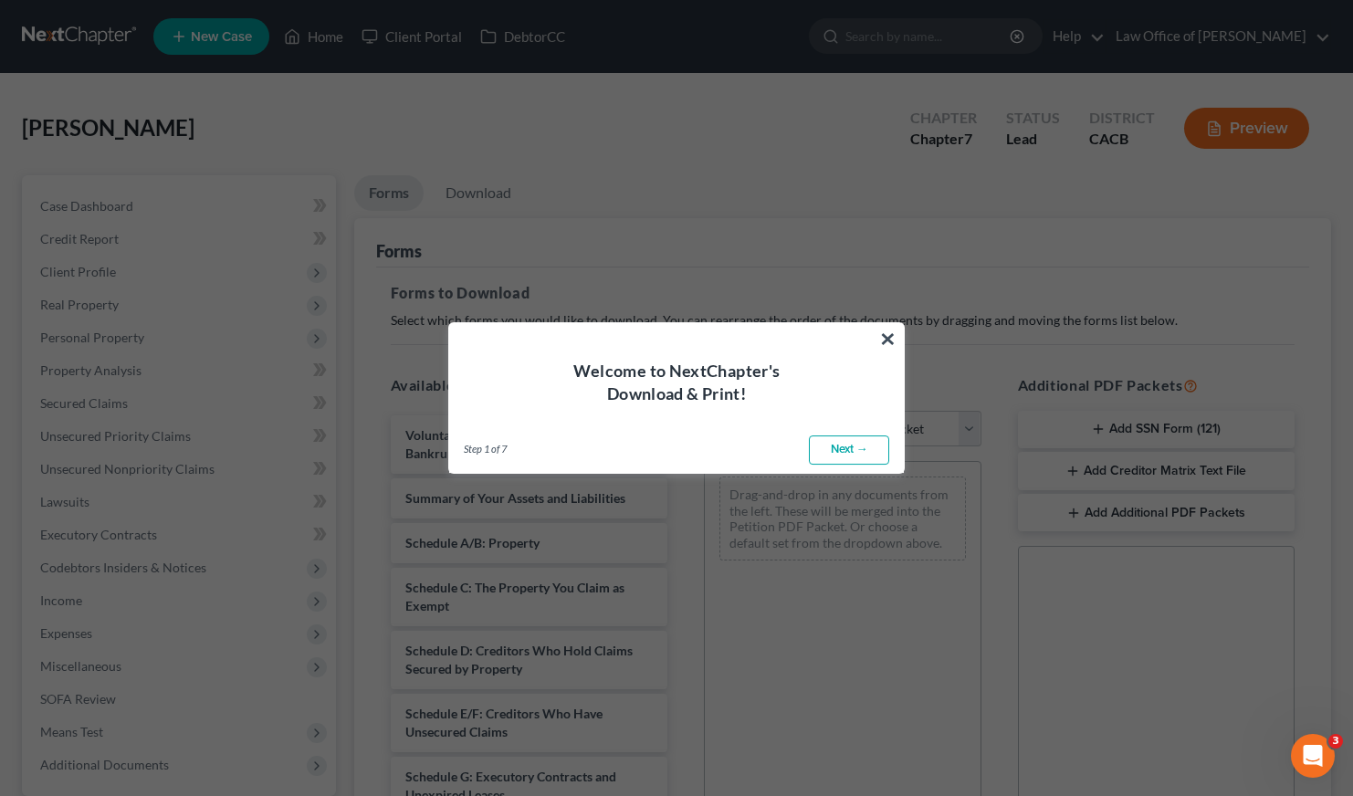
click at [831, 446] on link "Next →" at bounding box center [849, 449] width 80 height 29
select select "0"
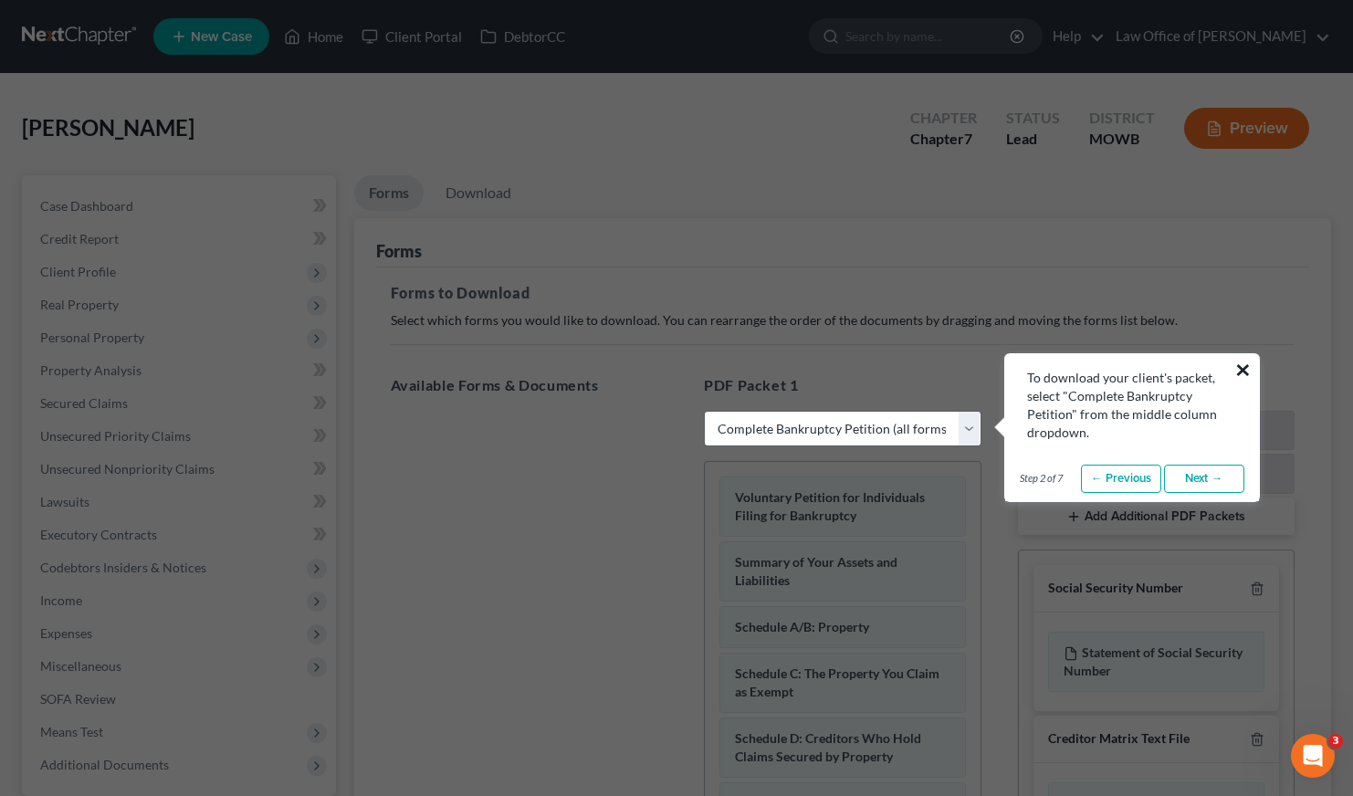
click at [1243, 367] on button "×" at bounding box center [1242, 369] width 17 height 29
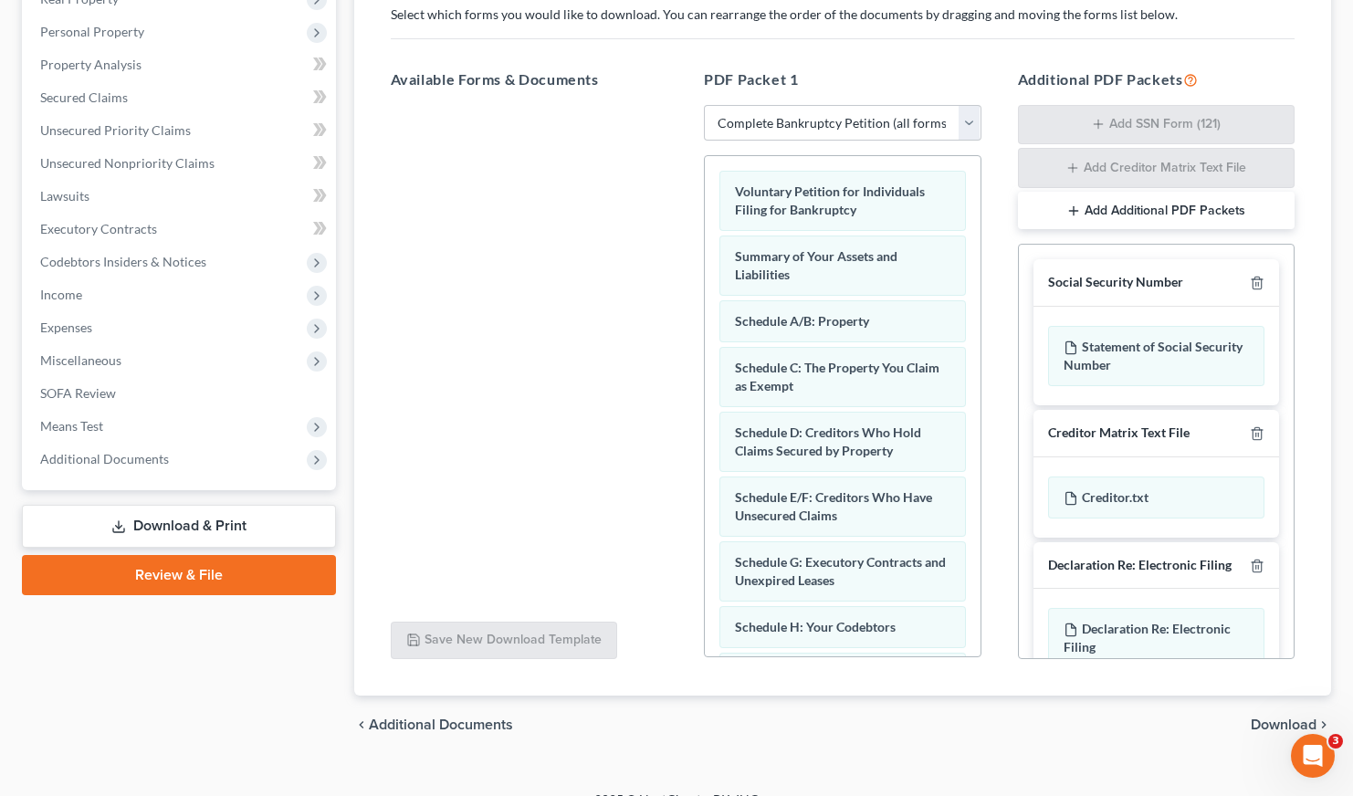
scroll to position [332, 0]
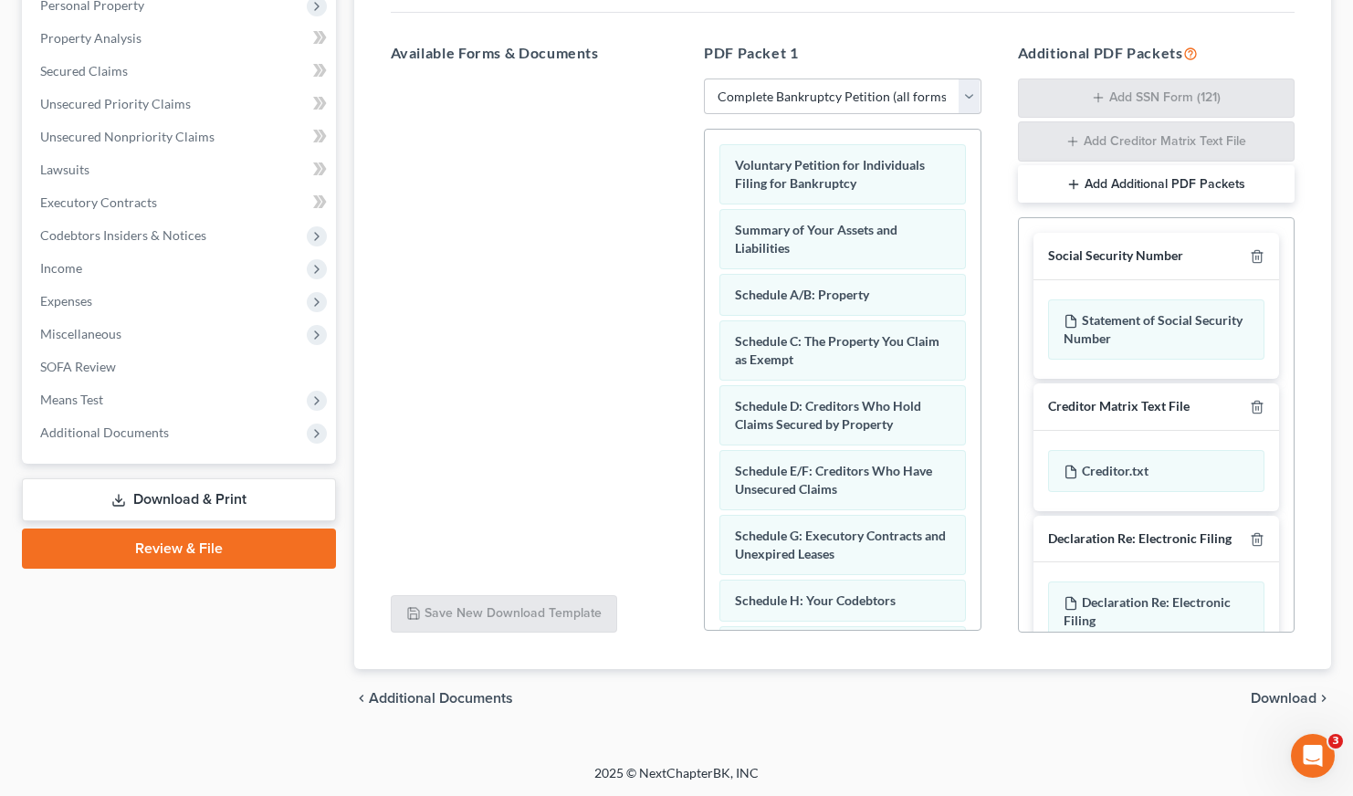
click at [872, 658] on div "Forms to Download Select which forms you would like to download. You can rearra…" at bounding box center [843, 302] width 934 height 735
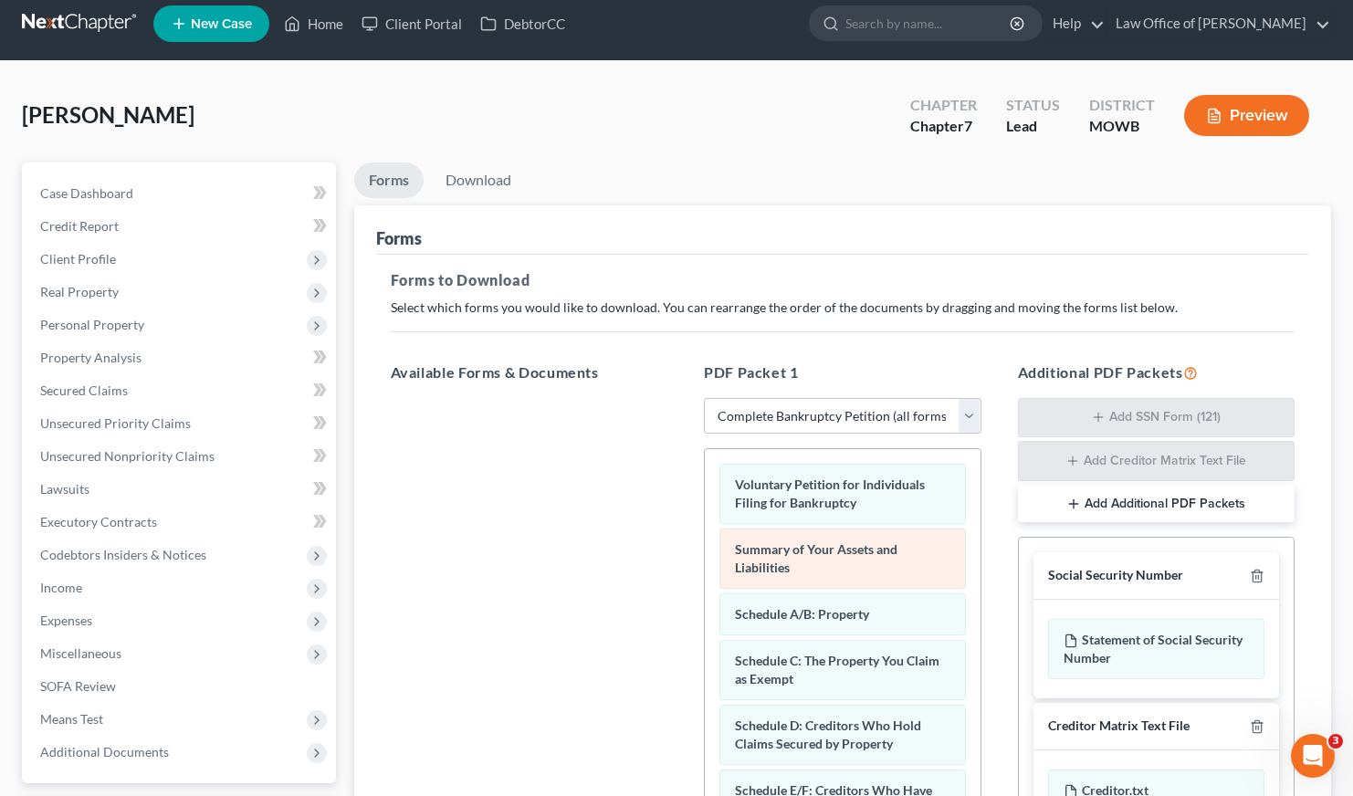
scroll to position [0, 0]
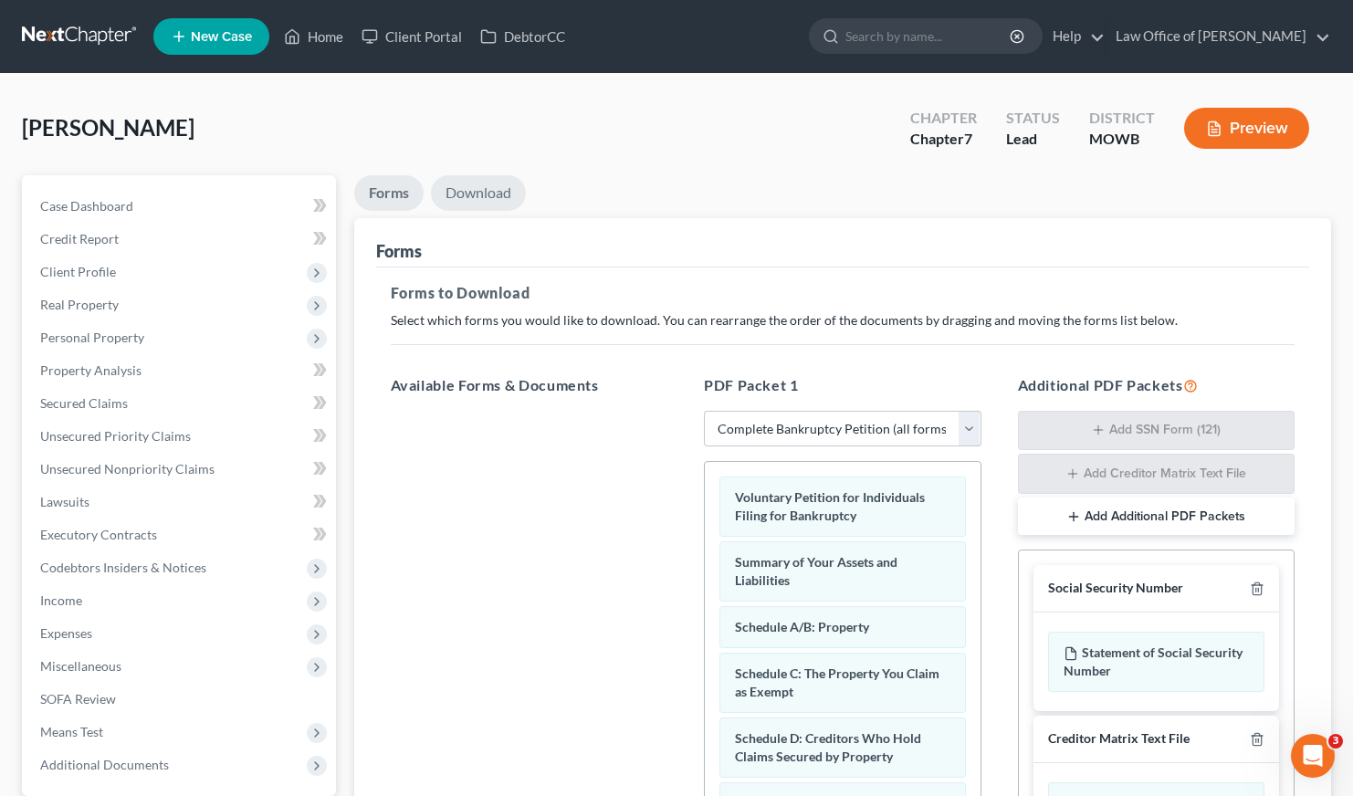
click at [473, 191] on link "Download" at bounding box center [478, 193] width 95 height 36
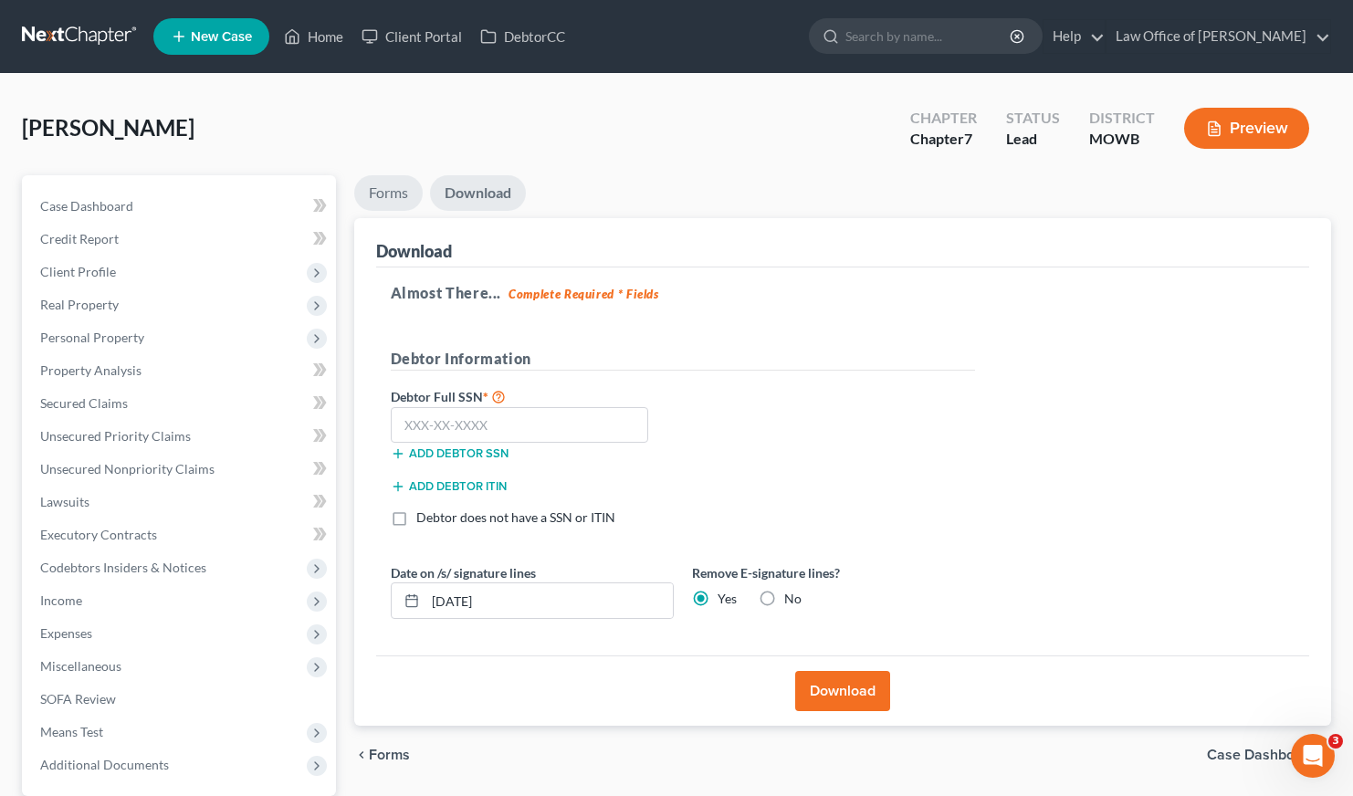
click at [390, 187] on link "Forms" at bounding box center [388, 193] width 68 height 36
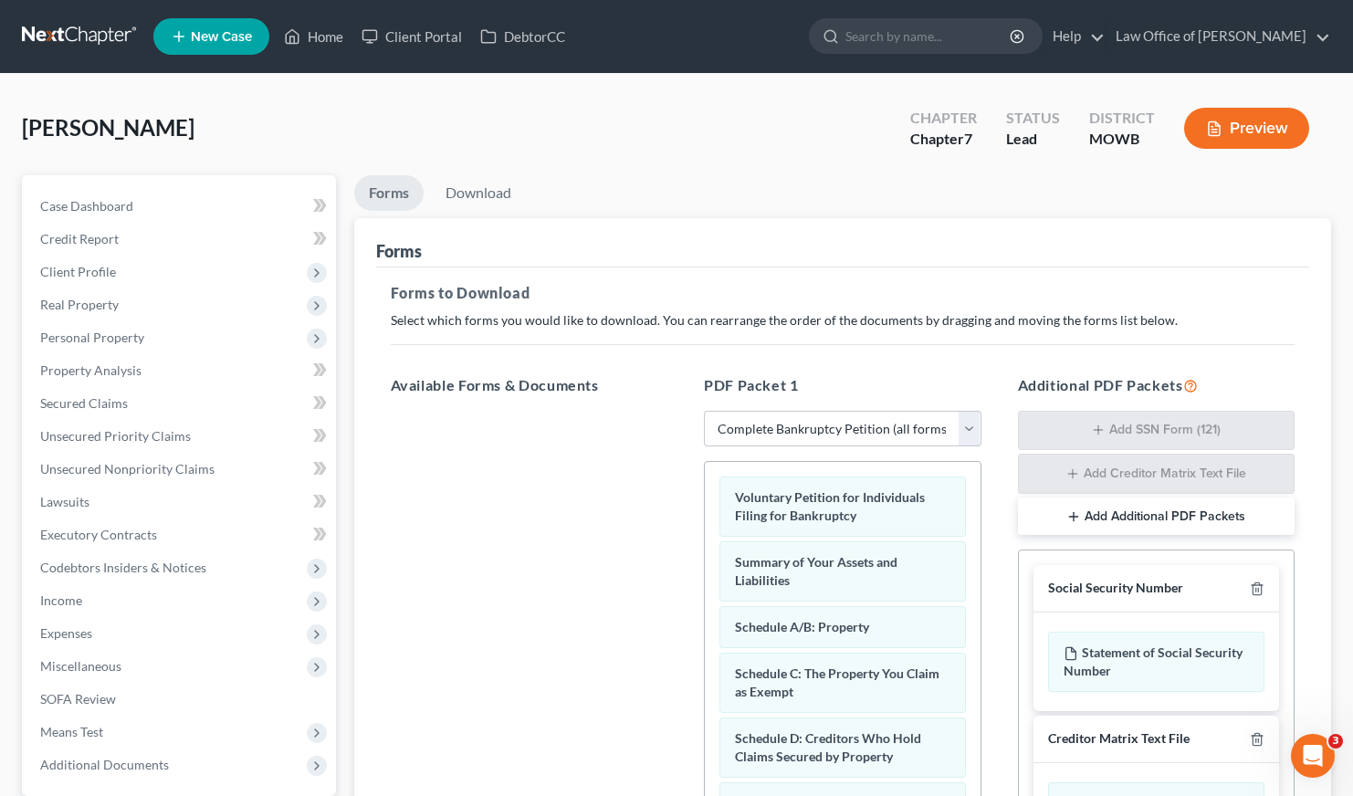
click at [812, 393] on h5 "PDF Packet 1" at bounding box center [842, 385] width 277 height 22
click at [815, 413] on select "Choose Default Petition PDF Packet Complete Bankruptcy Petition (all forms and …" at bounding box center [842, 429] width 277 height 37
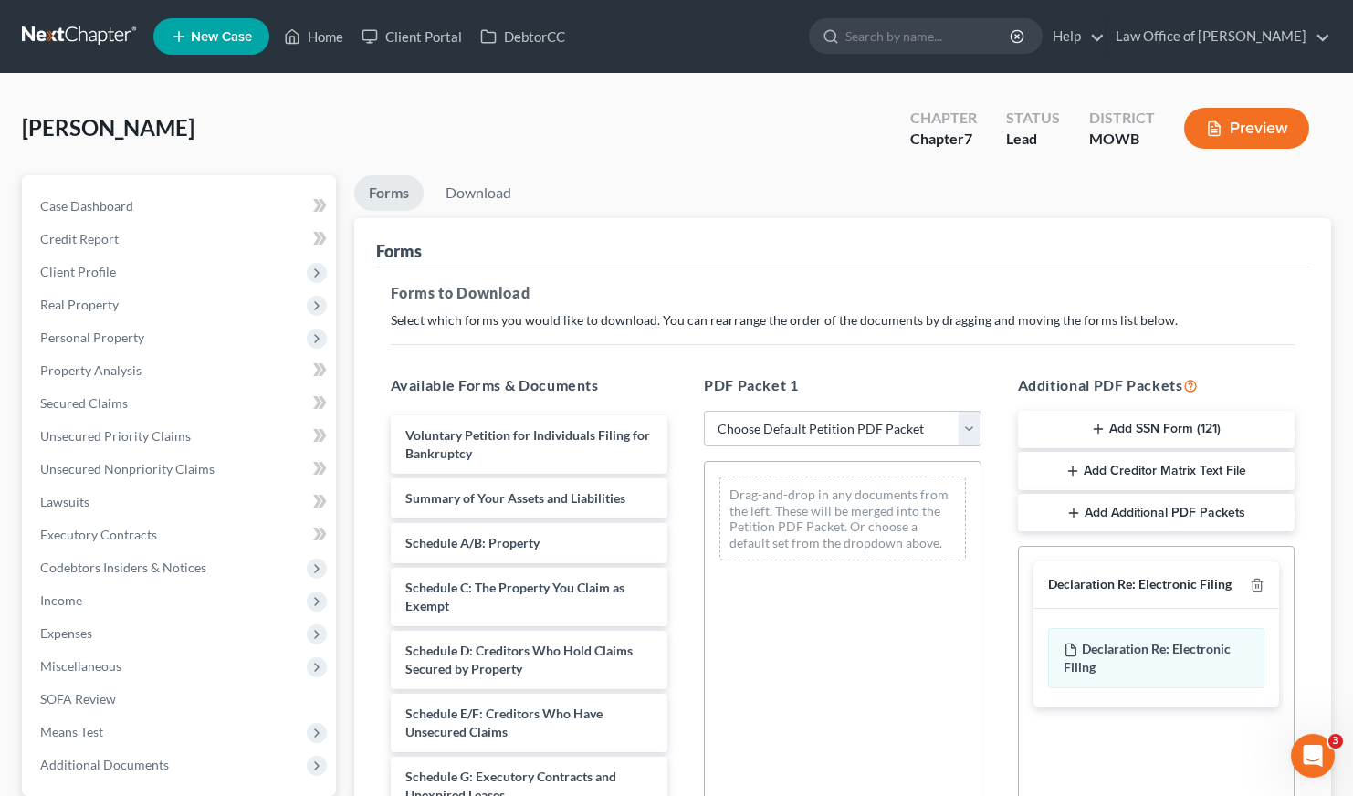
click at [892, 415] on select "Choose Default Petition PDF Packet Complete Bankruptcy Petition (all forms and …" at bounding box center [842, 429] width 277 height 37
select select "6"
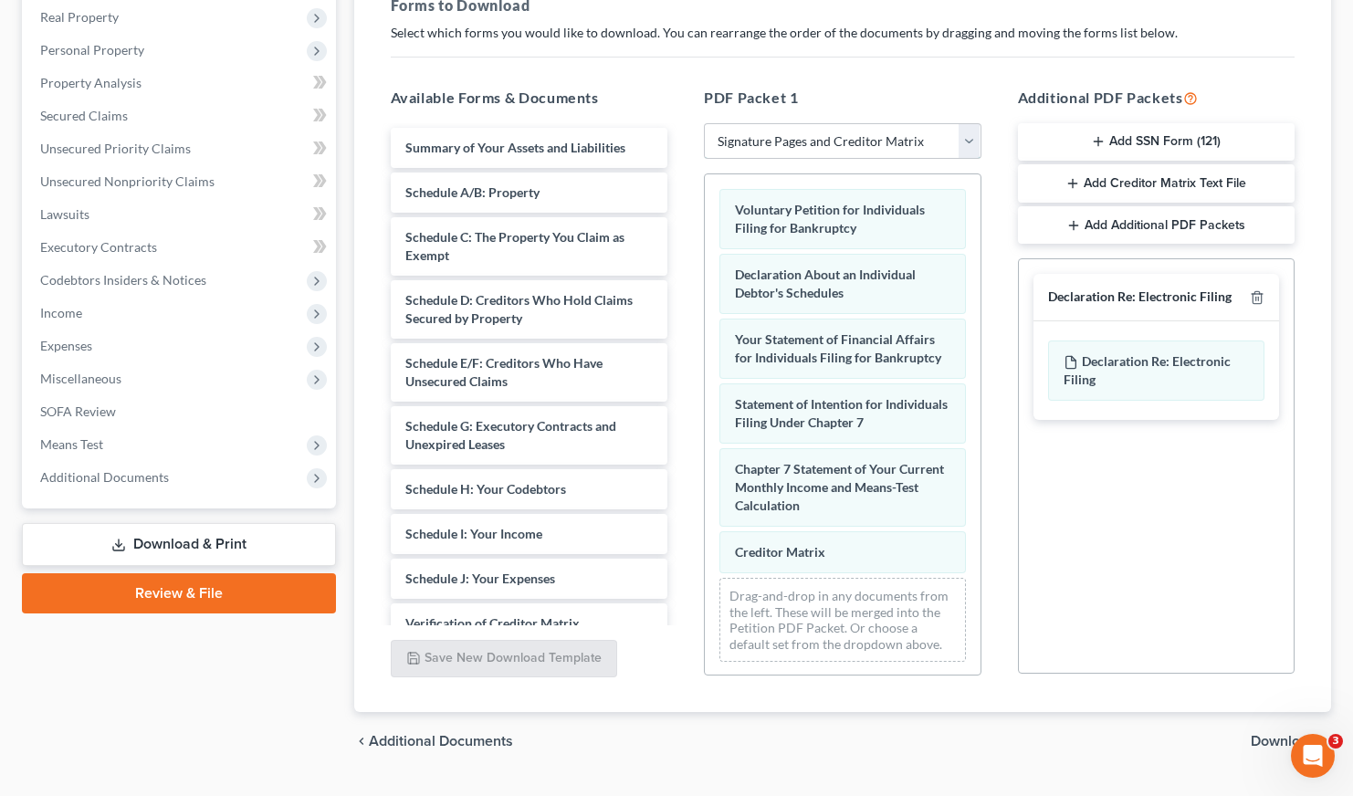
scroll to position [330, 0]
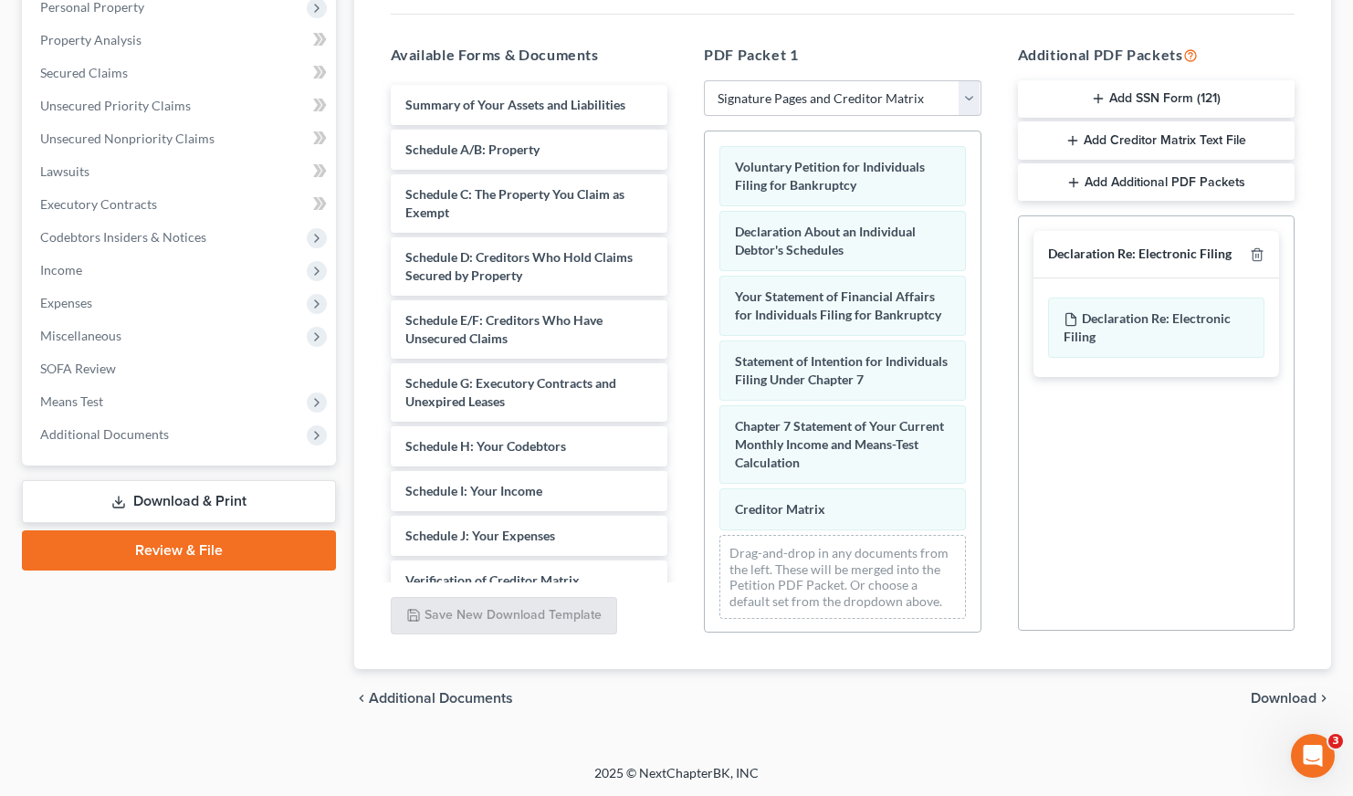
click at [1289, 692] on span "Download" at bounding box center [1283, 698] width 66 height 15
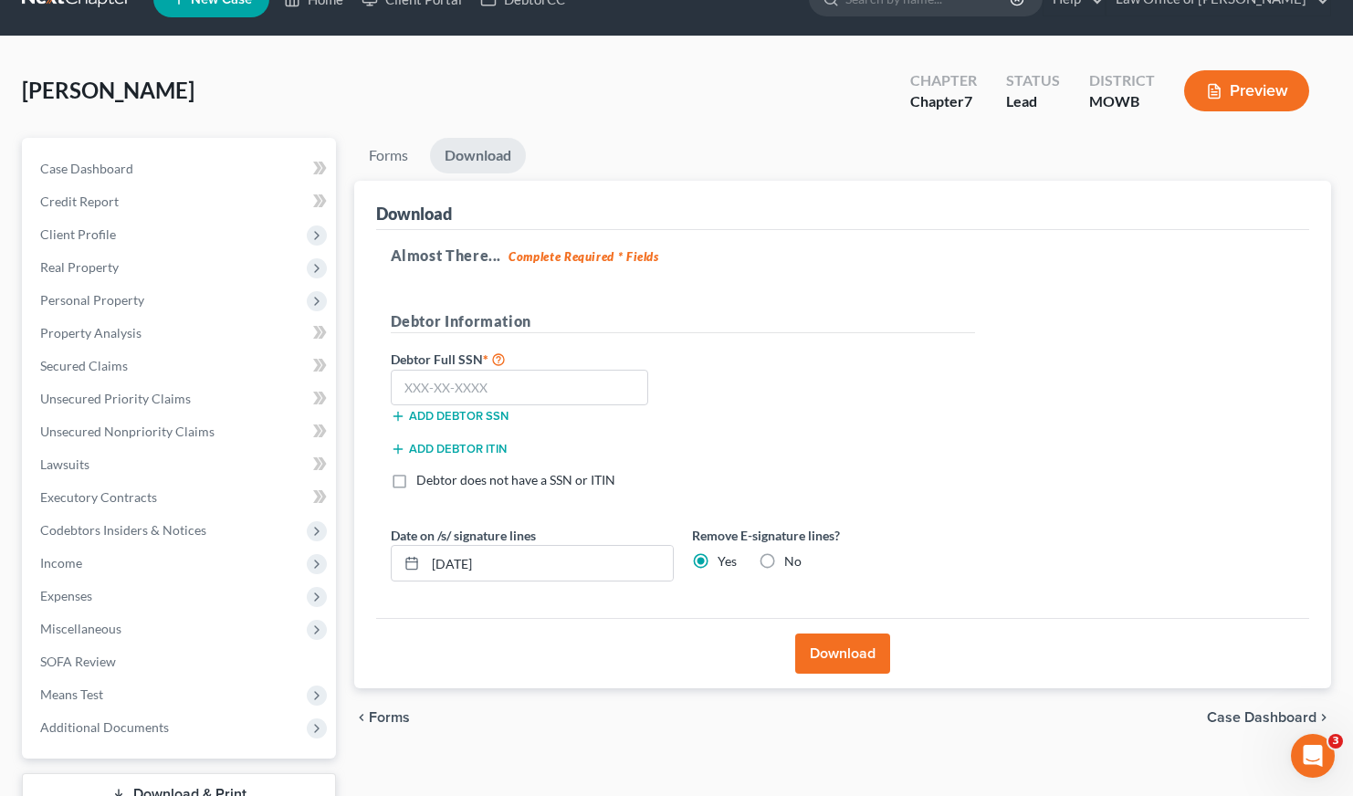
scroll to position [0, 0]
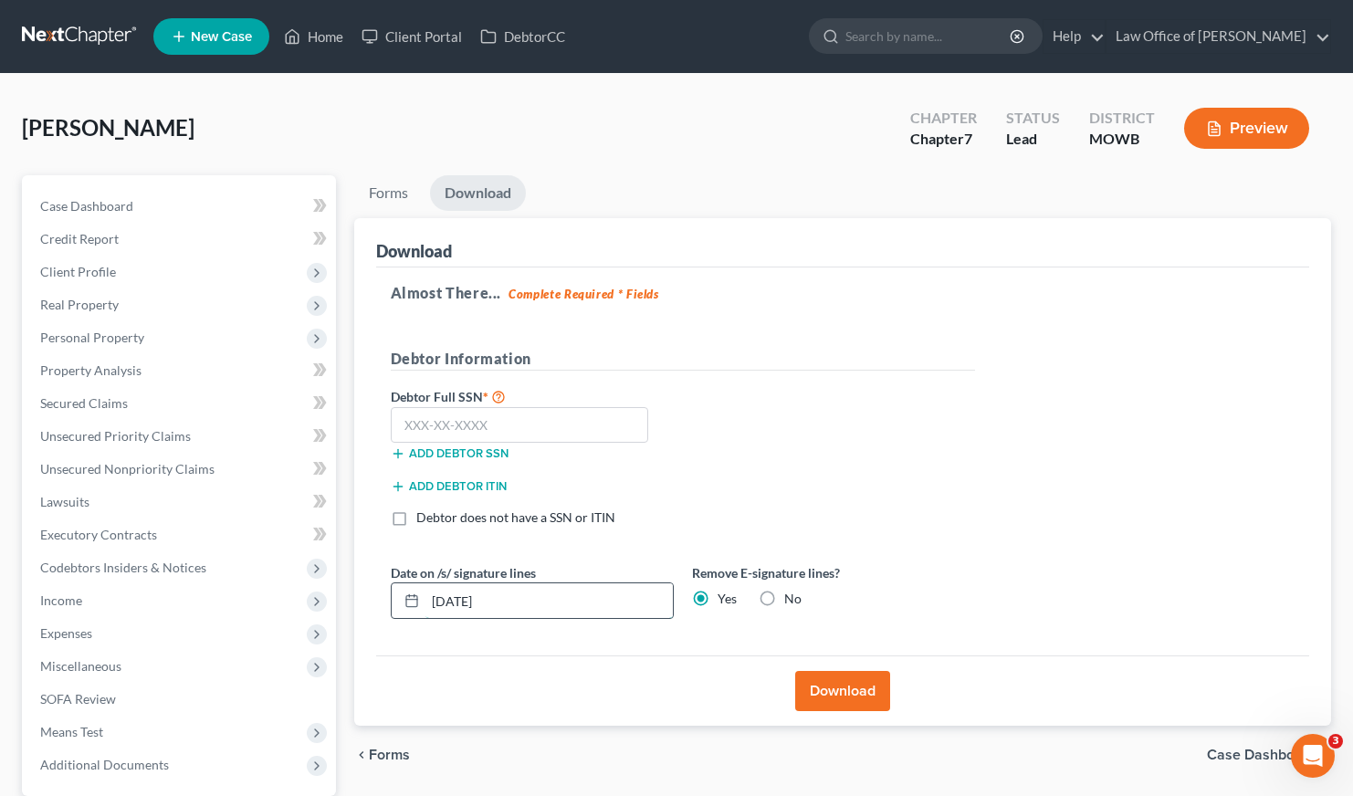
drag, startPoint x: 529, startPoint y: 603, endPoint x: 453, endPoint y: 608, distance: 76.8
click at [453, 608] on input "08/18/2025" at bounding box center [548, 600] width 247 height 35
type input "08/25/2025"
click at [497, 425] on input "text" at bounding box center [520, 425] width 258 height 37
type input "624-62-9599"
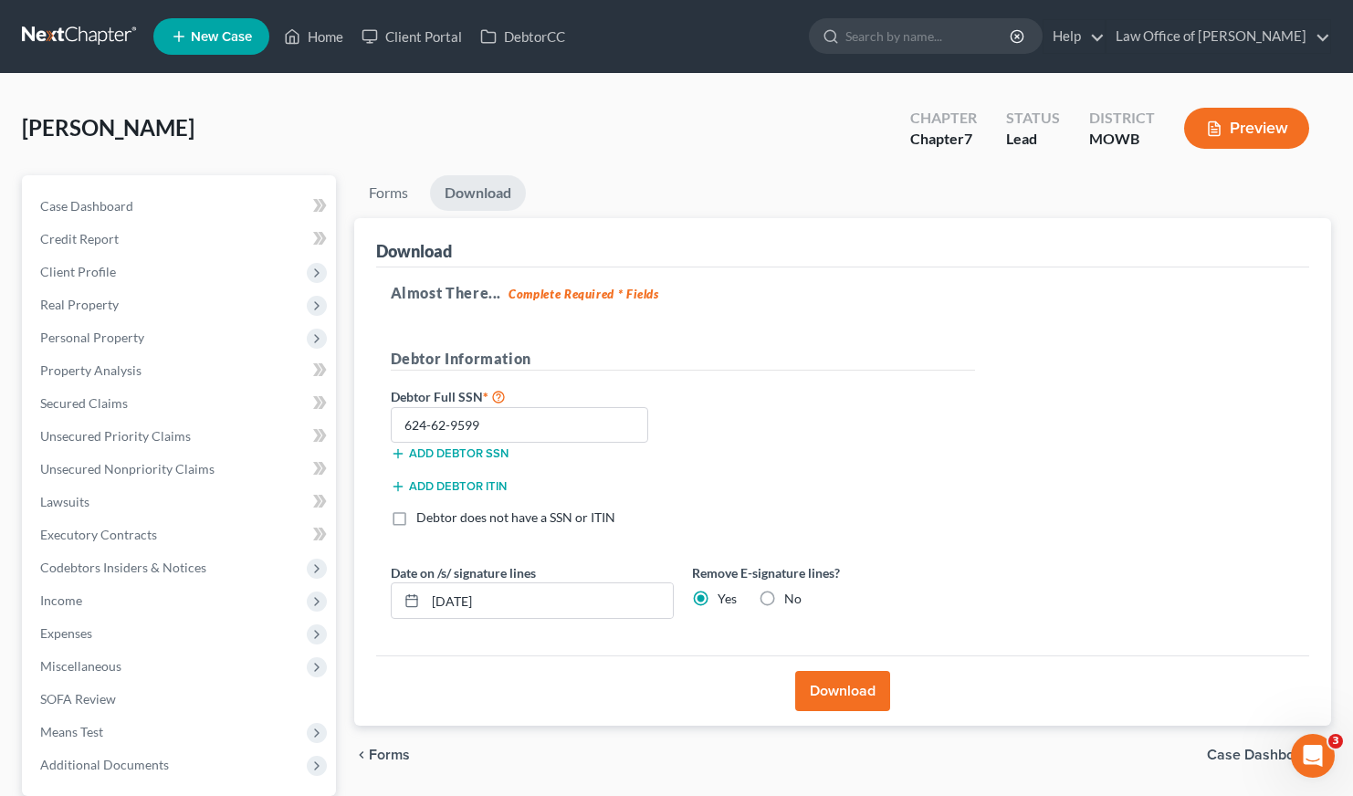
click at [852, 695] on button "Download" at bounding box center [842, 691] width 95 height 40
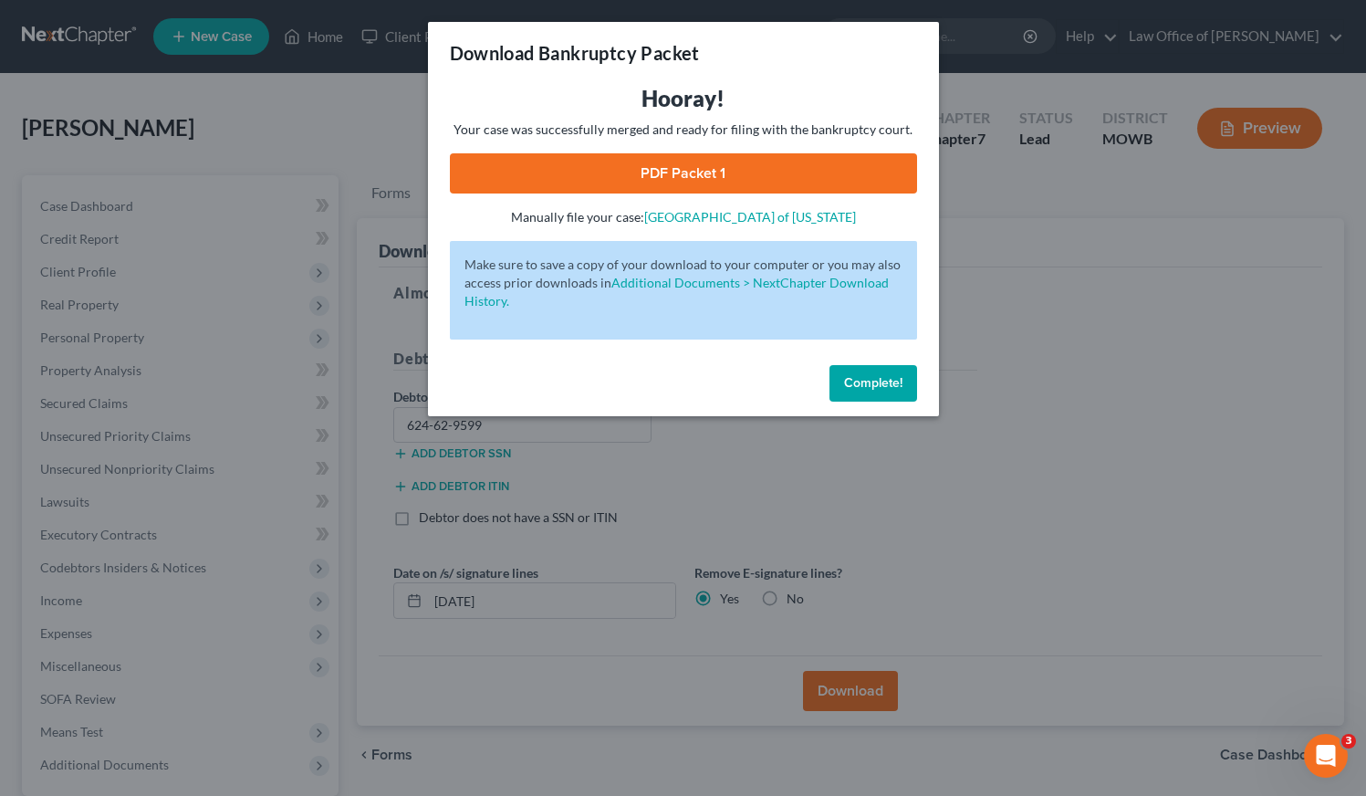
click at [689, 177] on link "PDF Packet 1" at bounding box center [683, 173] width 467 height 40
click at [887, 395] on button "Complete!" at bounding box center [874, 383] width 88 height 37
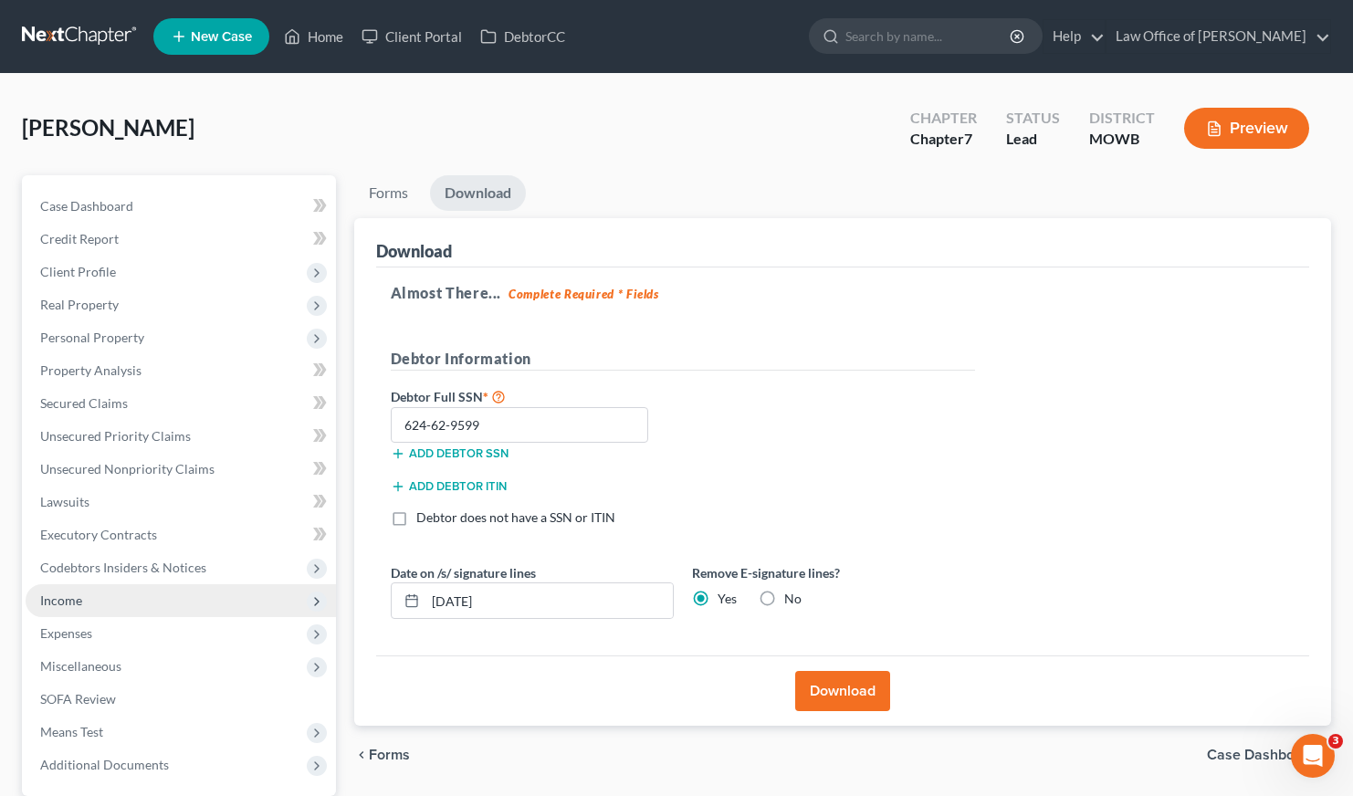
click at [66, 604] on span "Income" at bounding box center [61, 600] width 42 height 16
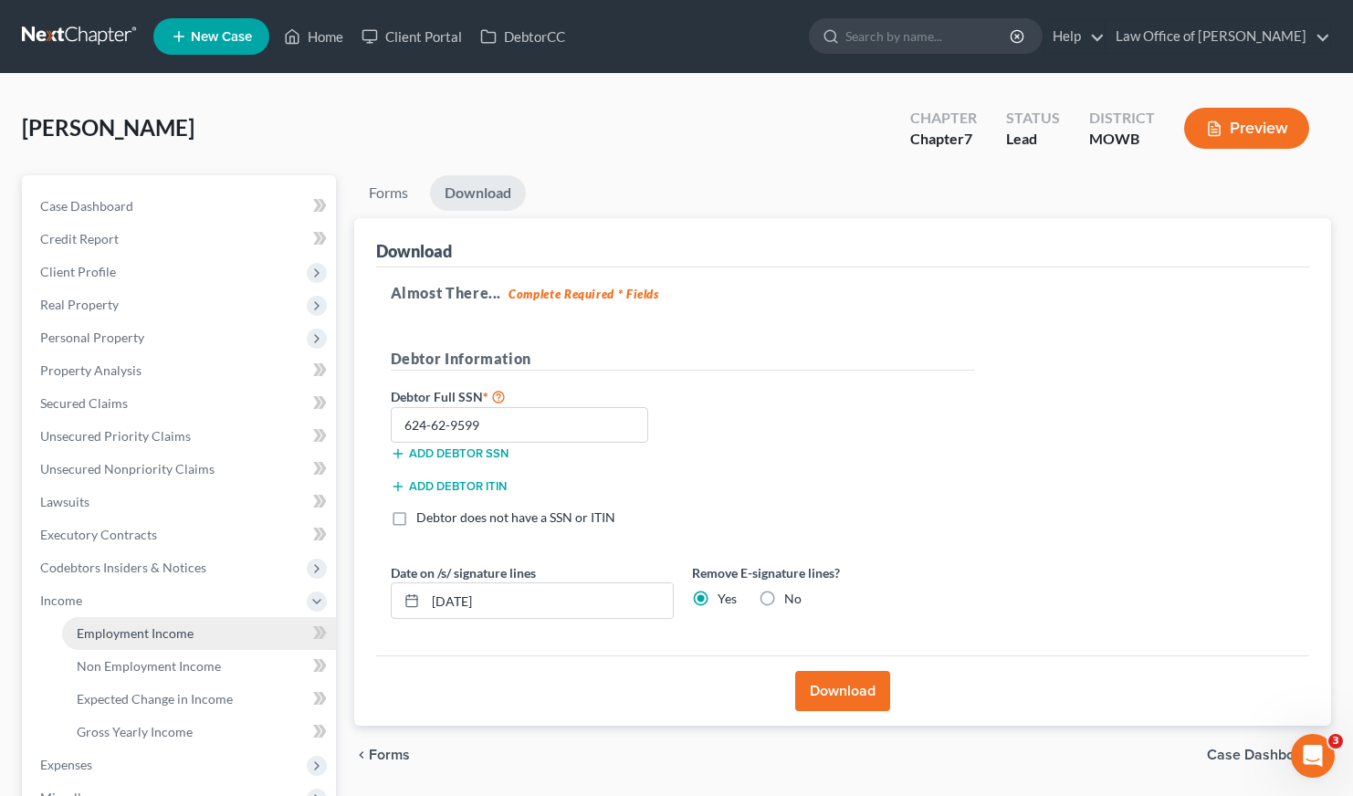
click at [124, 625] on span "Employment Income" at bounding box center [135, 633] width 117 height 16
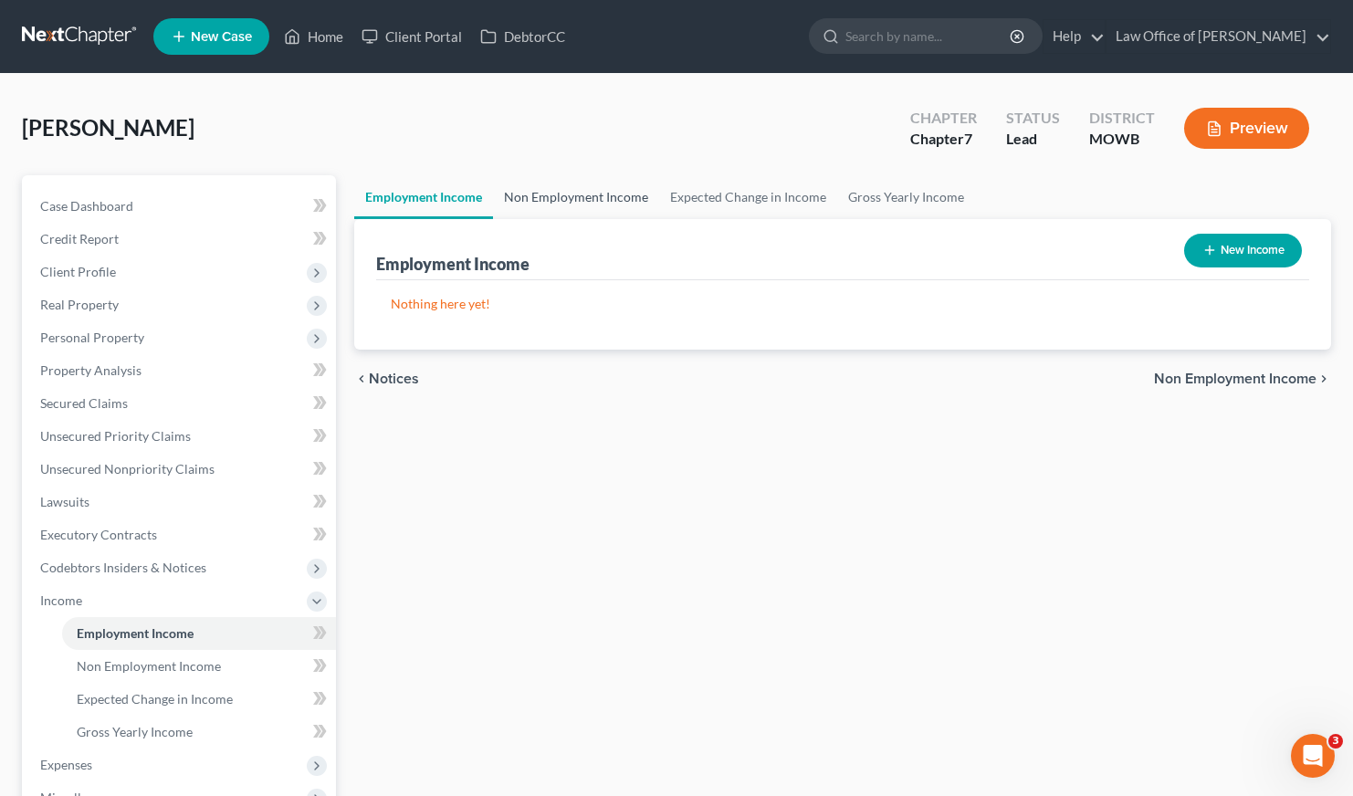
click at [564, 179] on link "Non Employment Income" at bounding box center [576, 197] width 166 height 44
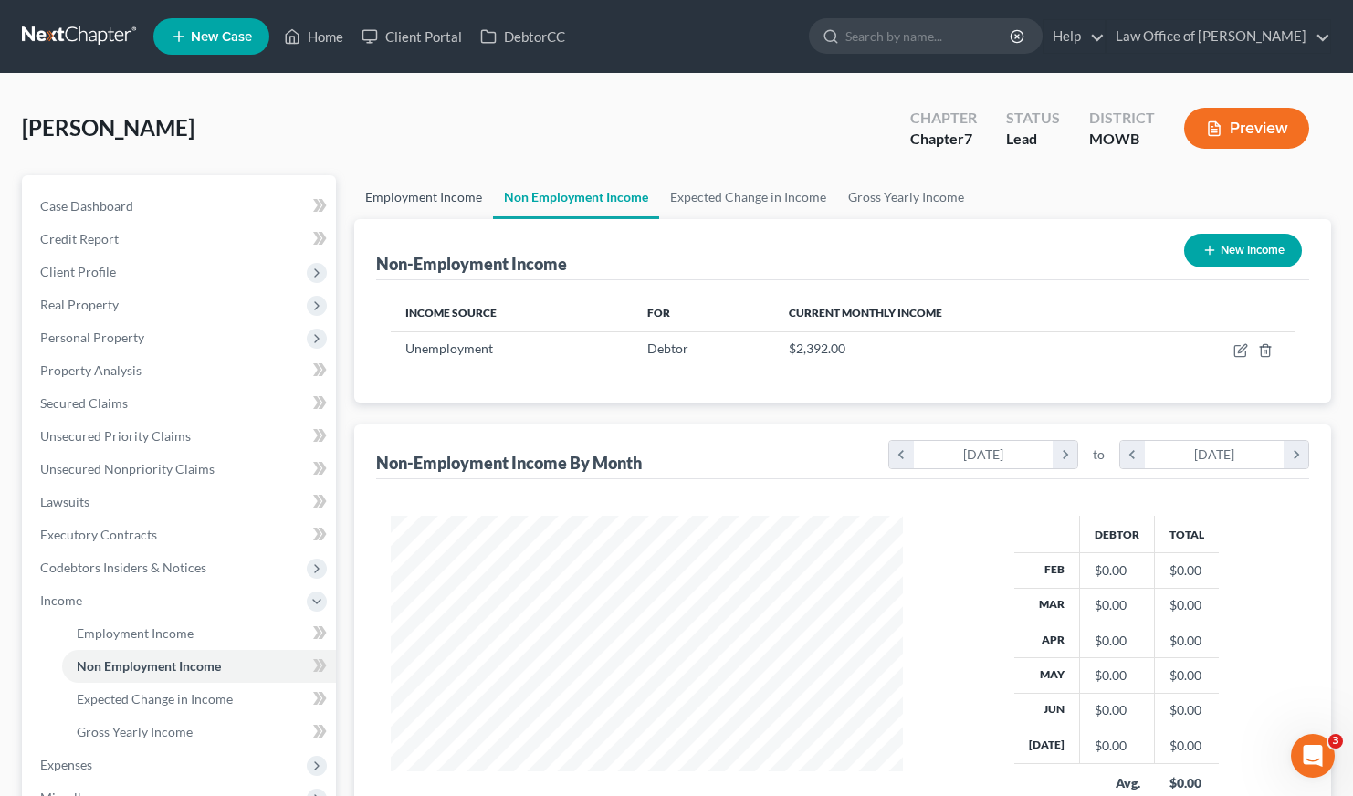
scroll to position [327, 549]
